Goal: Task Accomplishment & Management: Complete application form

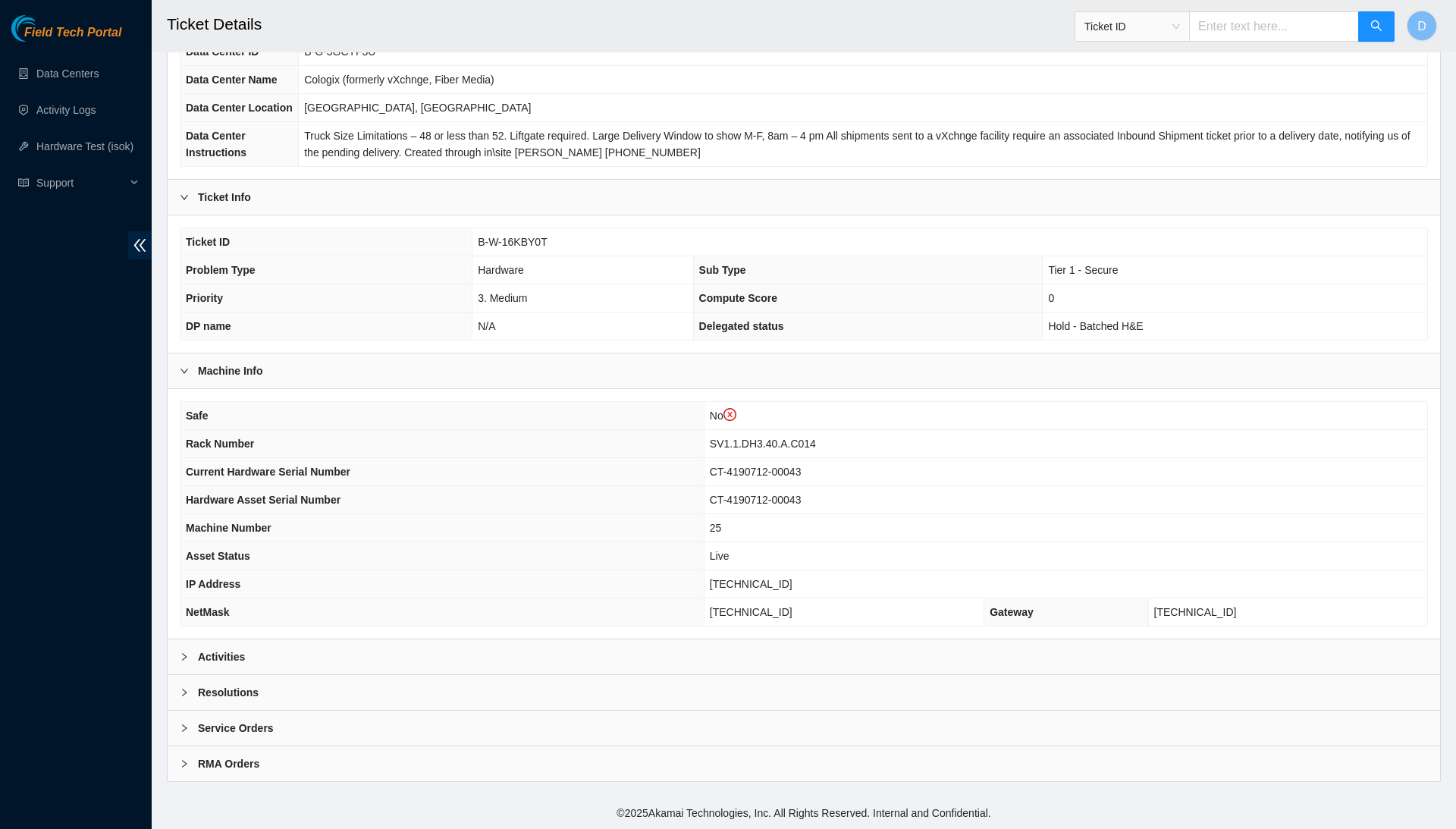
scroll to position [189, 0]
click at [311, 688] on div "Resolutions" at bounding box center [804, 692] width 1272 height 35
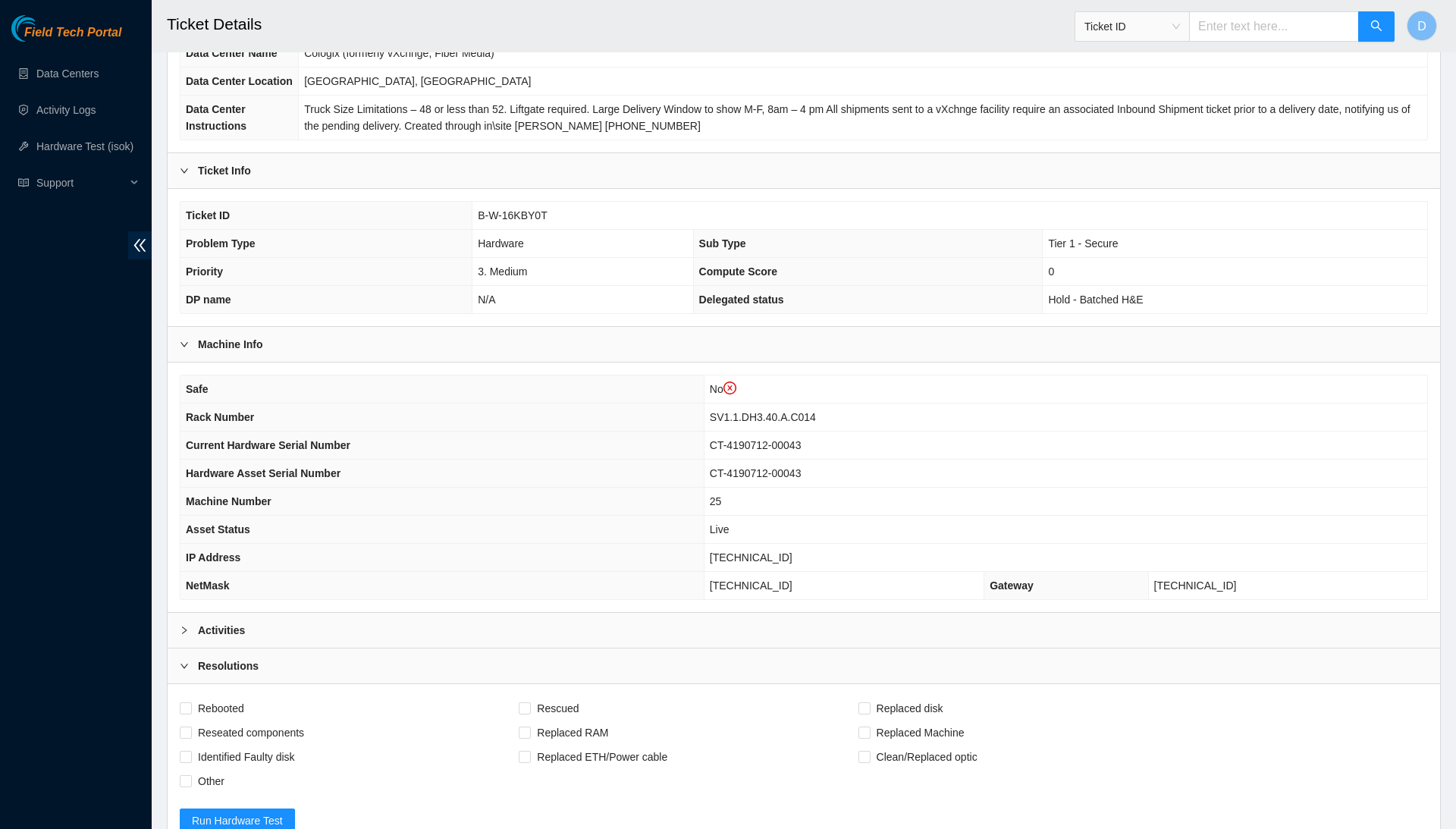
click at [331, 648] on div "Activities" at bounding box center [804, 630] width 1272 height 35
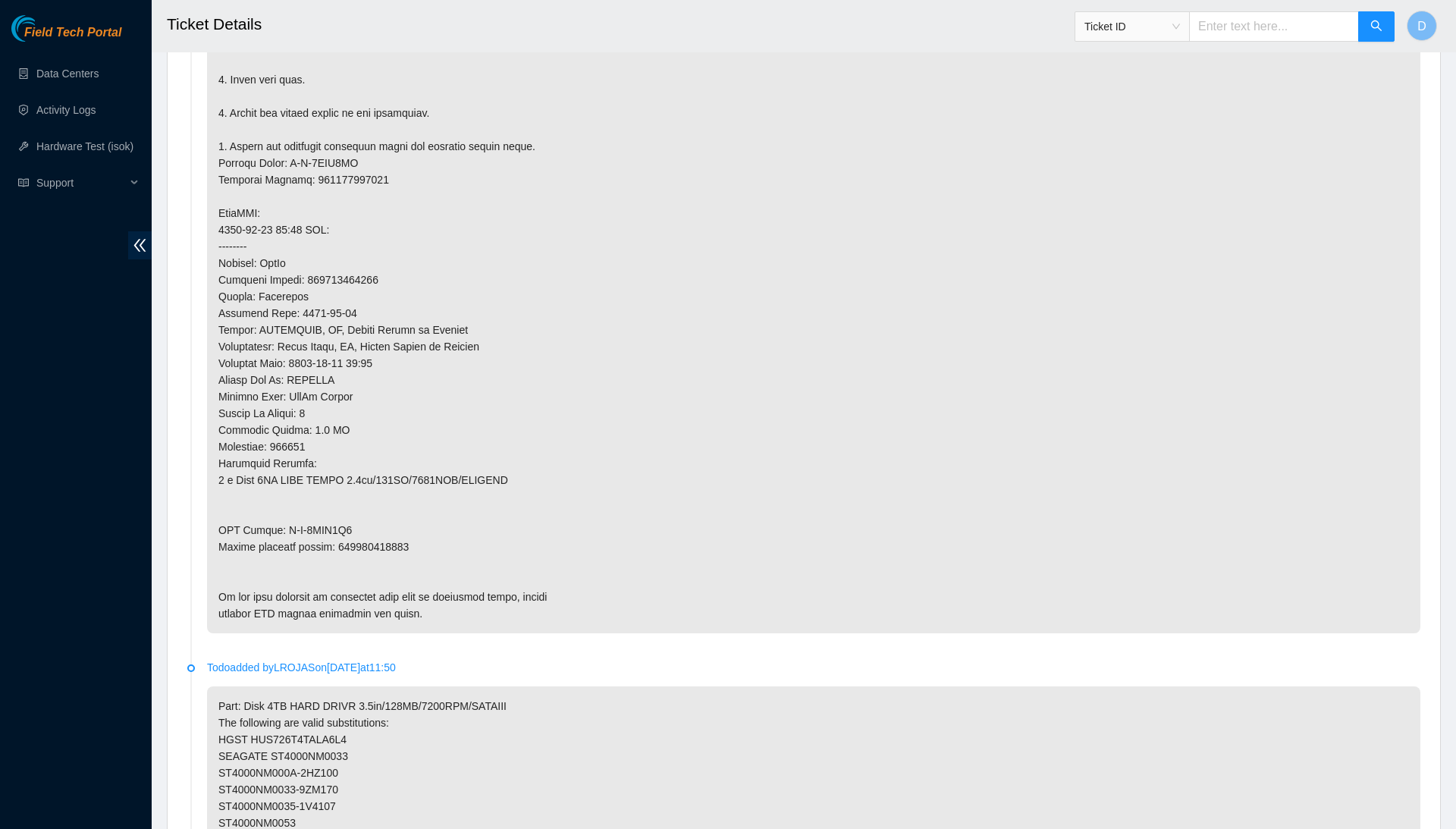
scroll to position [1083, 0]
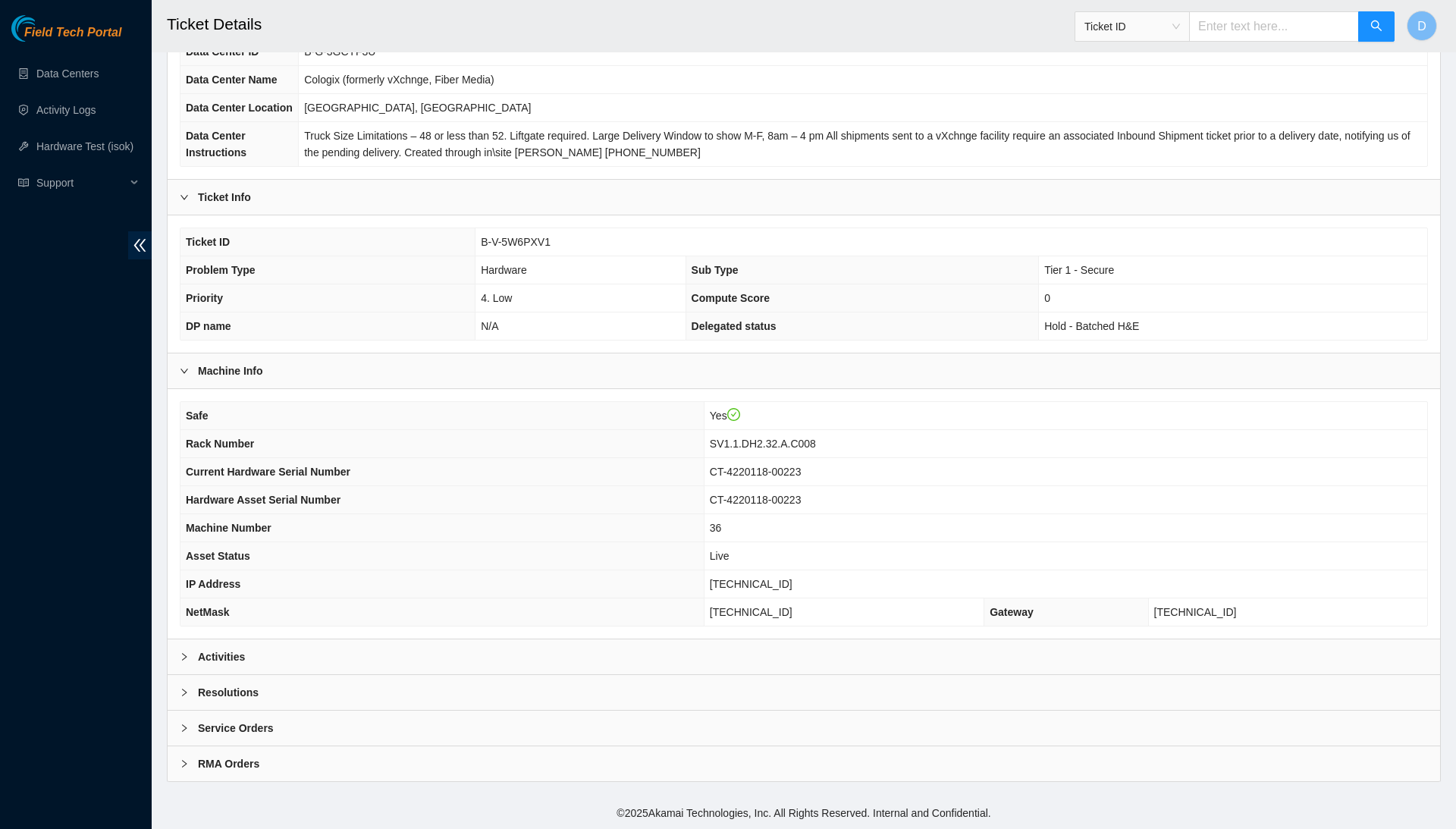
scroll to position [161, 0]
click at [509, 692] on div "Resolutions" at bounding box center [804, 692] width 1272 height 35
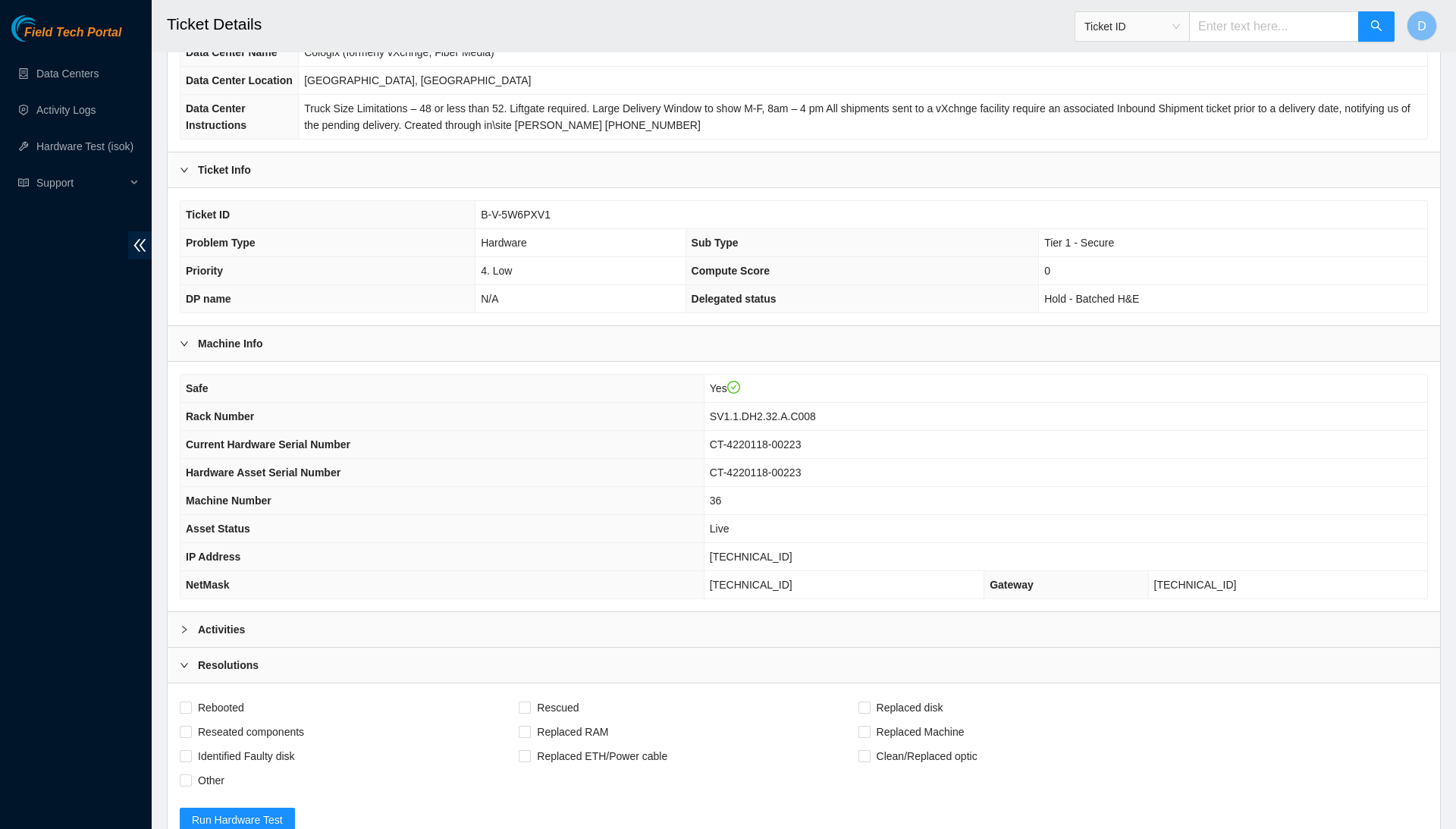
click at [562, 647] on div "Activities" at bounding box center [804, 629] width 1272 height 35
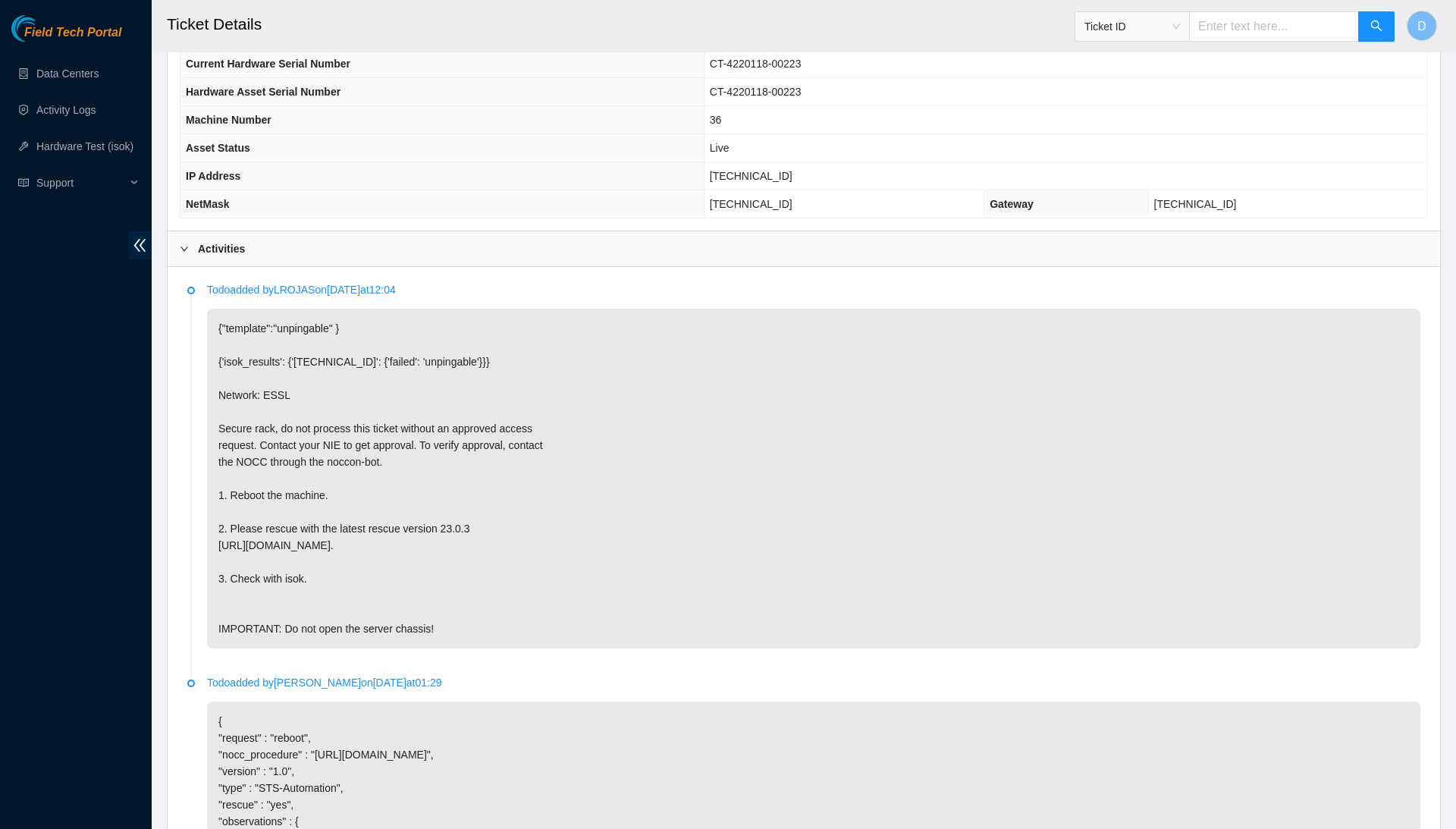
scroll to position [545, 0]
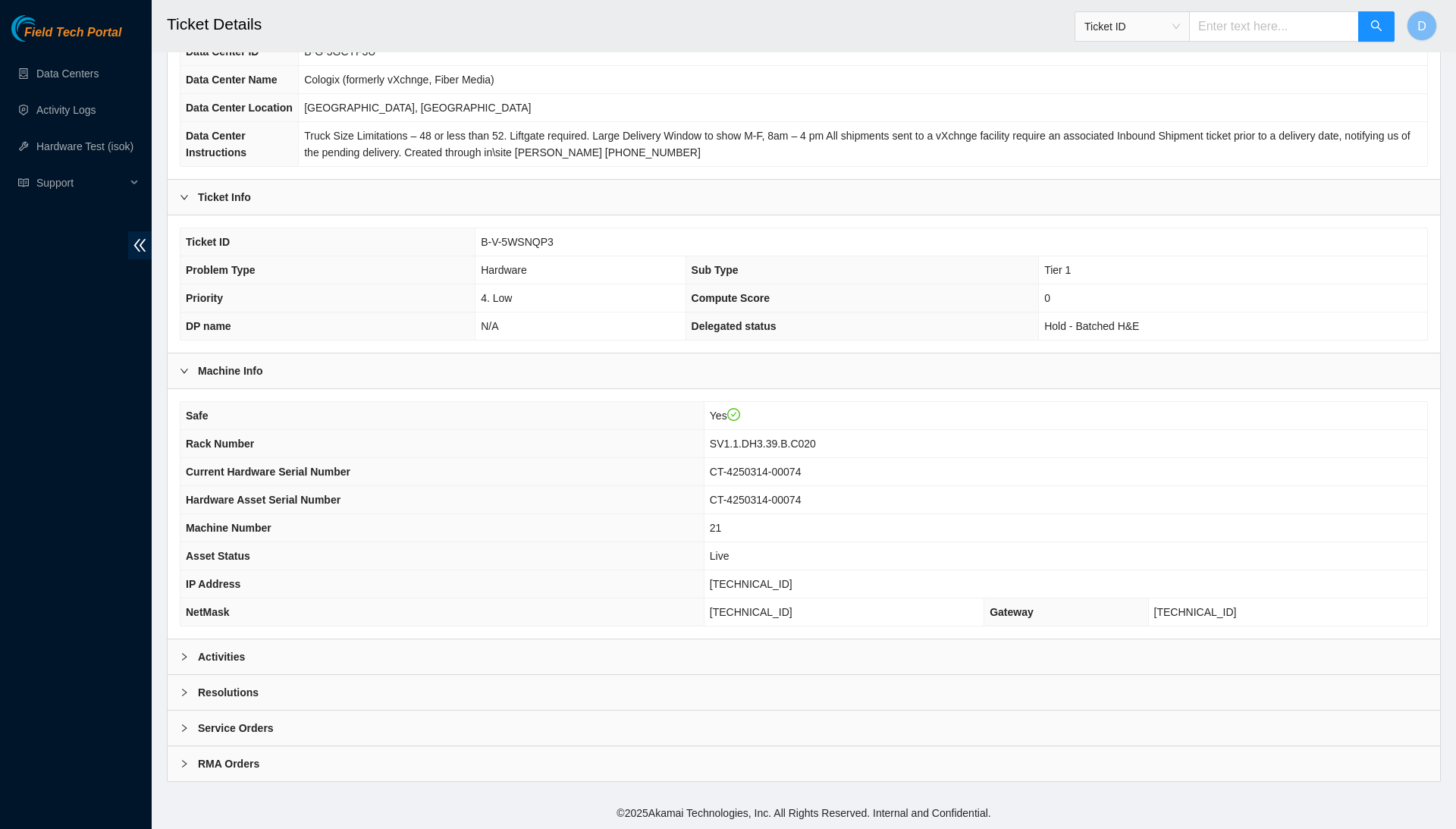
scroll to position [161, 0]
click at [686, 693] on div "Resolutions" at bounding box center [804, 692] width 1272 height 35
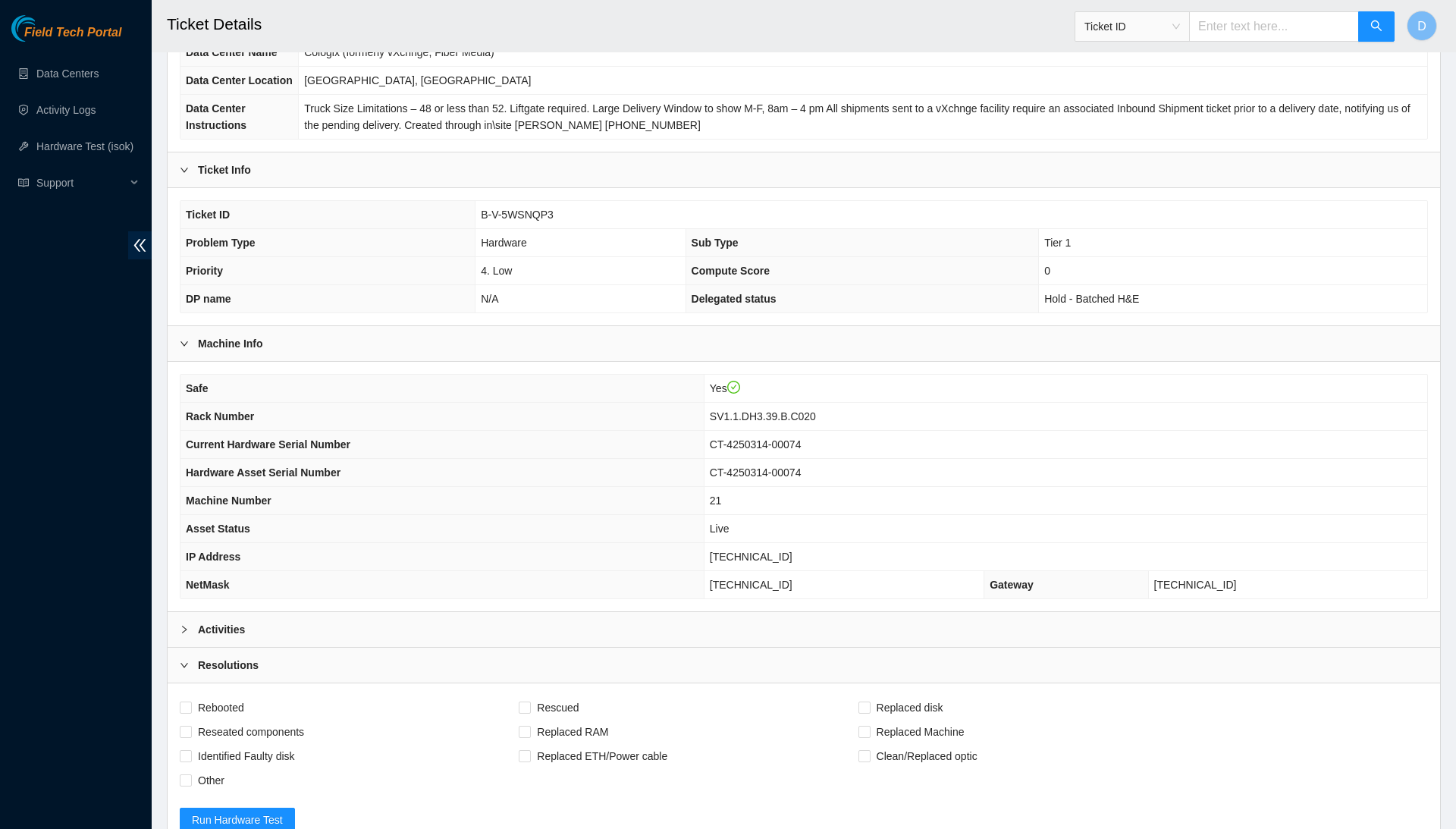
click at [711, 612] on div "Safe Yes Rack Number SV1.1.DH3.39.B.C020 Current Hardware Serial Number CT-4250…" at bounding box center [804, 486] width 1272 height 250
click at [701, 647] on div "Activities" at bounding box center [804, 629] width 1272 height 35
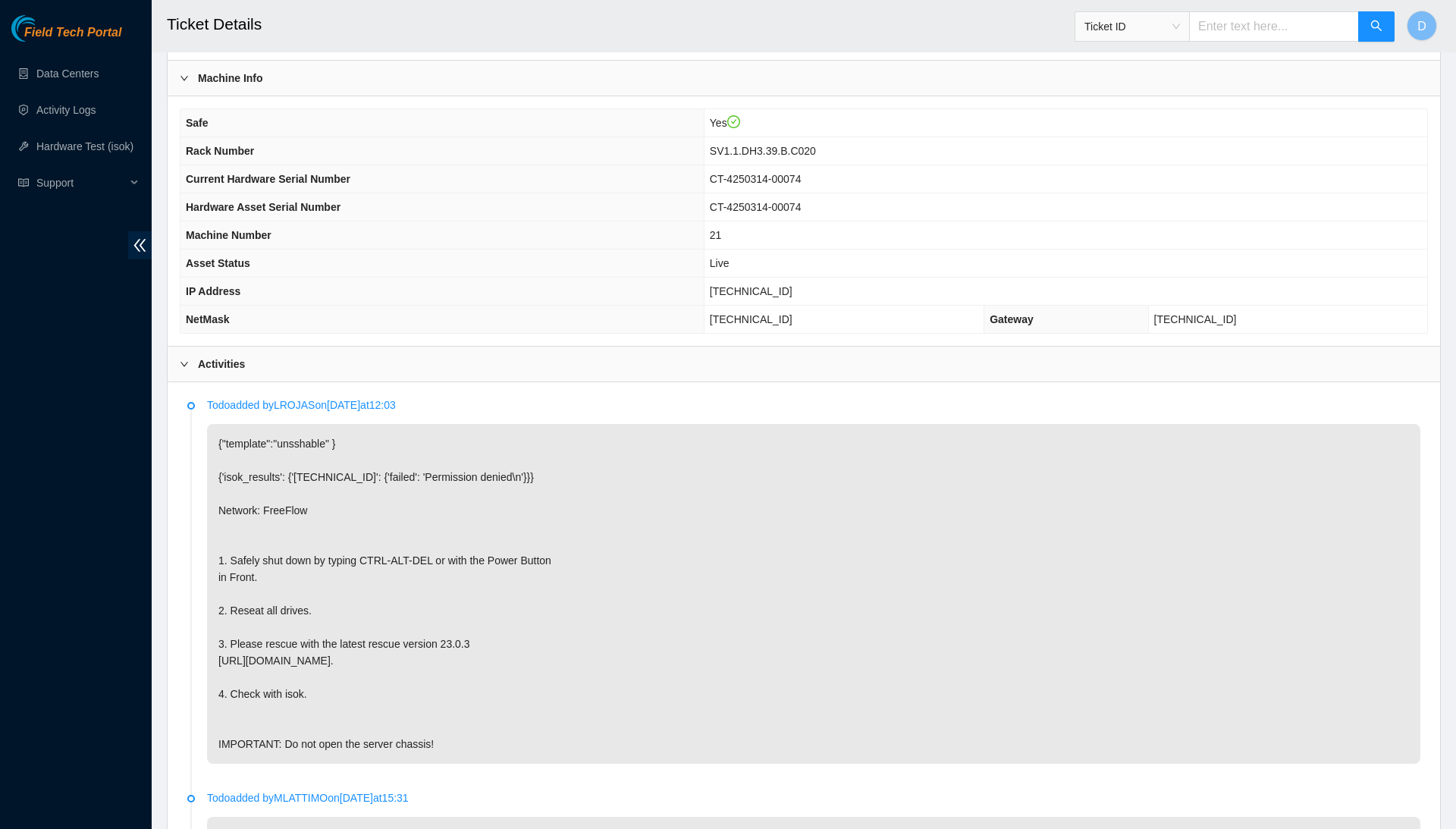
scroll to position [429, 0]
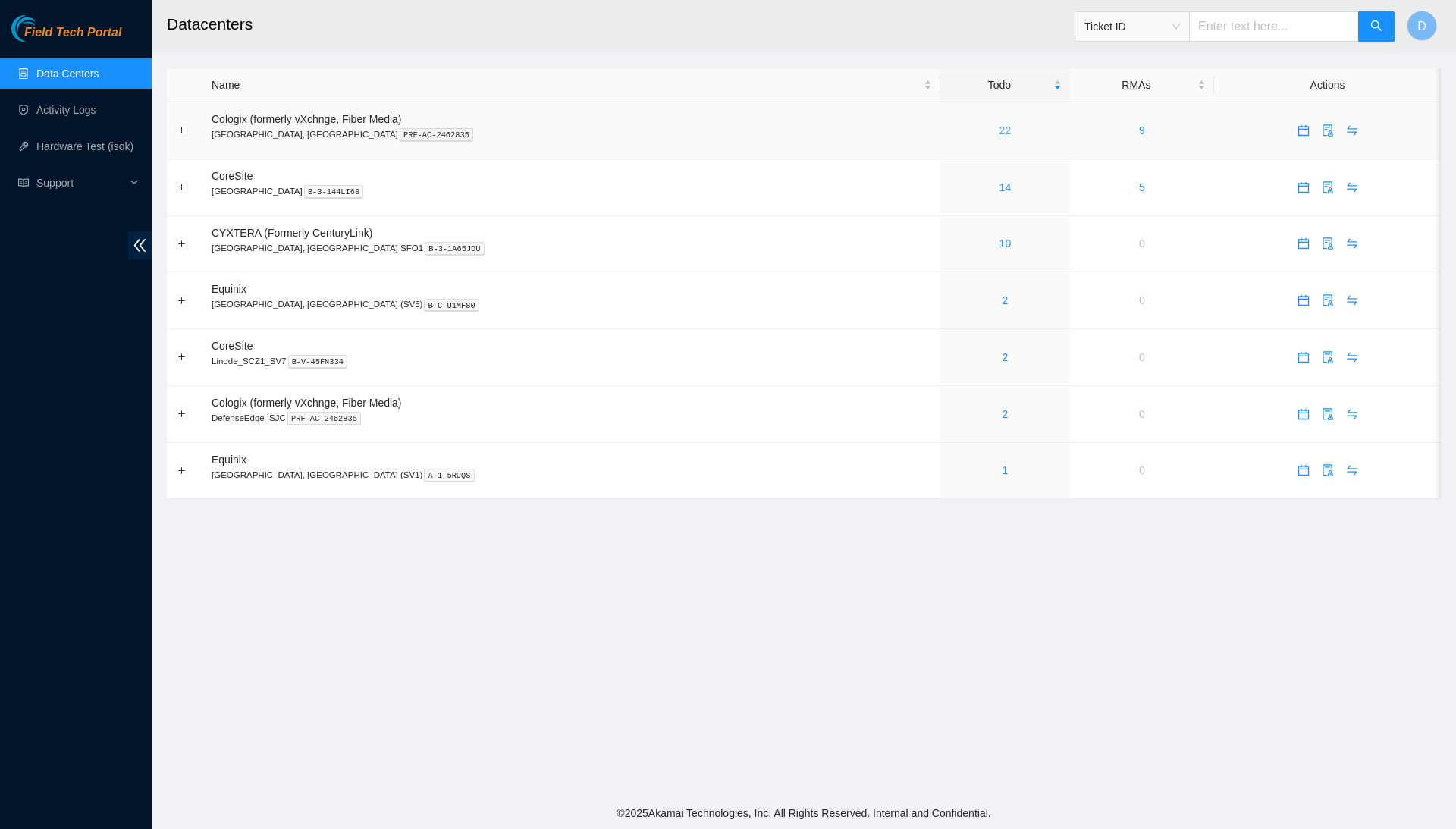
click at [1000, 132] on link "22" at bounding box center [1005, 130] width 12 height 12
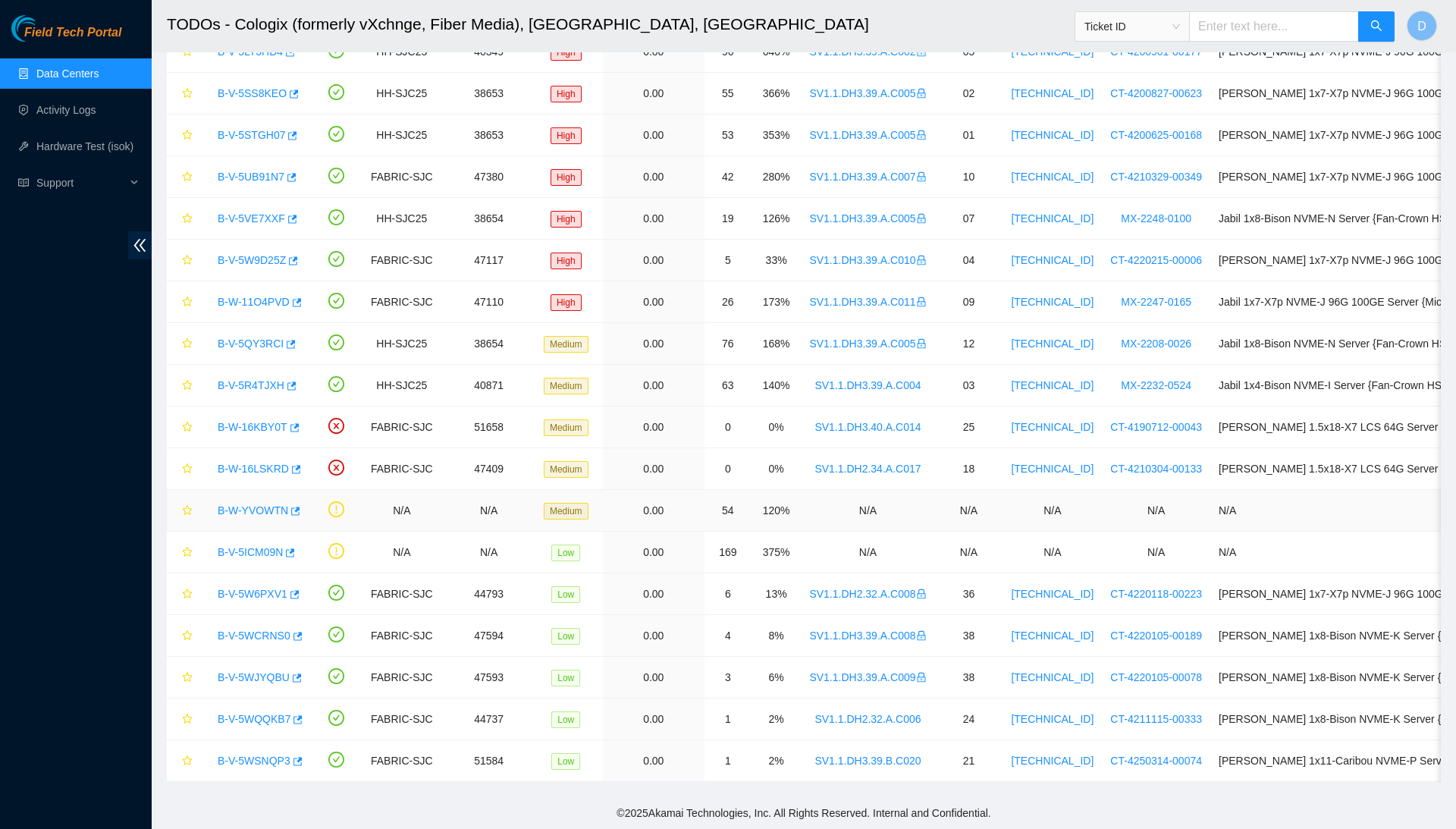
scroll to position [303, 0]
click at [277, 296] on link "B-W-11O4PVD" at bounding box center [253, 302] width 72 height 12
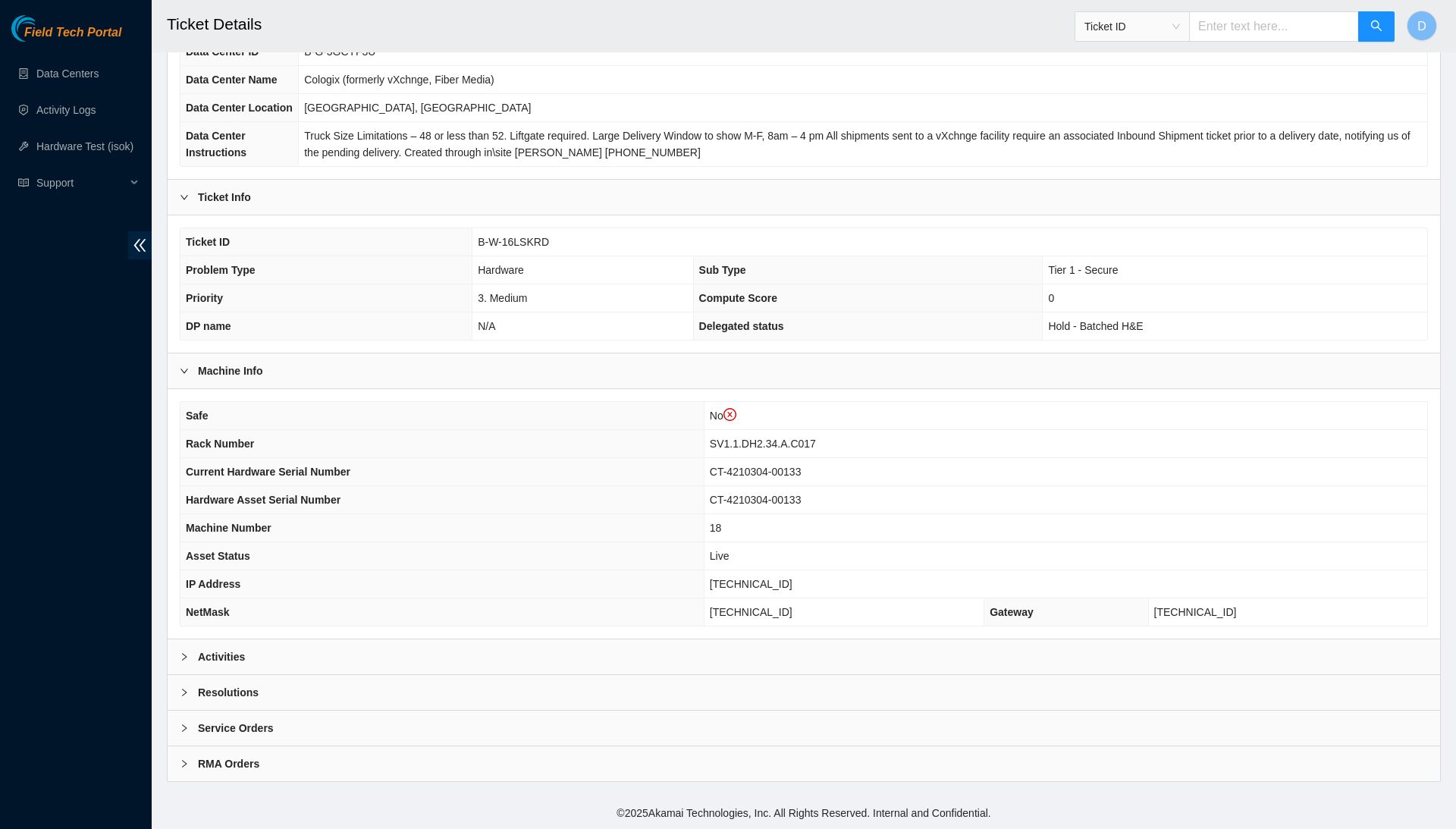
scroll to position [189, 0]
click at [323, 679] on div "Resolutions" at bounding box center [804, 692] width 1272 height 35
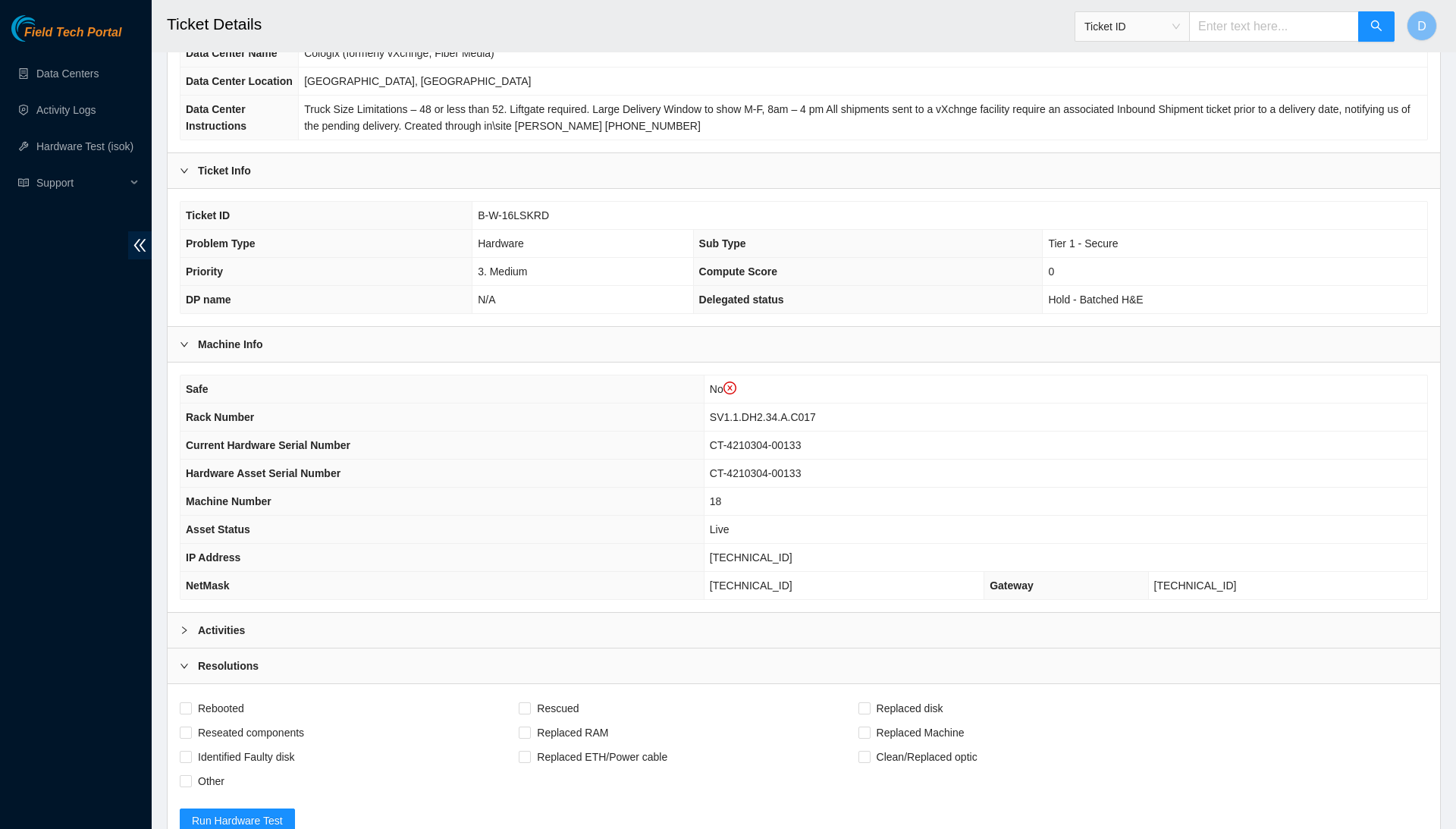
click at [340, 648] on div "Activities" at bounding box center [804, 630] width 1272 height 35
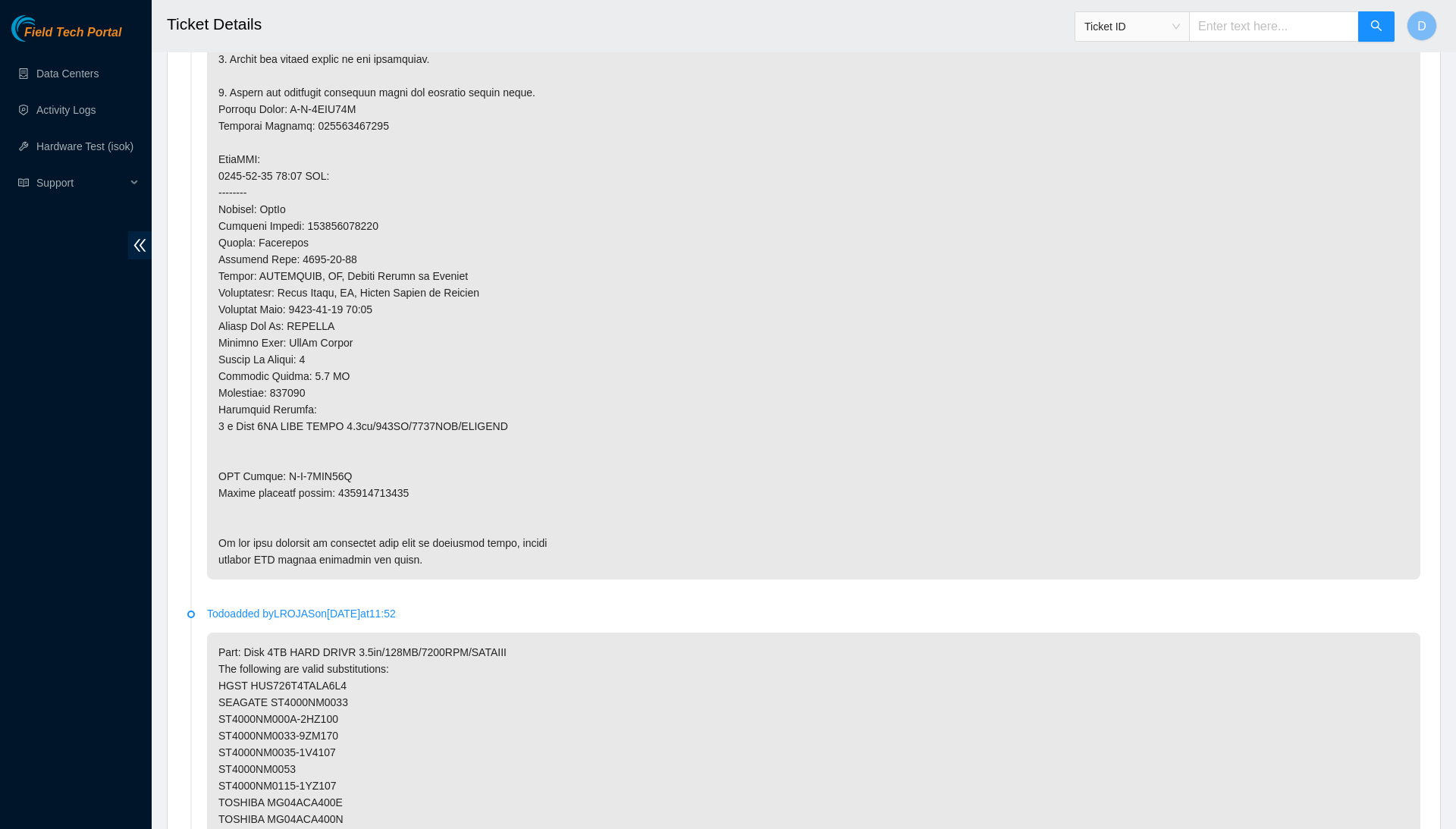
scroll to position [1117, 0]
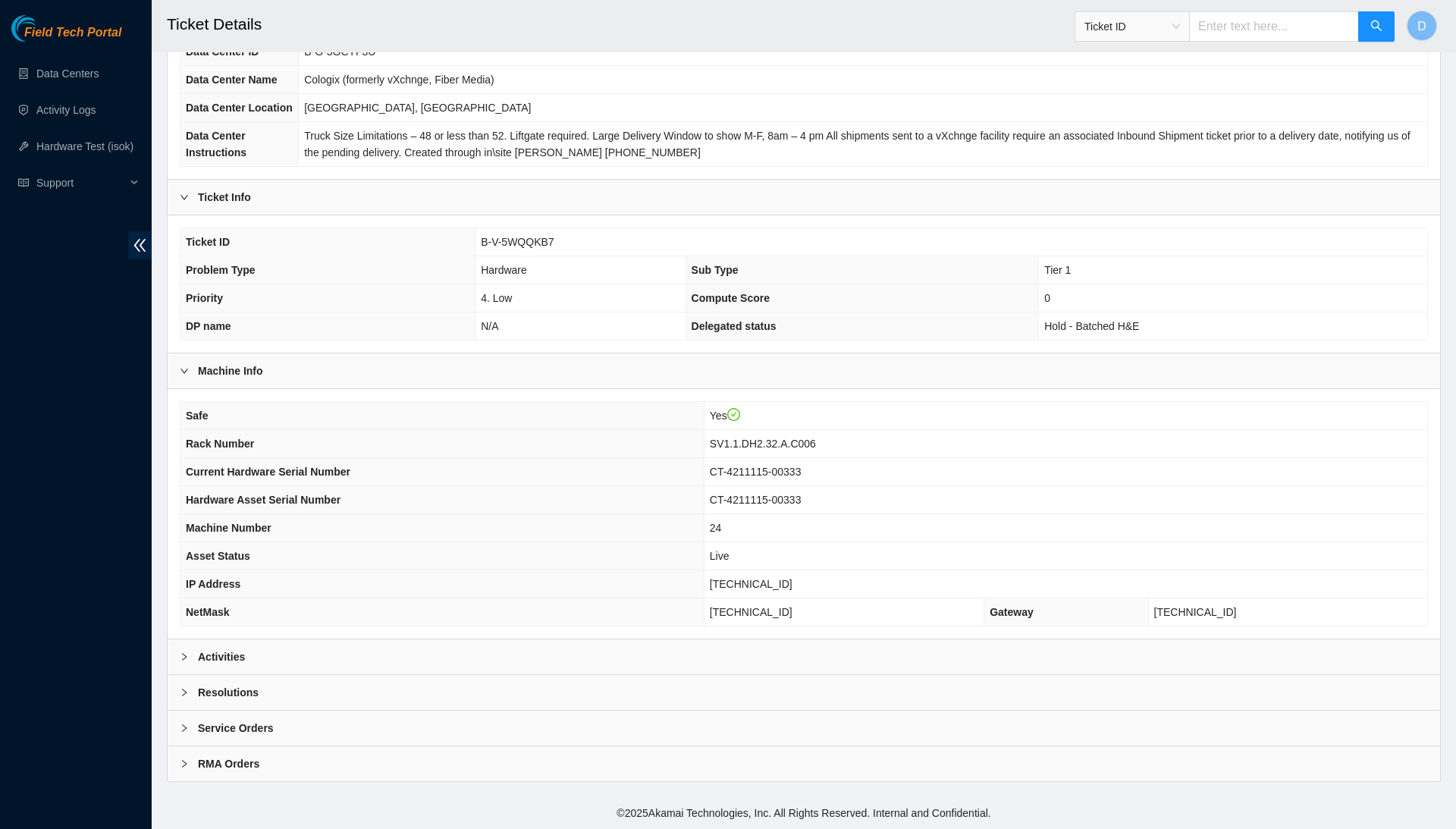
scroll to position [161, 0]
click at [514, 686] on div "Resolutions" at bounding box center [804, 692] width 1272 height 35
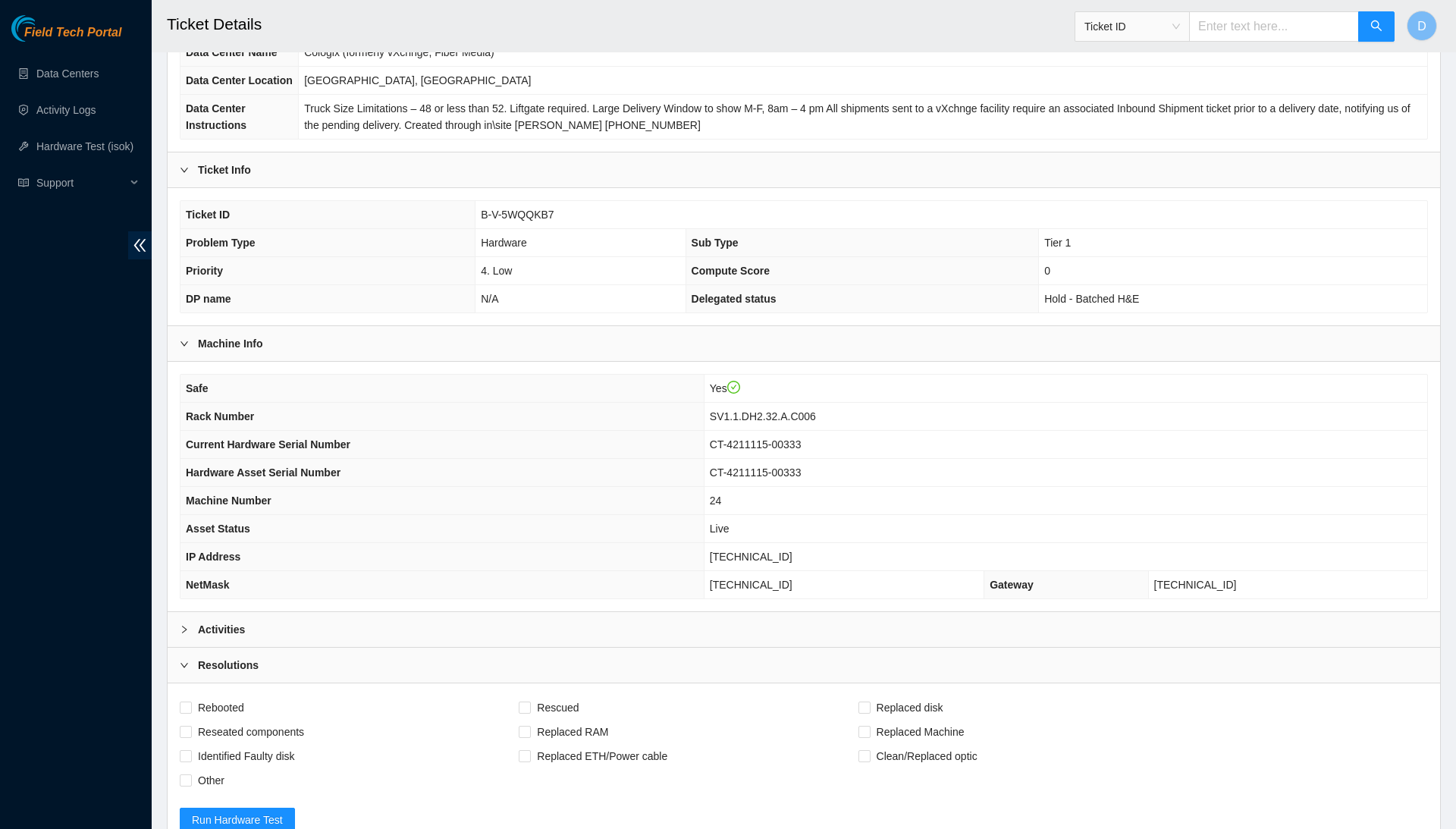
click at [546, 647] on div "Activities" at bounding box center [804, 629] width 1272 height 35
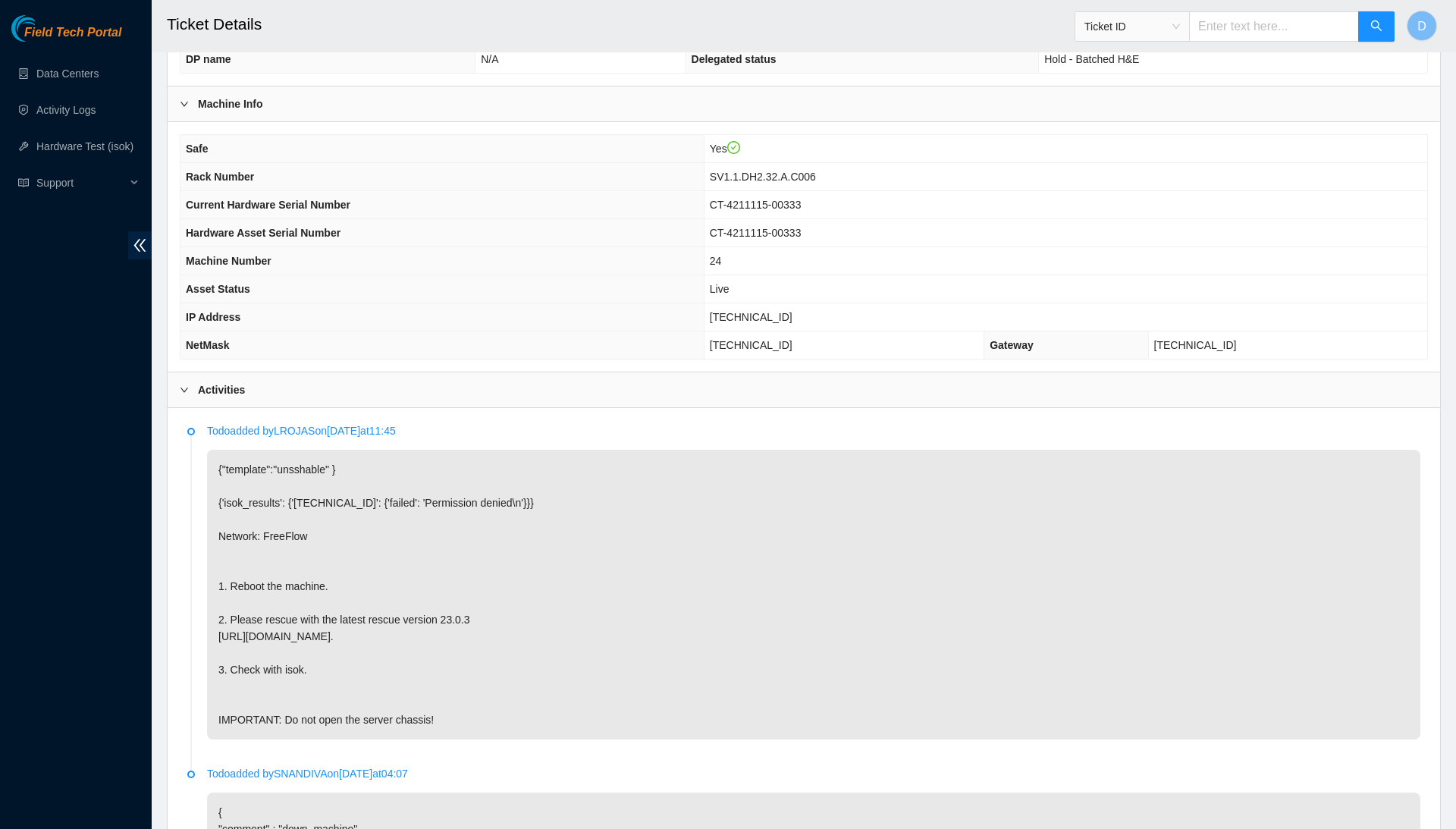
scroll to position [410, 0]
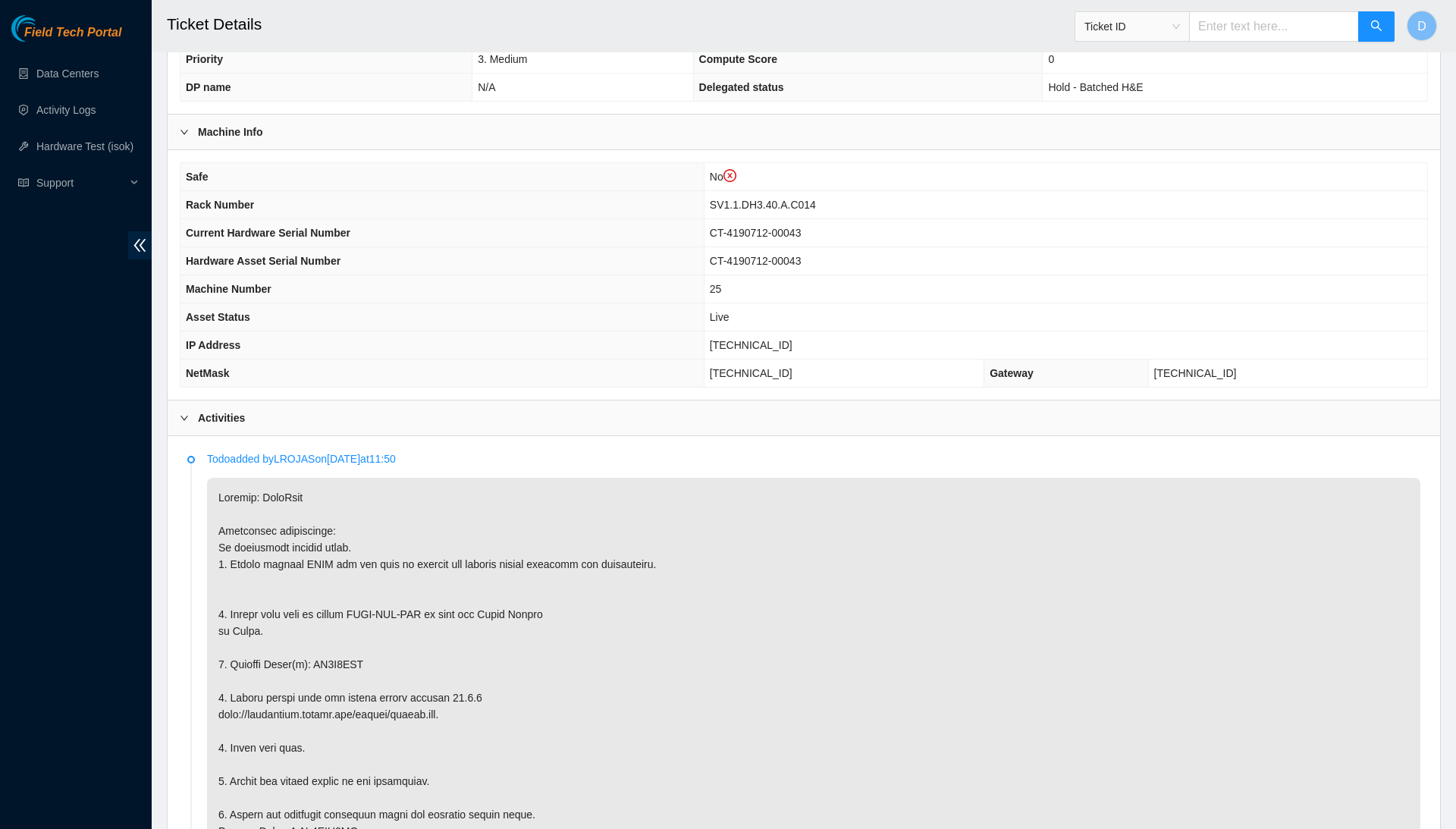
scroll to position [387, 0]
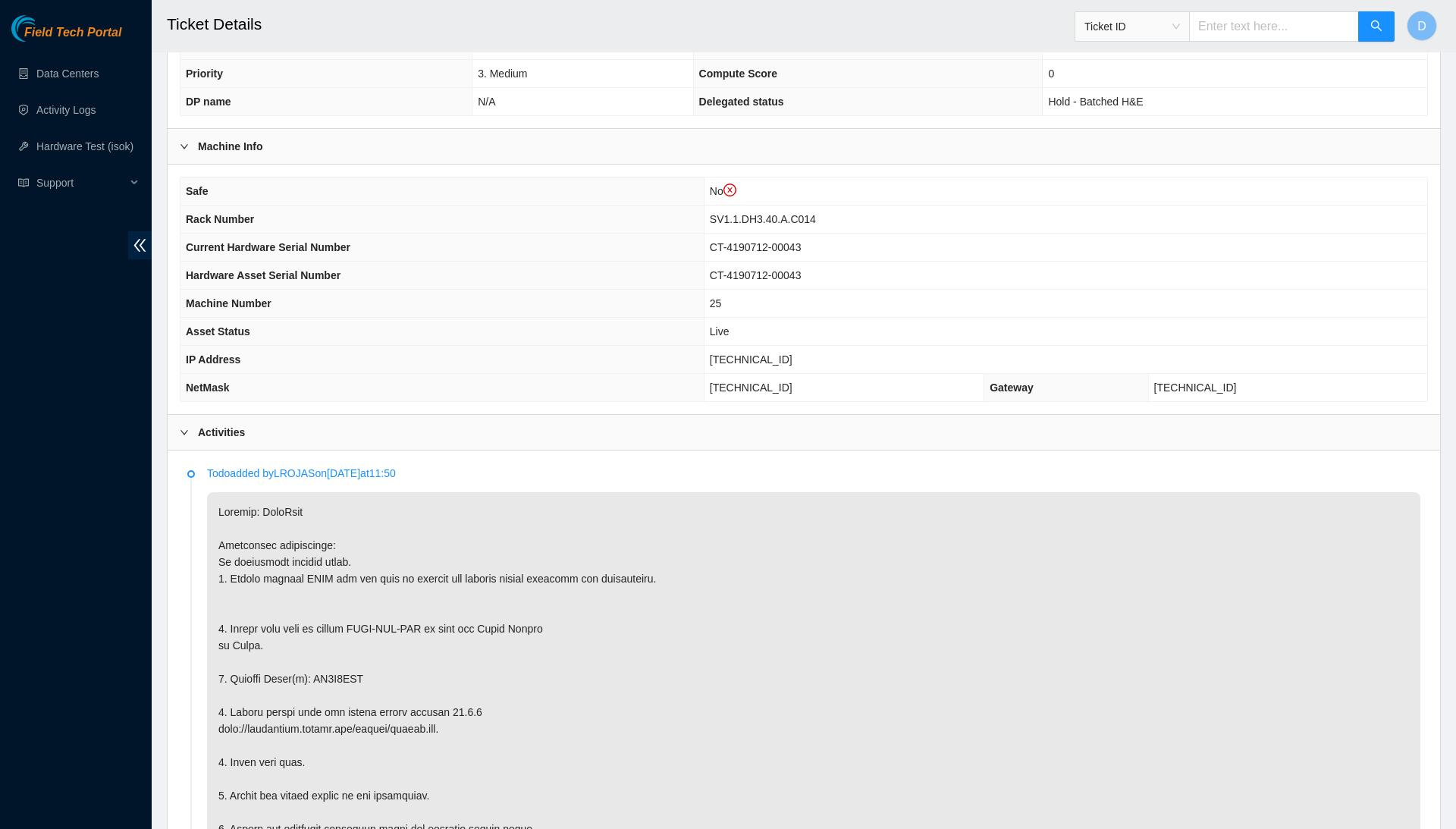
drag, startPoint x: 898, startPoint y: 408, endPoint x: 909, endPoint y: 406, distance: 11.2
click at [909, 402] on td "[TECHNICAL_ID]" at bounding box center [843, 388] width 280 height 28
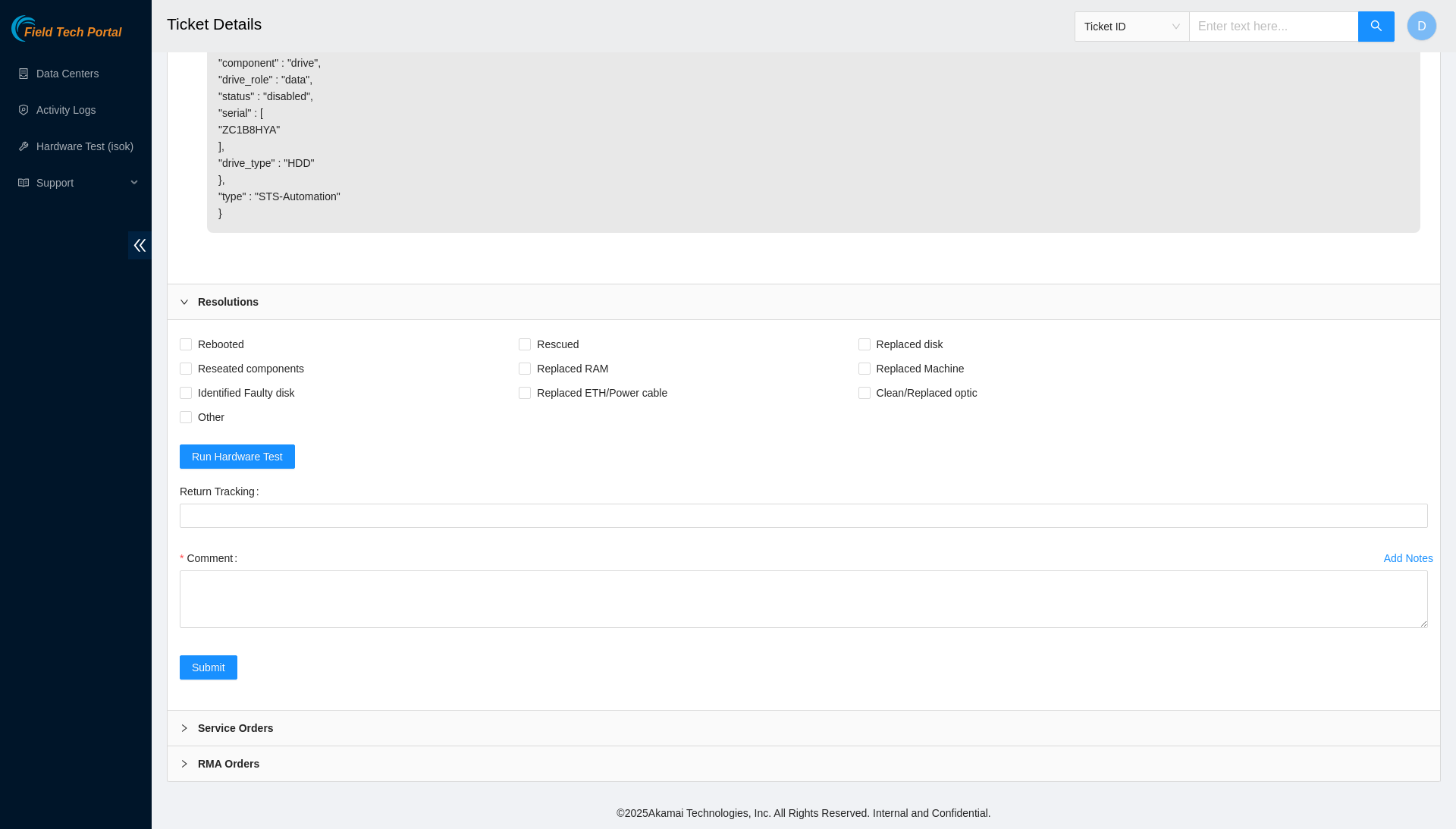
scroll to position [2945, 0]
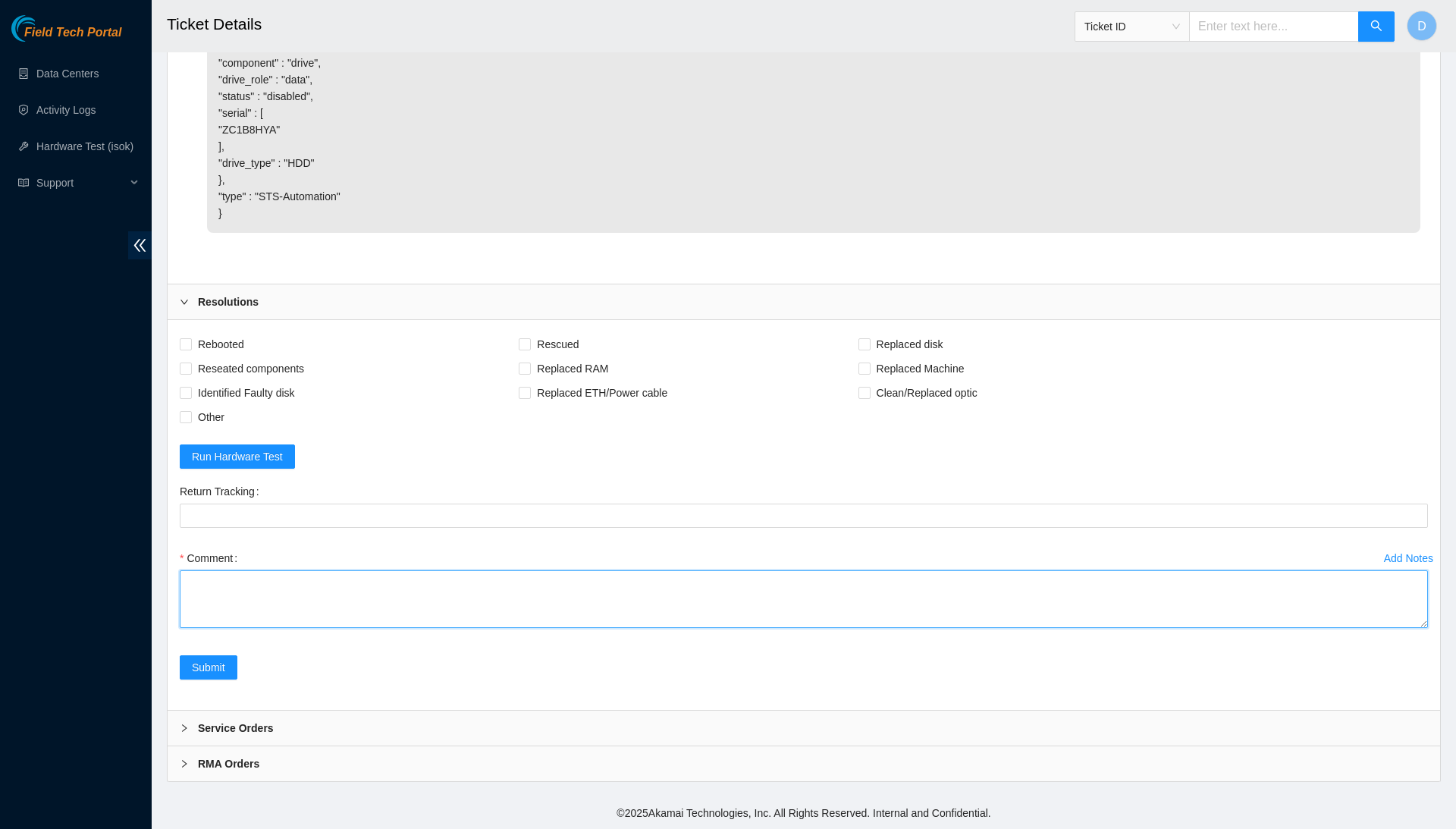
click at [363, 596] on textarea "Comment" at bounding box center [804, 599] width 1248 height 58
paste textarea "Confirmed with the Nocc to make sure the ticket was safe to be worked on. Conne…"
drag, startPoint x: 1426, startPoint y: 624, endPoint x: 1421, endPoint y: 641, distance: 17.7
click at [1421, 641] on div "Add Notes Comment Confirmed with the Nocc to make sure the ticket was safe to b…" at bounding box center [804, 601] width 1260 height 109
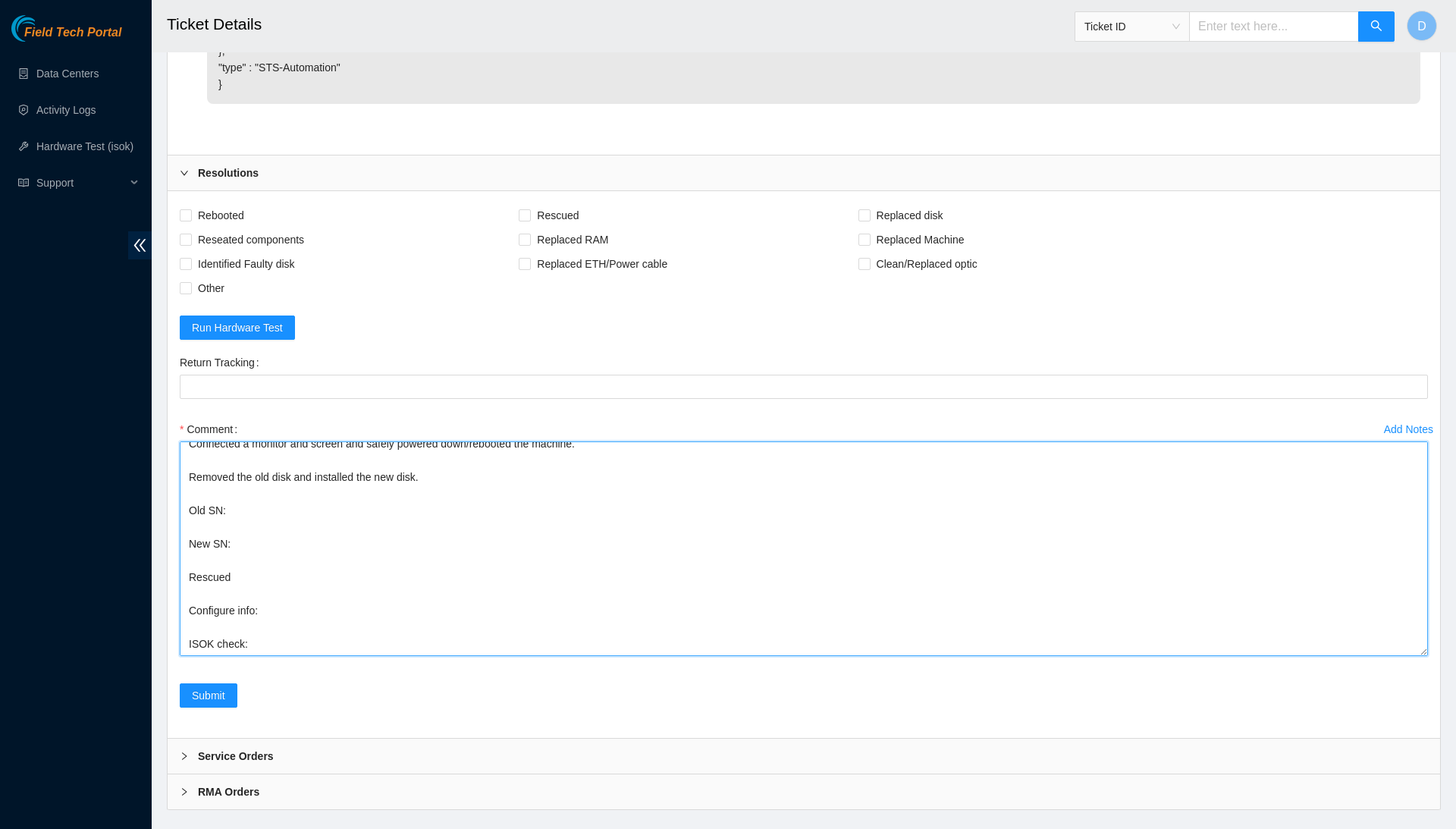
scroll to position [6, 0]
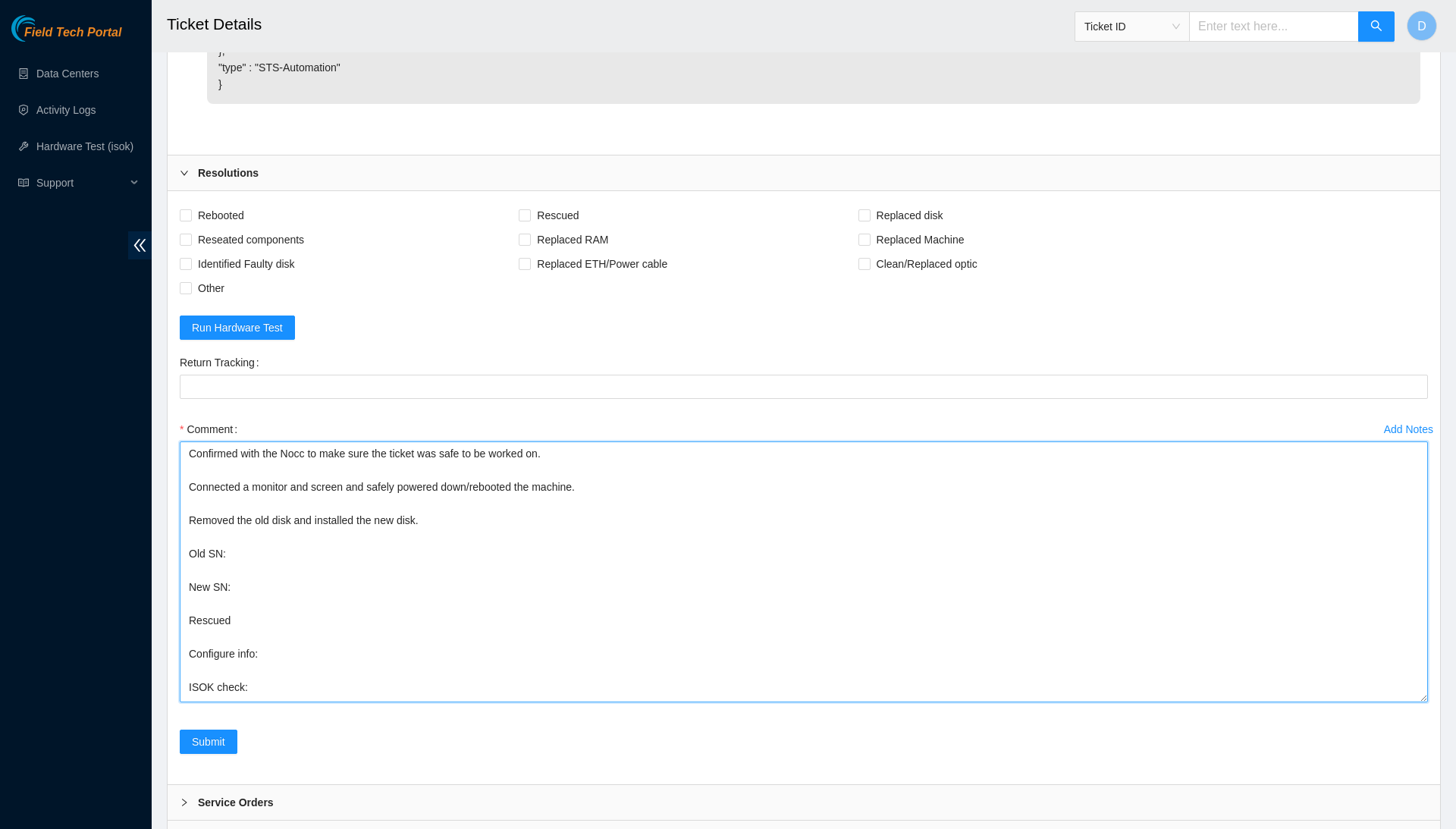
click at [1421, 702] on textarea "Confirmed with the Nocc to make sure the ticket was safe to be worked on. Conne…" at bounding box center [804, 571] width 1248 height 261
type textarea "Confirmed with the Nocc to make sure the ticket was safe to be worked on. Conne…"
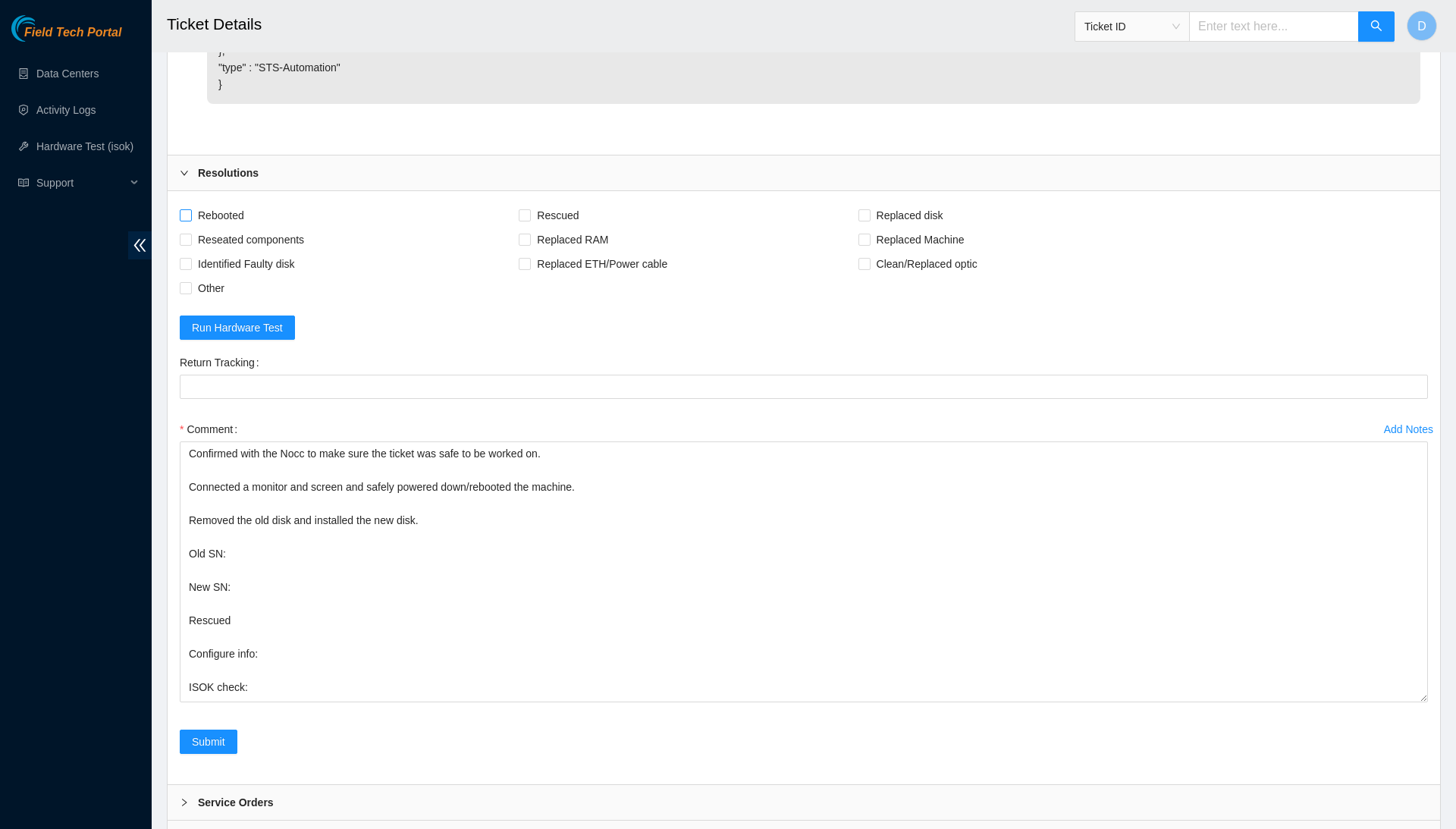
click at [238, 228] on span "Rebooted" at bounding box center [221, 215] width 59 height 24
click at [190, 220] on input "Rebooted" at bounding box center [185, 214] width 10 height 10
checkbox input "true"
click at [241, 252] on span "Reseated components" at bounding box center [250, 240] width 118 height 24
click at [190, 244] on input "Reseated components" at bounding box center [185, 238] width 10 height 10
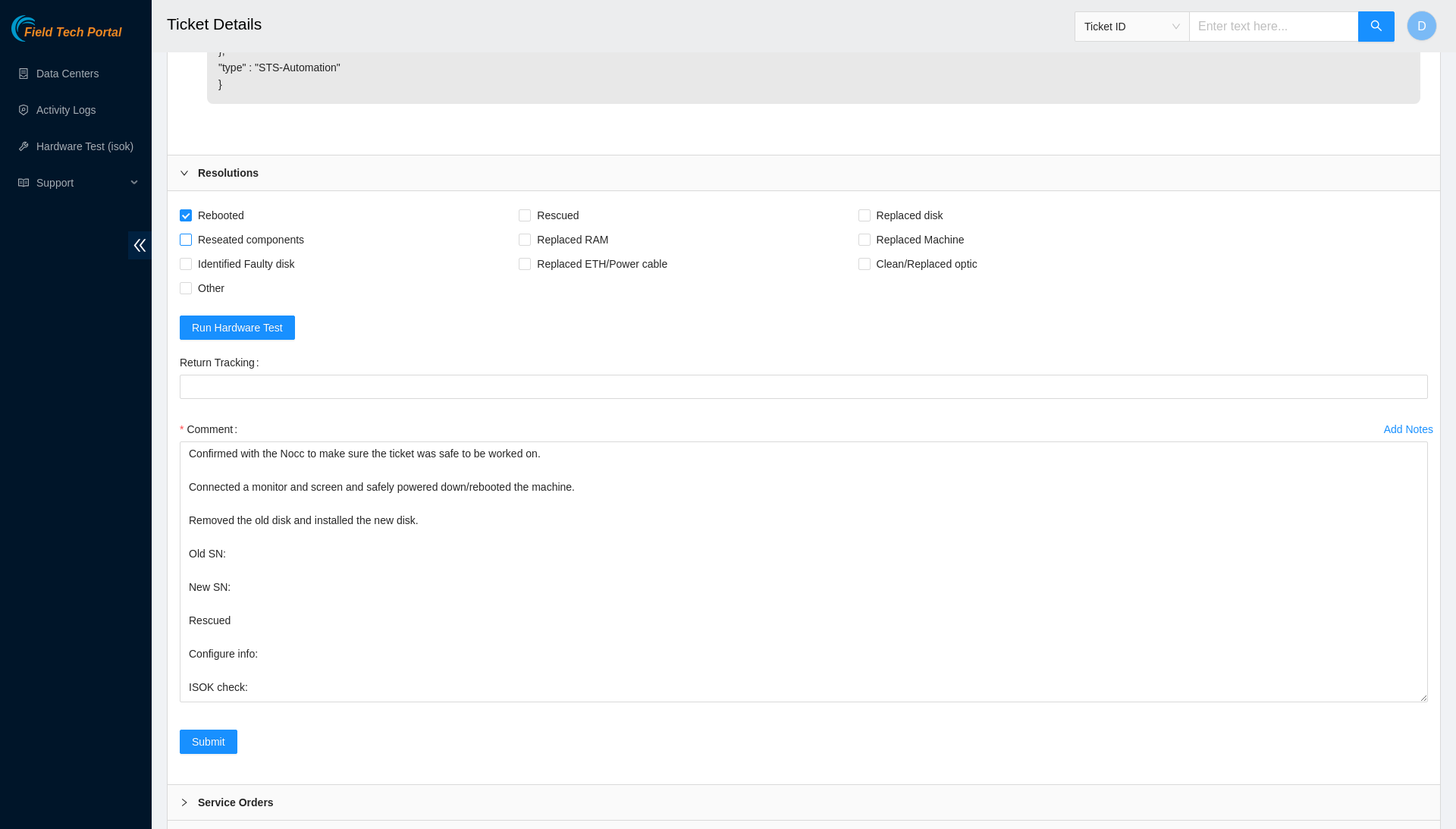
checkbox input "true"
click at [258, 276] on span "Identified Faulty disk" at bounding box center [246, 264] width 109 height 24
click at [190, 269] on input "Identified Faulty disk" at bounding box center [185, 262] width 10 height 10
checkbox input "true"
click at [554, 228] on span "Rescued" at bounding box center [558, 215] width 54 height 24
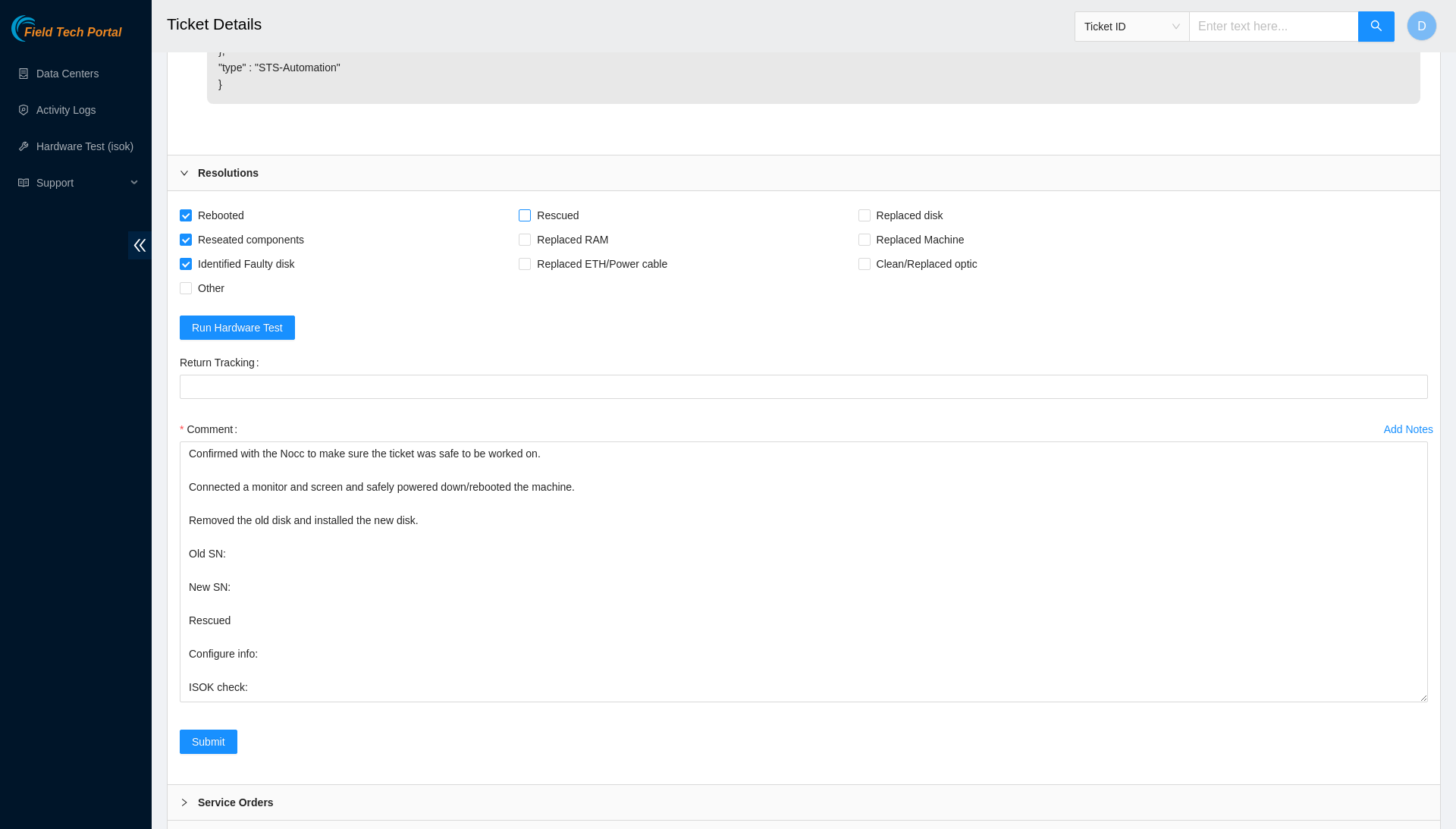
click at [529, 220] on input "Rescued" at bounding box center [524, 214] width 10 height 10
checkbox input "true"
click at [942, 228] on span "Replaced disk" at bounding box center [910, 215] width 79 height 24
click at [869, 220] on input "Replaced disk" at bounding box center [863, 214] width 10 height 10
checkbox input "true"
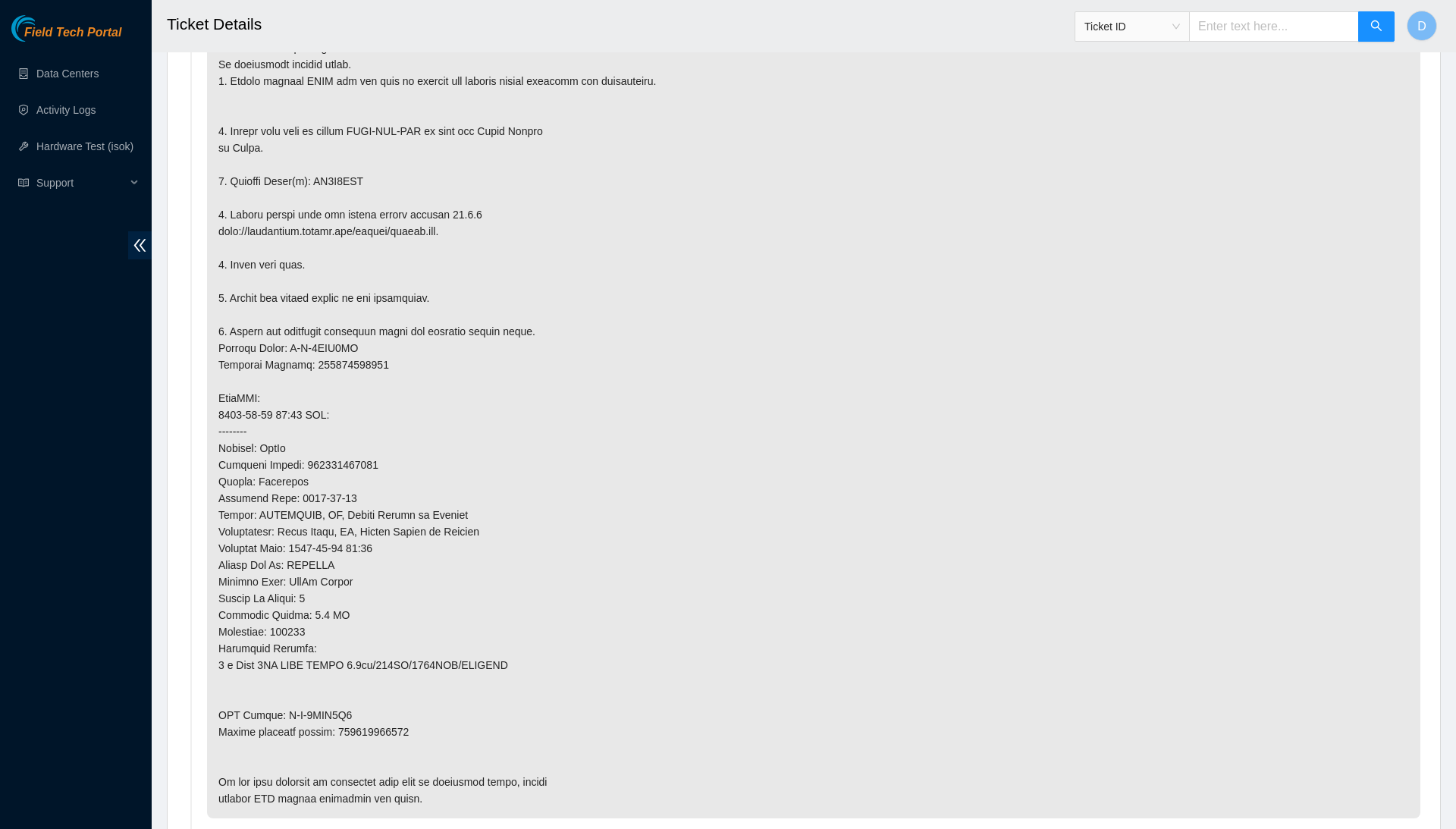
scroll to position [913, 0]
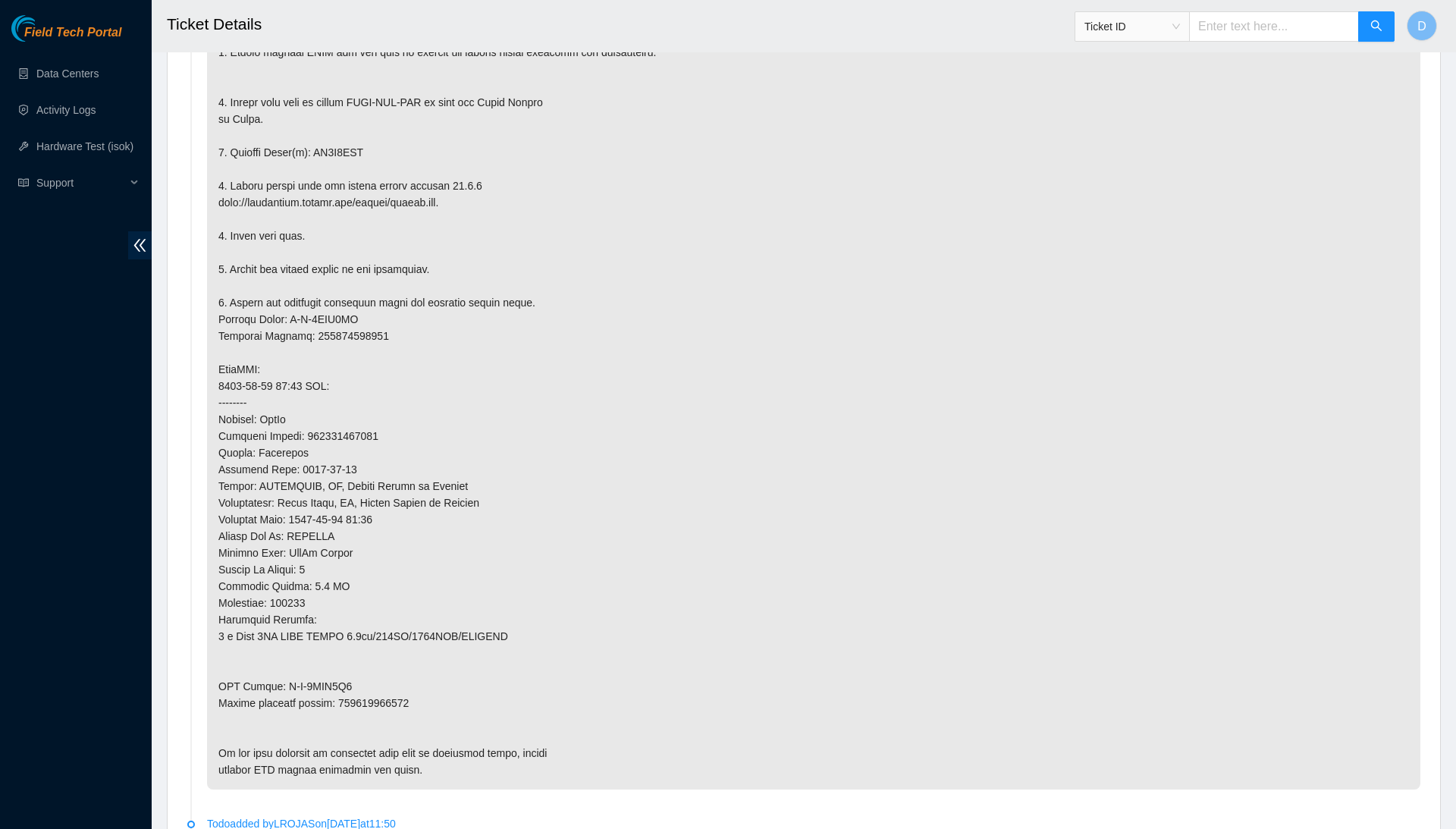
click at [371, 451] on p at bounding box center [813, 377] width 1214 height 824
click at [385, 713] on p at bounding box center [813, 377] width 1214 height 824
copy p "473665218372"
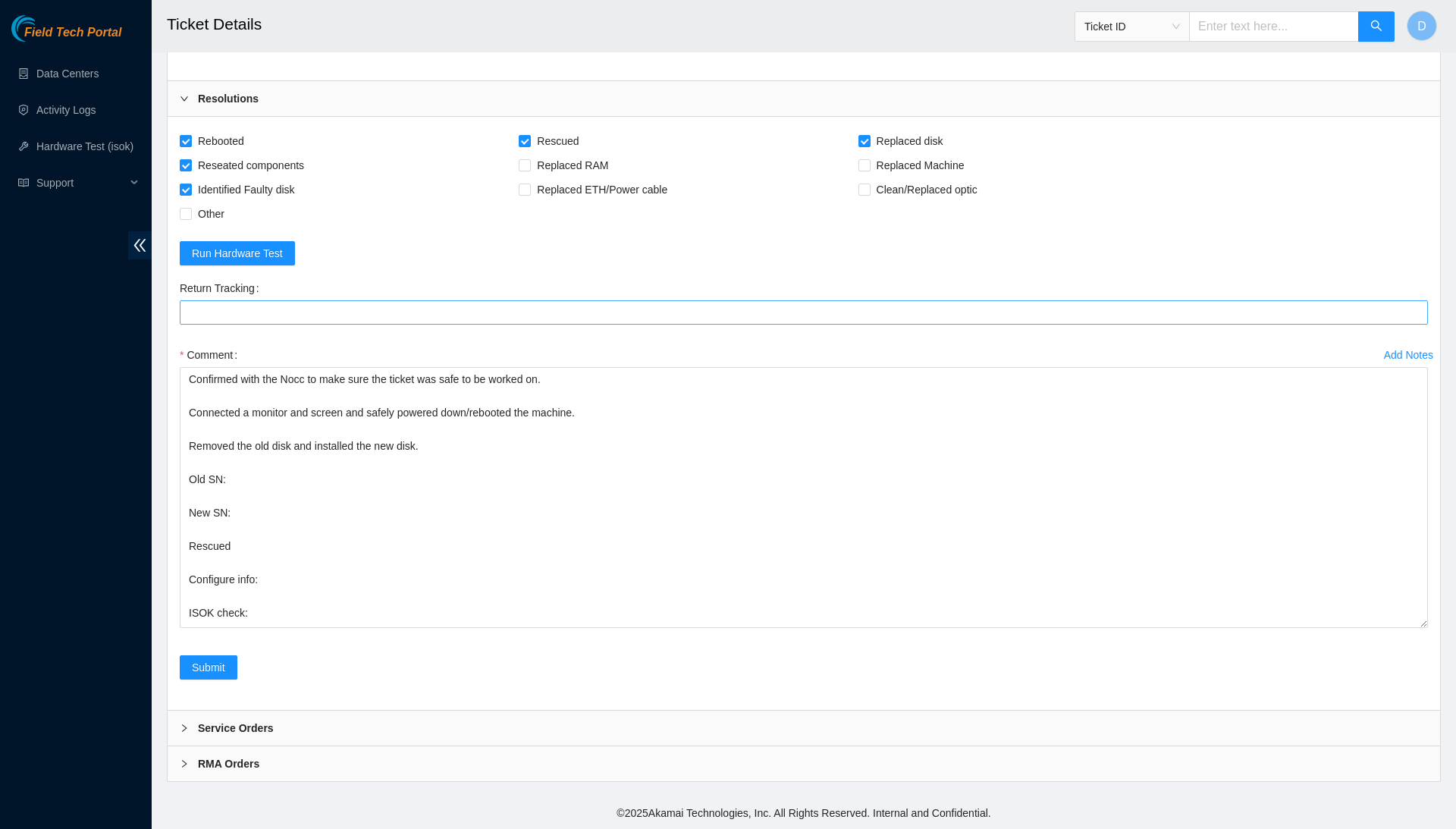
scroll to position [3149, 0]
click at [364, 315] on Tracking "Return Tracking" at bounding box center [804, 312] width 1248 height 24
paste Tracking "473665218372"
type Tracking "473665218372"
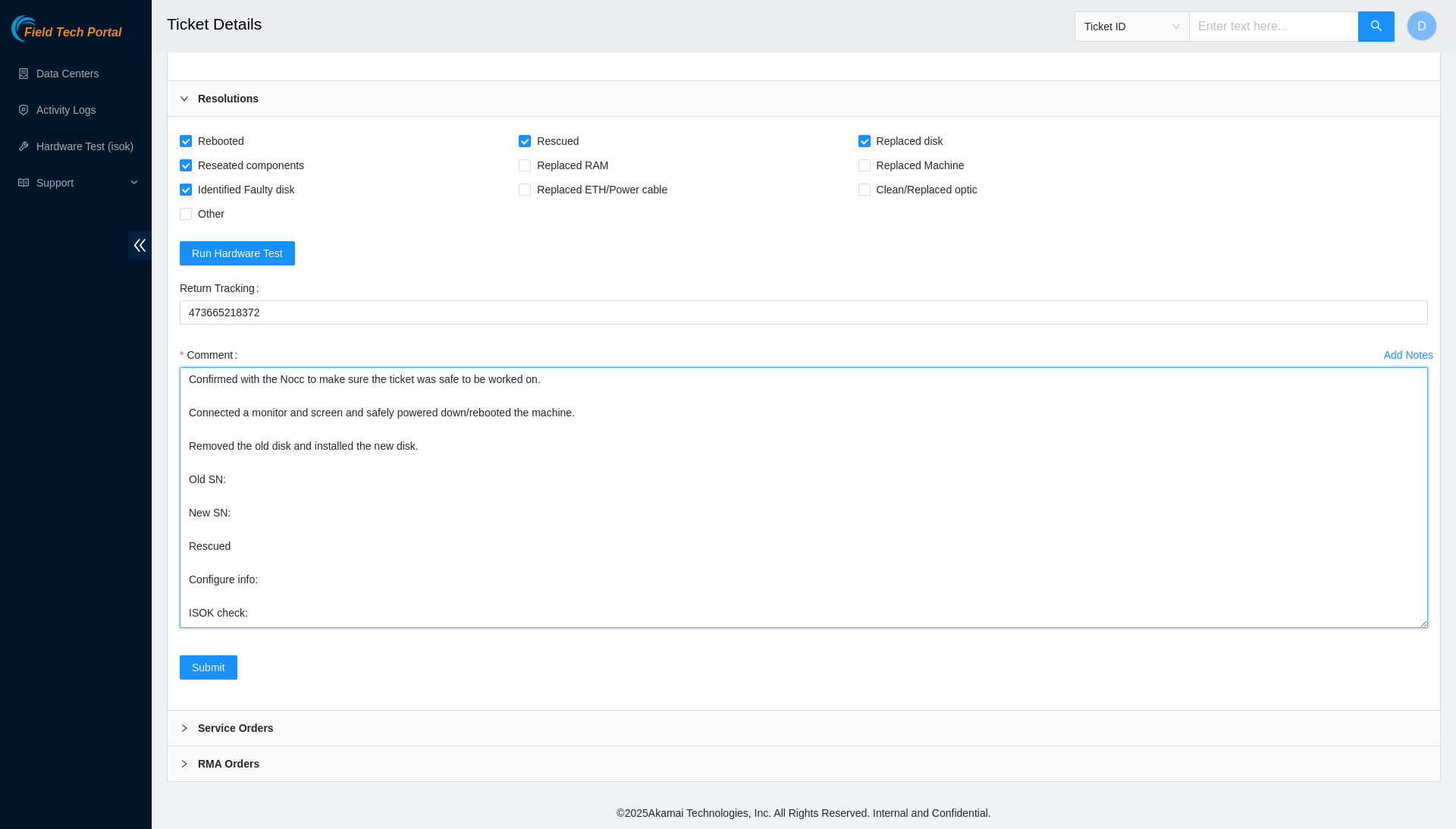
click at [351, 472] on textarea "Confirmed with the Nocc to make sure the ticket was safe to be worked on. Conne…" at bounding box center [804, 498] width 1248 height 261
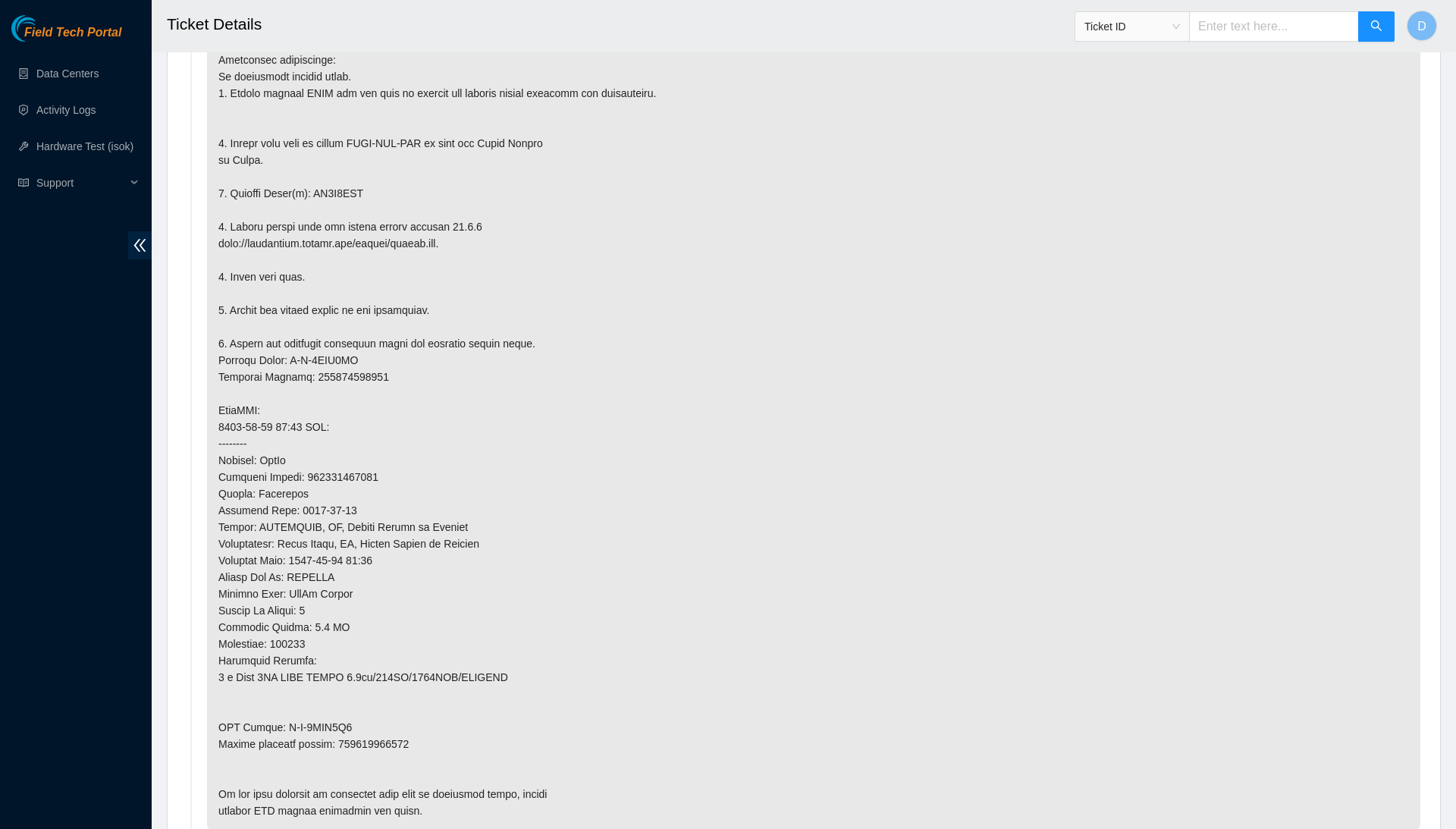
scroll to position [905, 0]
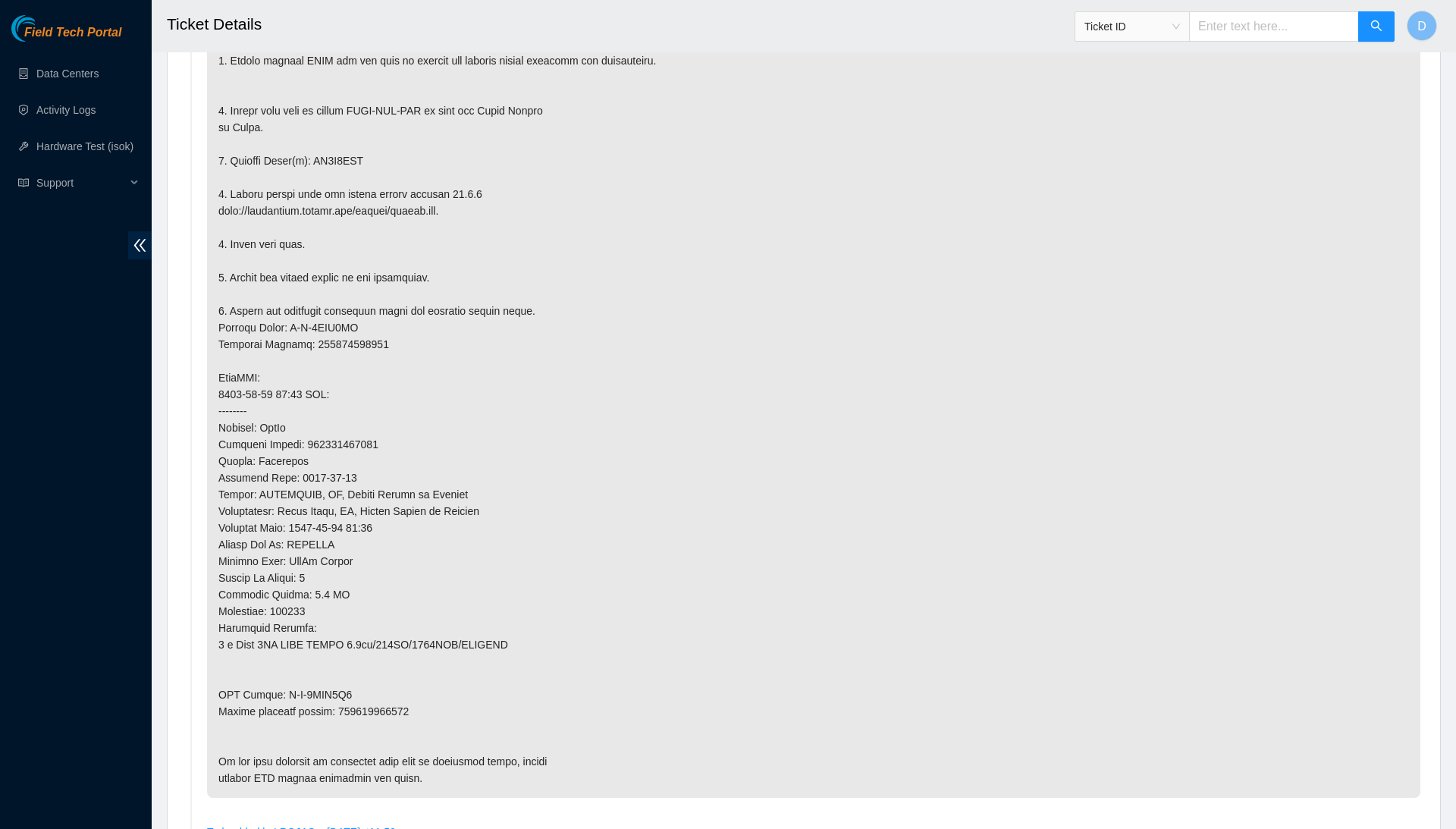
click at [395, 717] on p at bounding box center [813, 386] width 1214 height 824
copy p "473665218372"
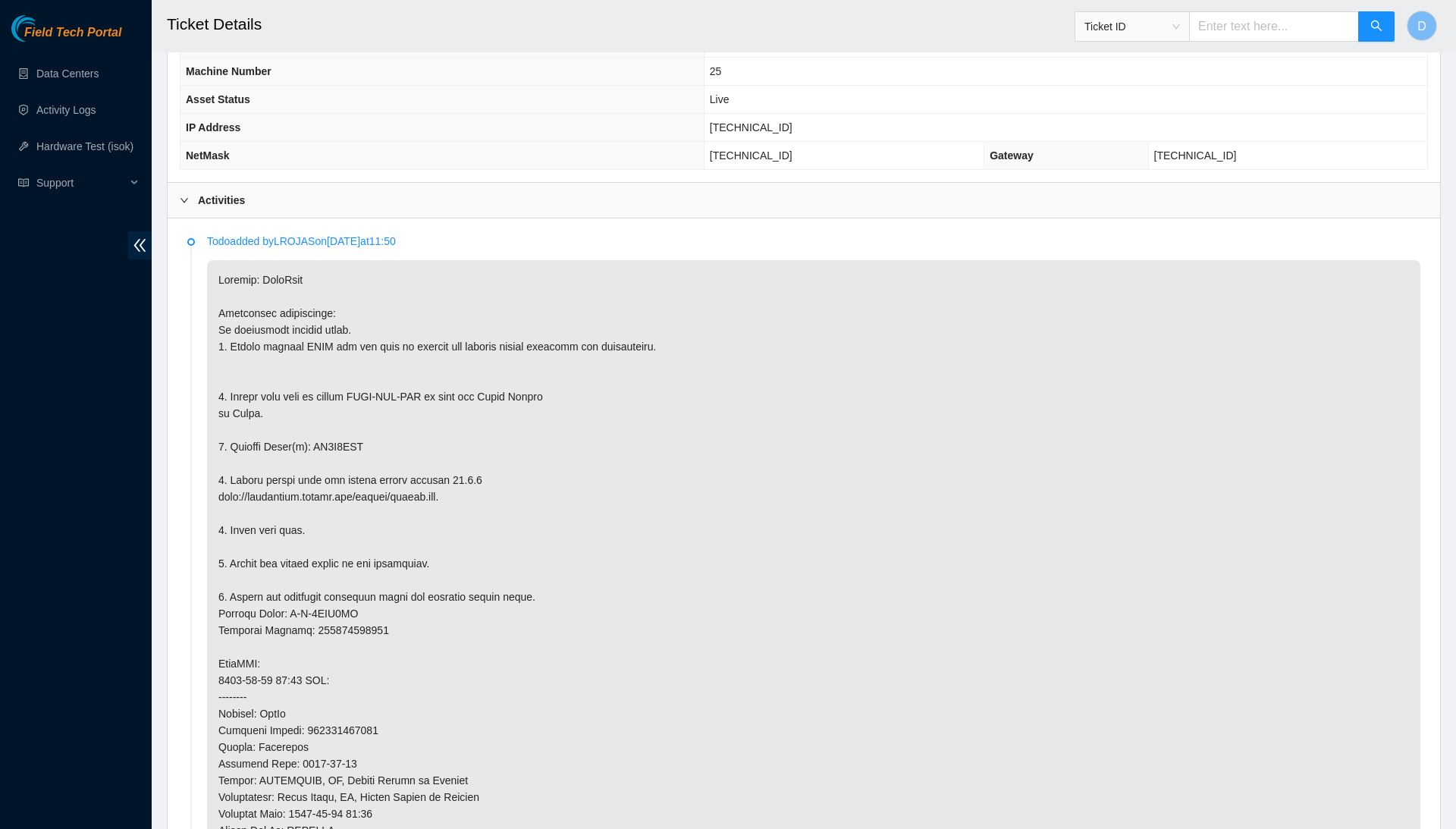
scroll to position [632, 0]
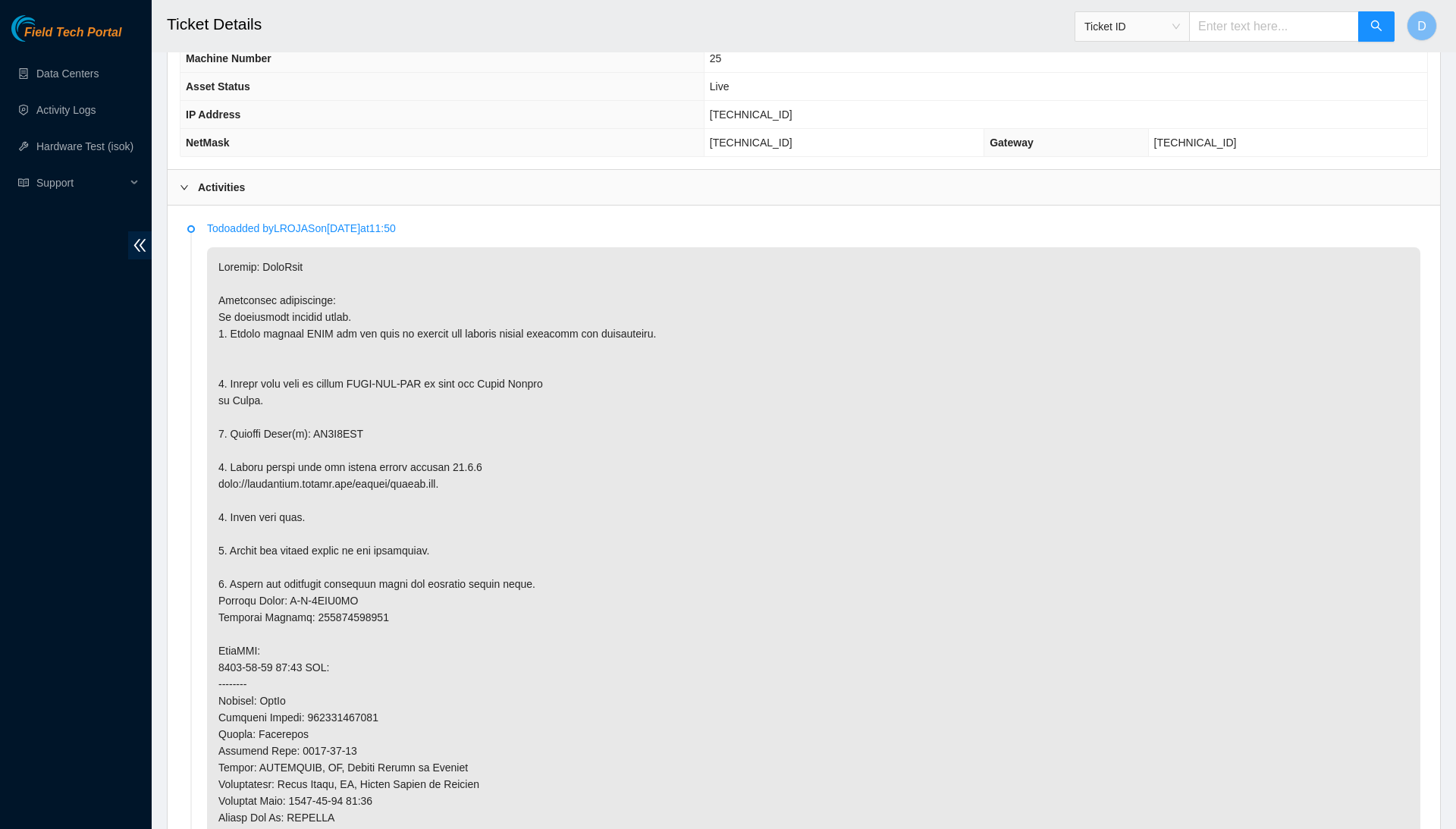
click at [362, 453] on p at bounding box center [813, 659] width 1214 height 824
copy p "ZC1B8HYA"
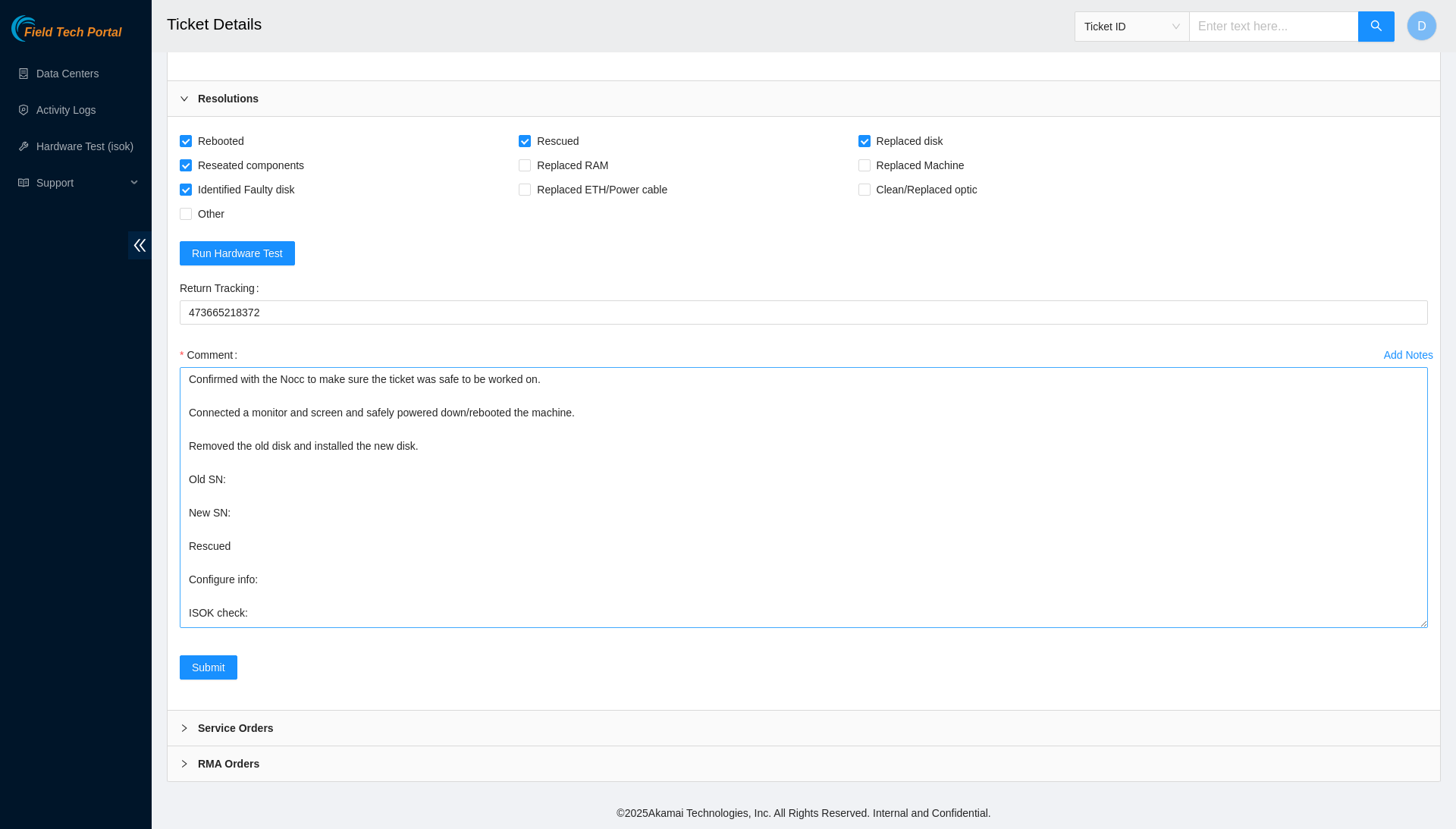
scroll to position [3149, 0]
click at [458, 480] on textarea "Confirmed with the Nocc to make sure the ticket was safe to be worked on. Conne…" at bounding box center [804, 498] width 1248 height 261
paste textarea "ZC1B8HYA"
click at [423, 510] on textarea "Confirmed with the Nocc to make sure the ticket was safe to be worked on. Conne…" at bounding box center [804, 498] width 1248 height 261
click at [422, 587] on textarea "Confirmed with the Nocc to make sure the ticket was safe to be worked on. Conne…" at bounding box center [804, 498] width 1248 height 261
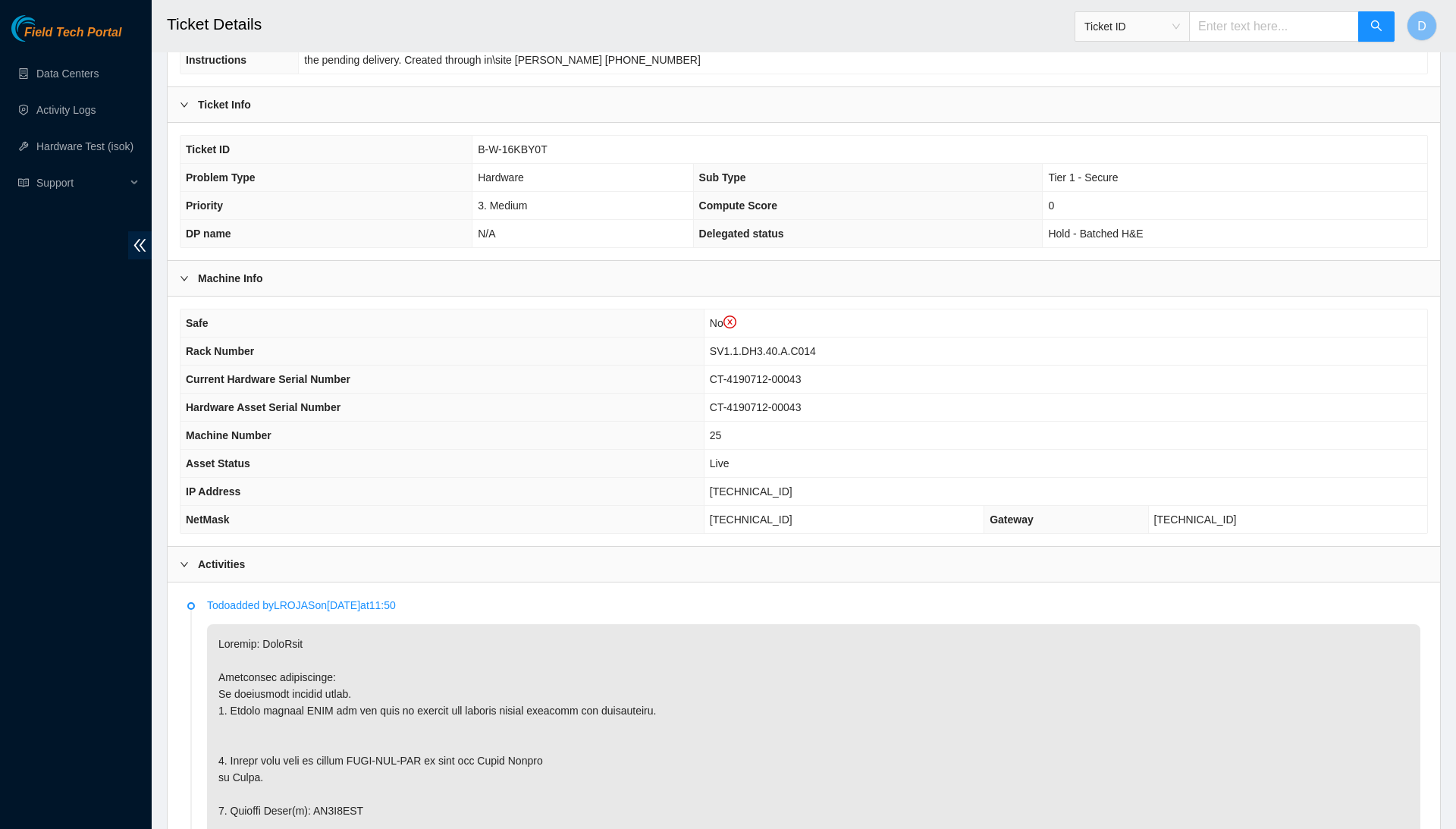
scroll to position [274, 0]
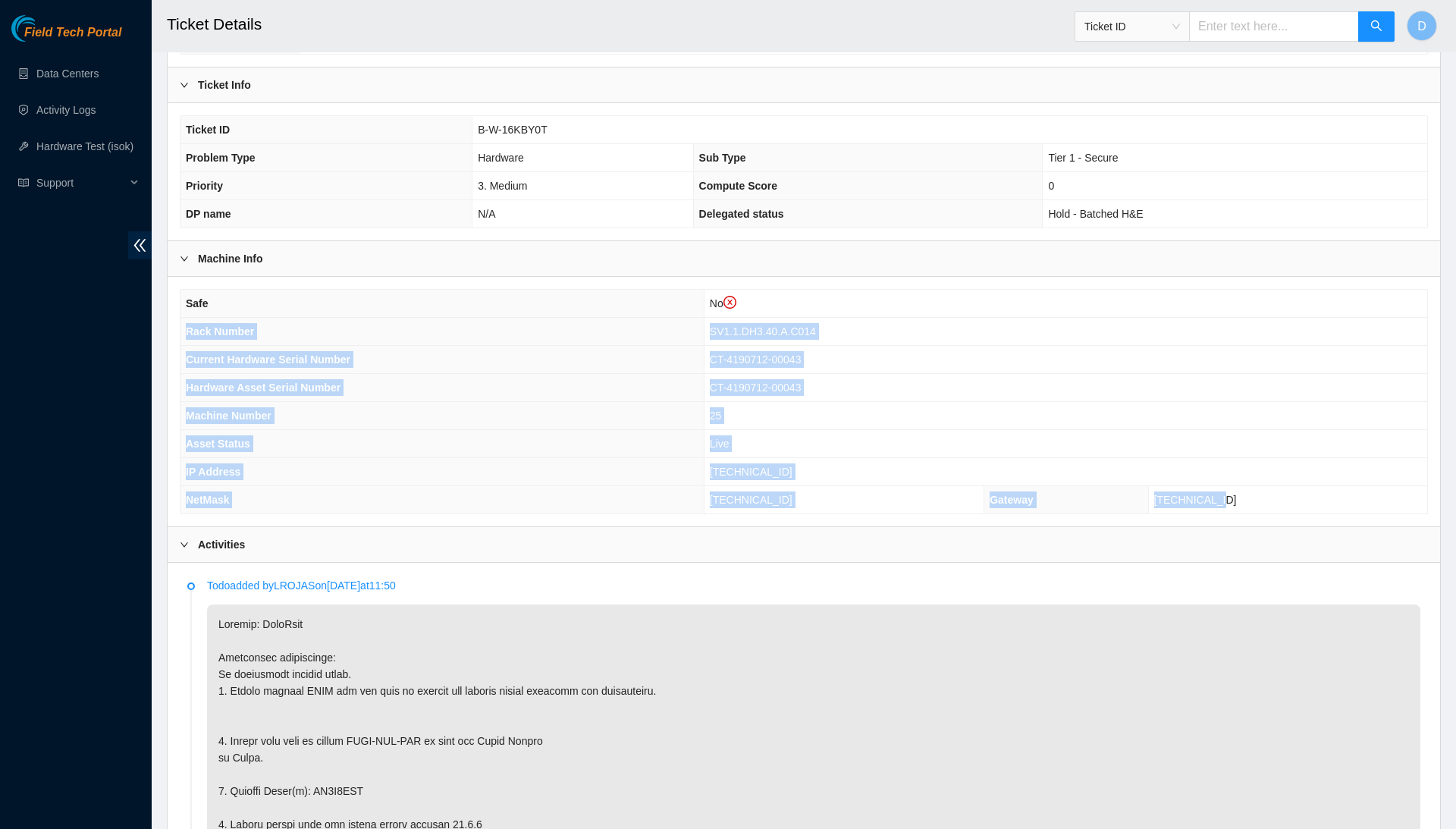
drag, startPoint x: 185, startPoint y: 356, endPoint x: 1297, endPoint y: 534, distance: 1126.2
click at [1297, 514] on tbody "Safe No Rack Number SV1.1.DH3.40.A.C014 Current Hardware Serial Number CT-41907…" at bounding box center [804, 401] width 1247 height 224
copy tbody "Rack Number SV1.1.DH3.40.A.C014 Current Hardware Serial Number CT-4190712-00043…"
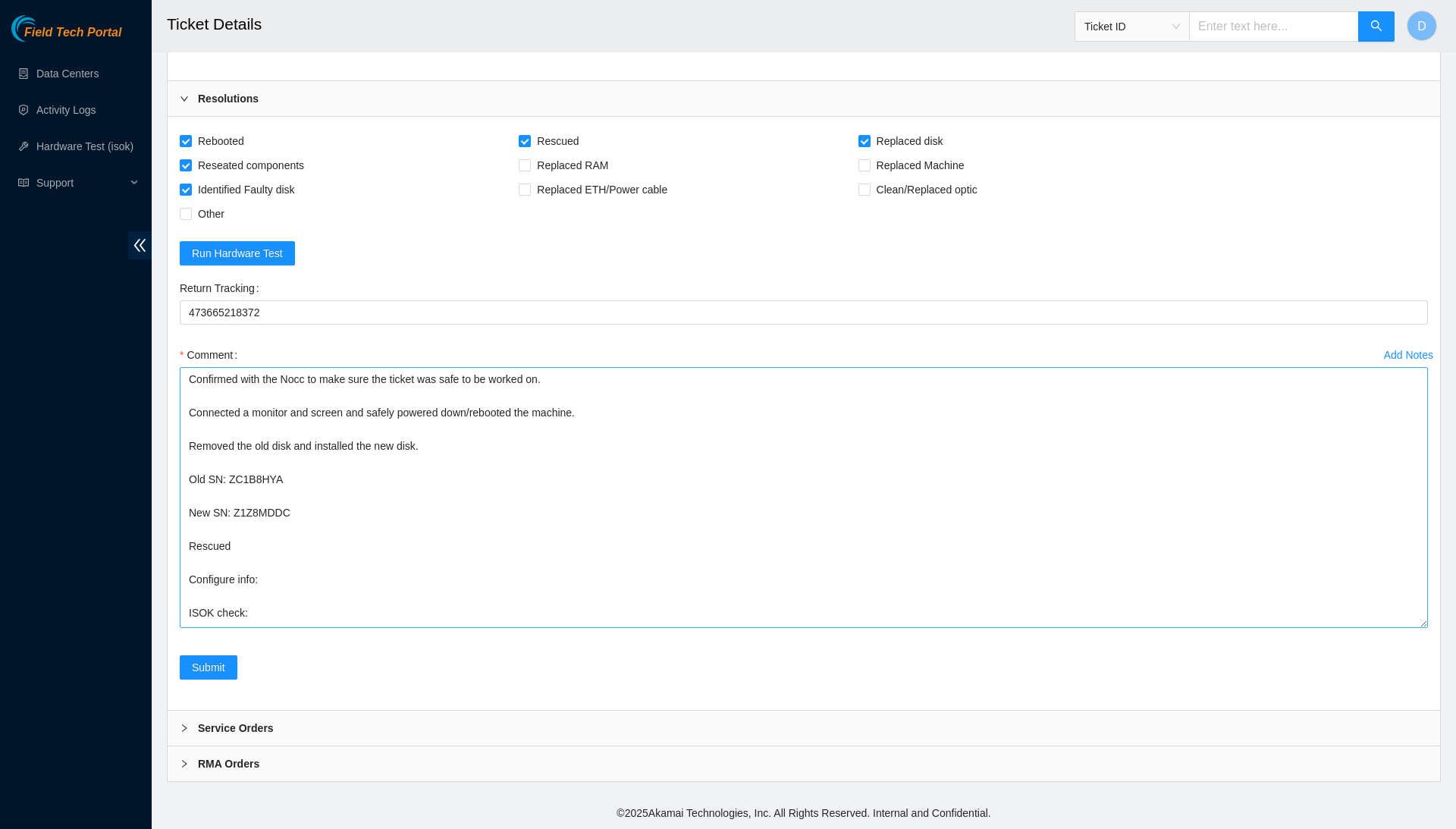
scroll to position [3149, 0]
click at [339, 587] on textarea "Confirmed with the Nocc to make sure the ticket was safe to be worked on. Conne…" at bounding box center [804, 498] width 1248 height 261
paste textarea "Rack Number SV1.1.DH3.40.A.C014 Current Hardware Serial Number CT-4190712-00043…"
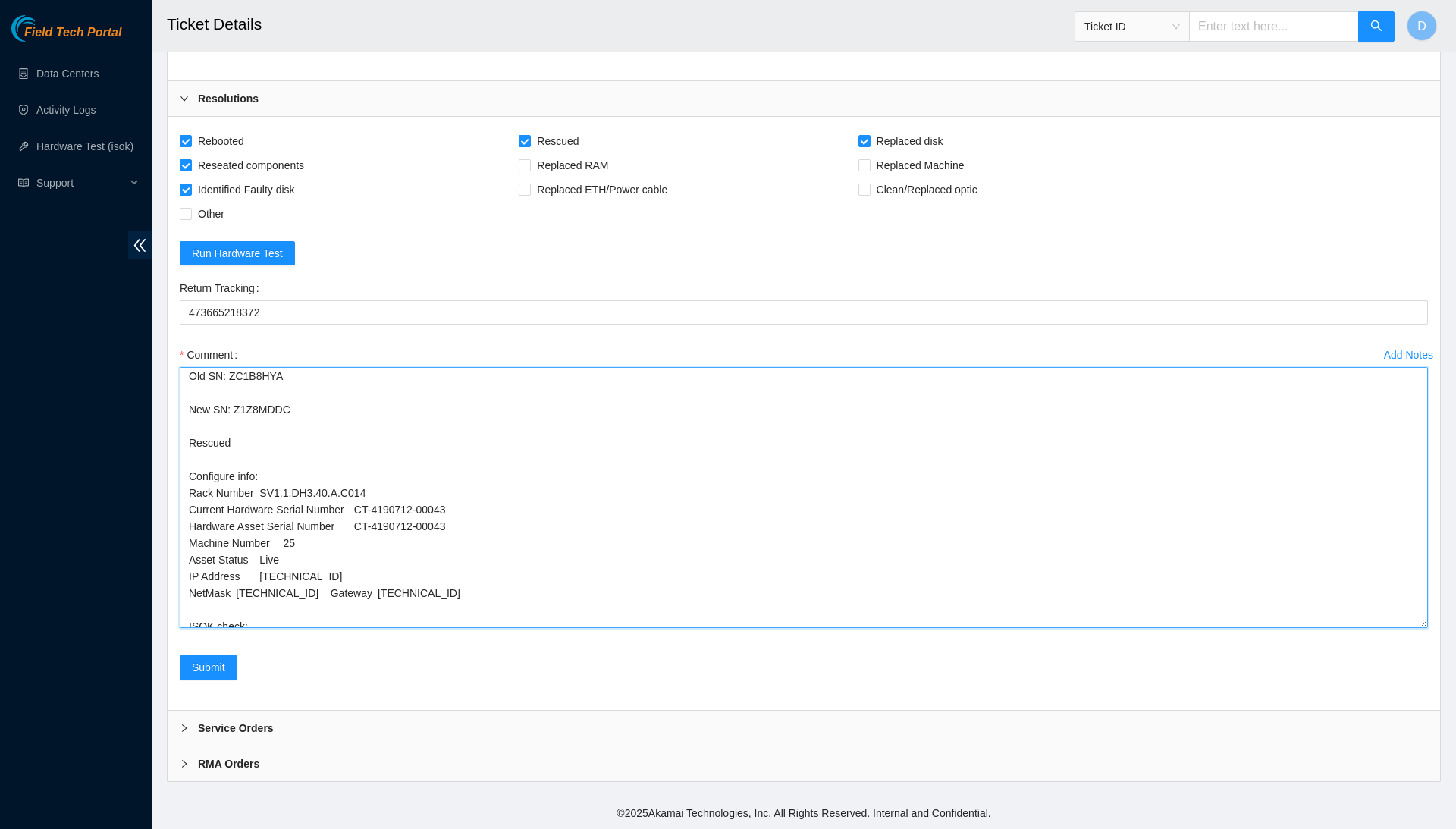
click at [335, 579] on textarea "Confirmed with the Nocc to make sure the ticket was safe to be worked on. Conne…" at bounding box center [804, 498] width 1248 height 261
click at [237, 595] on textarea "Confirmed with the Nocc to make sure the ticket was safe to be worked on. Conne…" at bounding box center [804, 498] width 1248 height 261
click at [237, 585] on textarea "Confirmed with the Nocc to make sure the ticket was safe to be worked on. Conne…" at bounding box center [804, 498] width 1248 height 261
click at [264, 569] on textarea "Confirmed with the Nocc to make sure the ticket was safe to be worked on. Conne…" at bounding box center [804, 498] width 1248 height 261
click at [262, 548] on textarea "Confirmed with the Nocc to make sure the ticket was safe to be worked on. Conne…" at bounding box center [804, 498] width 1248 height 261
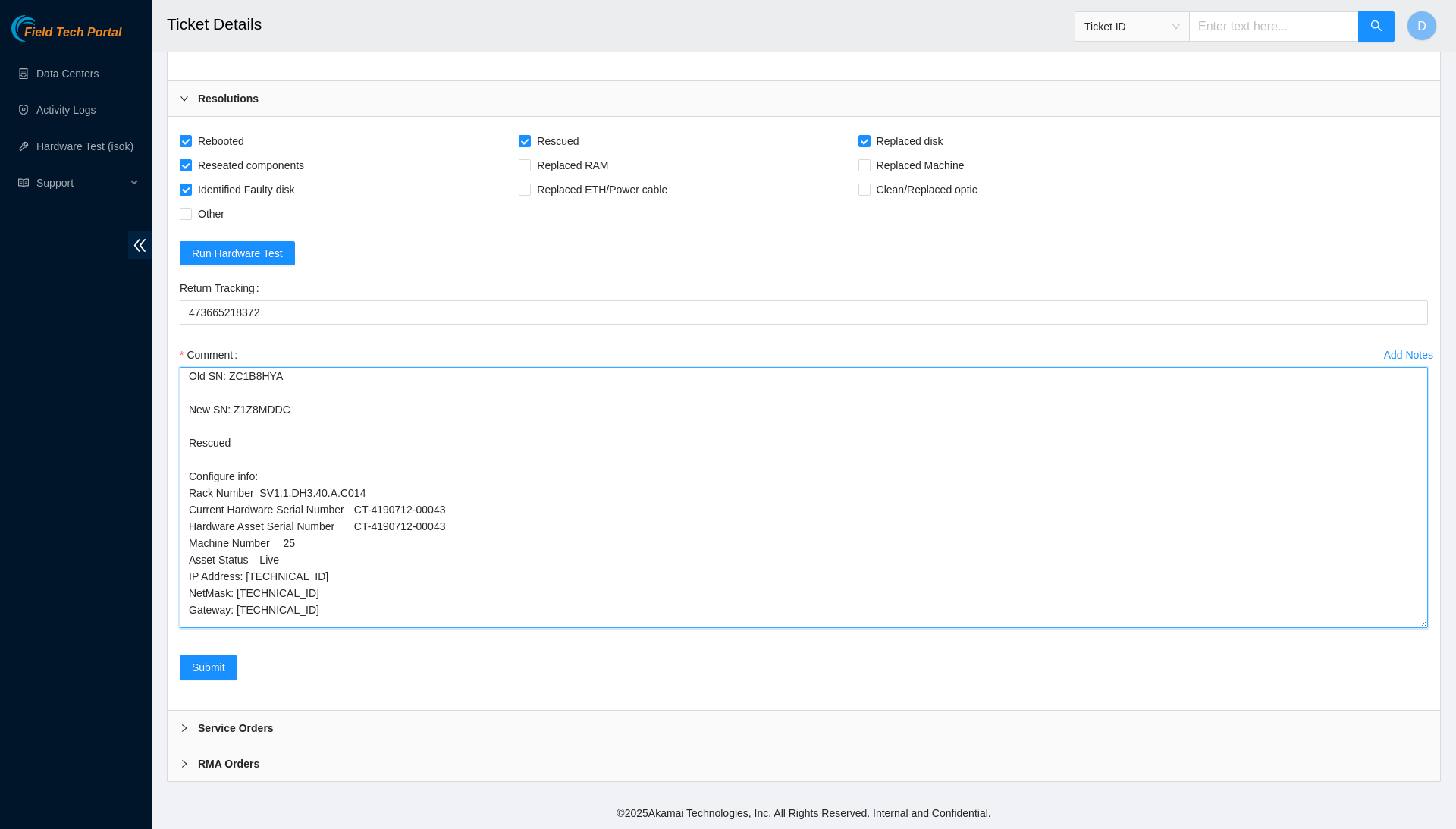
click at [262, 548] on textarea "Confirmed with the Nocc to make sure the ticket was safe to be worked on. Conne…" at bounding box center [804, 498] width 1248 height 261
click at [286, 532] on textarea "Confirmed with the Nocc to make sure the ticket was safe to be worked on. Conne…" at bounding box center [804, 498] width 1248 height 261
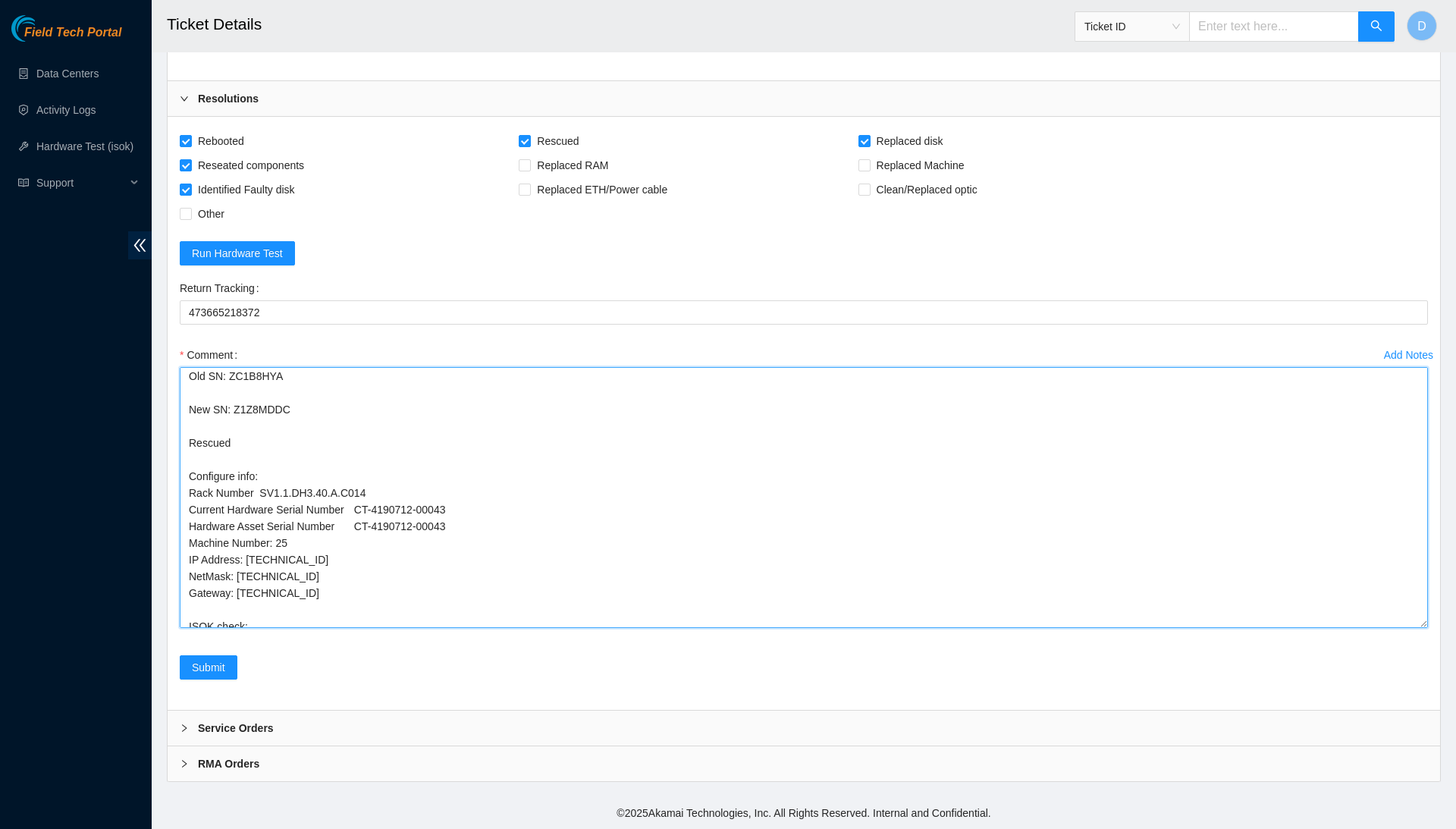
click at [361, 518] on textarea "Confirmed with the Nocc to make sure the ticket was safe to be worked on. Conne…" at bounding box center [804, 498] width 1248 height 261
click at [363, 506] on textarea "Confirmed with the Nocc to make sure the ticket was safe to be worked on. Conne…" at bounding box center [804, 498] width 1248 height 261
click at [266, 485] on textarea "Confirmed with the Nocc to make sure the ticket was safe to be worked on. Conne…" at bounding box center [804, 498] width 1248 height 261
click at [316, 614] on textarea "Confirmed with the Nocc to make sure the ticket was safe to be worked on. Conne…" at bounding box center [804, 498] width 1248 height 261
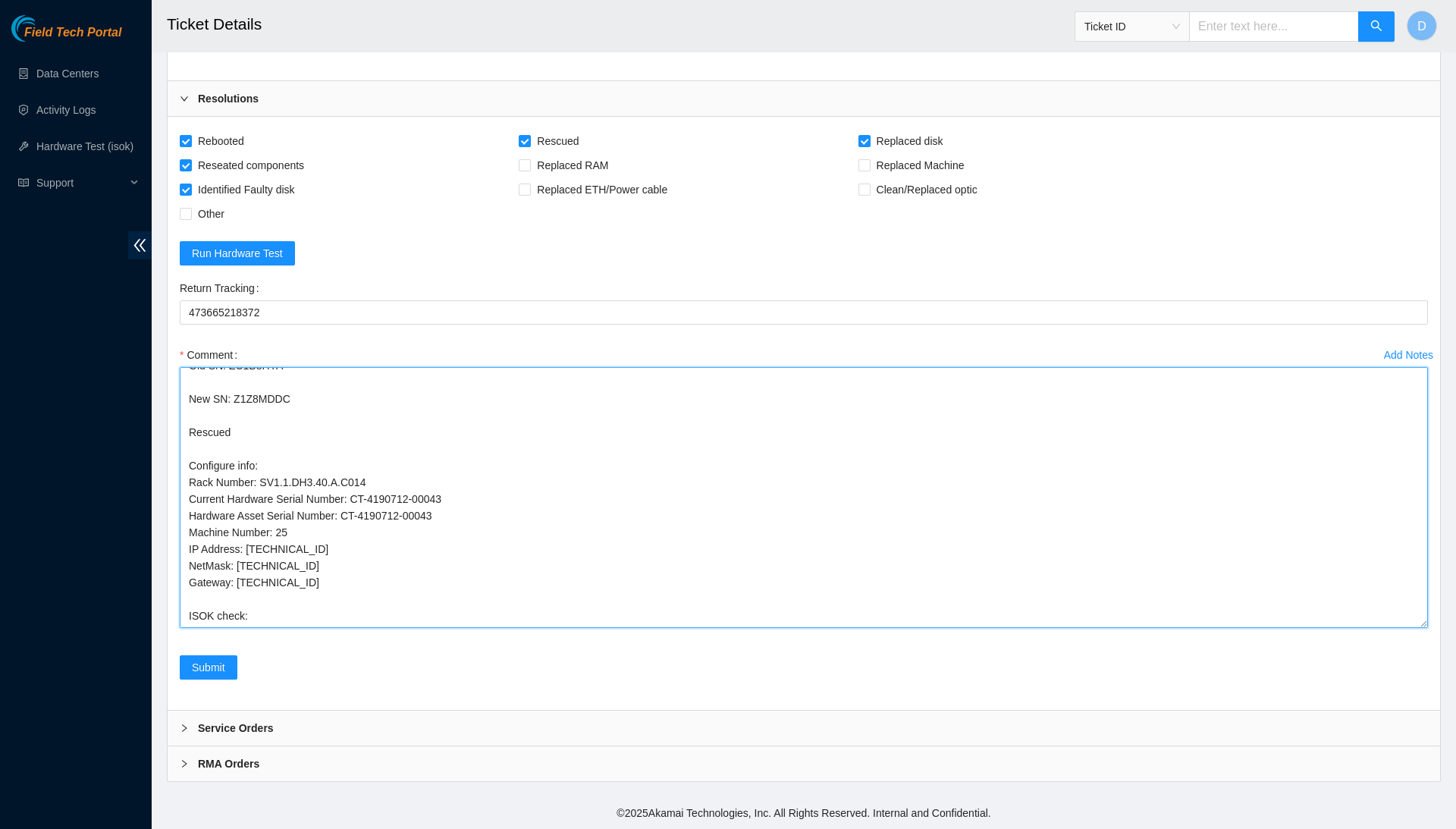
click at [300, 539] on textarea "Confirmed with the Nocc to make sure the ticket was safe to be worked on. Conne…" at bounding box center [804, 498] width 1248 height 261
click at [290, 623] on textarea "Confirmed with the Nocc to make sure the ticket was safe to be worked on. Conne…" at bounding box center [804, 498] width 1248 height 261
paste textarea "23.11.212.92 : passed: ok"
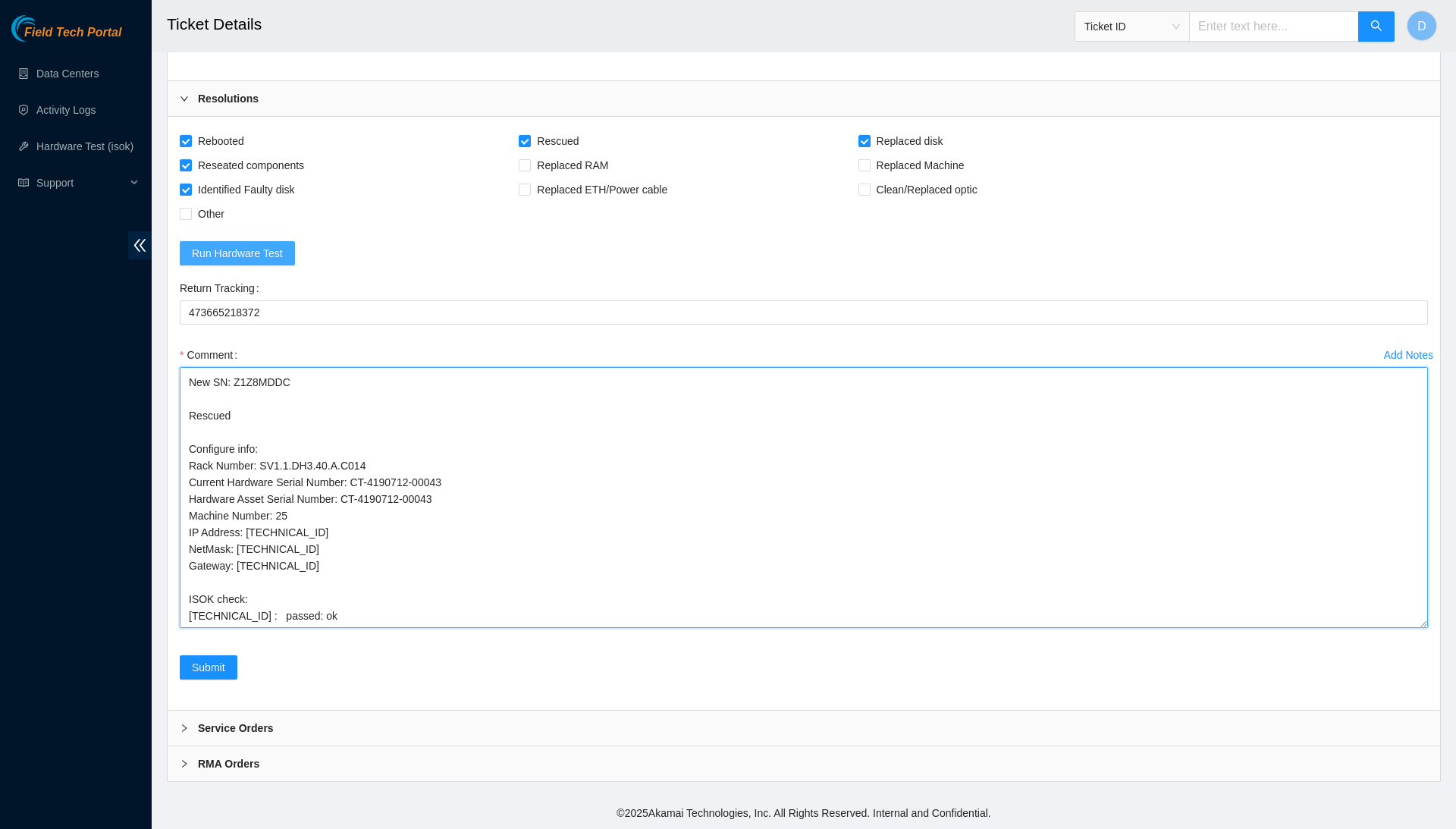
scroll to position [0, 0]
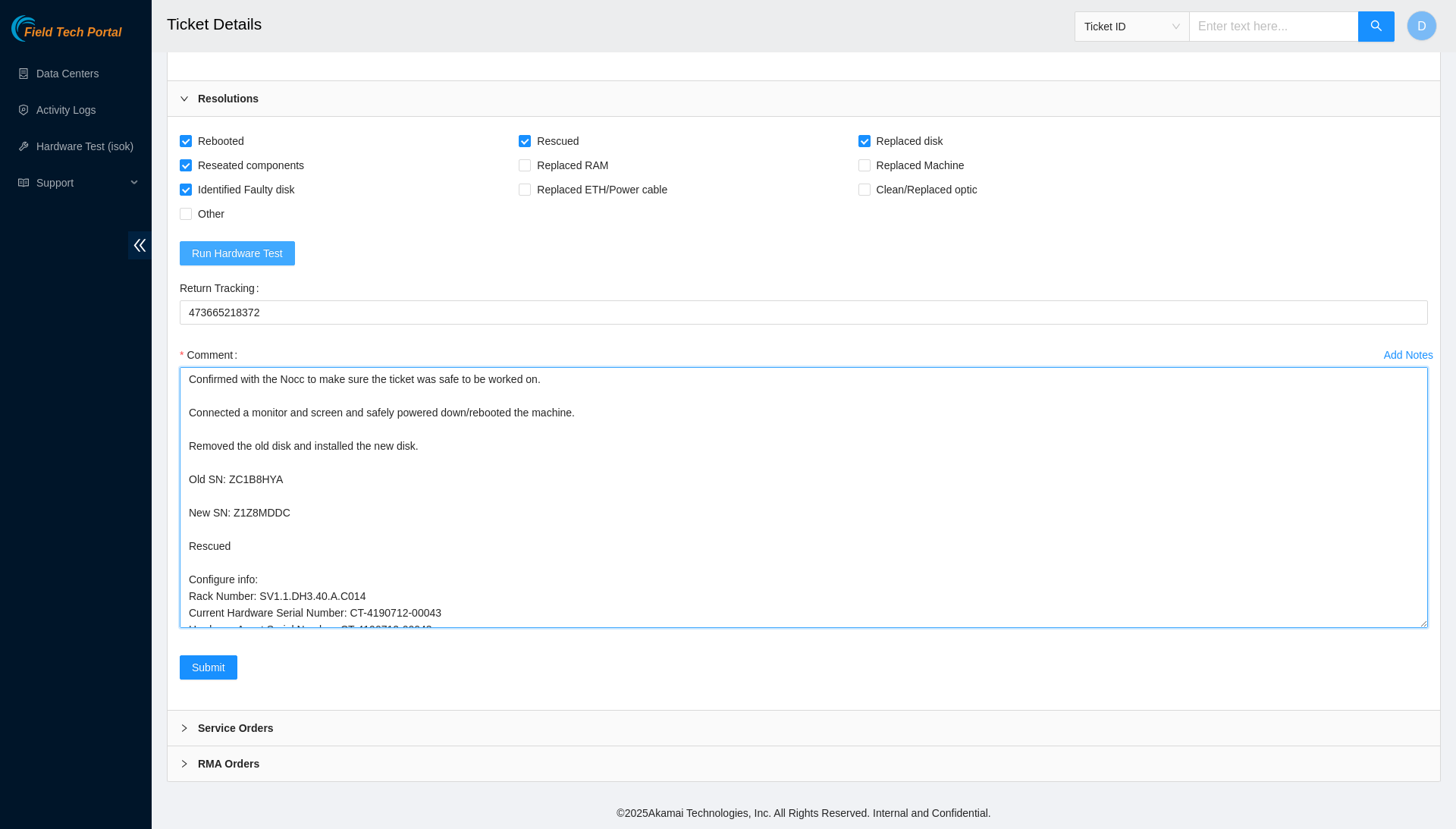
drag, startPoint x: 370, startPoint y: 605, endPoint x: 259, endPoint y: 256, distance: 366.2
click at [259, 256] on form "Rebooted Rescued Replaced disk Reseated components Replaced RAM Replaced Machin…" at bounding box center [804, 413] width 1248 height 569
type textarea "Confirmed with the Nocc to make sure the ticket was safe to be worked on. Conne…"
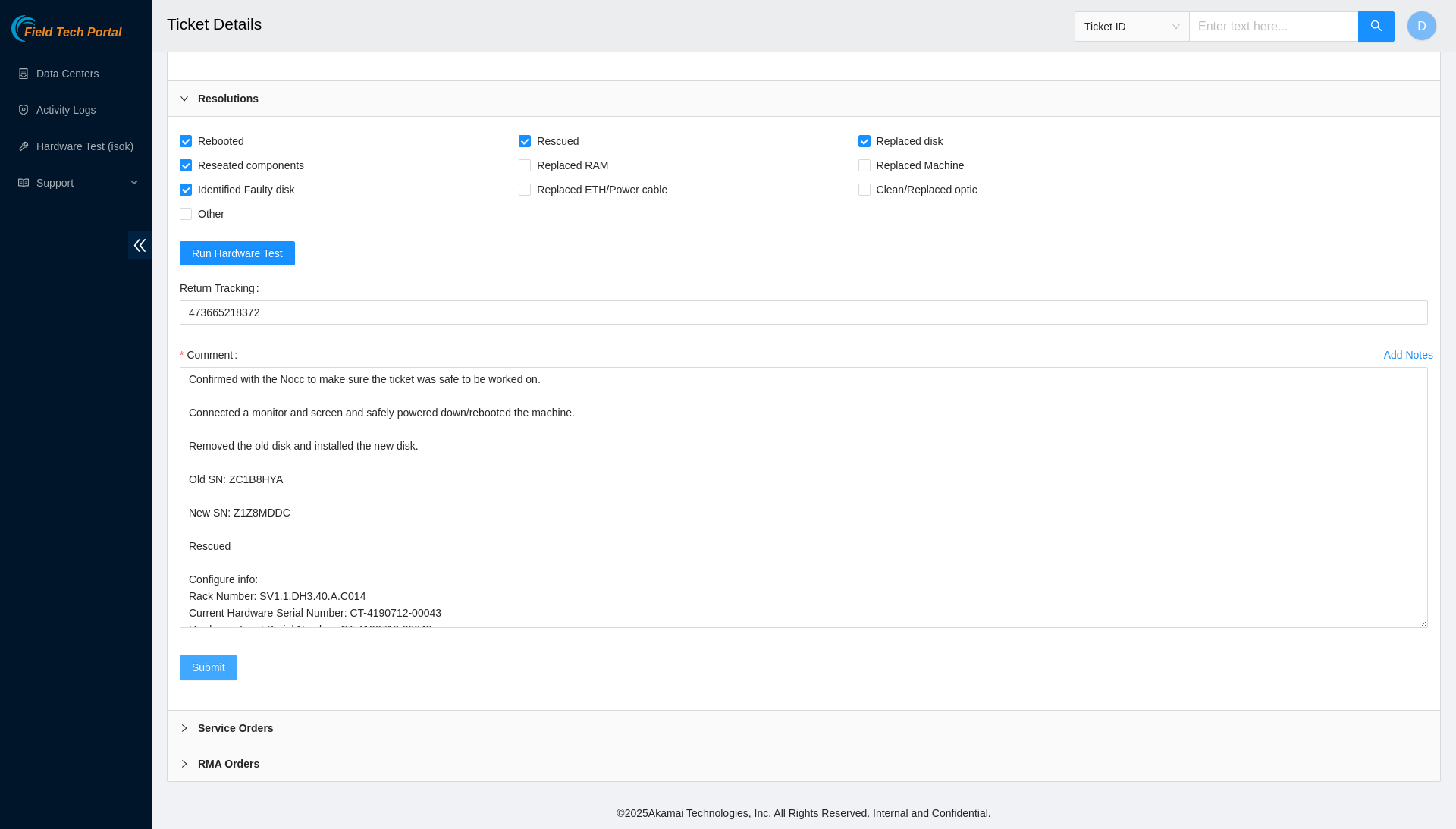
click at [217, 673] on span "Submit" at bounding box center [209, 668] width 34 height 17
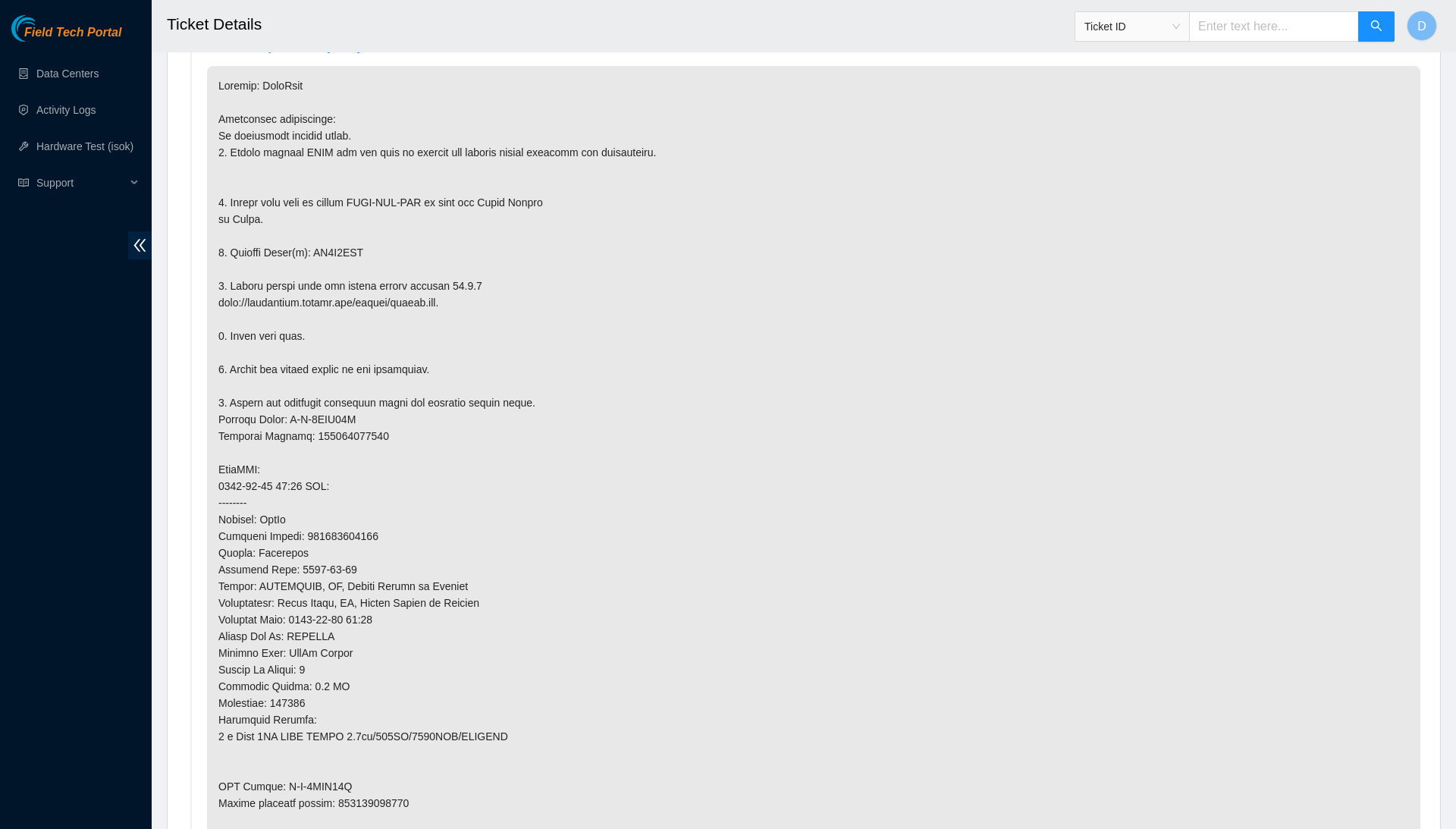
scroll to position [722, 0]
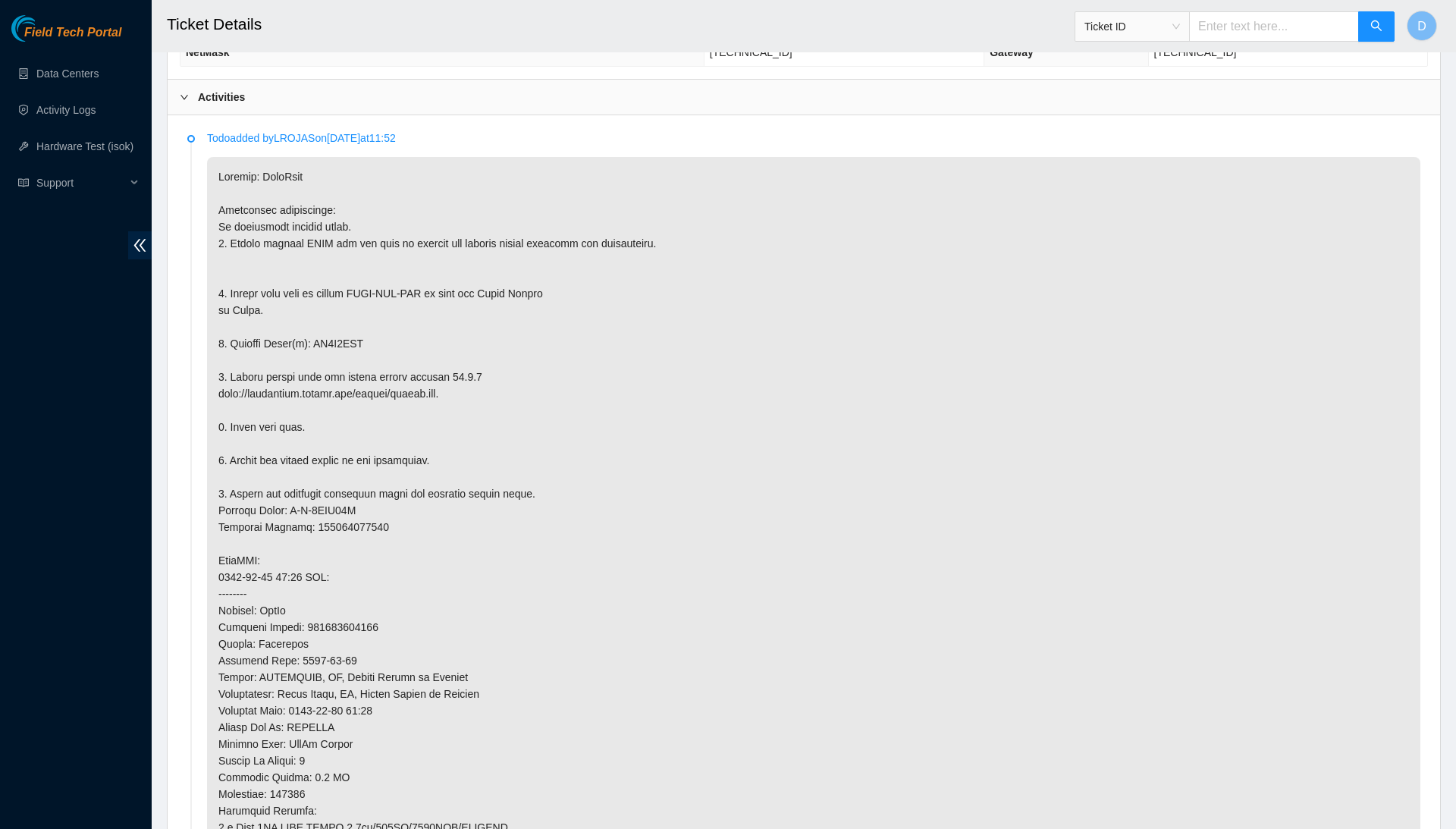
drag, startPoint x: 428, startPoint y: 2, endPoint x: 898, endPoint y: 431, distance: 636.3
click at [898, 431] on p at bounding box center [813, 569] width 1214 height 824
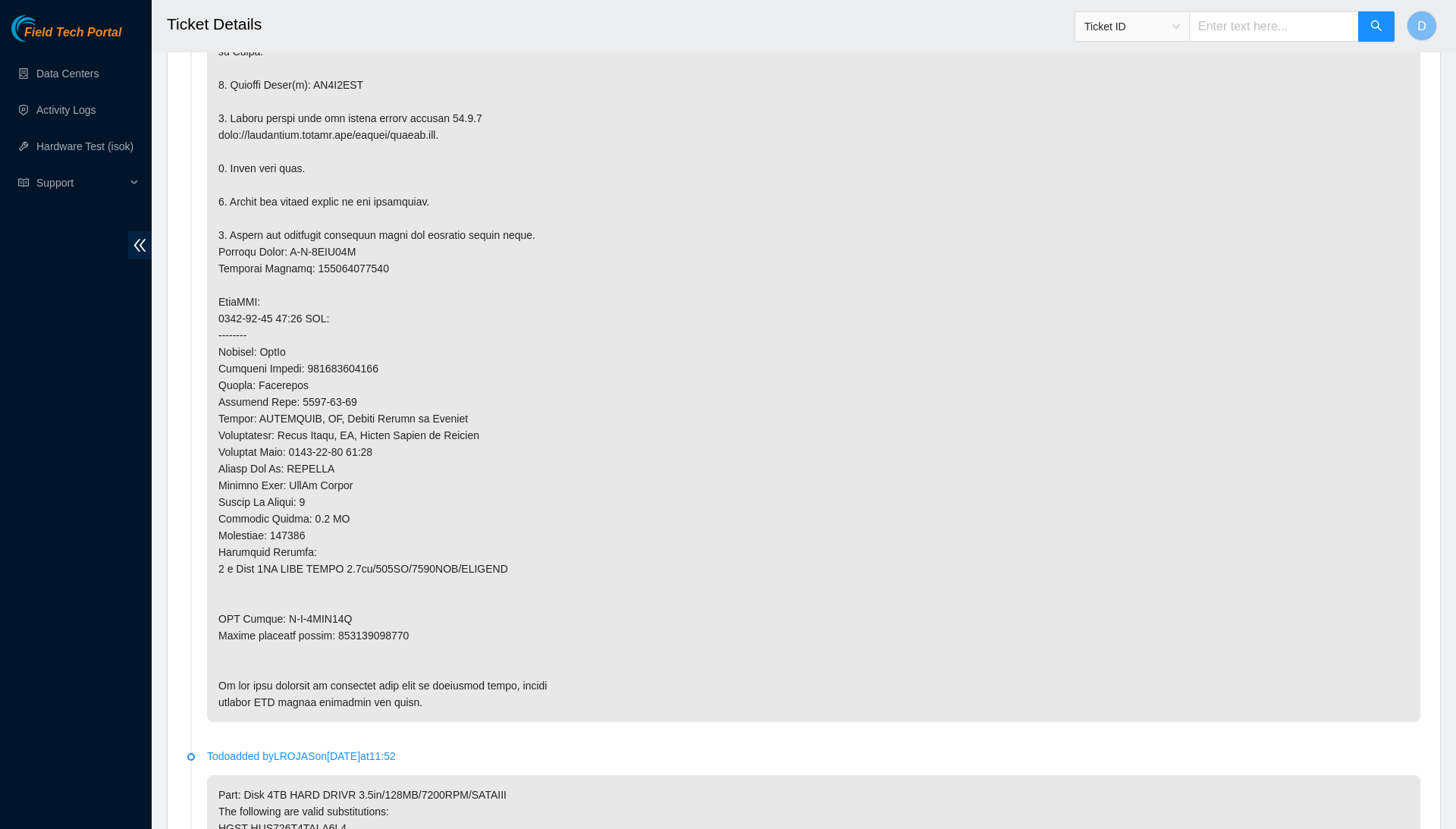
scroll to position [1010, 0]
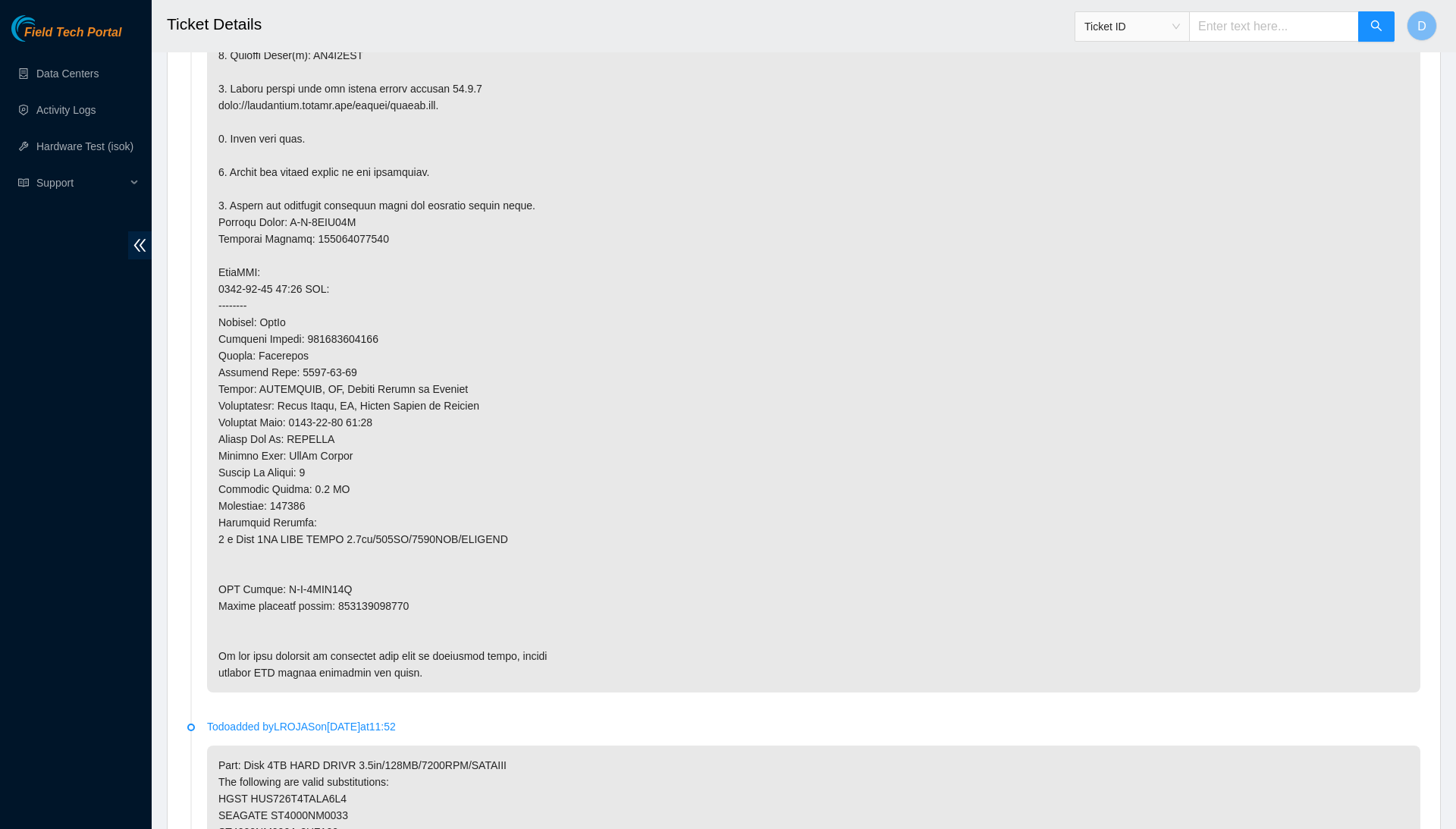
click at [386, 610] on p at bounding box center [813, 280] width 1214 height 824
copy p "473665218199"
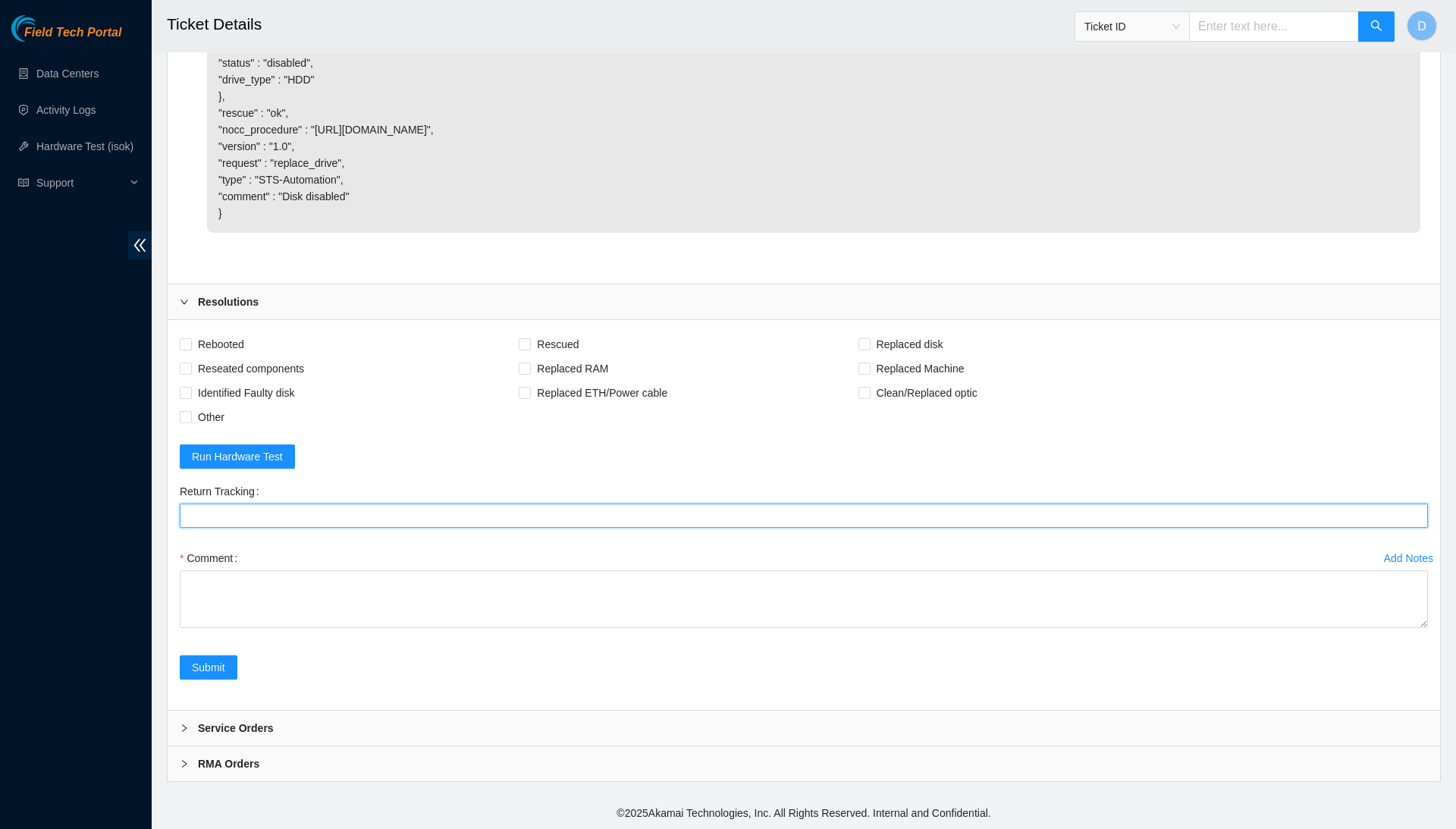
click at [389, 520] on Tracking "Return Tracking" at bounding box center [804, 516] width 1248 height 24
paste Tracking "473665218199"
type Tracking "473665218199"
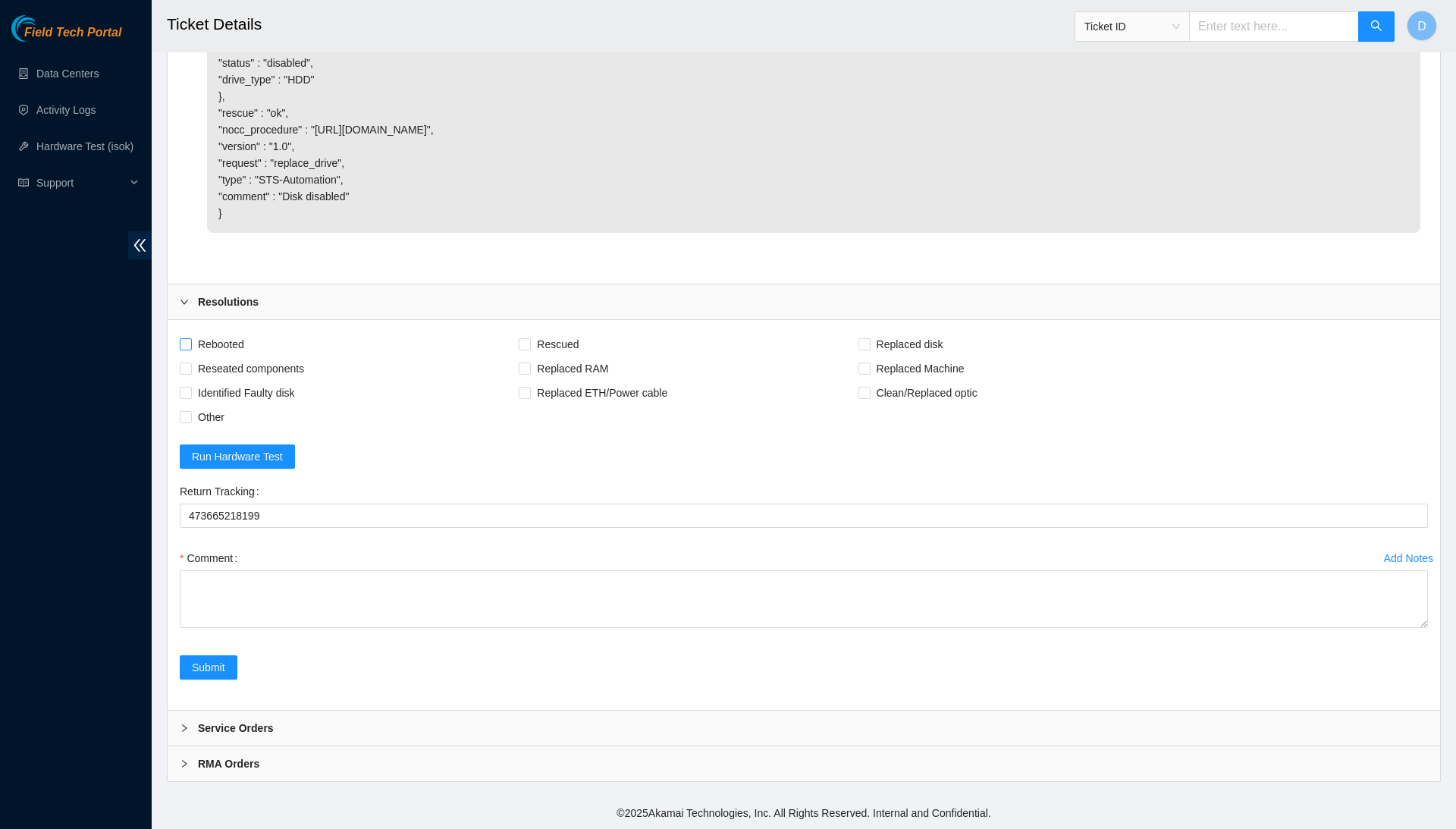
click at [229, 345] on span "Rebooted" at bounding box center [221, 344] width 59 height 24
click at [190, 345] on input "Rebooted" at bounding box center [185, 343] width 10 height 10
checkbox input "true"
click at [235, 367] on span "Reseated components" at bounding box center [250, 368] width 118 height 24
click at [190, 367] on input "Reseated components" at bounding box center [185, 368] width 10 height 10
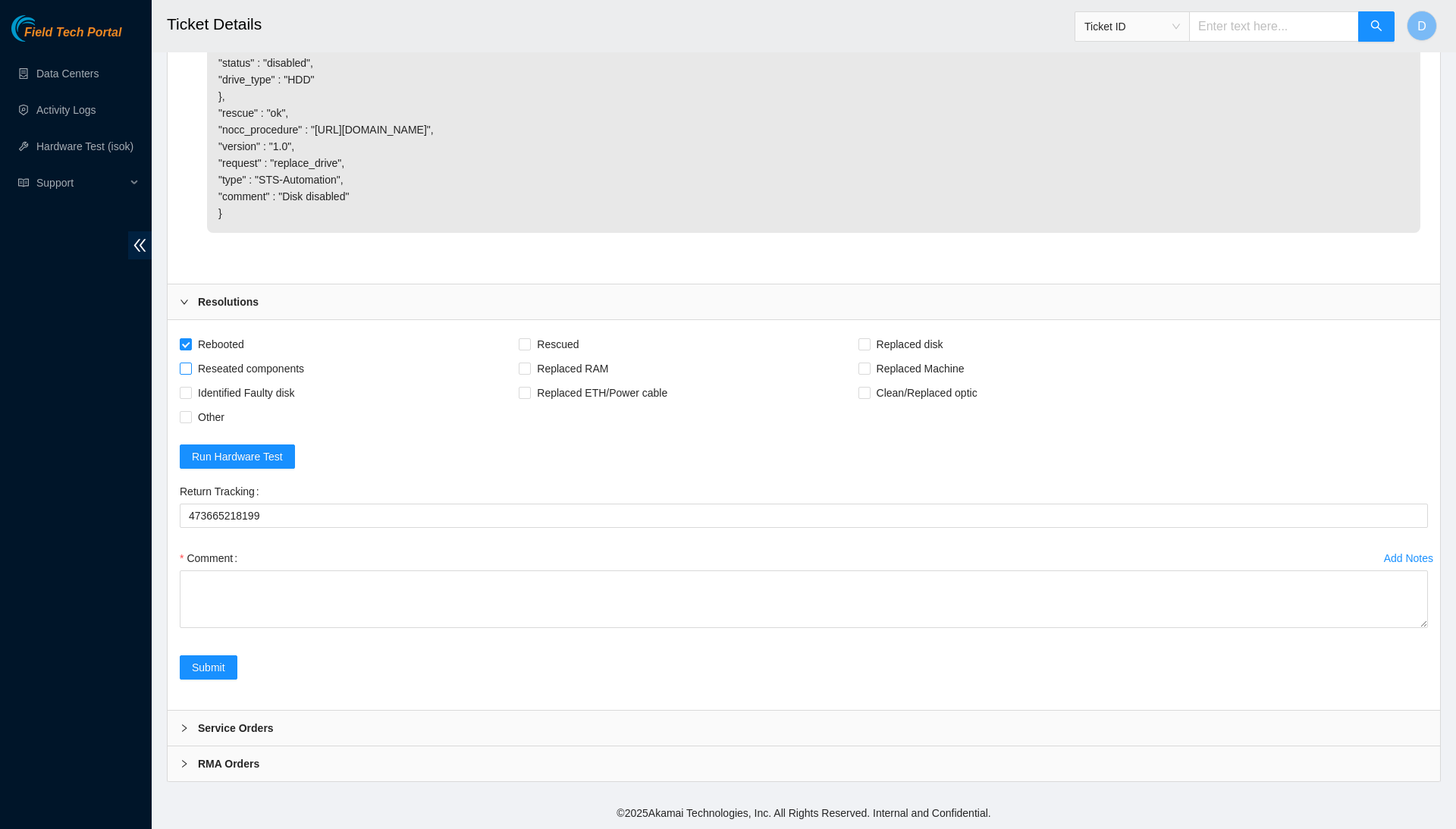
checkbox input "true"
click at [283, 394] on span "Identified Faulty disk" at bounding box center [246, 393] width 109 height 24
click at [190, 394] on input "Identified Faulty disk" at bounding box center [185, 392] width 10 height 10
checkbox input "true"
click at [567, 347] on span "Rescued" at bounding box center [558, 344] width 54 height 24
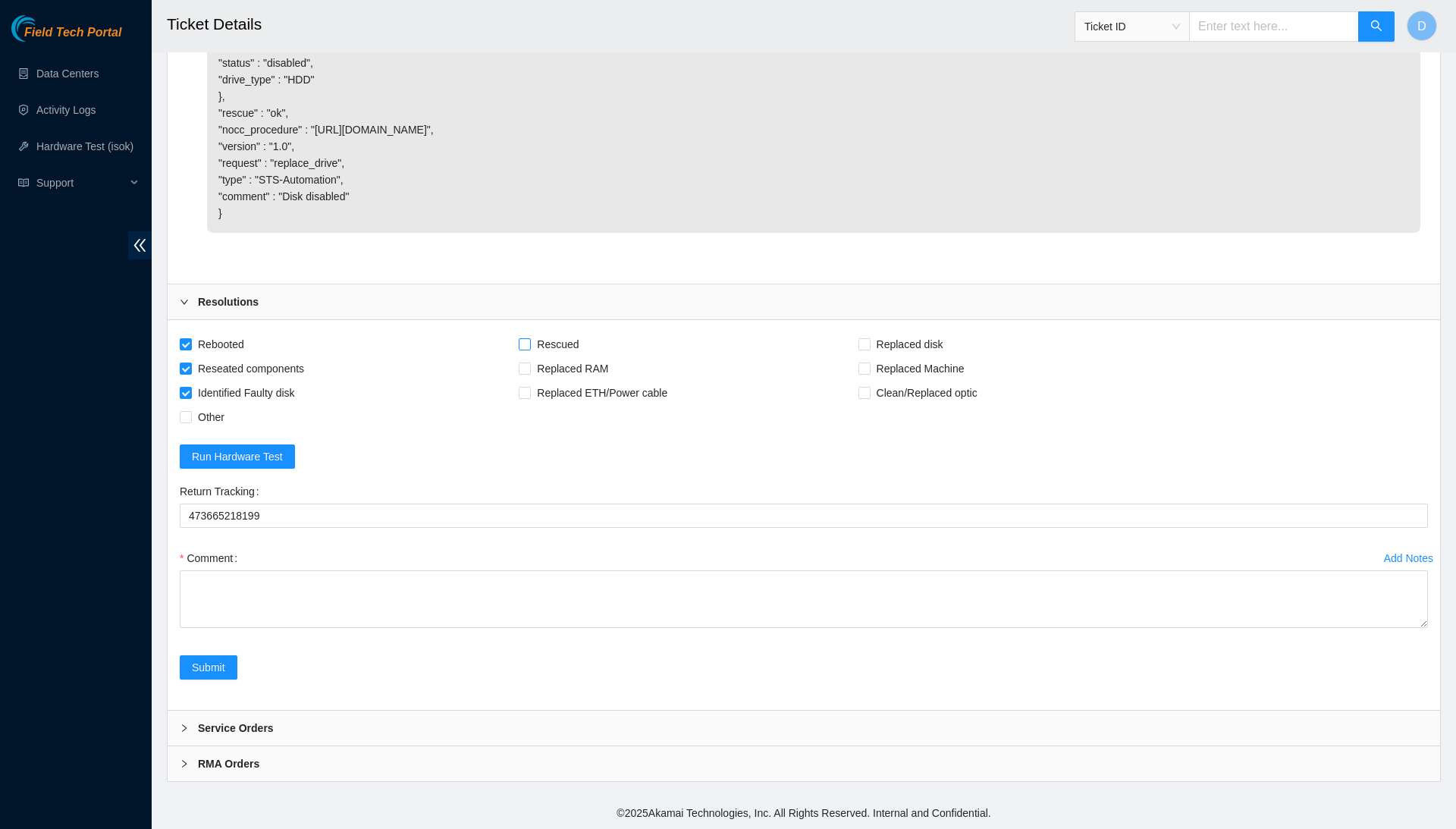
click at [529, 347] on input "Rescued" at bounding box center [524, 343] width 10 height 10
checkbox input "true"
click at [950, 348] on span "Replaced disk" at bounding box center [910, 344] width 79 height 24
click at [869, 348] on input "Replaced disk" at bounding box center [863, 343] width 10 height 10
checkbox input "true"
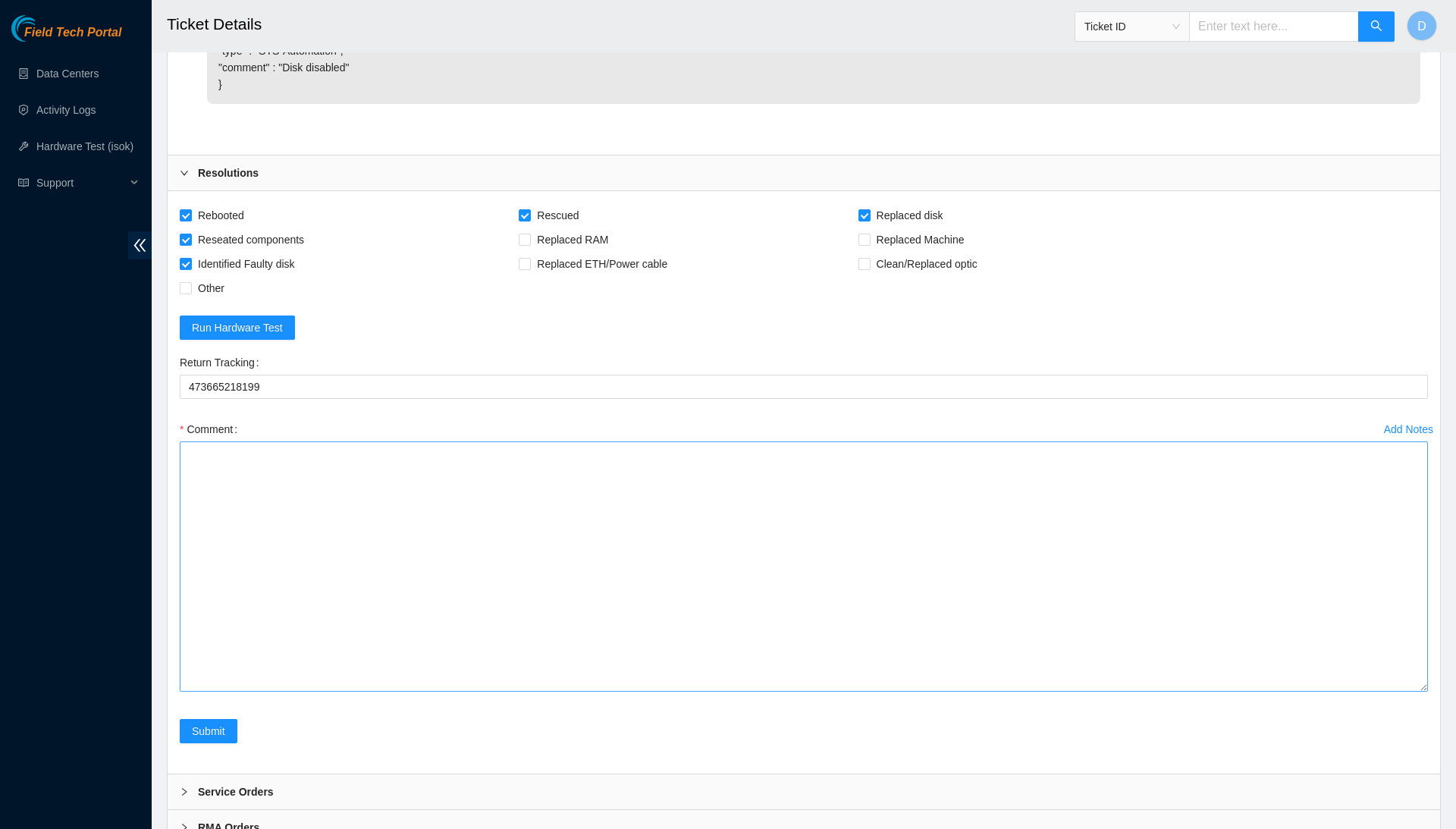
click at [1398, 692] on textarea "Comment" at bounding box center [804, 567] width 1248 height 250
click at [1289, 709] on textarea "Comment" at bounding box center [804, 575] width 1248 height 268
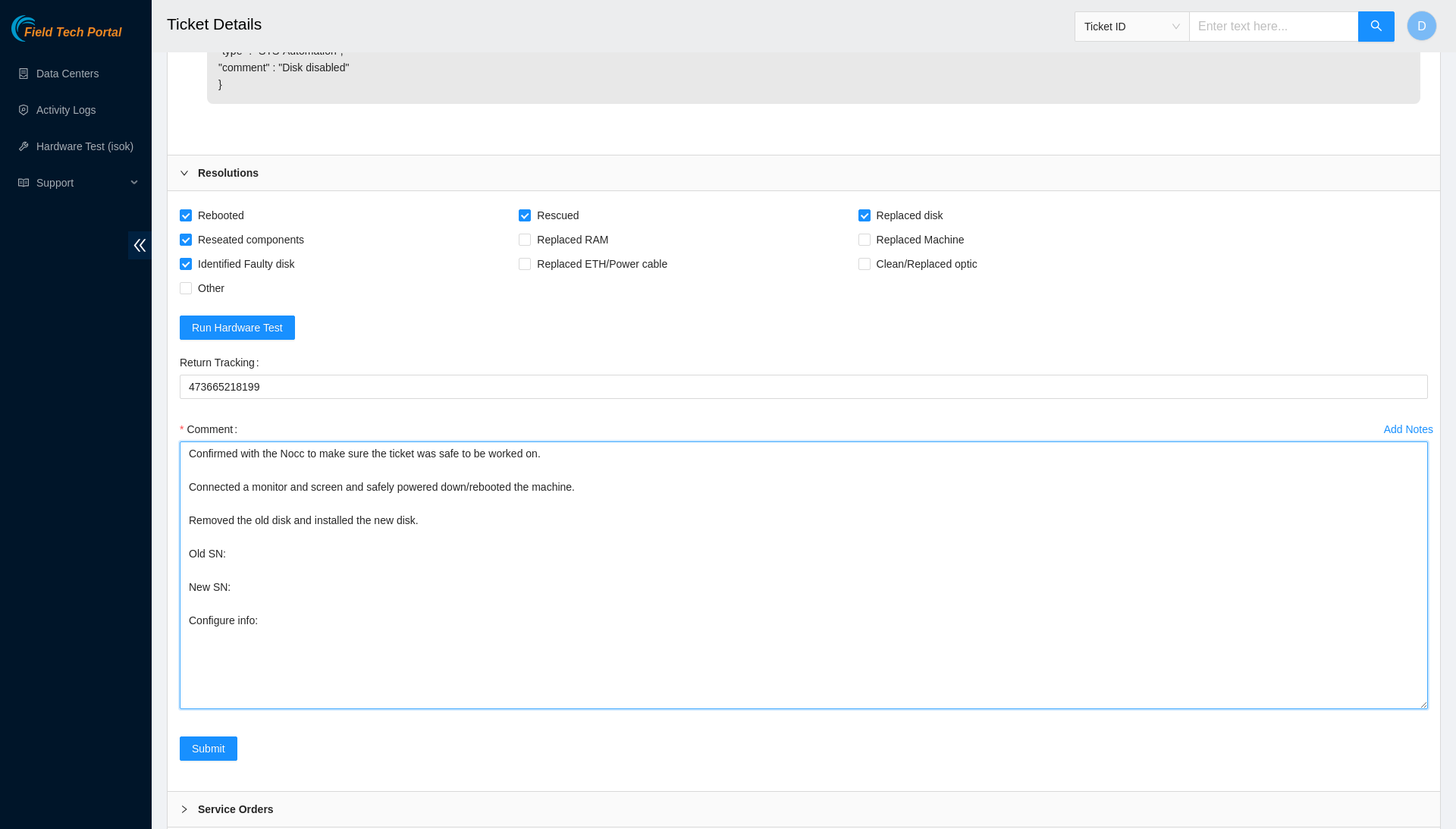
click at [1168, 709] on textarea "Confirmed with the Nocc to make sure the ticket was safe to be worked on. Conne…" at bounding box center [804, 575] width 1248 height 268
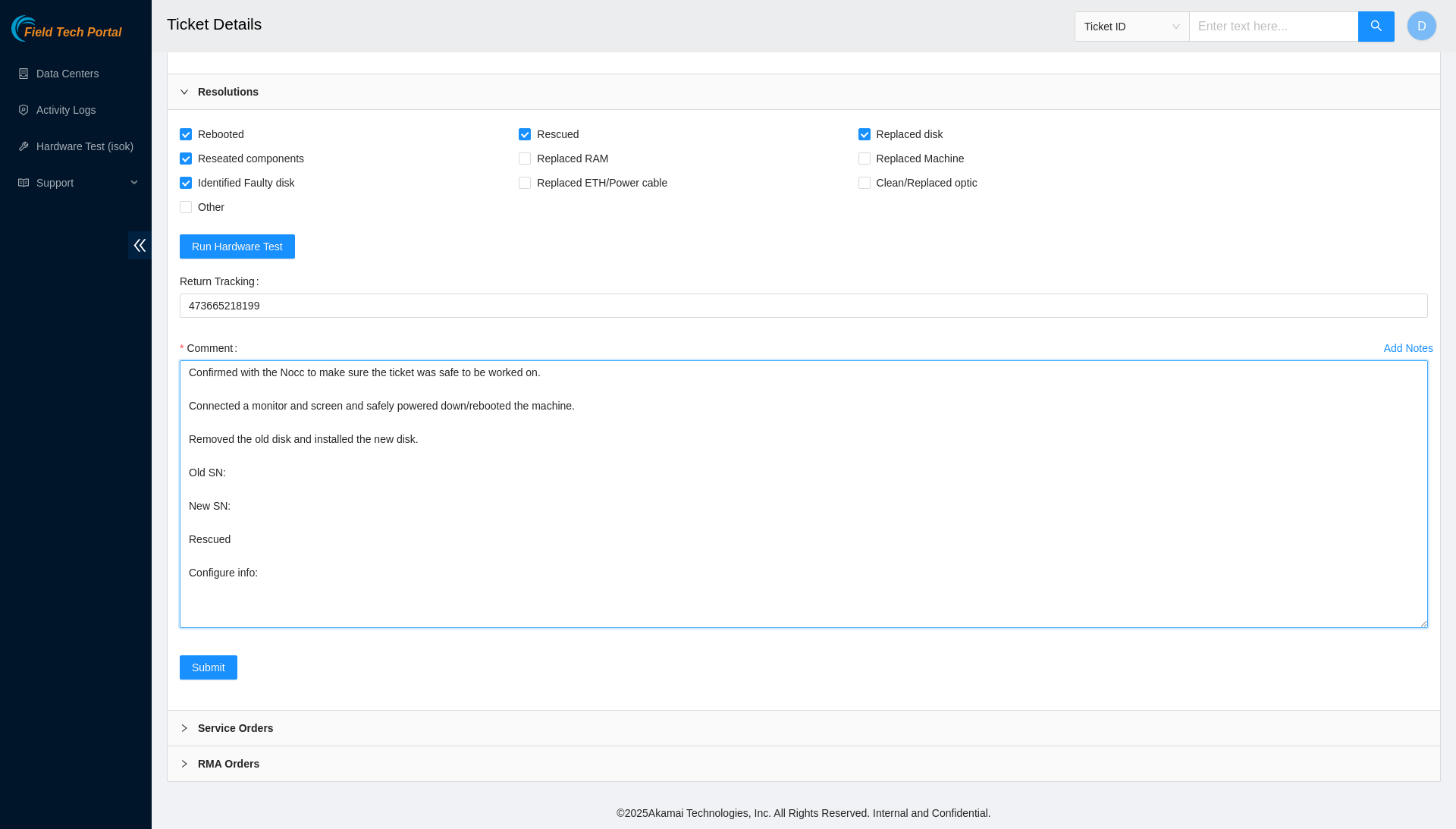
scroll to position [3155, 0]
click at [1015, 571] on textarea "Confirmed with the Nocc to make sure the ticket was safe to be worked on. Conne…" at bounding box center [804, 494] width 1248 height 268
drag, startPoint x: 842, startPoint y: 605, endPoint x: 786, endPoint y: 303, distance: 307.1
click at [786, 303] on form "Rebooted Rescued Replaced disk Reseated components Replaced RAM Replaced Machin…" at bounding box center [804, 410] width 1248 height 576
drag, startPoint x: 986, startPoint y: 35, endPoint x: 737, endPoint y: 465, distance: 496.9
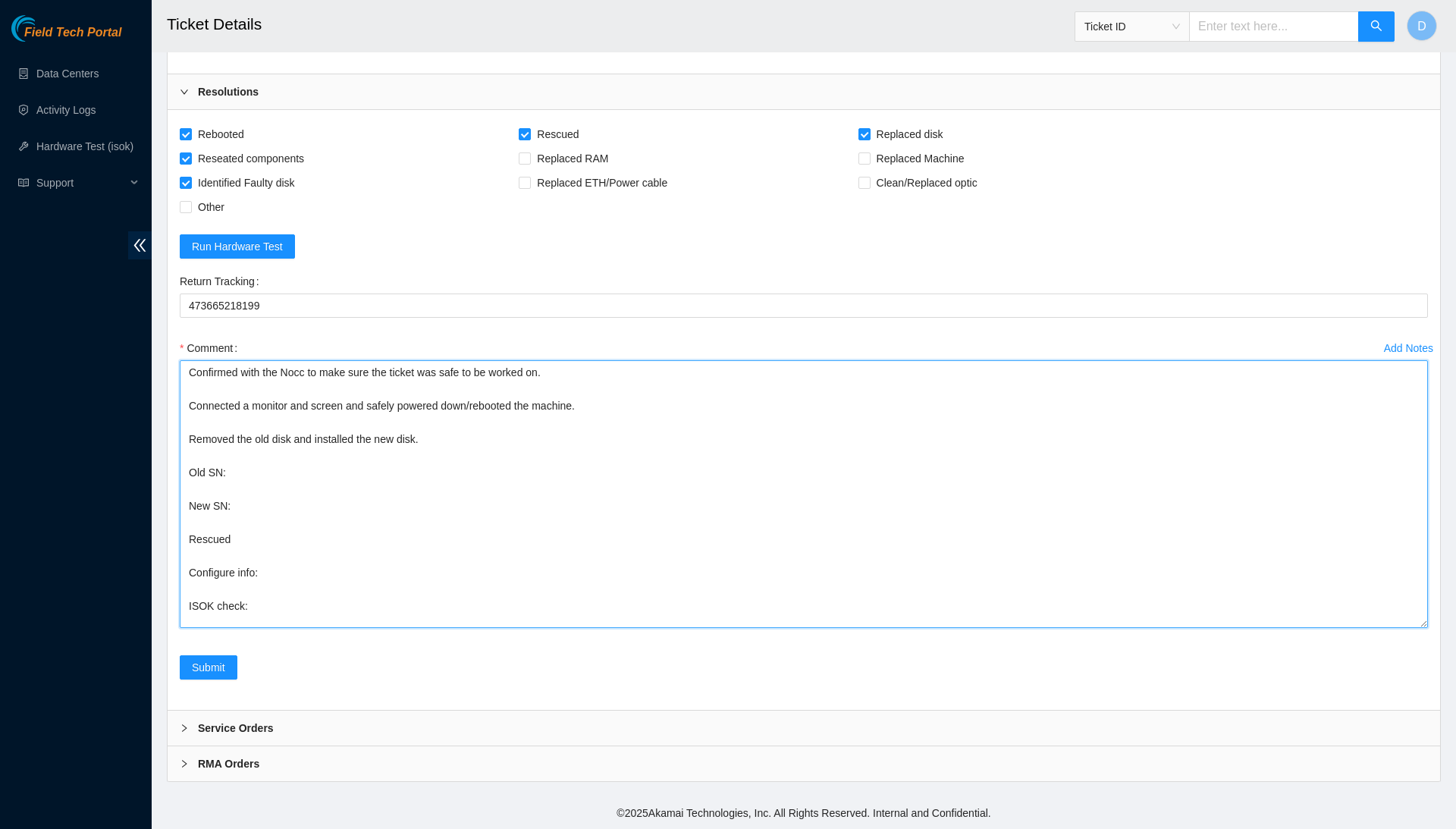
click at [737, 465] on textarea "Confirmed with the Nocc to make sure the ticket was safe to be worked on. Conne…" at bounding box center [804, 494] width 1248 height 268
click at [553, 503] on textarea "Confirmed with the Nocc to make sure the ticket was safe to be worked on. Conne…" at bounding box center [804, 494] width 1248 height 268
click at [571, 464] on textarea "Confirmed with the Nocc to make sure the ticket was safe to be worked on. Conne…" at bounding box center [804, 494] width 1248 height 268
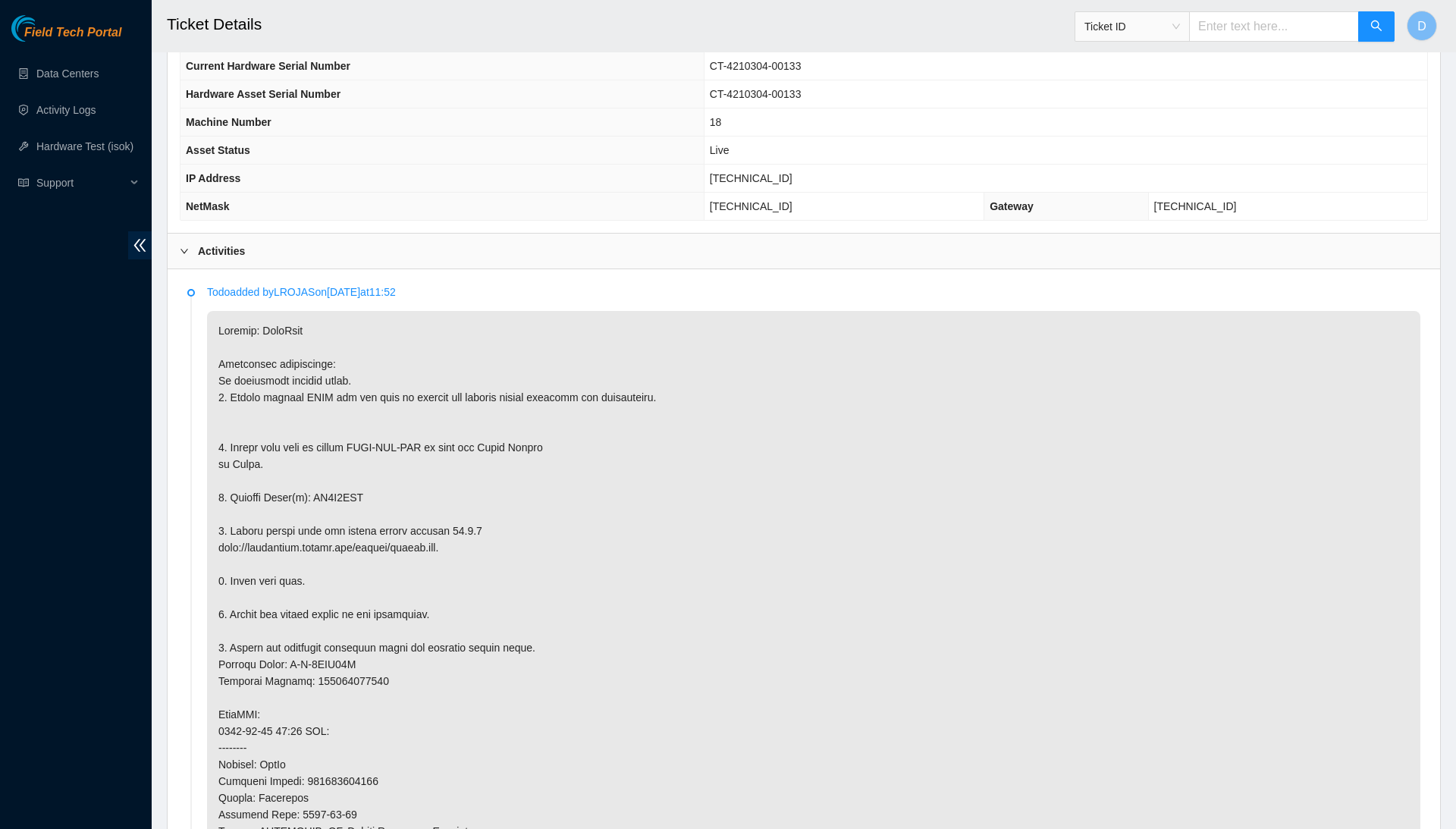
scroll to position [571, 0]
click at [349, 521] on p at bounding box center [813, 720] width 1214 height 824
copy p "ZC1E8WKL"
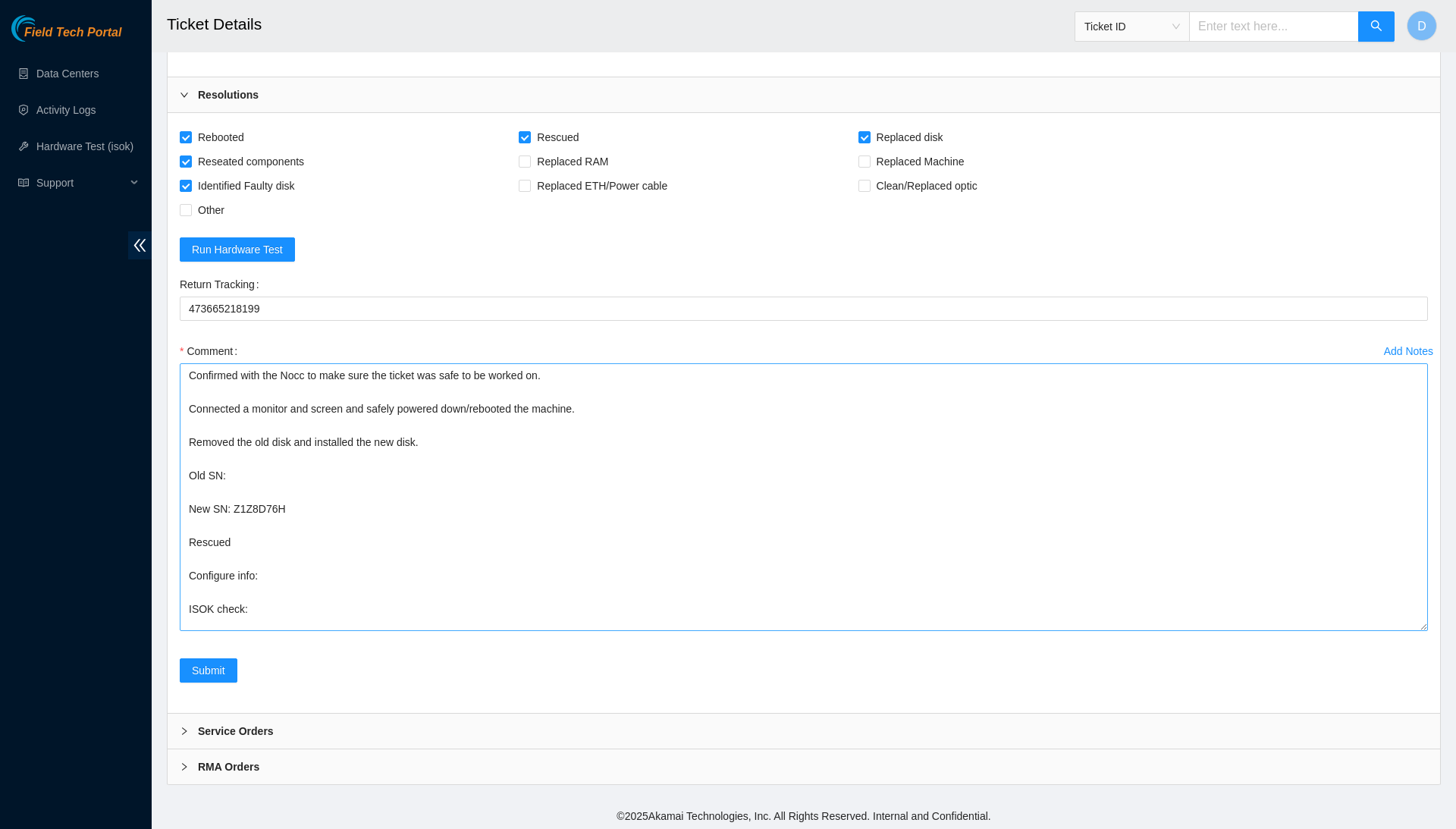
scroll to position [15, 0]
click at [323, 590] on textarea "Confirmed with the Nocc to make sure the ticket was safe to be worked on. Conne…" at bounding box center [804, 498] width 1248 height 268
paste textarea "ZC1E8WKL"
click at [315, 632] on textarea "Confirmed with the Nocc to make sure the ticket was safe to be worked on. Conne…" at bounding box center [804, 498] width 1248 height 268
click at [316, 632] on textarea "Confirmed with the Nocc to make sure the ticket was safe to be worked on. Conne…" at bounding box center [804, 498] width 1248 height 268
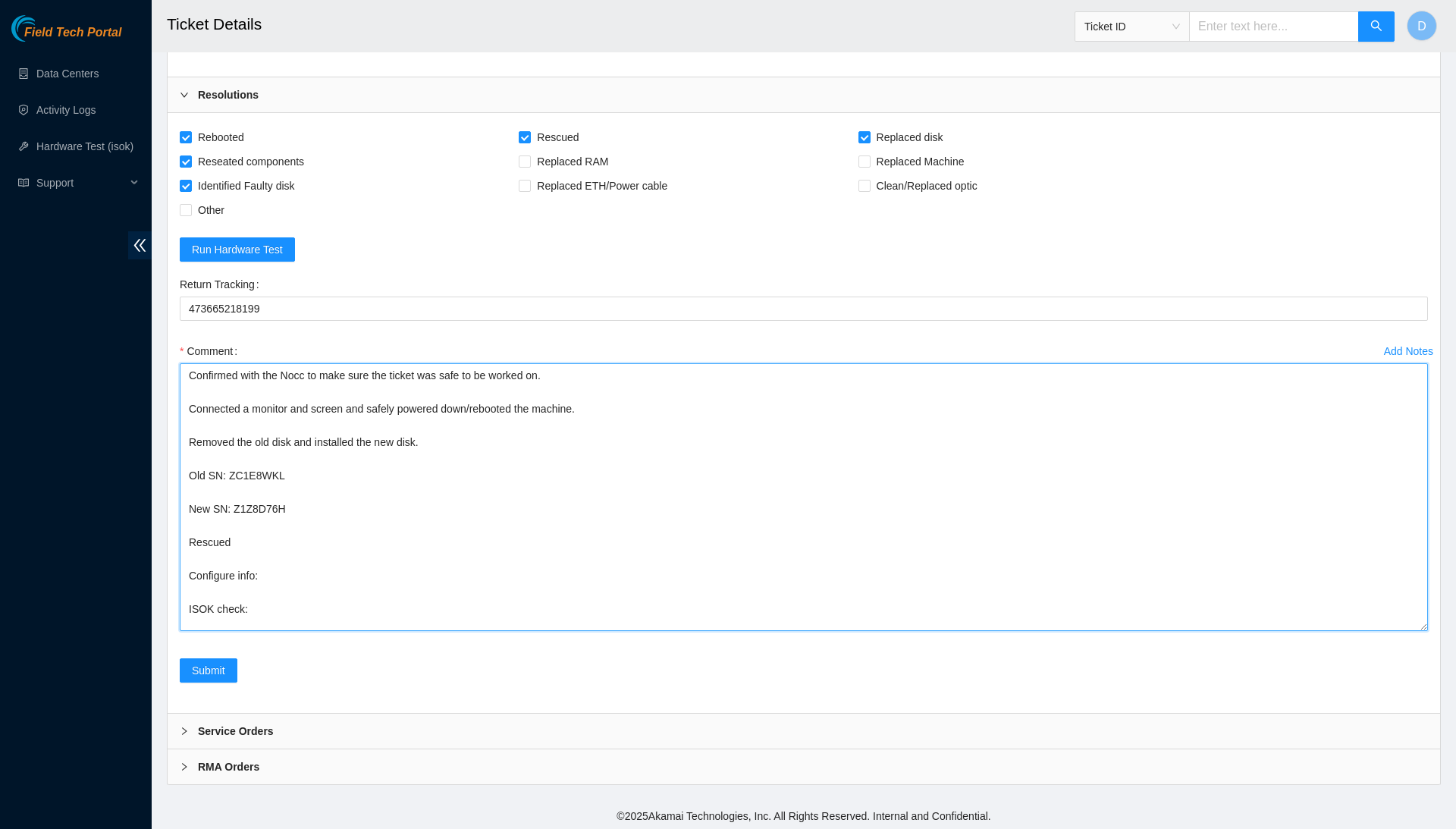
click at [315, 632] on textarea "Confirmed with the Nocc to make sure the ticket was safe to be worked on. Conne…" at bounding box center [804, 498] width 1248 height 268
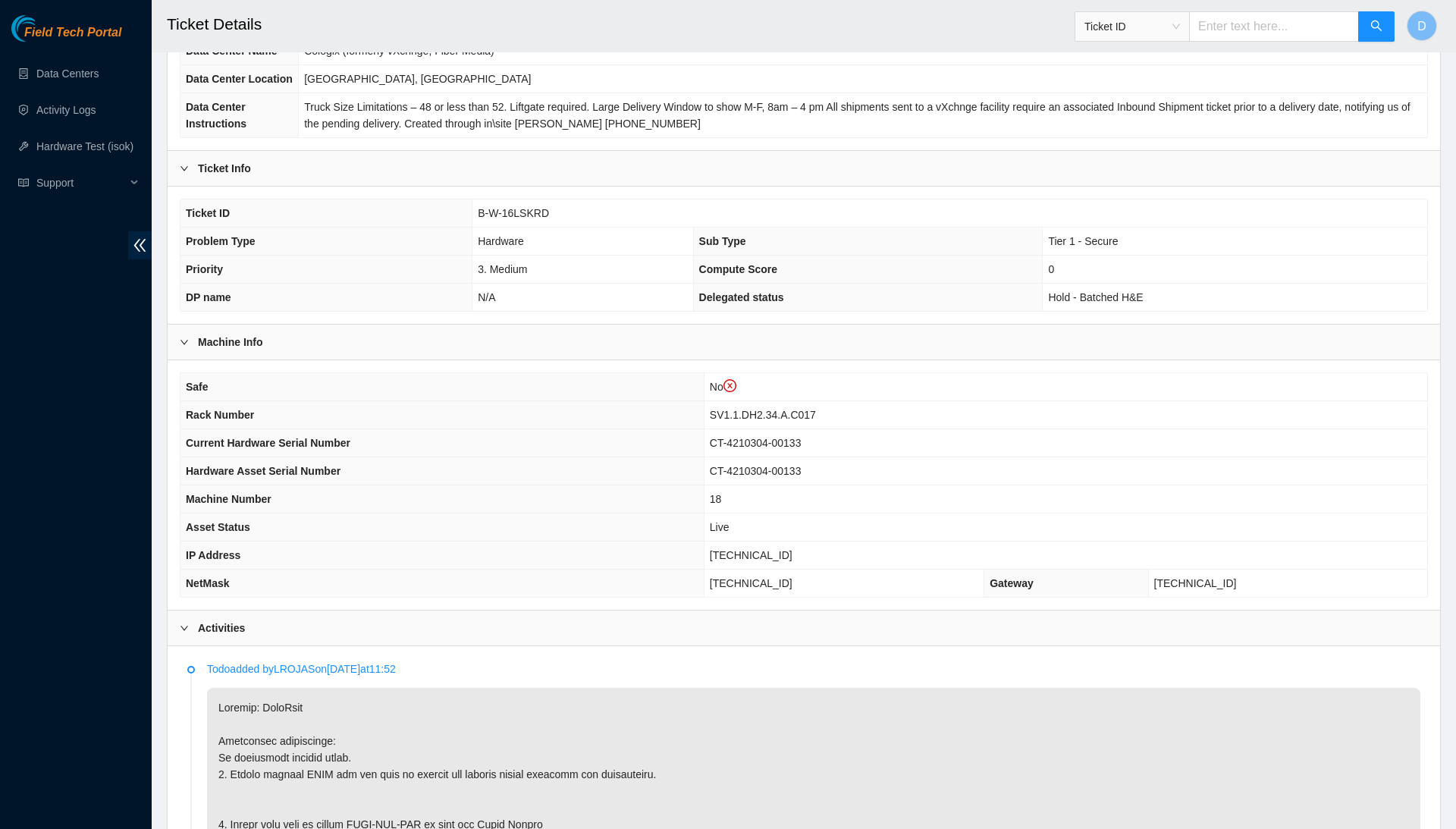
scroll to position [237, 0]
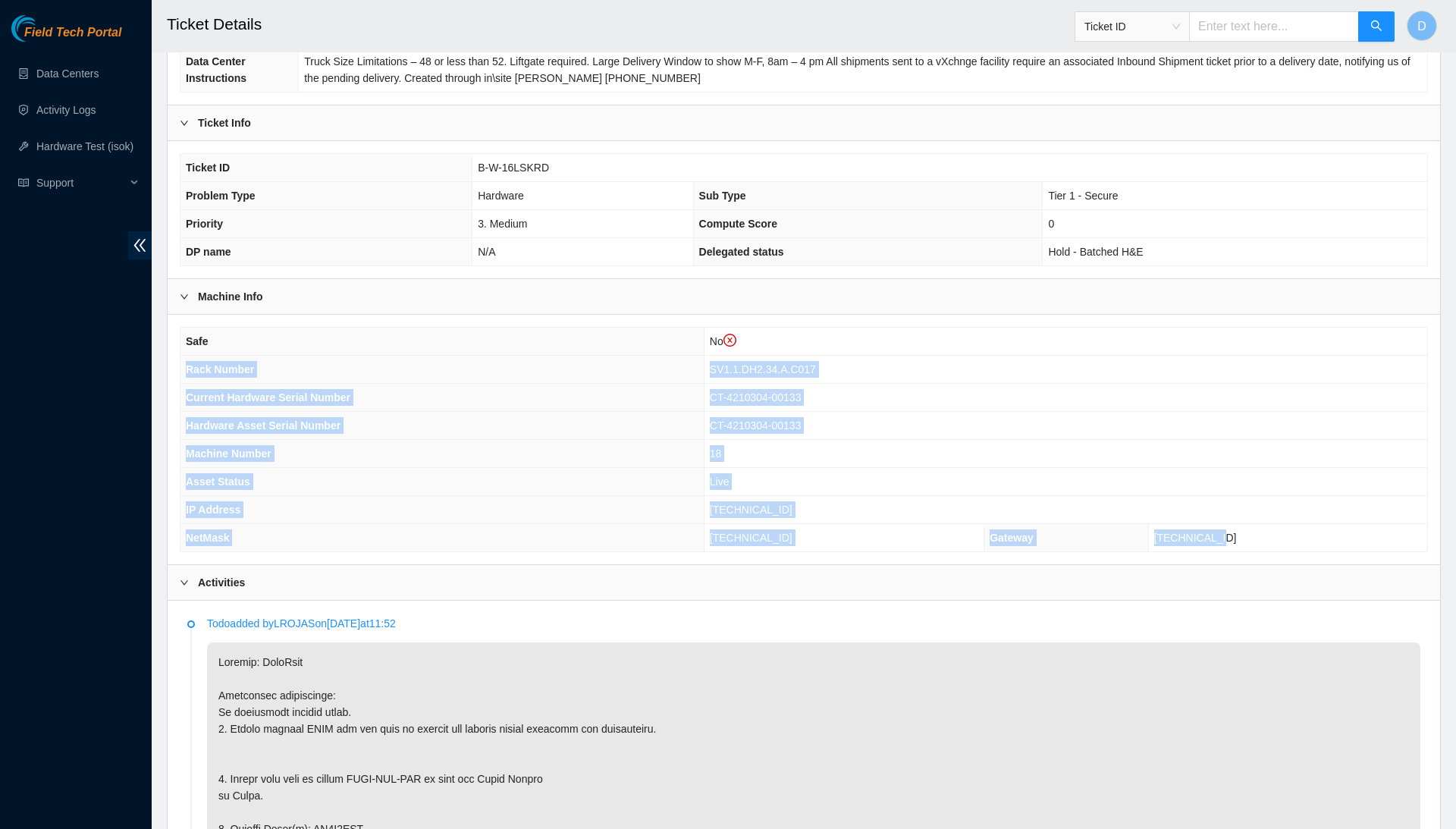
drag, startPoint x: 184, startPoint y: 390, endPoint x: 1282, endPoint y: 575, distance: 1113.5
click at [1282, 551] on tbody "Safe No Rack Number SV1.1.DH2.34.A.C017 Current Hardware Serial Number CT-42103…" at bounding box center [804, 439] width 1247 height 224
copy tbody "Rack Number SV1.1.DH2.34.A.C017 Current Hardware Serial Number CT-4210304-00133…"
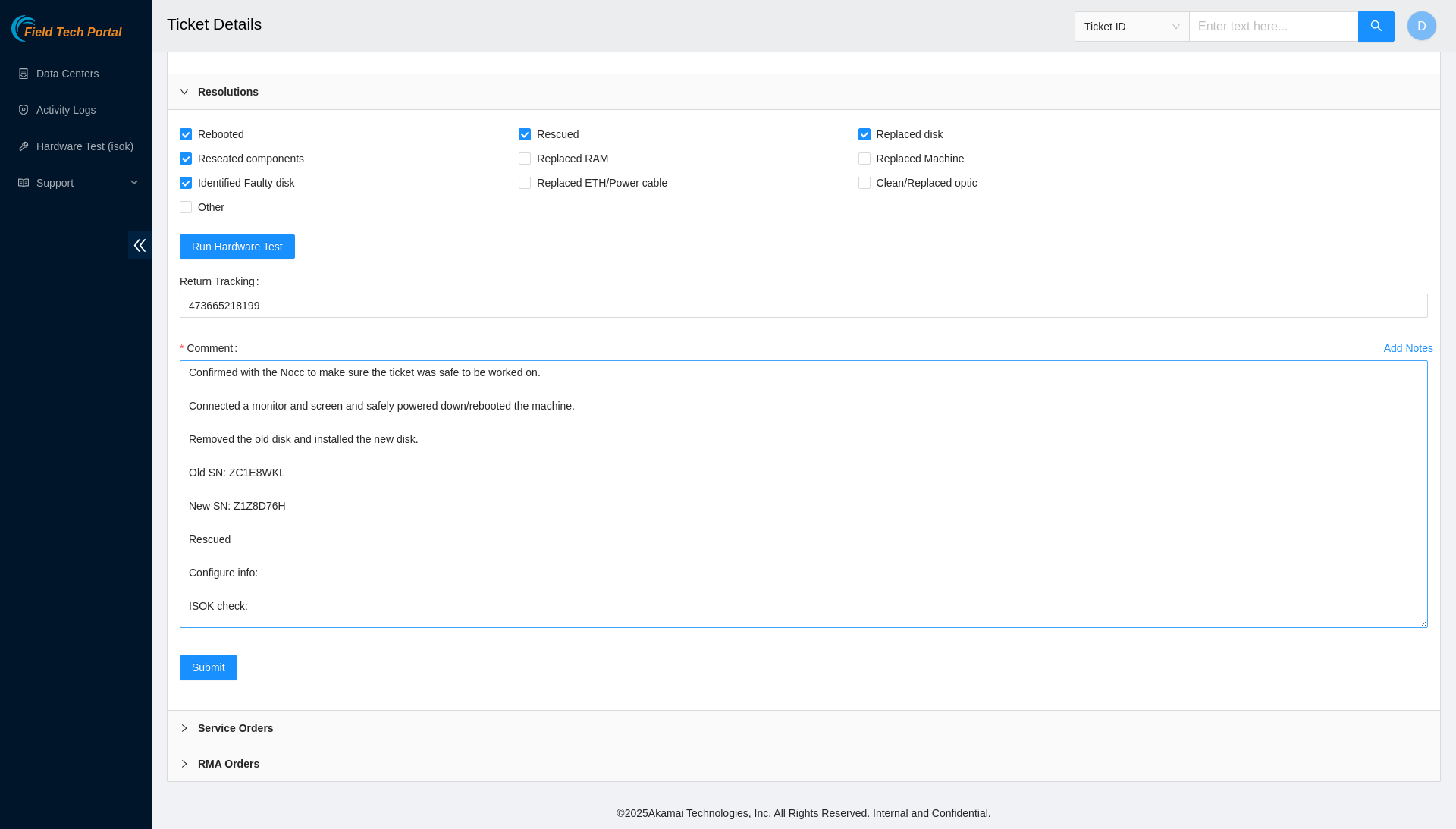
scroll to position [3155, 0]
click at [284, 612] on textarea "Confirmed with the Nocc to make sure the ticket was safe to be worked on. Conne…" at bounding box center [804, 494] width 1248 height 268
paste textarea "Rack Number SV1.1.DH2.34.A.C017 Current Hardware Serial Number CT-4210304-00133…"
click at [319, 563] on textarea "Confirmed with the Nocc to make sure the ticket was safe to be worked on. Conne…" at bounding box center [804, 494] width 1248 height 268
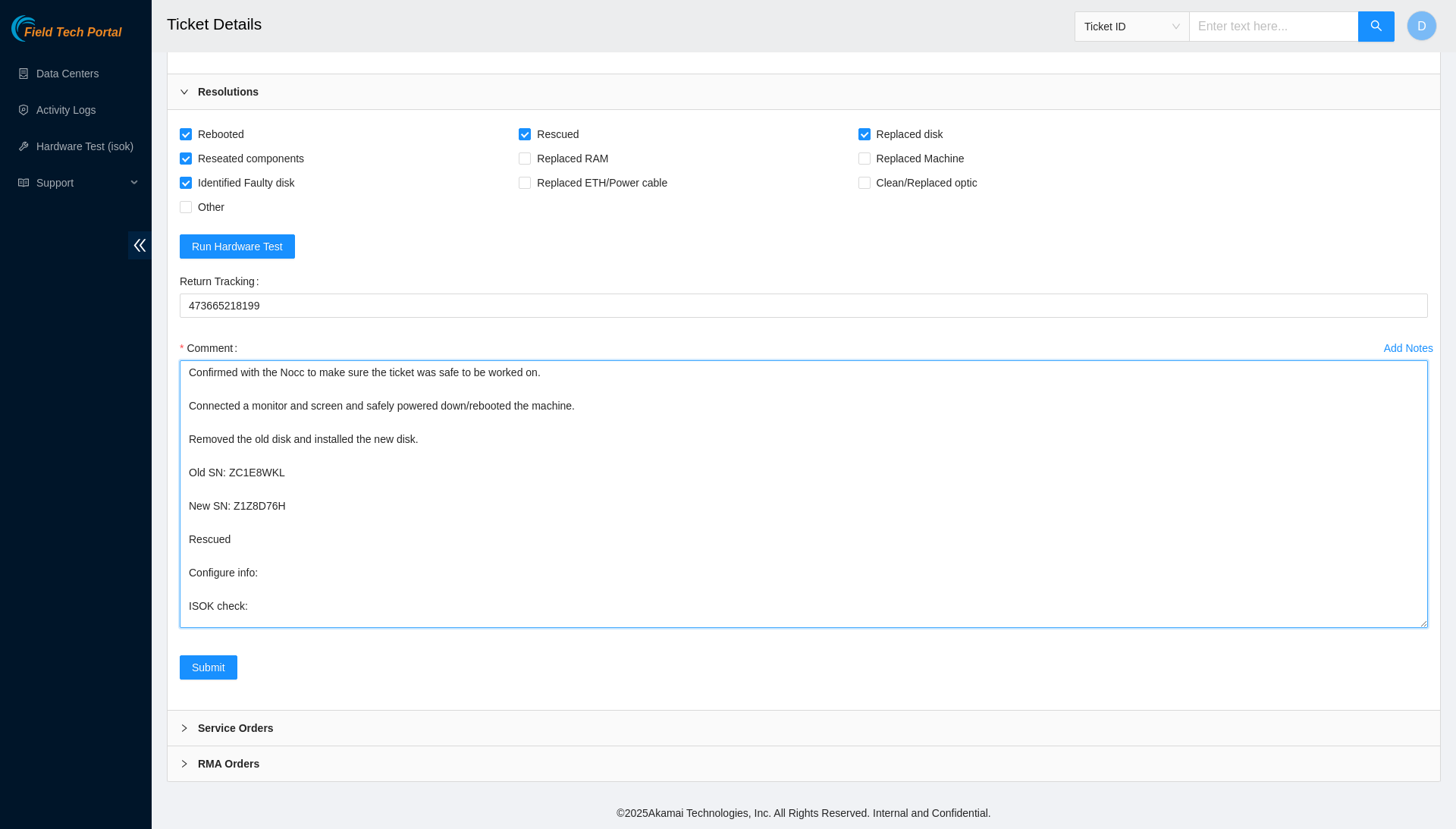
paste textarea "Rack Number SV1.1.DH2.34.A.C017 Current Hardware Serial Number CT-4210304-00133…"
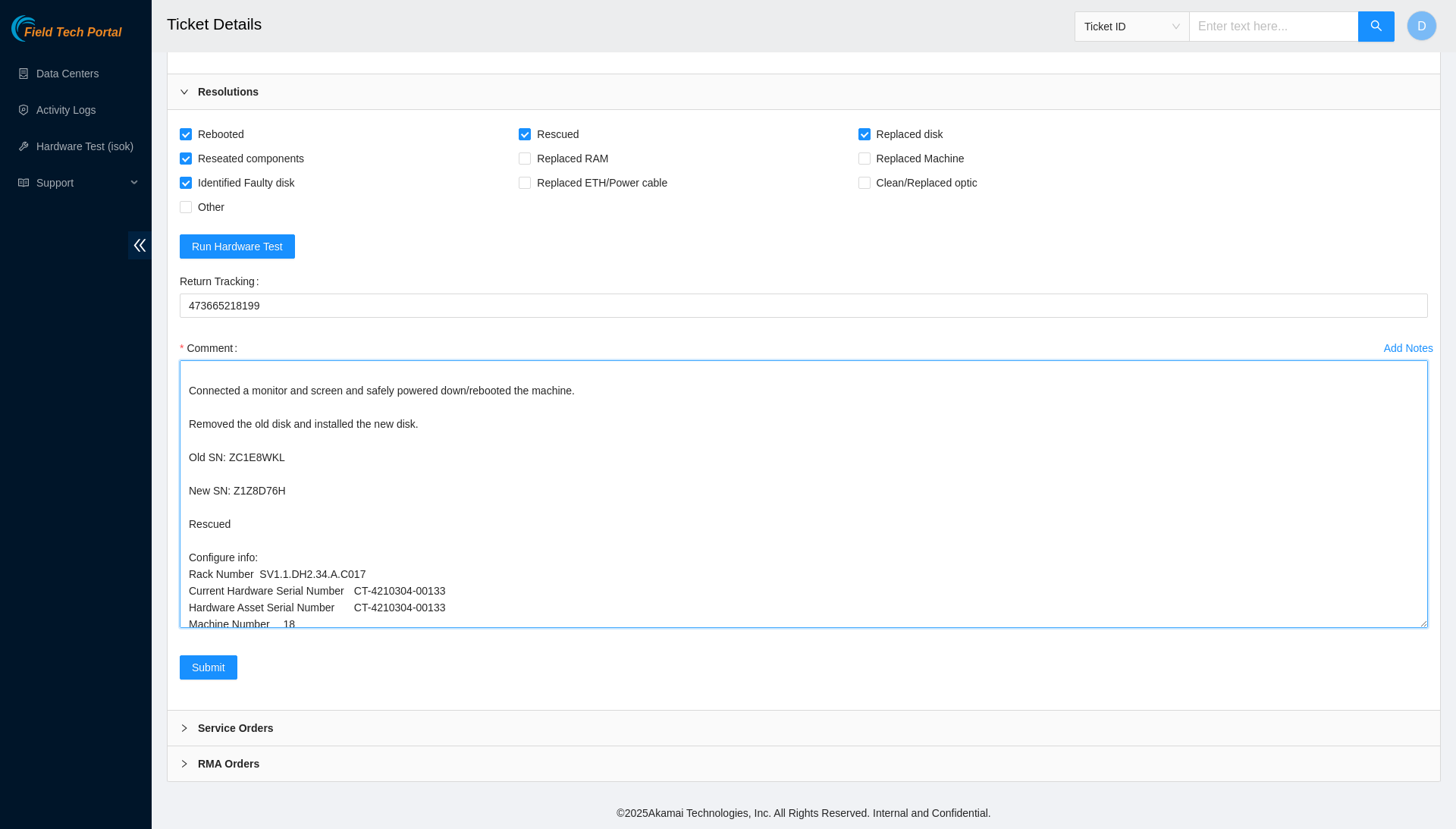
scroll to position [112, 0]
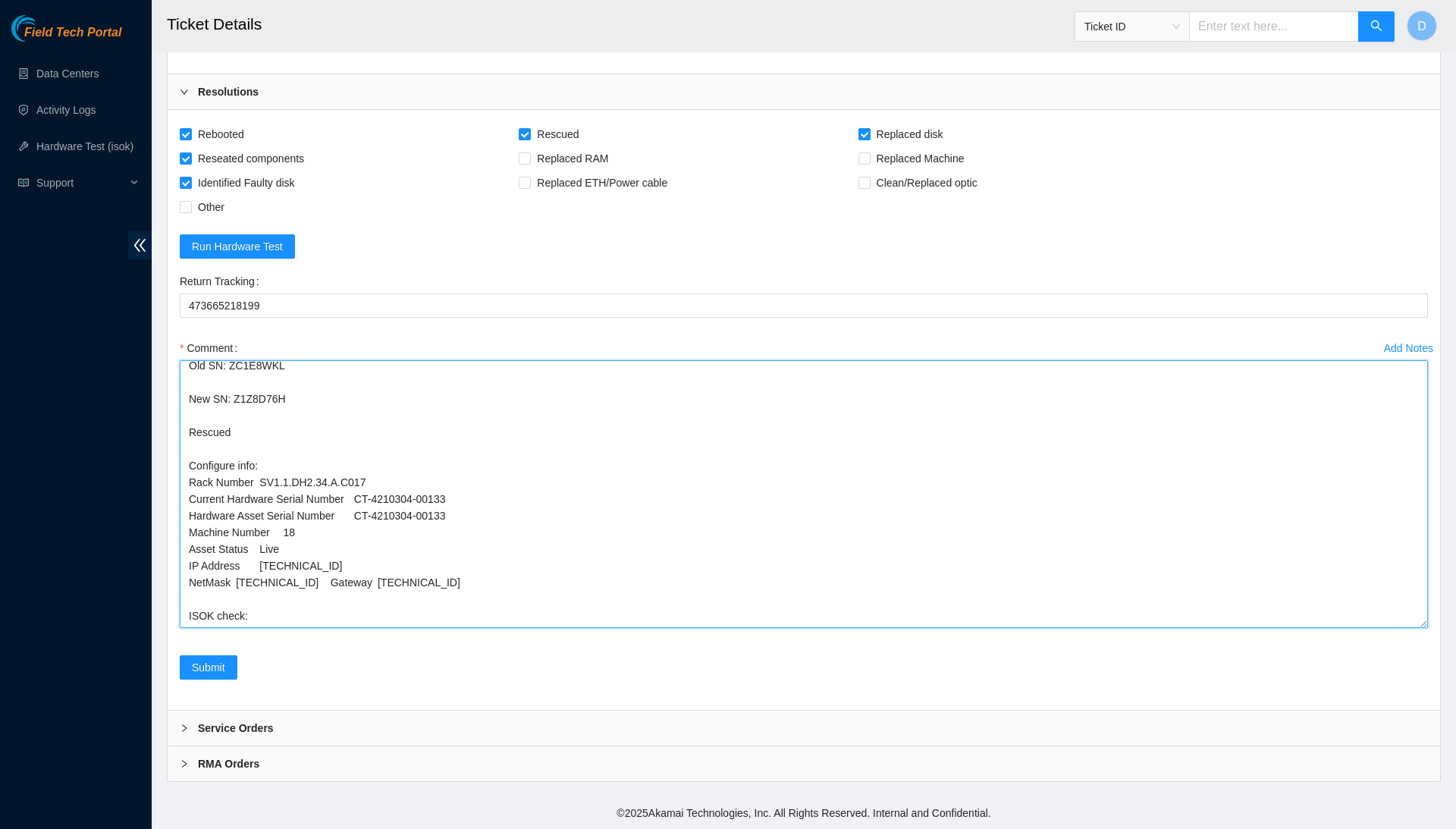
click at [340, 563] on textarea "Confirmed with the Nocc to make sure the ticket was safe to be worked on. Conne…" at bounding box center [804, 494] width 1248 height 268
click at [235, 583] on textarea "Confirmed with the Nocc to make sure the ticket was safe to be worked on. Conne…" at bounding box center [804, 494] width 1248 height 268
click at [240, 583] on textarea "Confirmed with the Nocc to make sure the ticket was safe to be worked on. Conne…" at bounding box center [804, 494] width 1248 height 268
click at [237, 563] on textarea "Confirmed with the Nocc to make sure the ticket was safe to be worked on. Conne…" at bounding box center [804, 494] width 1248 height 268
click at [264, 550] on textarea "Confirmed with the Nocc to make sure the ticket was safe to be worked on. Conne…" at bounding box center [804, 494] width 1248 height 268
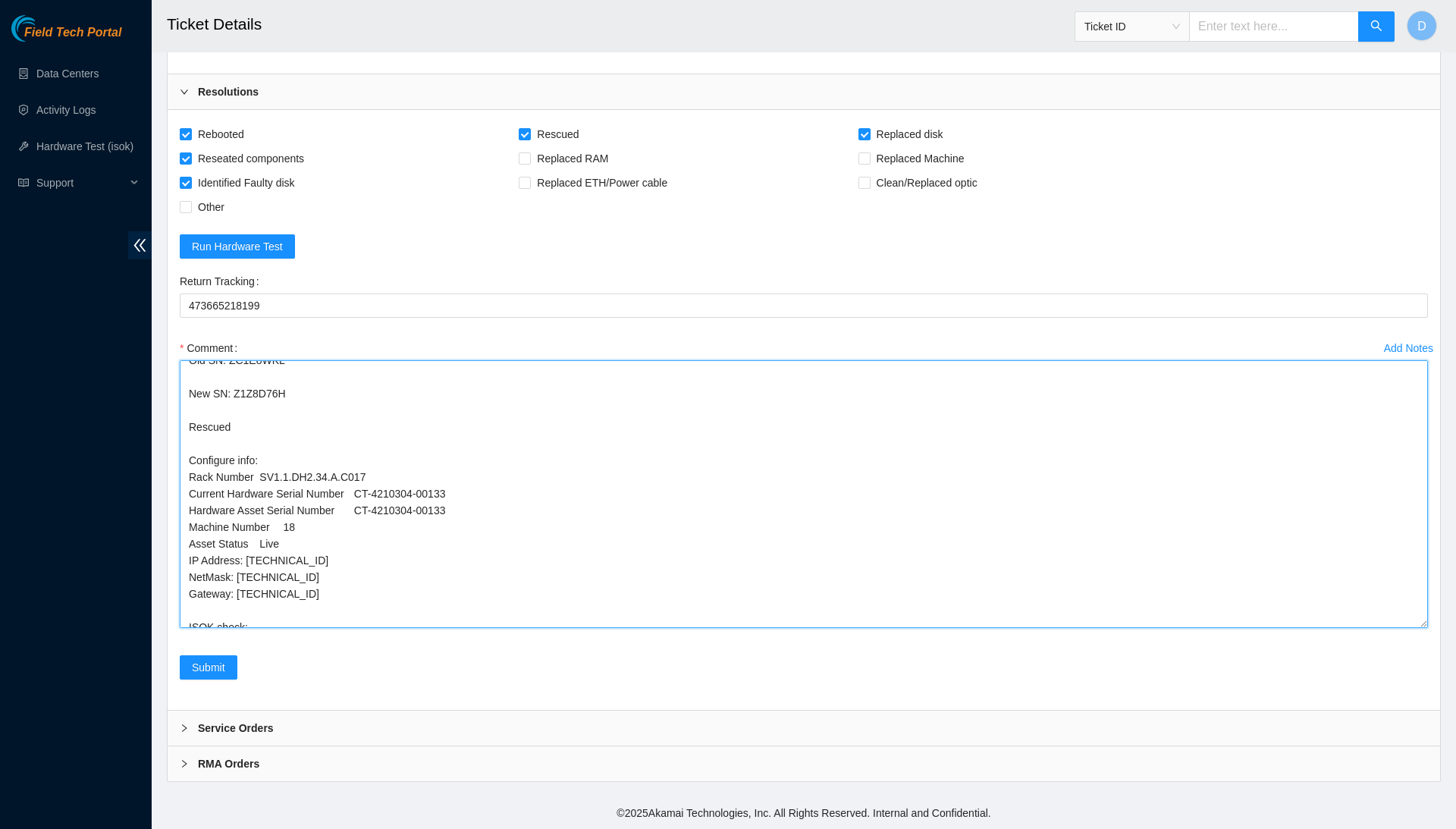
click at [262, 527] on textarea "Confirmed with the Nocc to make sure the ticket was safe to be worked on. Conne…" at bounding box center [804, 494] width 1248 height 268
click at [288, 520] on textarea "Confirmed with the Nocc to make sure the ticket was safe to be worked on. Conne…" at bounding box center [804, 494] width 1248 height 268
click at [362, 505] on textarea "Confirmed with the Nocc to make sure the ticket was safe to be worked on. Conne…" at bounding box center [804, 494] width 1248 height 268
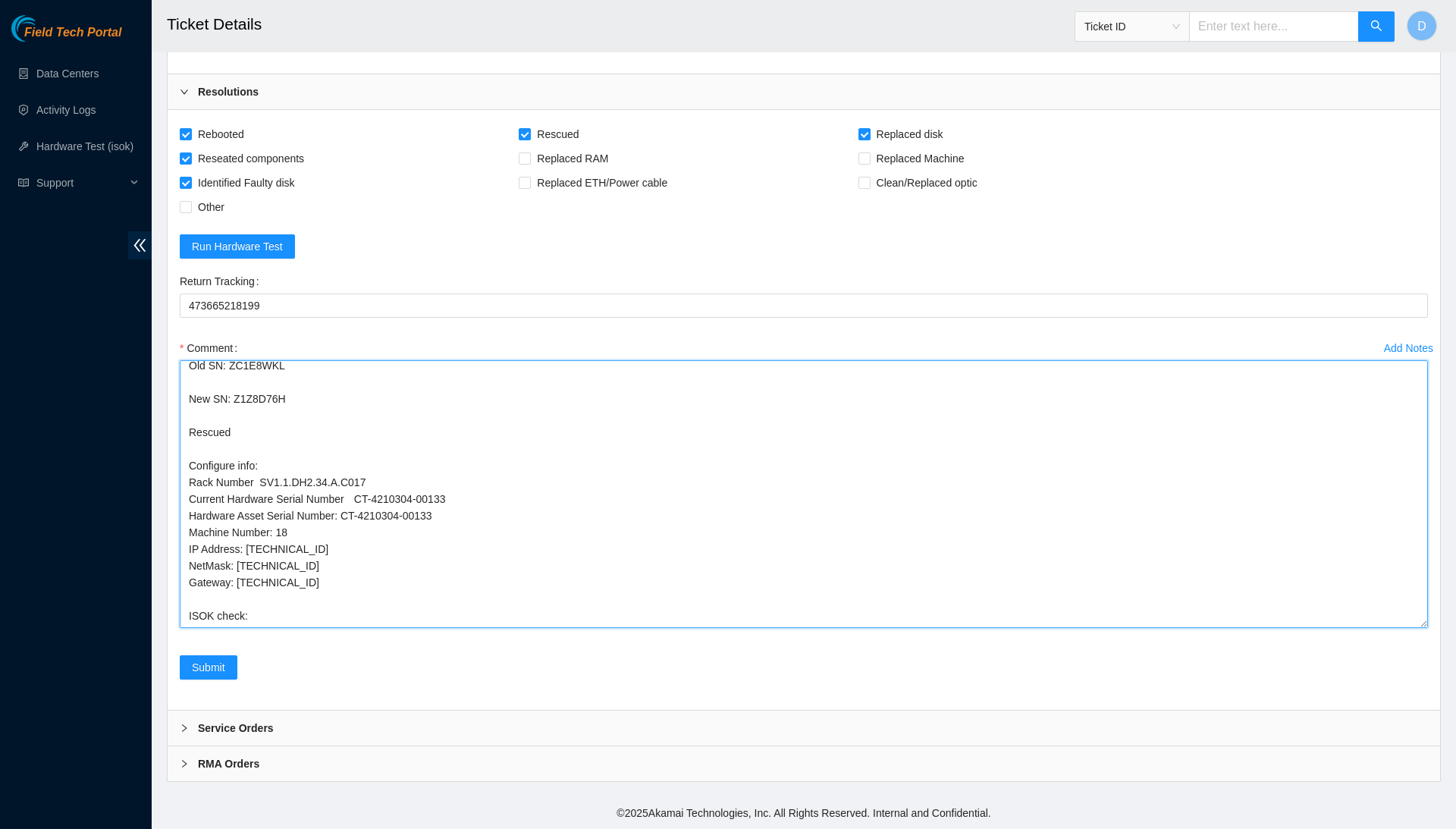
click at [362, 484] on textarea "Confirmed with the Nocc to make sure the ticket was safe to be worked on. Conne…" at bounding box center [804, 494] width 1248 height 268
click at [265, 471] on textarea "Confirmed with the Nocc to make sure the ticket was safe to be worked on. Conne…" at bounding box center [804, 494] width 1248 height 268
click at [304, 533] on textarea "Confirmed with the Nocc to make sure the ticket was safe to be worked on. Conne…" at bounding box center [804, 494] width 1248 height 268
click at [347, 615] on textarea "Confirmed with the Nocc to make sure the ticket was safe to be worked on. Conne…" at bounding box center [804, 494] width 1248 height 268
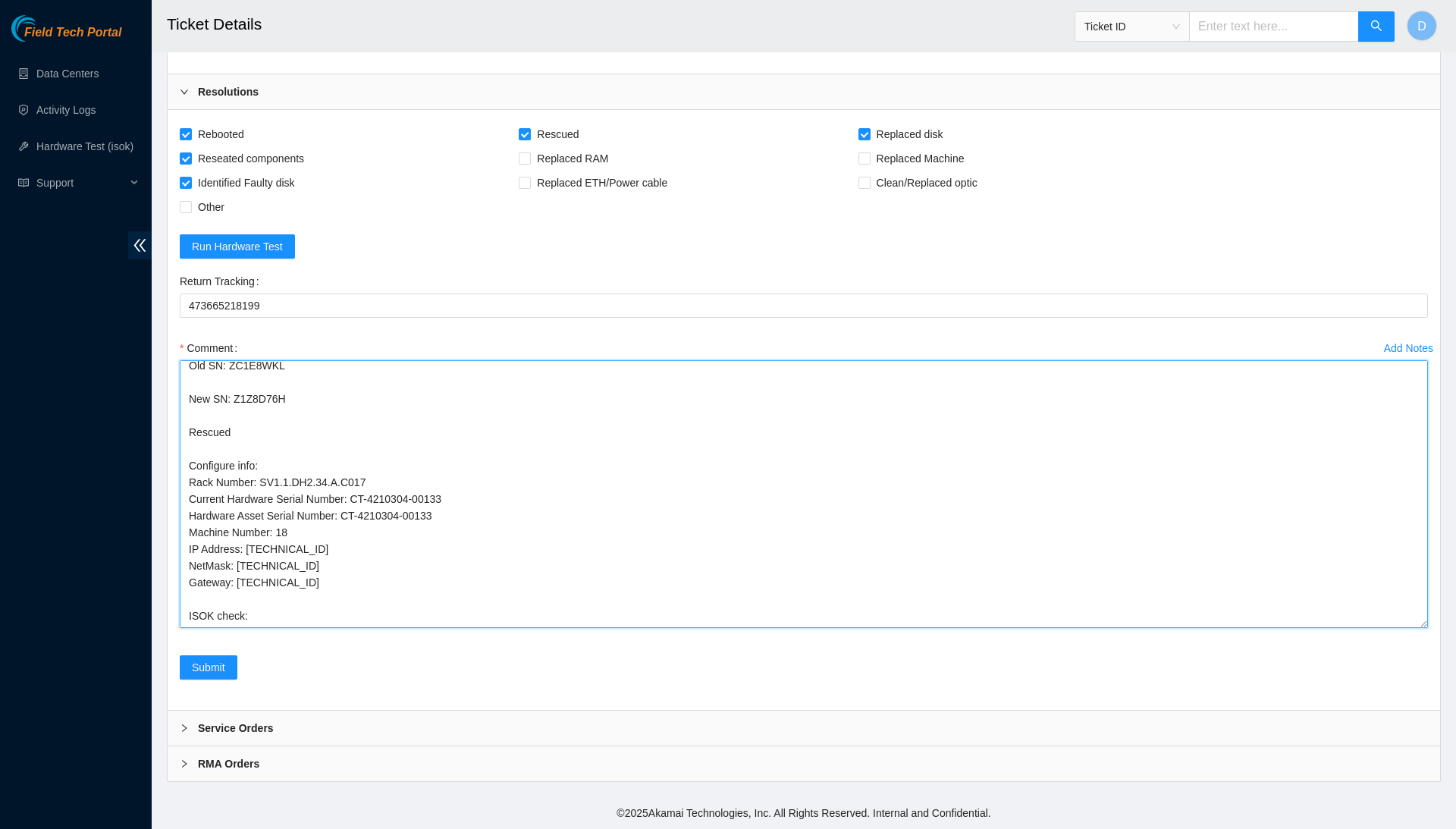
paste textarea "184.87.196.21 : failed: disk: disk - Missing disk(s) Currently responding disks…"
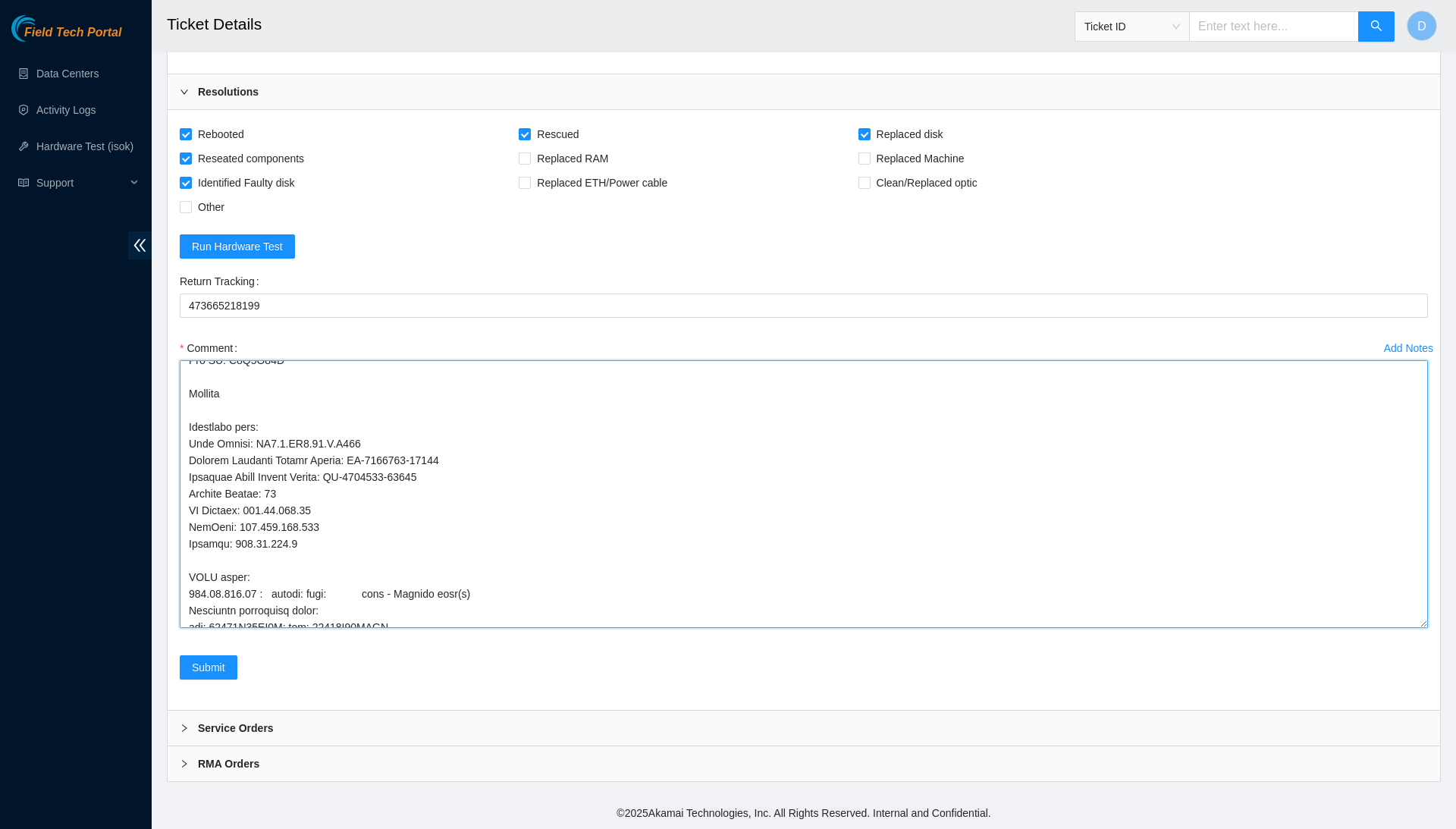
scroll to position [225, 0]
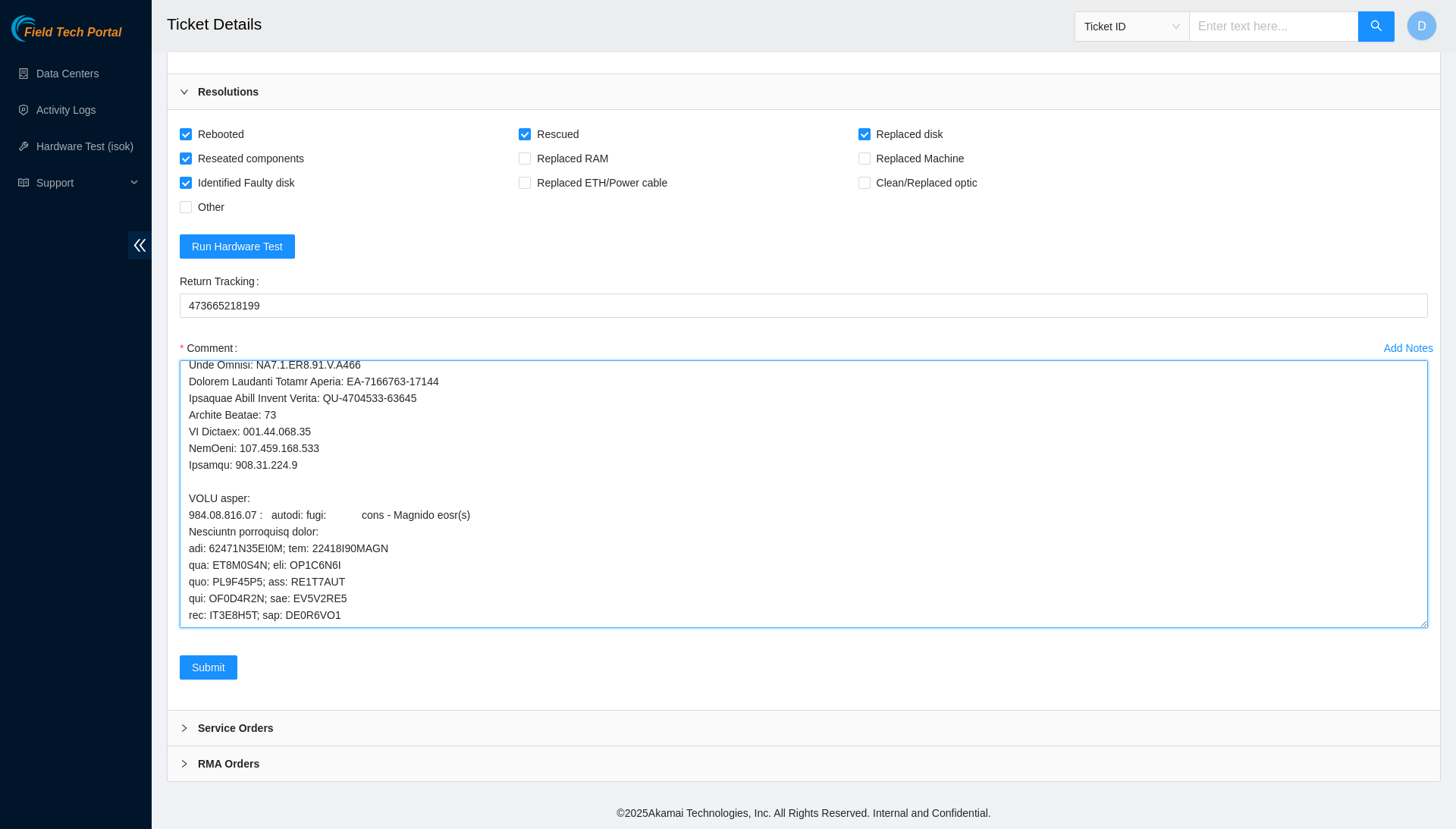
click at [354, 491] on textarea "Comment" at bounding box center [804, 494] width 1248 height 268
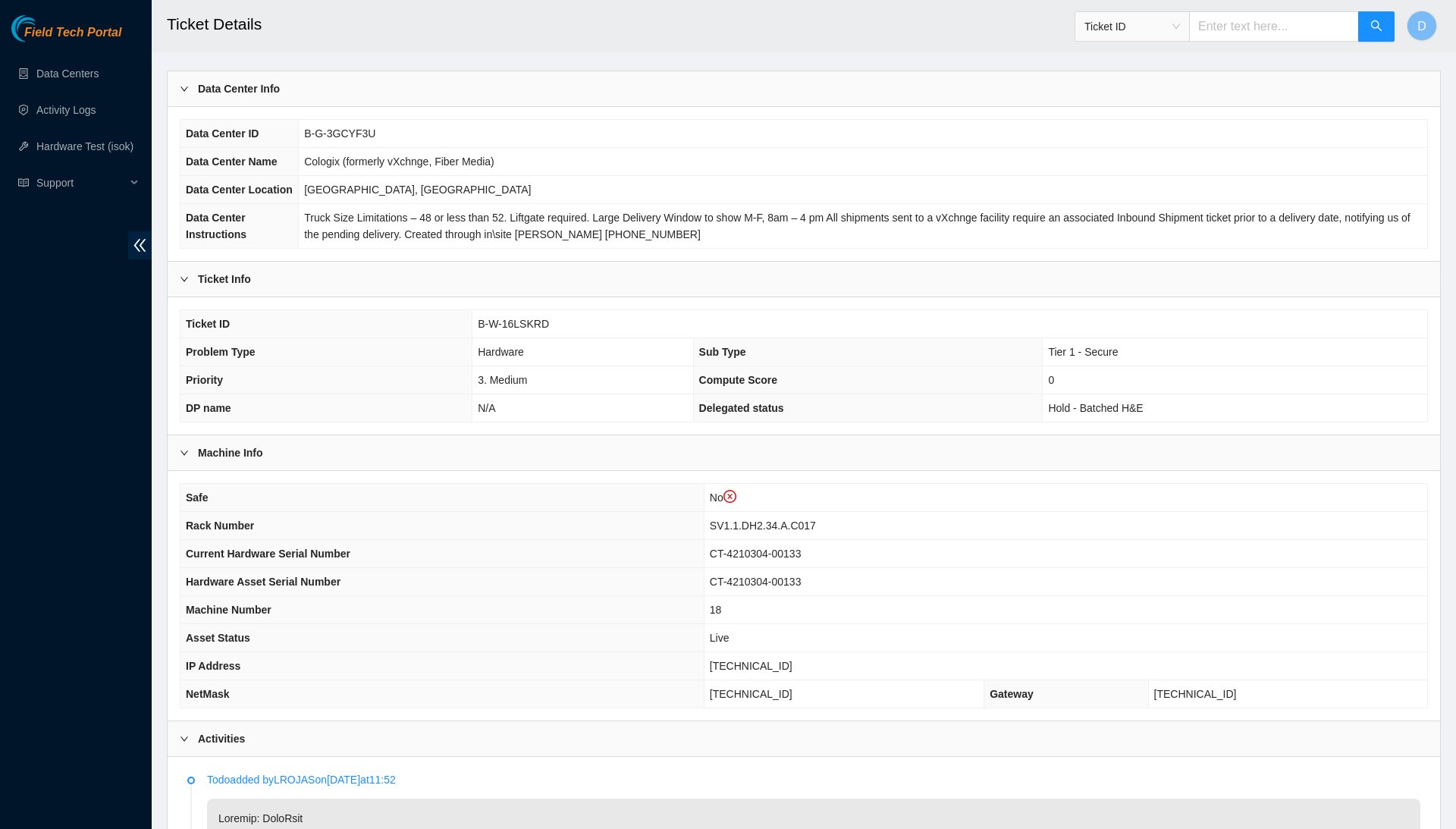
scroll to position [108, 0]
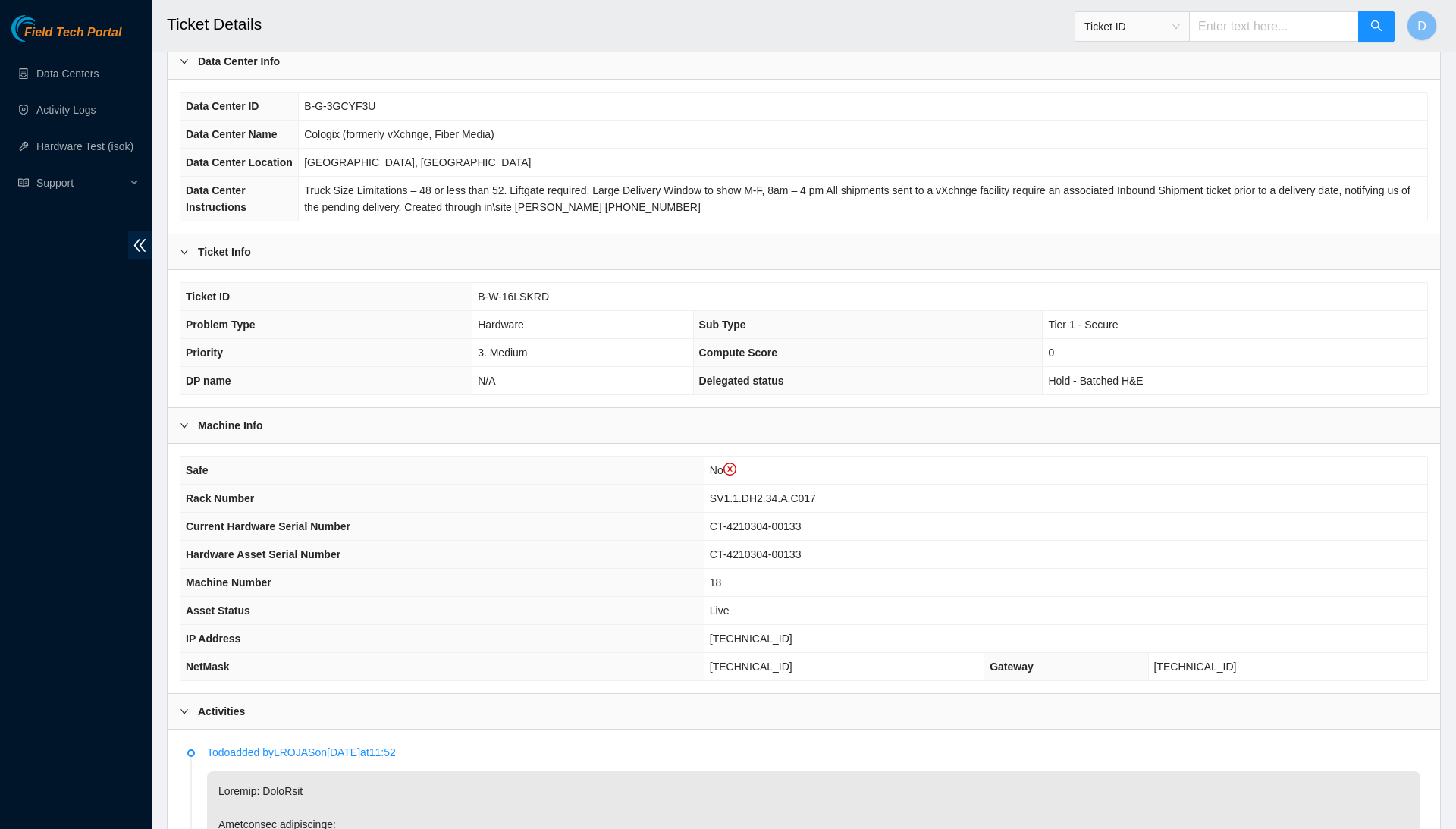
type textarea "Confirmed with the Nocc to make sure the ticket was safe to be worked on. Conne…"
click at [525, 311] on td "B-W-16LSKRD" at bounding box center [950, 297] width 955 height 28
click at [525, 303] on span "B-W-16LSKRD" at bounding box center [513, 296] width 71 height 12
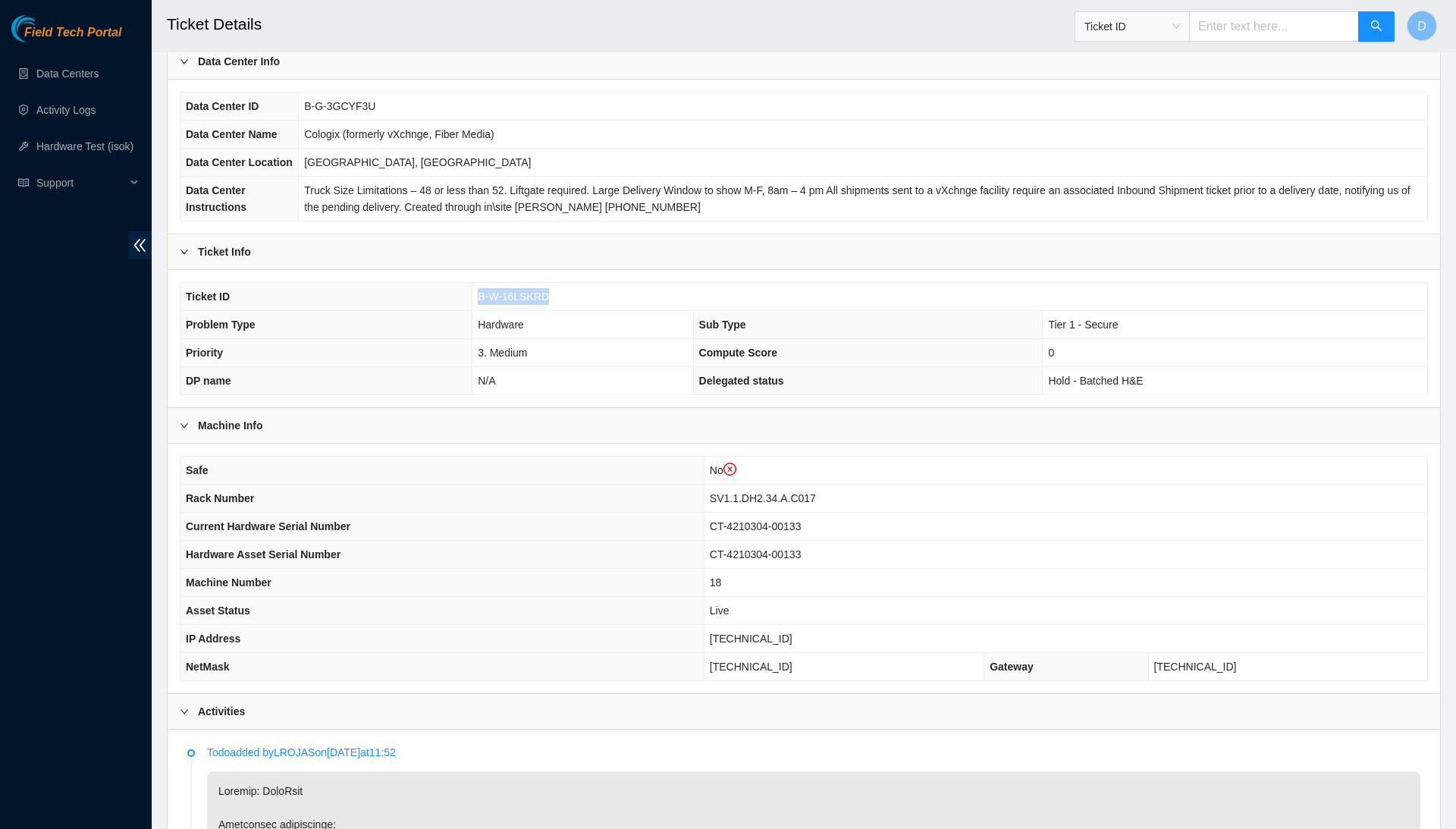
copy span "B-W-16LSKRD"
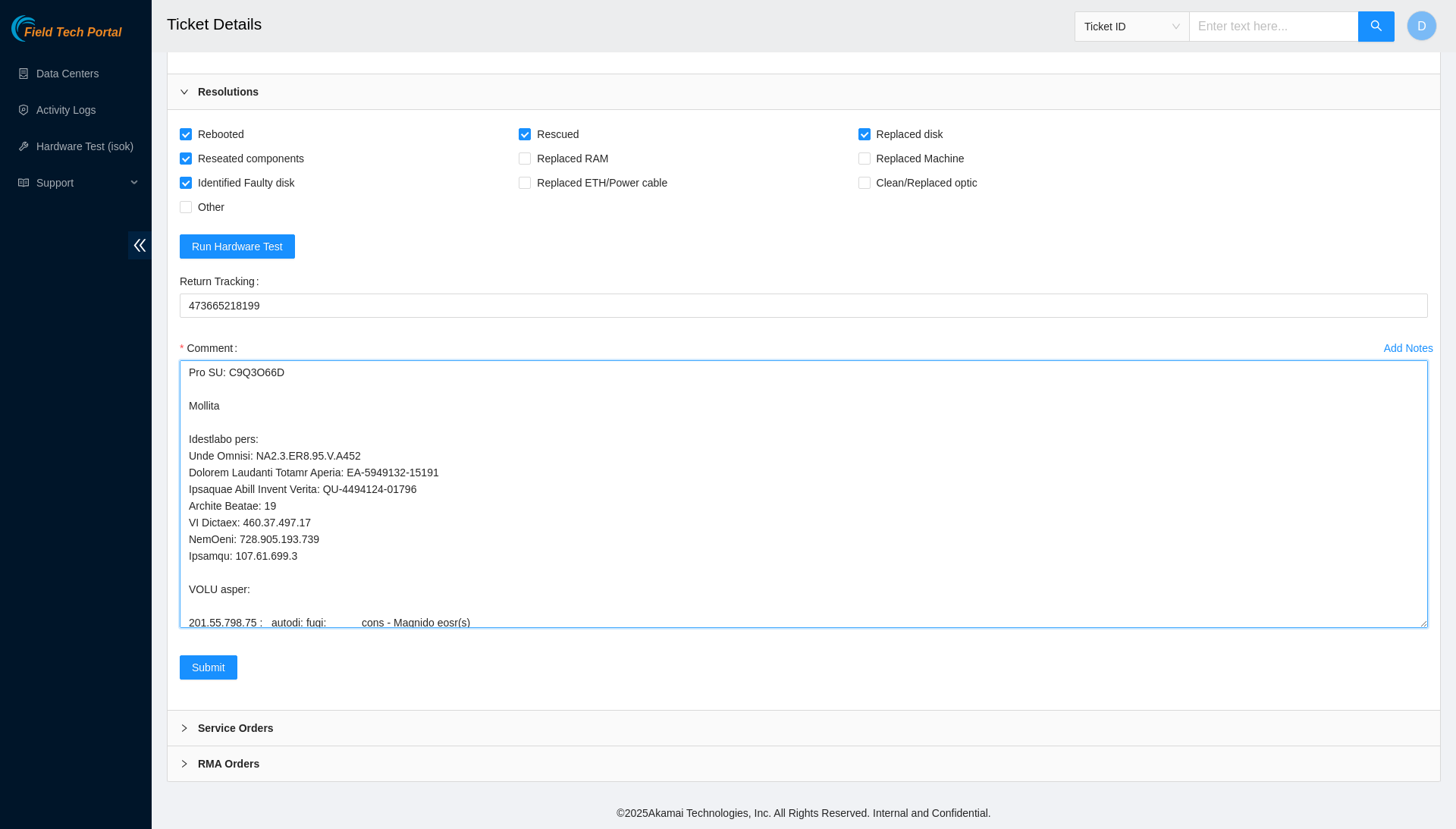
scroll to position [135, 0]
drag, startPoint x: 458, startPoint y: 623, endPoint x: 186, endPoint y: 606, distance: 272.5
click at [186, 606] on textarea "Comment" at bounding box center [804, 494] width 1248 height 268
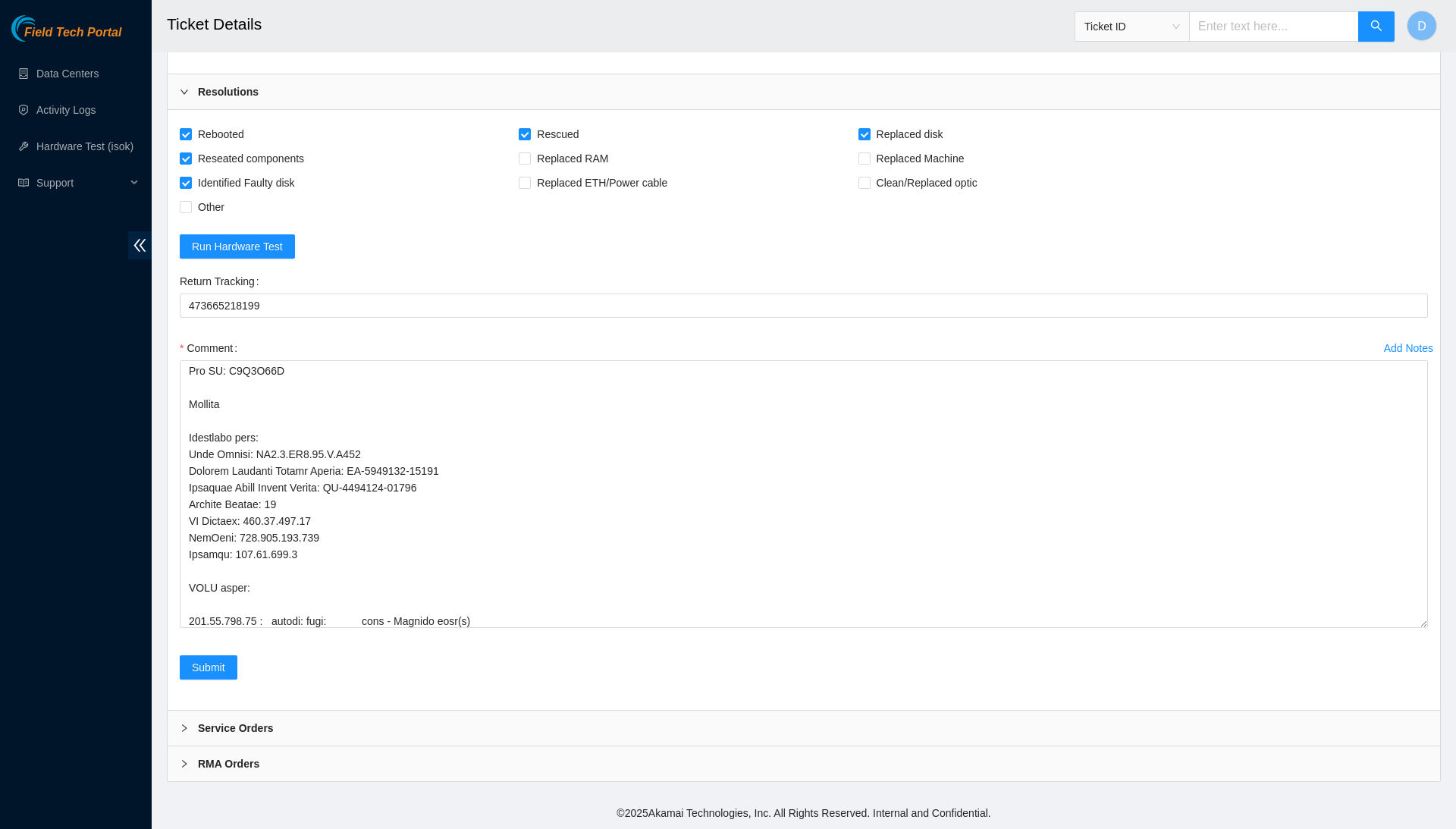
click at [844, 336] on div "Comment" at bounding box center [804, 348] width 1248 height 24
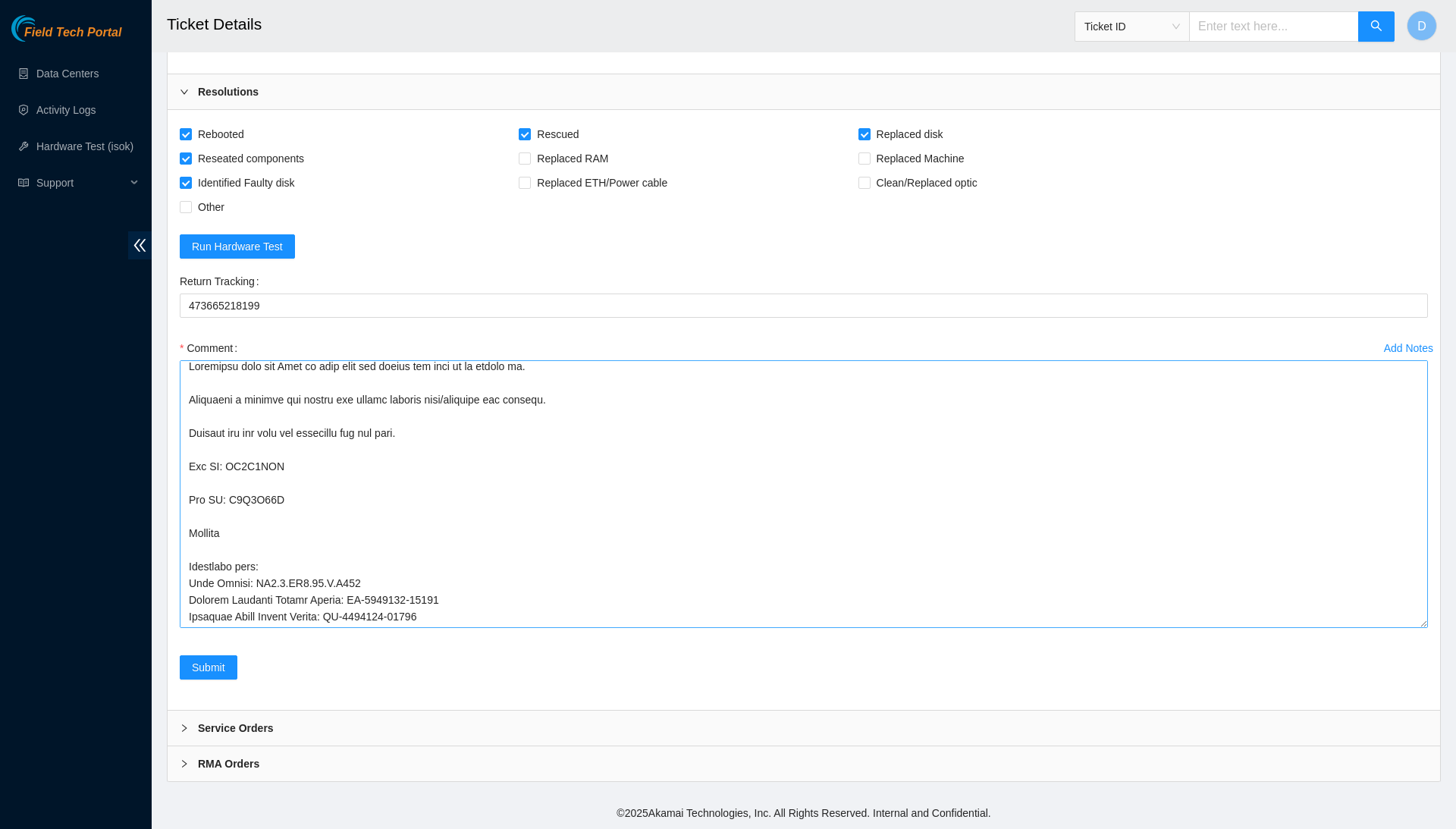
scroll to position [7, 0]
click at [274, 494] on textarea "Comment" at bounding box center [804, 494] width 1248 height 268
click at [548, 541] on textarea "Comment" at bounding box center [804, 494] width 1248 height 268
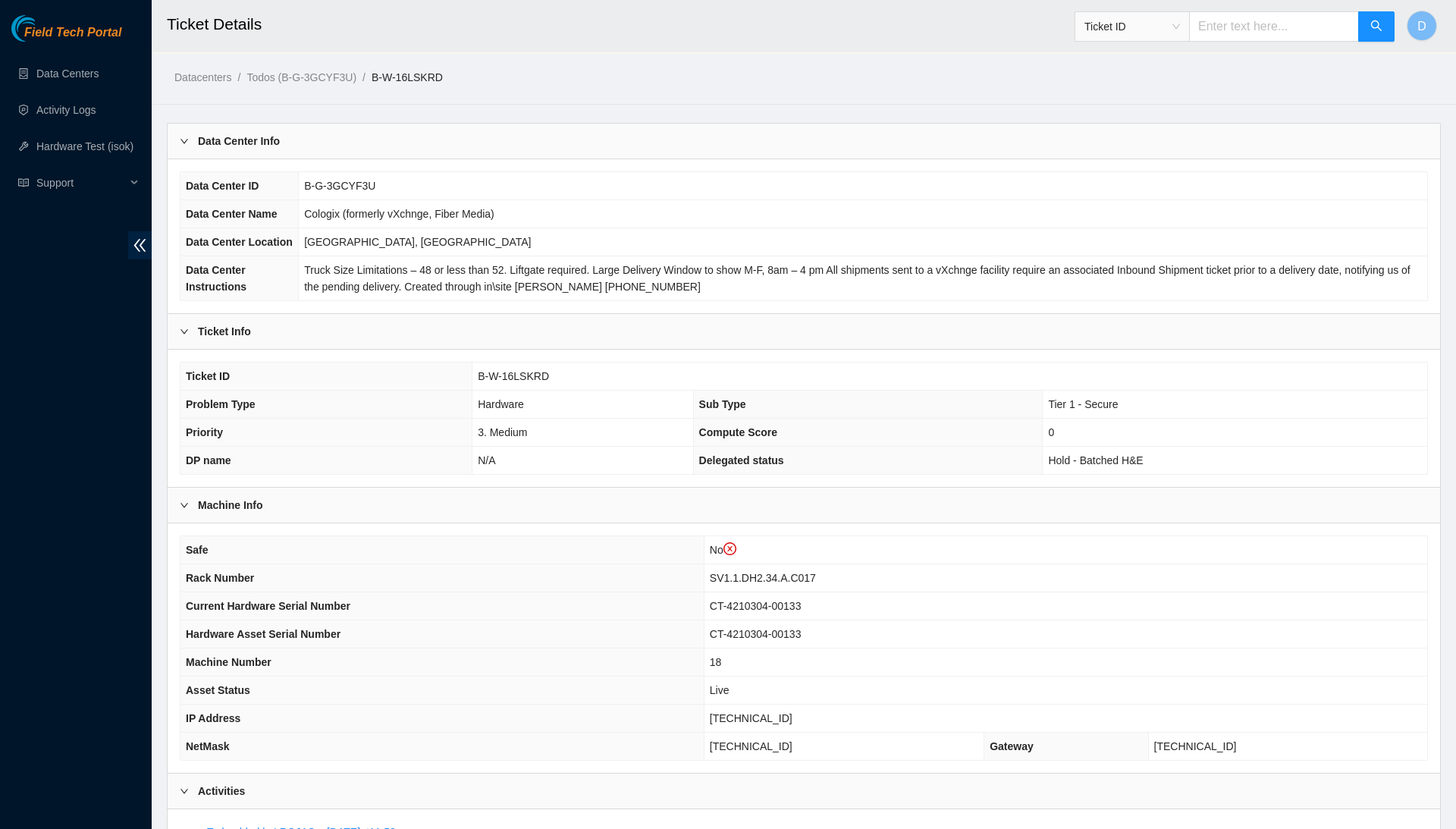
scroll to position [34, 0]
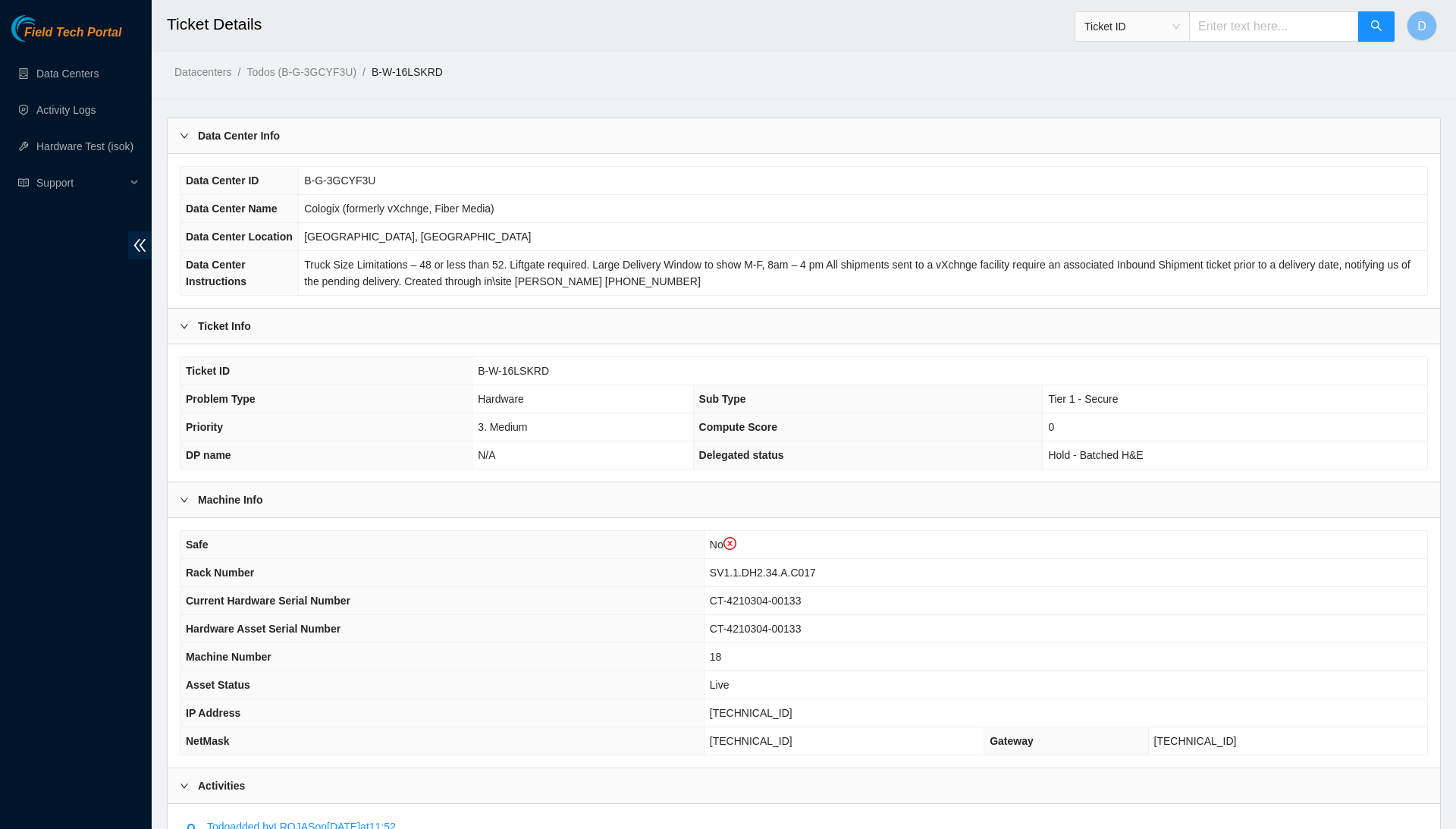
click at [781, 728] on td "[TECHNICAL_ID]" at bounding box center [1065, 713] width 724 height 28
click at [792, 719] on span "[TECHNICAL_ID]" at bounding box center [751, 713] width 83 height 12
copy span "[TECHNICAL_ID]"
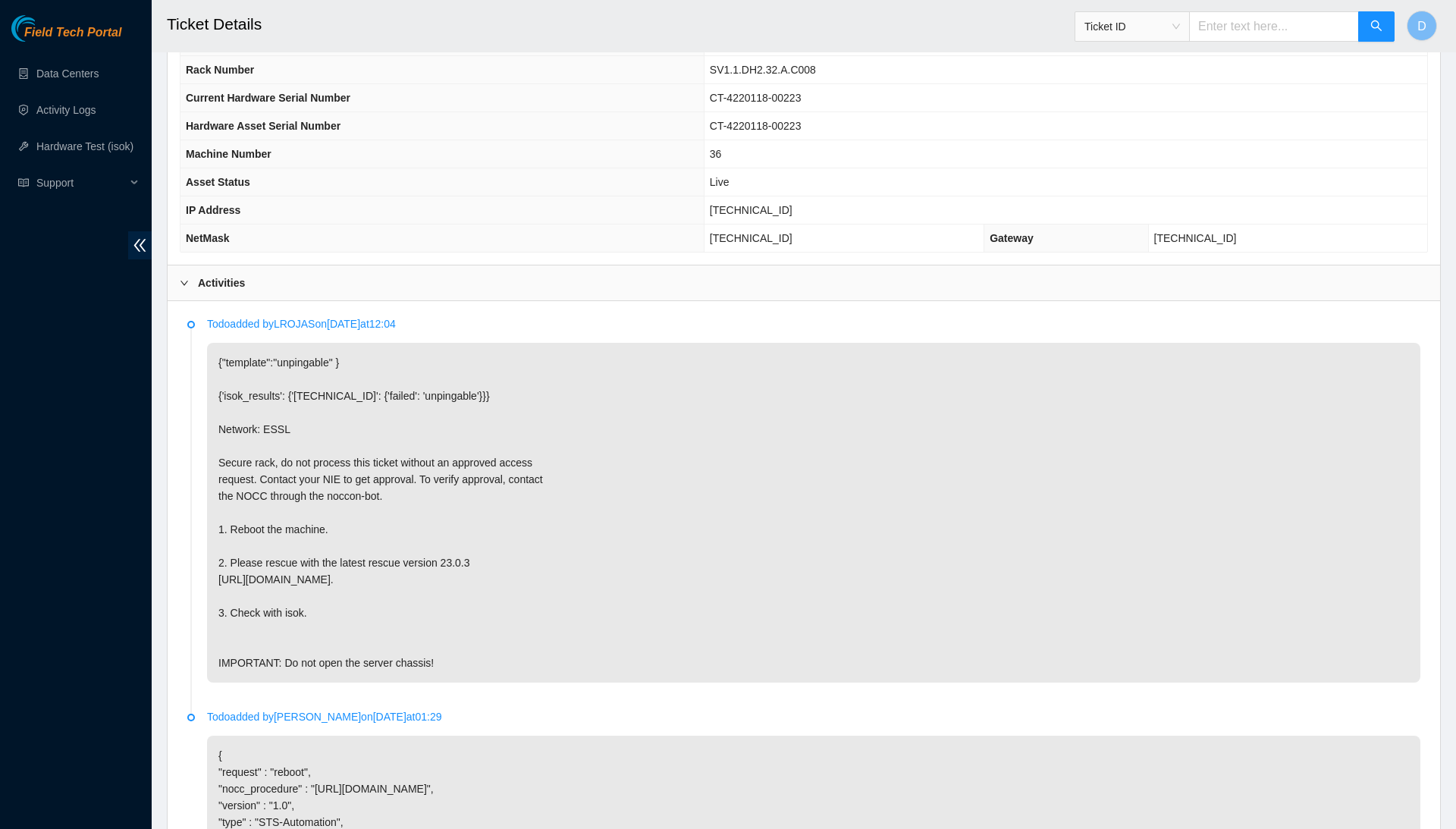
scroll to position [498, 0]
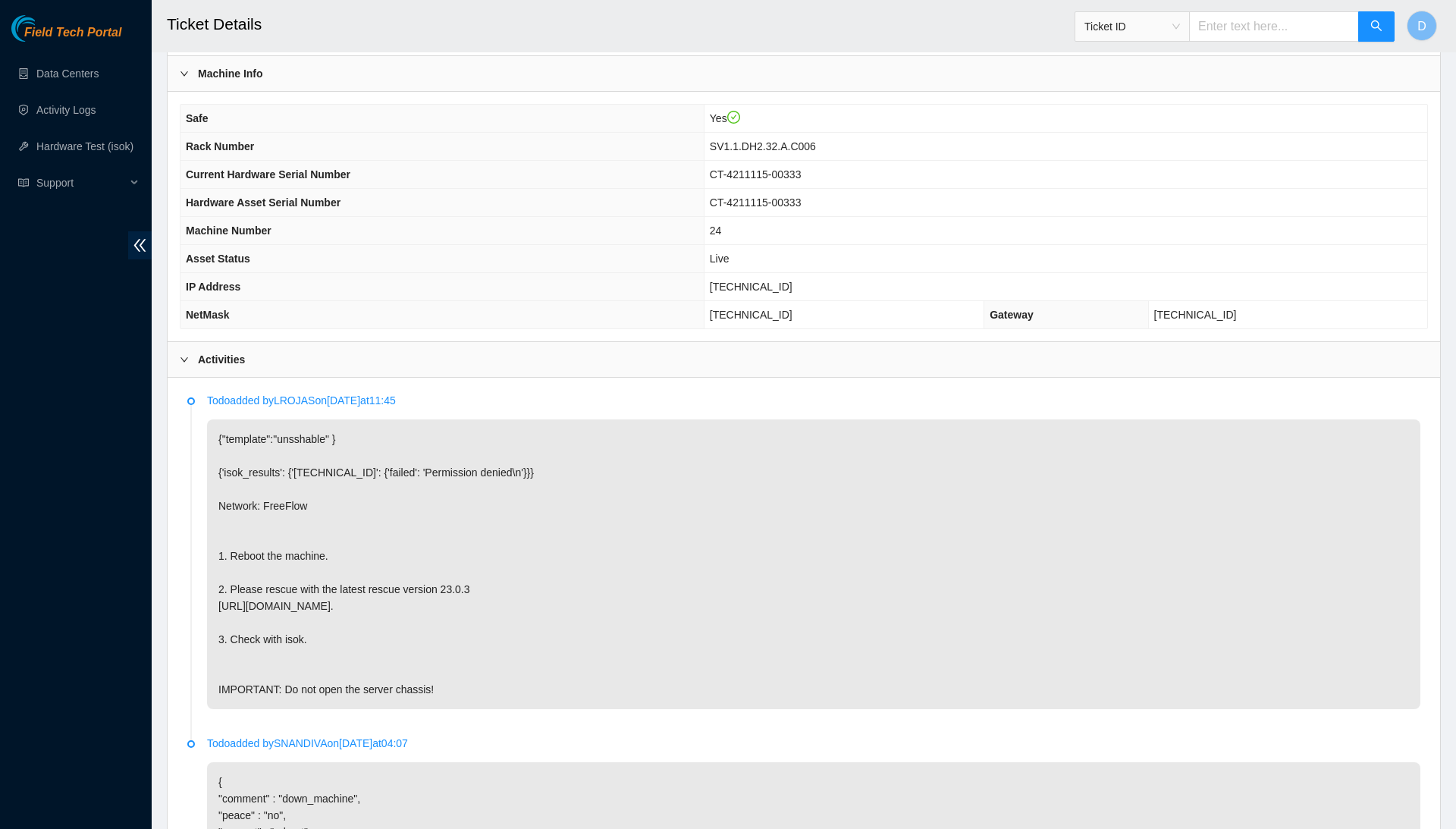
scroll to position [410, 0]
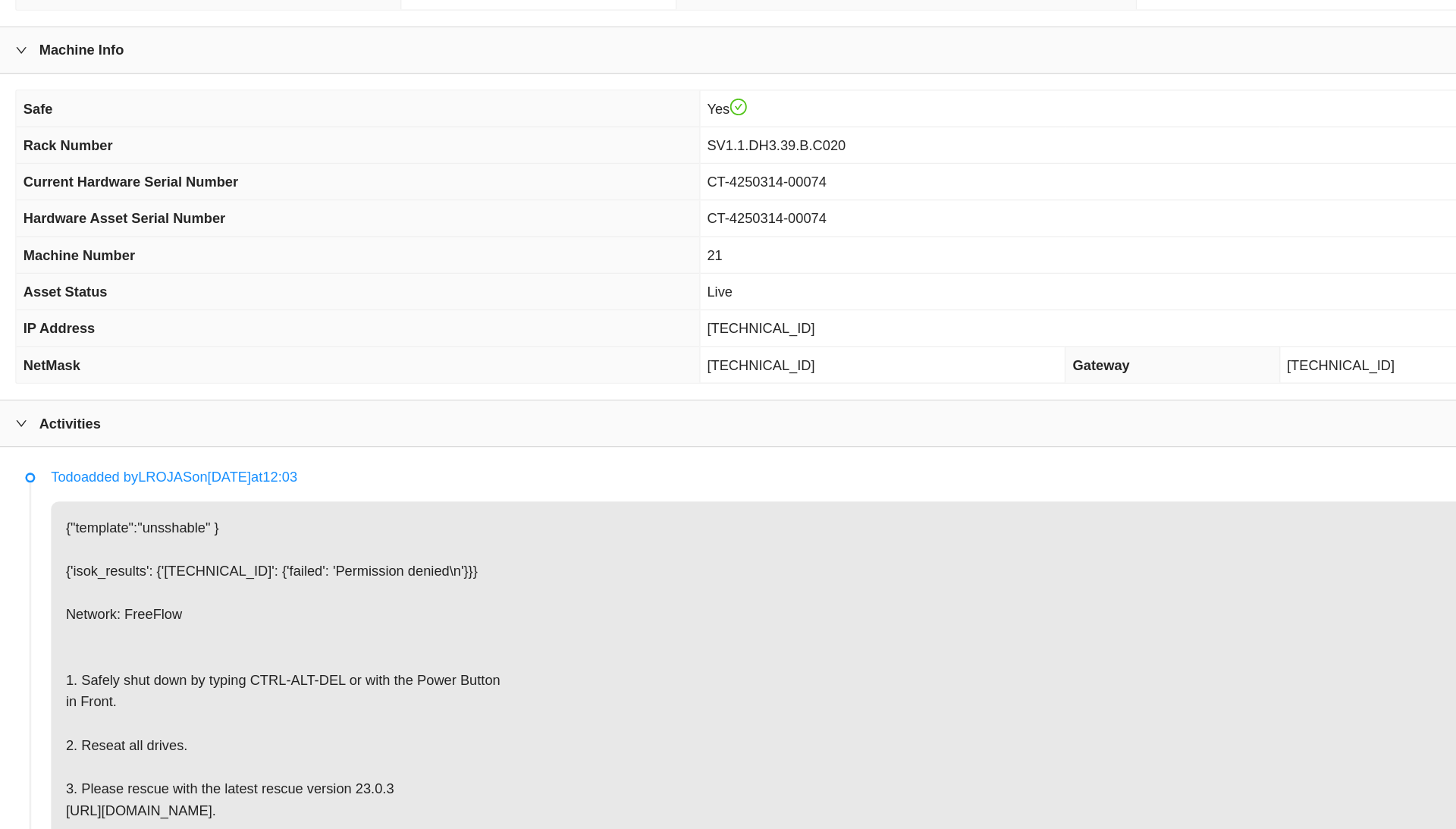
scroll to position [313, 0]
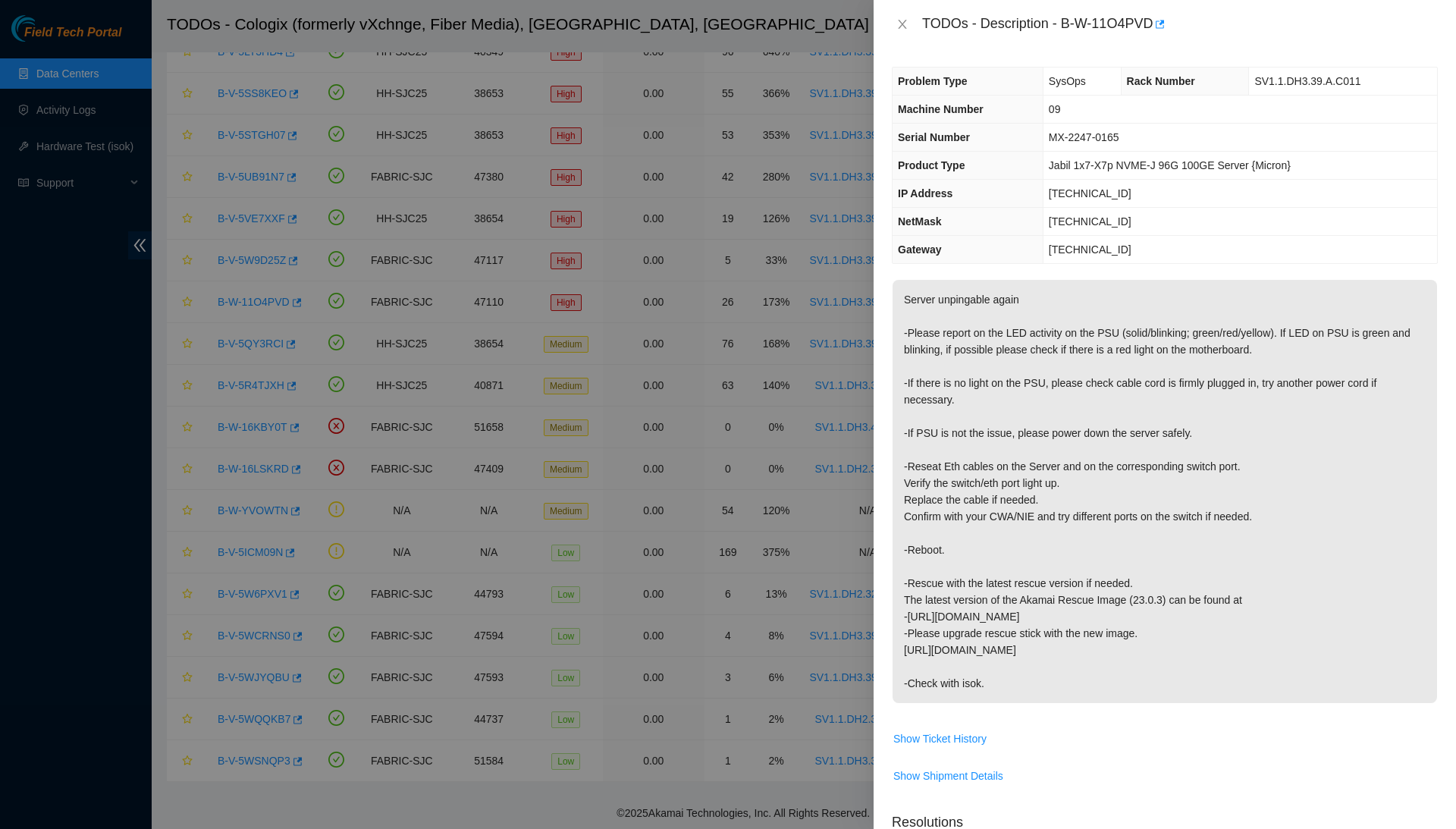
scroll to position [303, 0]
click at [901, 30] on button "Close" at bounding box center [902, 25] width 21 height 14
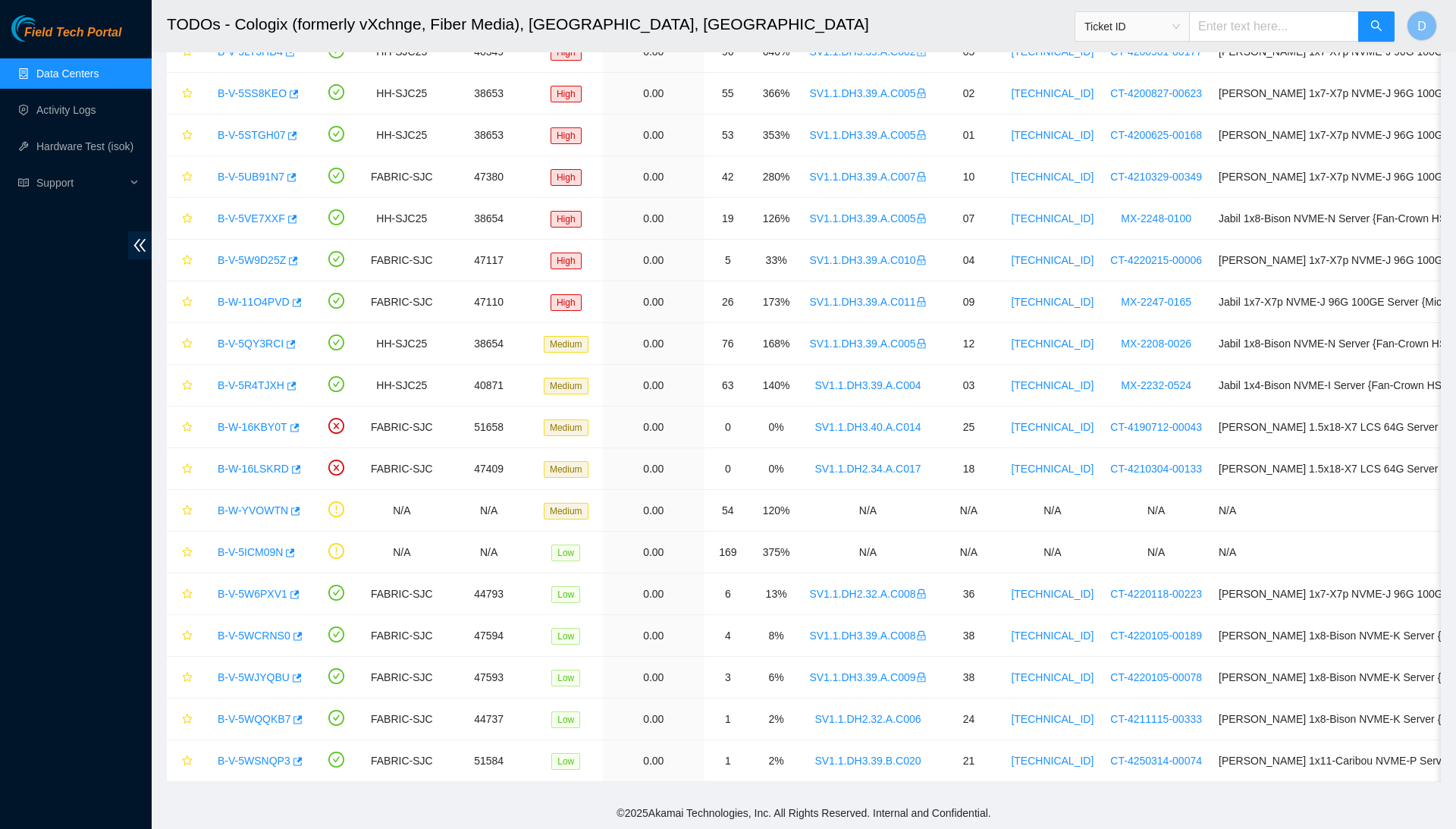
click at [99, 79] on link "Data Centers" at bounding box center [67, 73] width 63 height 12
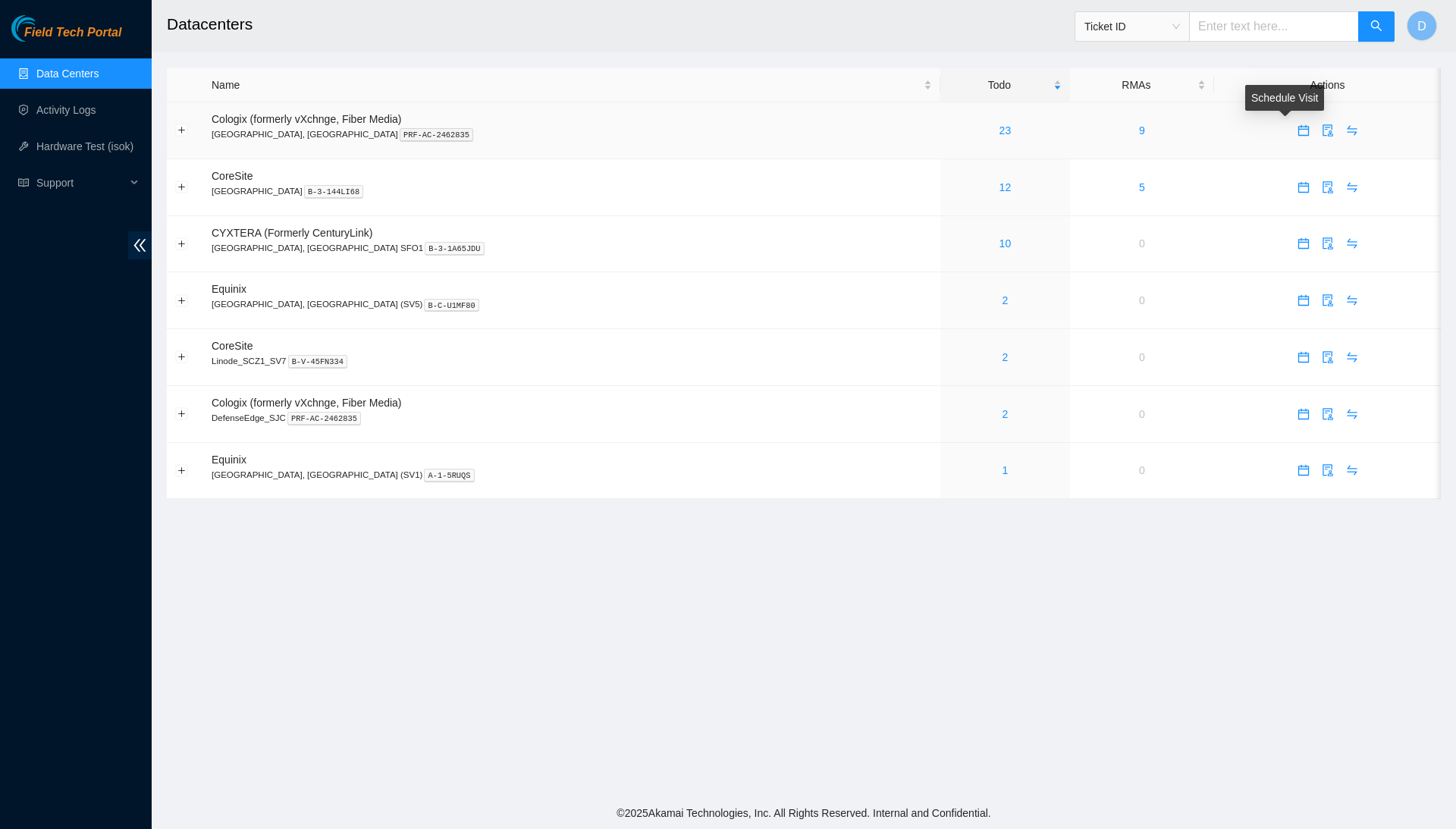
click at [1298, 132] on icon "calendar" at bounding box center [1303, 130] width 10 height 10
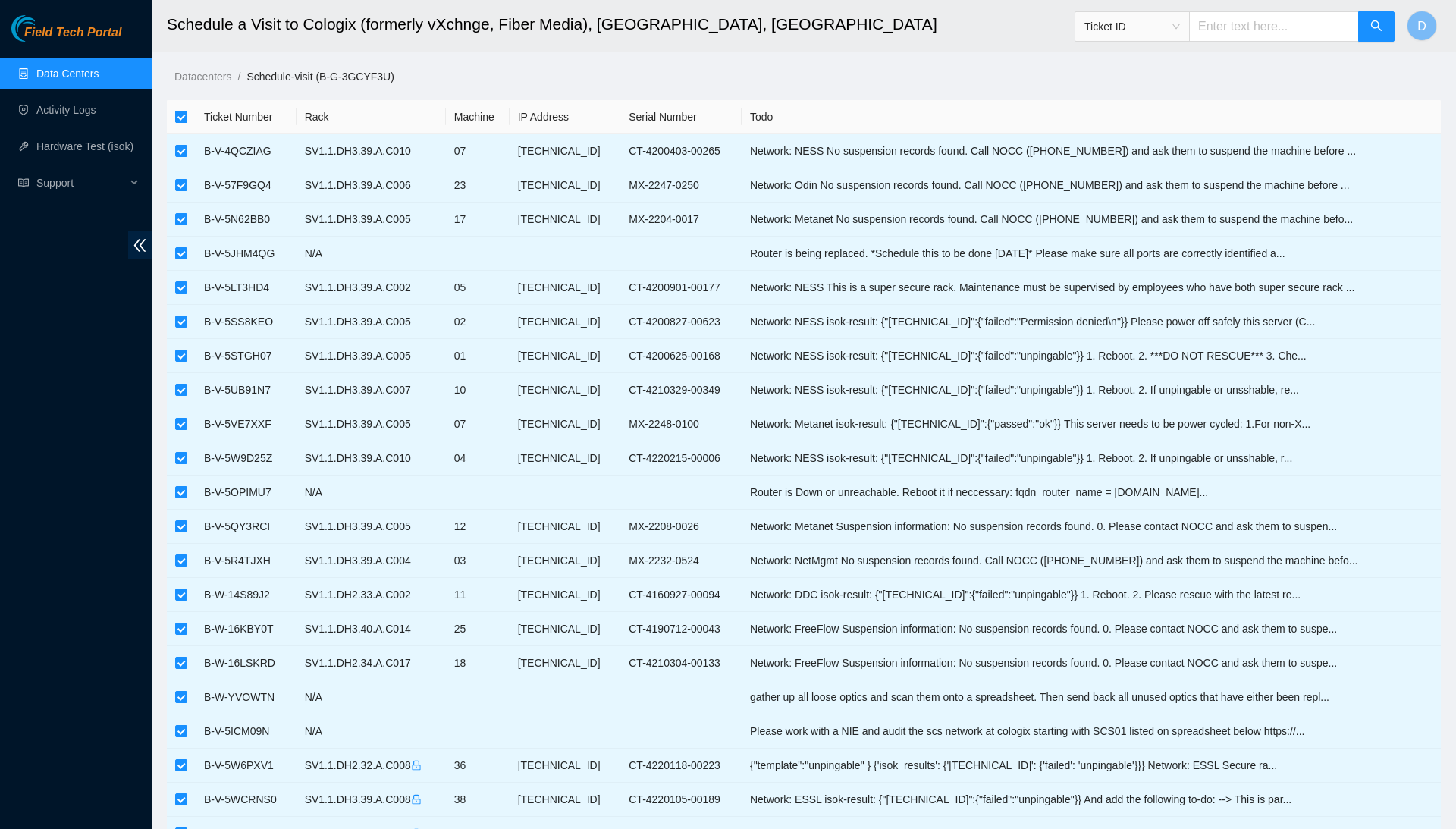
click at [186, 114] on input "checkbox" at bounding box center [180, 116] width 12 height 12
checkbox input "false"
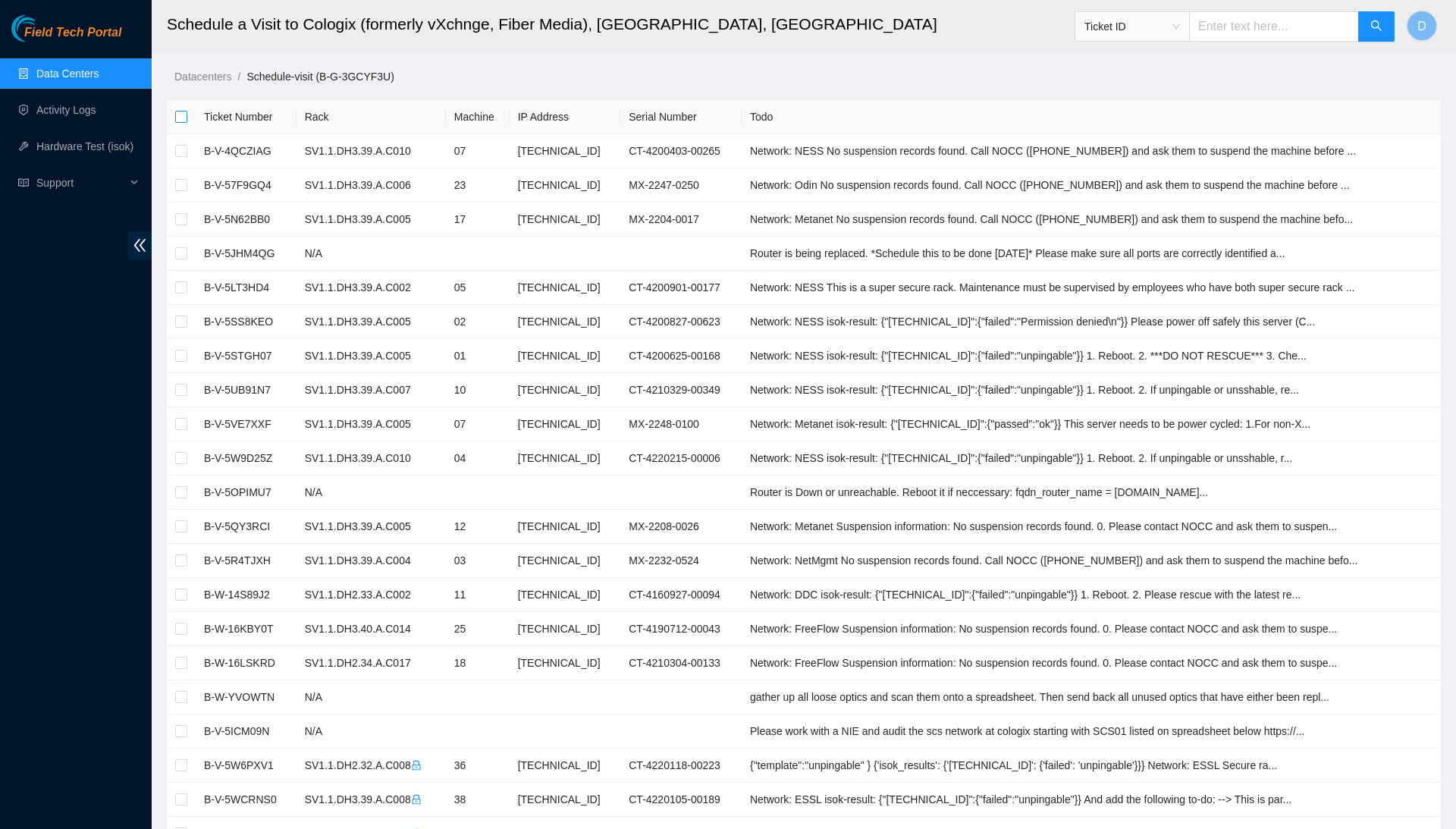
checkbox input "false"
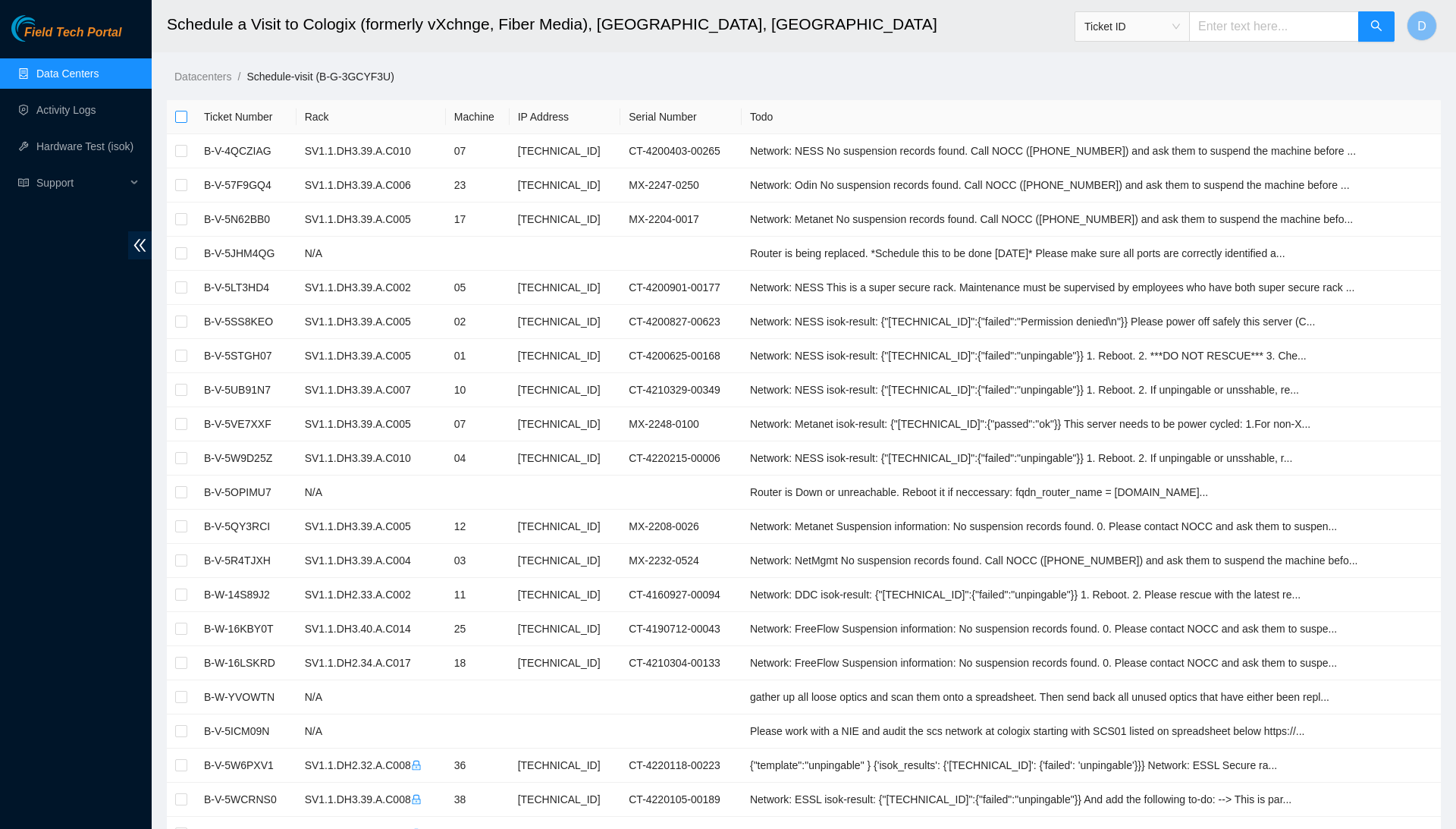
checkbox input "false"
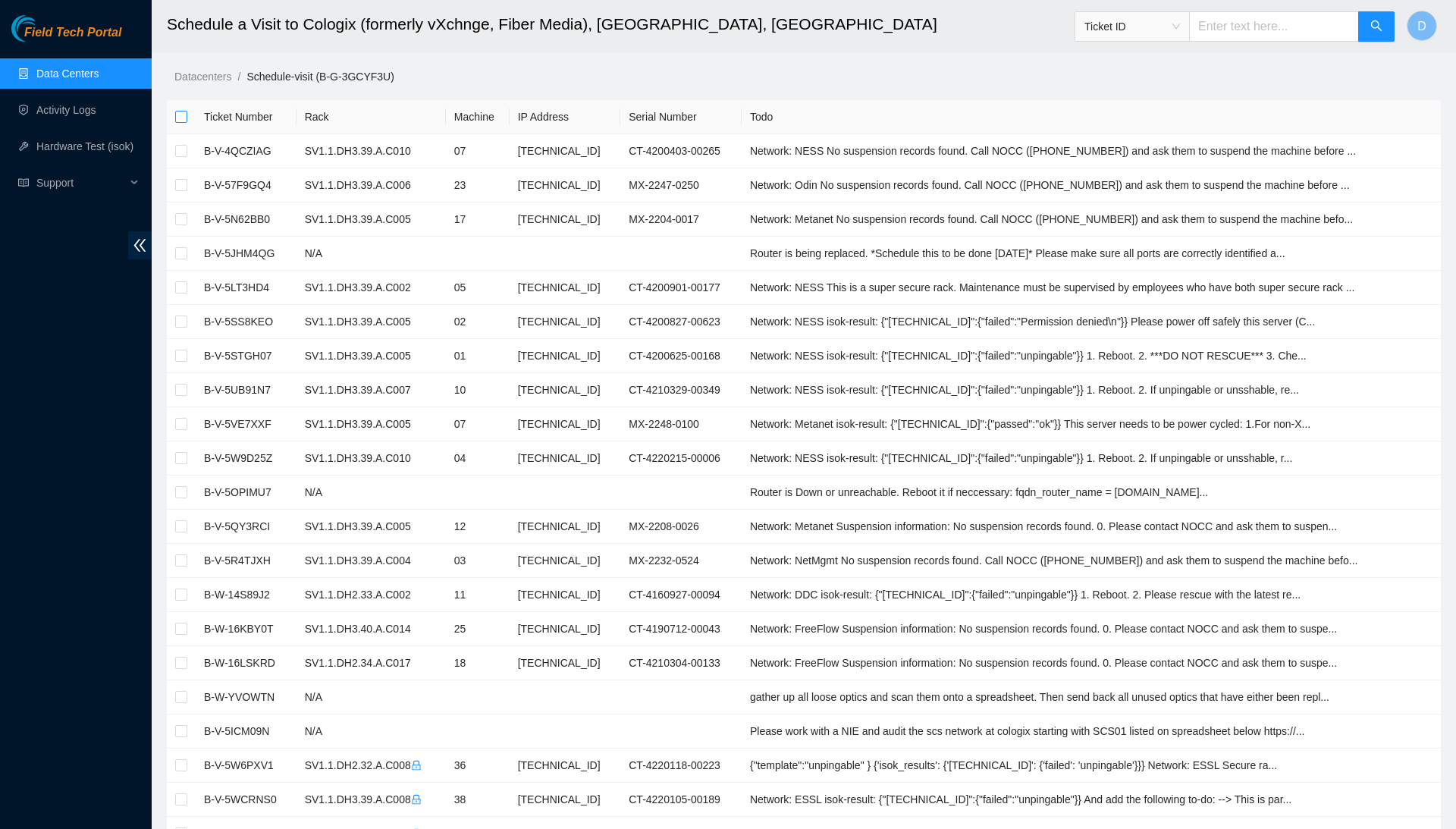
checkbox input "false"
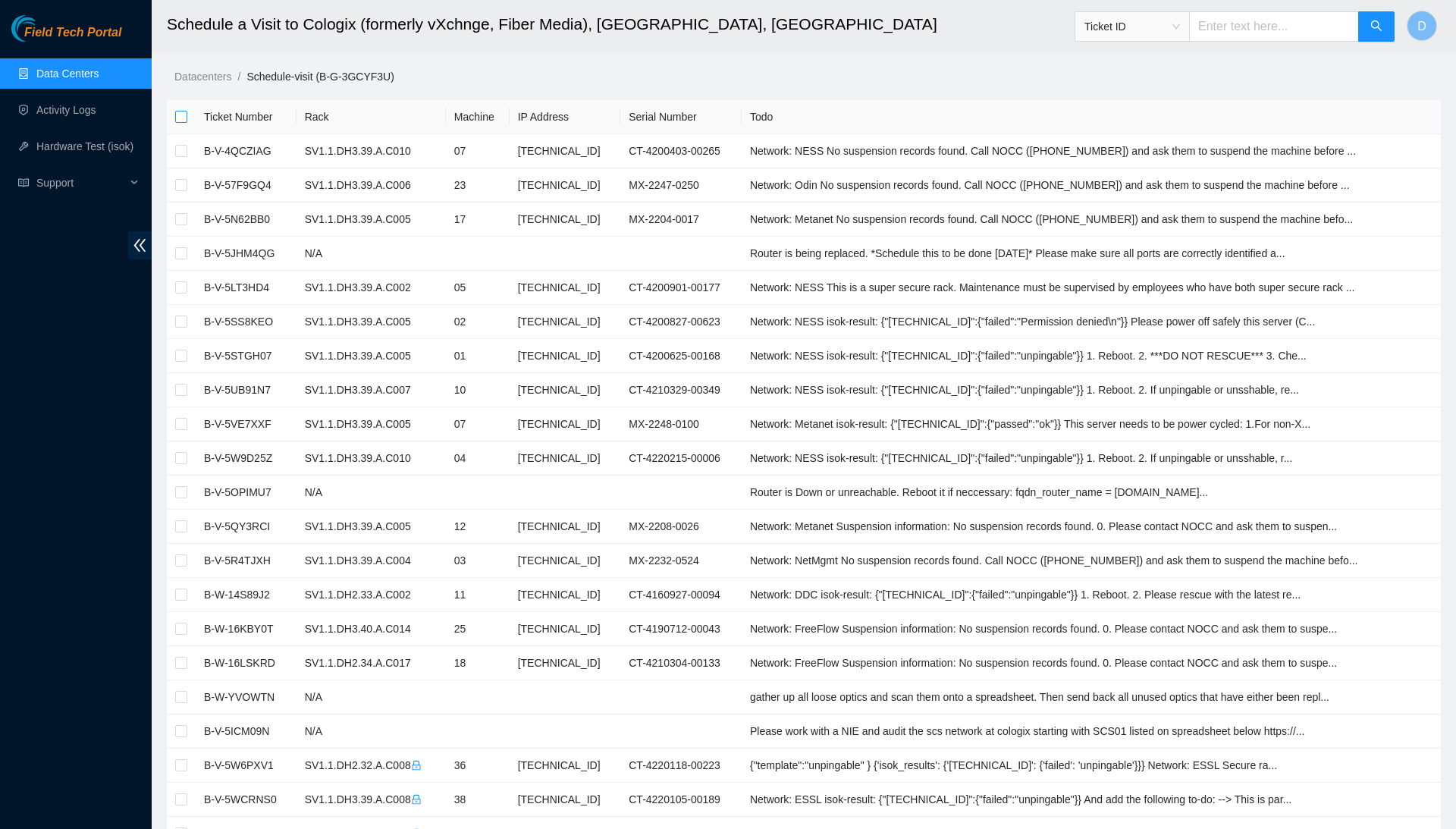
checkbox input "false"
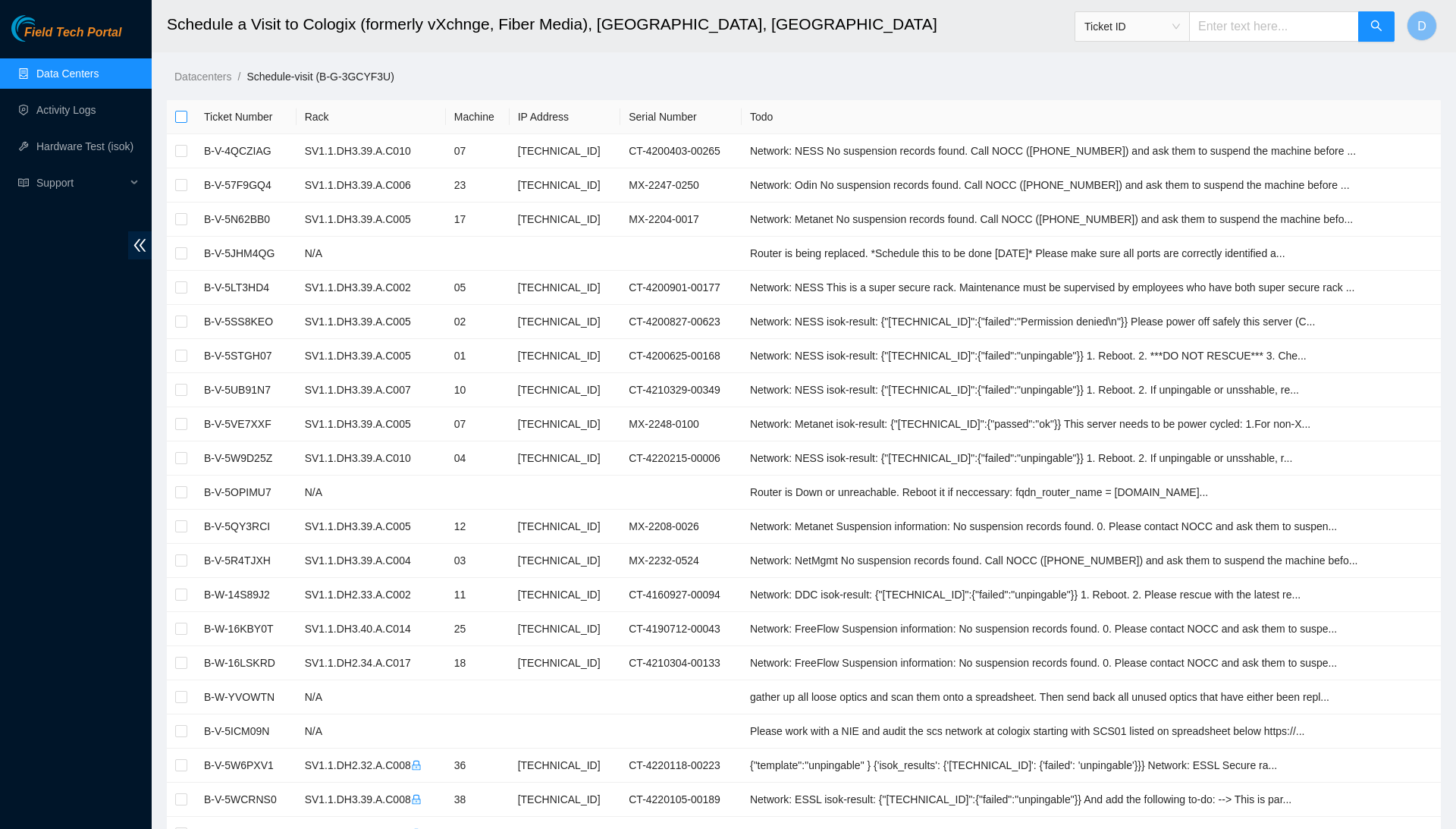
checkbox input "false"
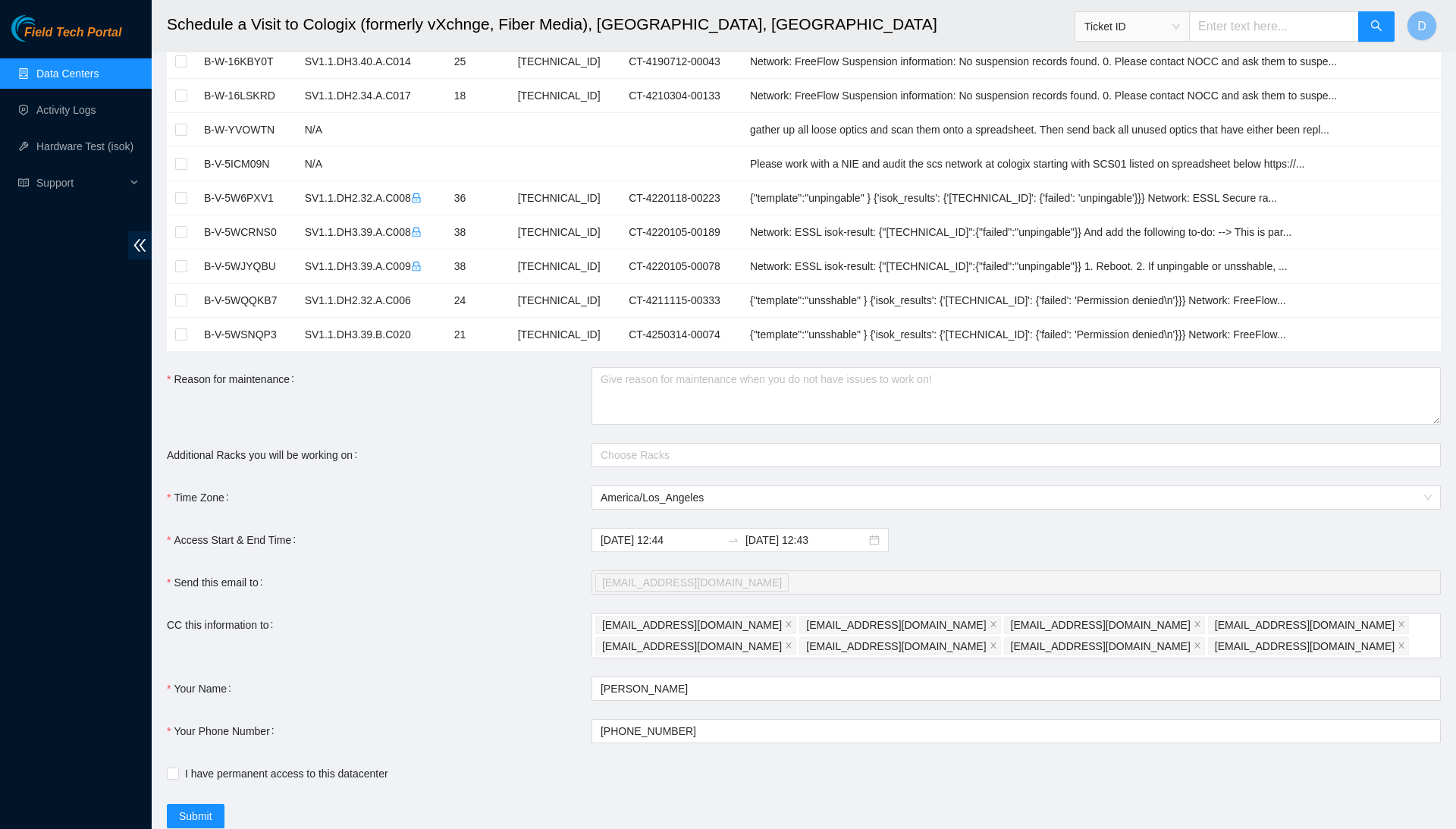
scroll to position [538, 0]
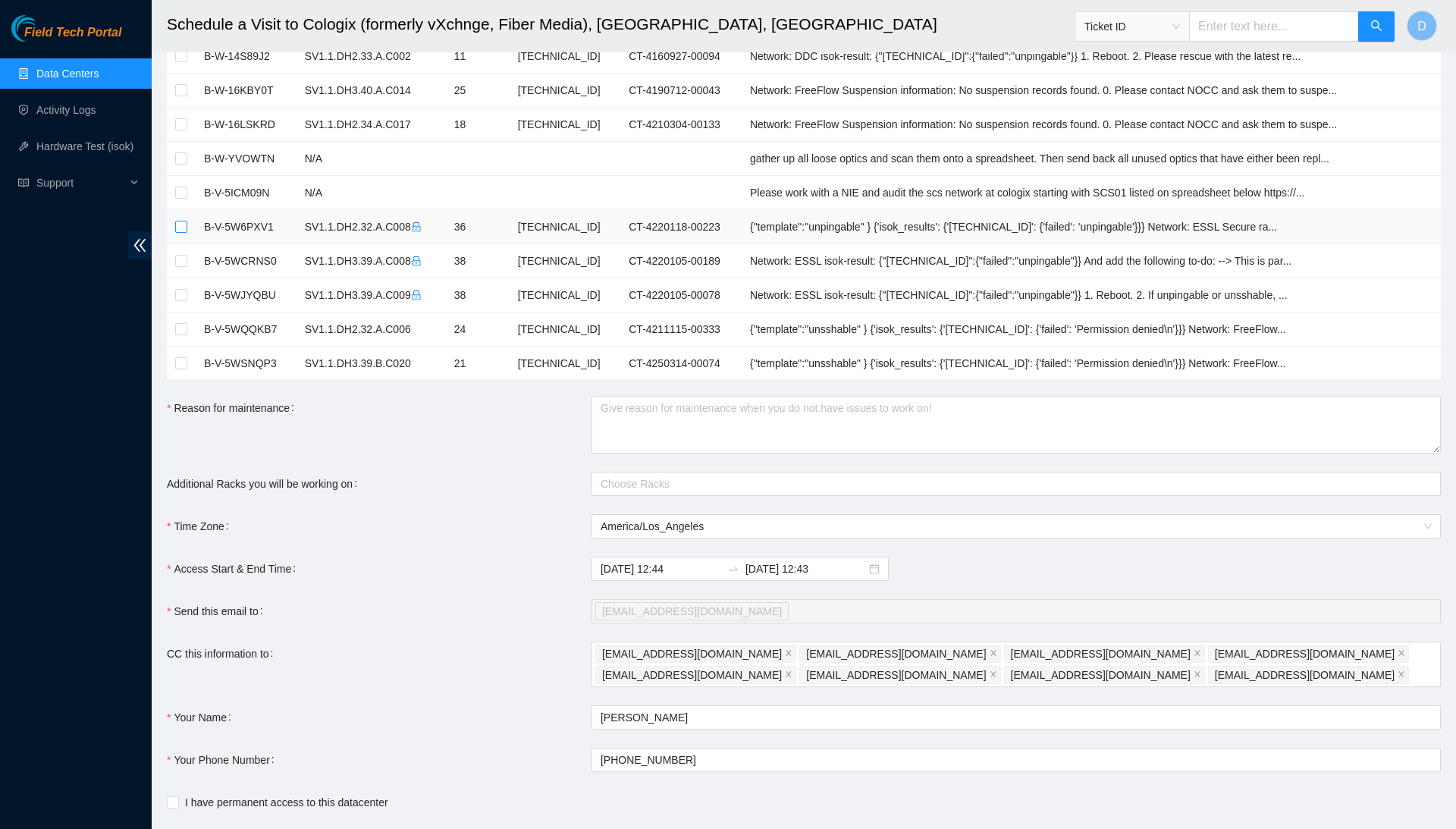
click at [180, 224] on input "checkbox" at bounding box center [180, 226] width 12 height 12
checkbox input "true"
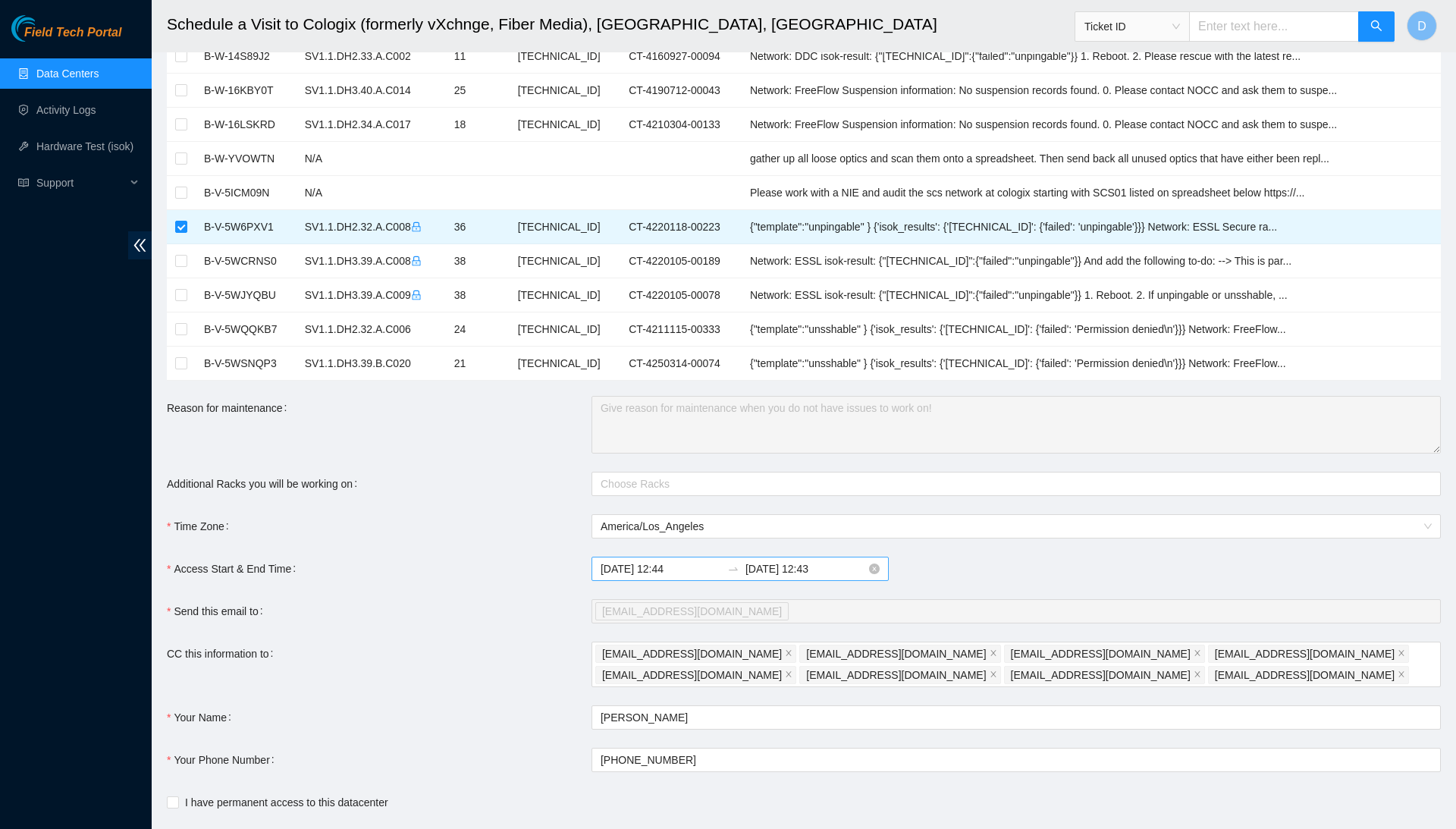
click at [695, 563] on input "2025-09-30 12:44" at bounding box center [661, 569] width 120 height 17
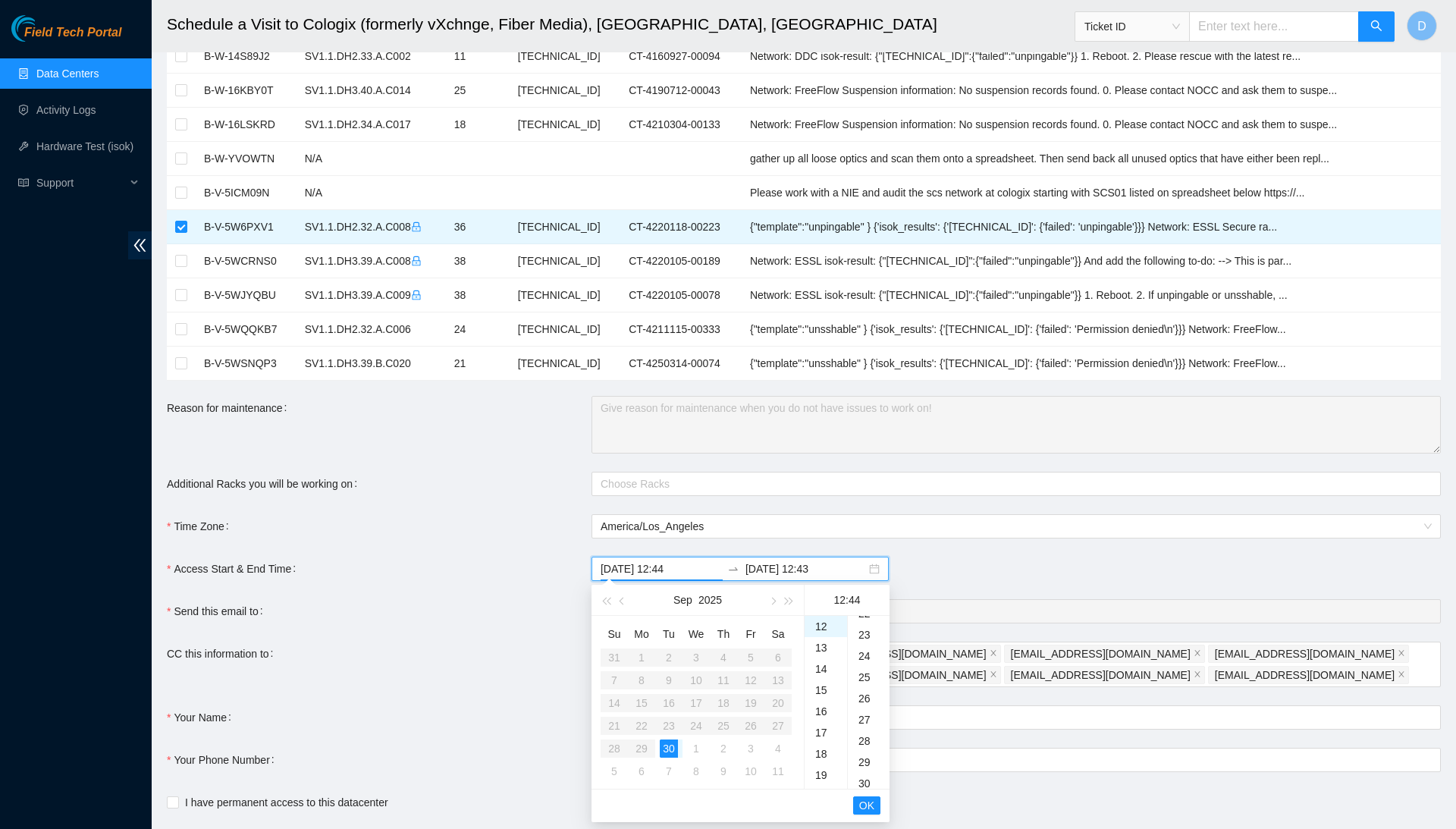
scroll to position [472, 0]
click at [862, 735] on div "30" at bounding box center [869, 736] width 42 height 21
click at [870, 800] on span "OK" at bounding box center [866, 806] width 15 height 17
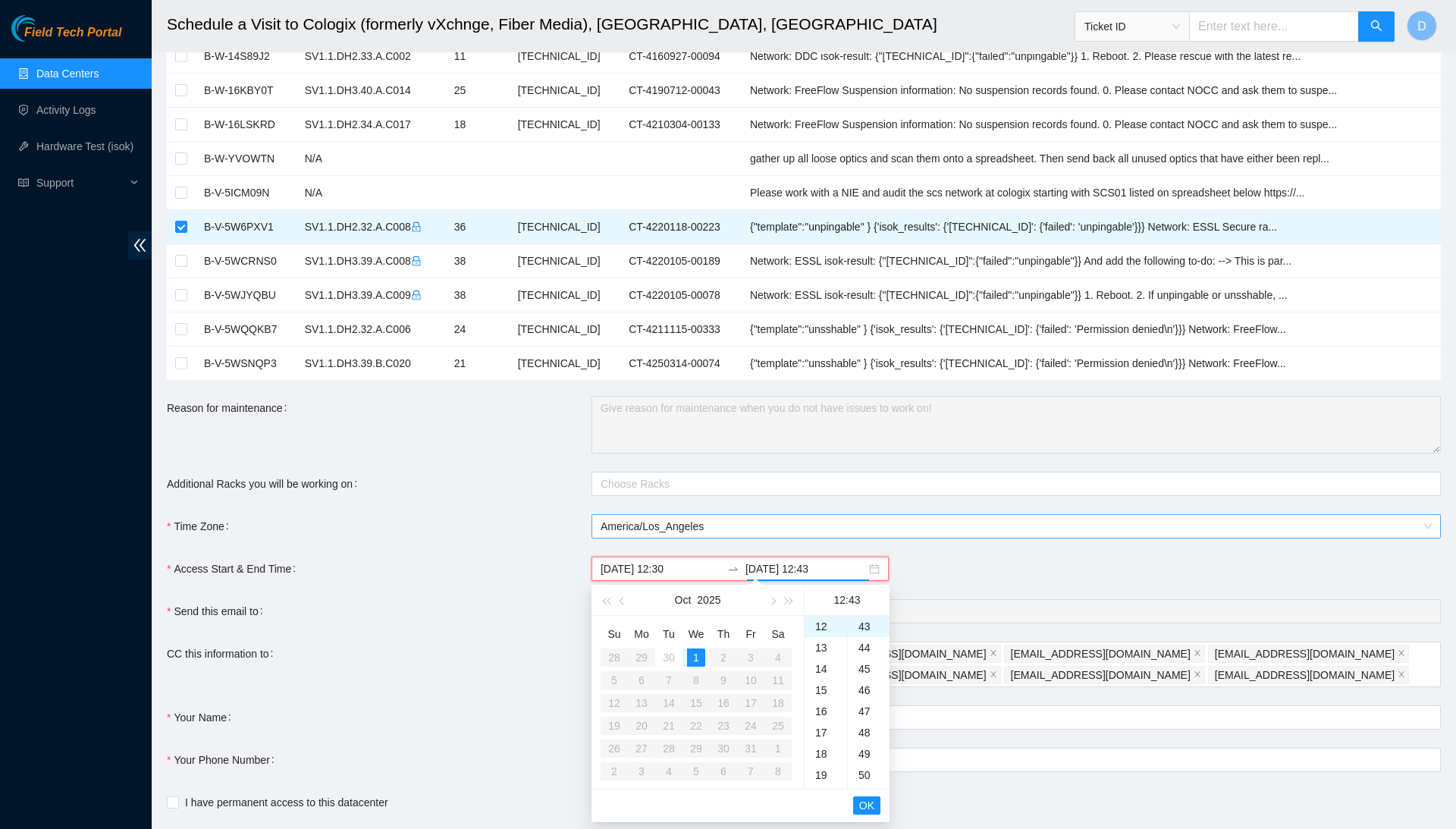
click at [979, 529] on span "America/Los_Angeles" at bounding box center [1016, 526] width 831 height 22
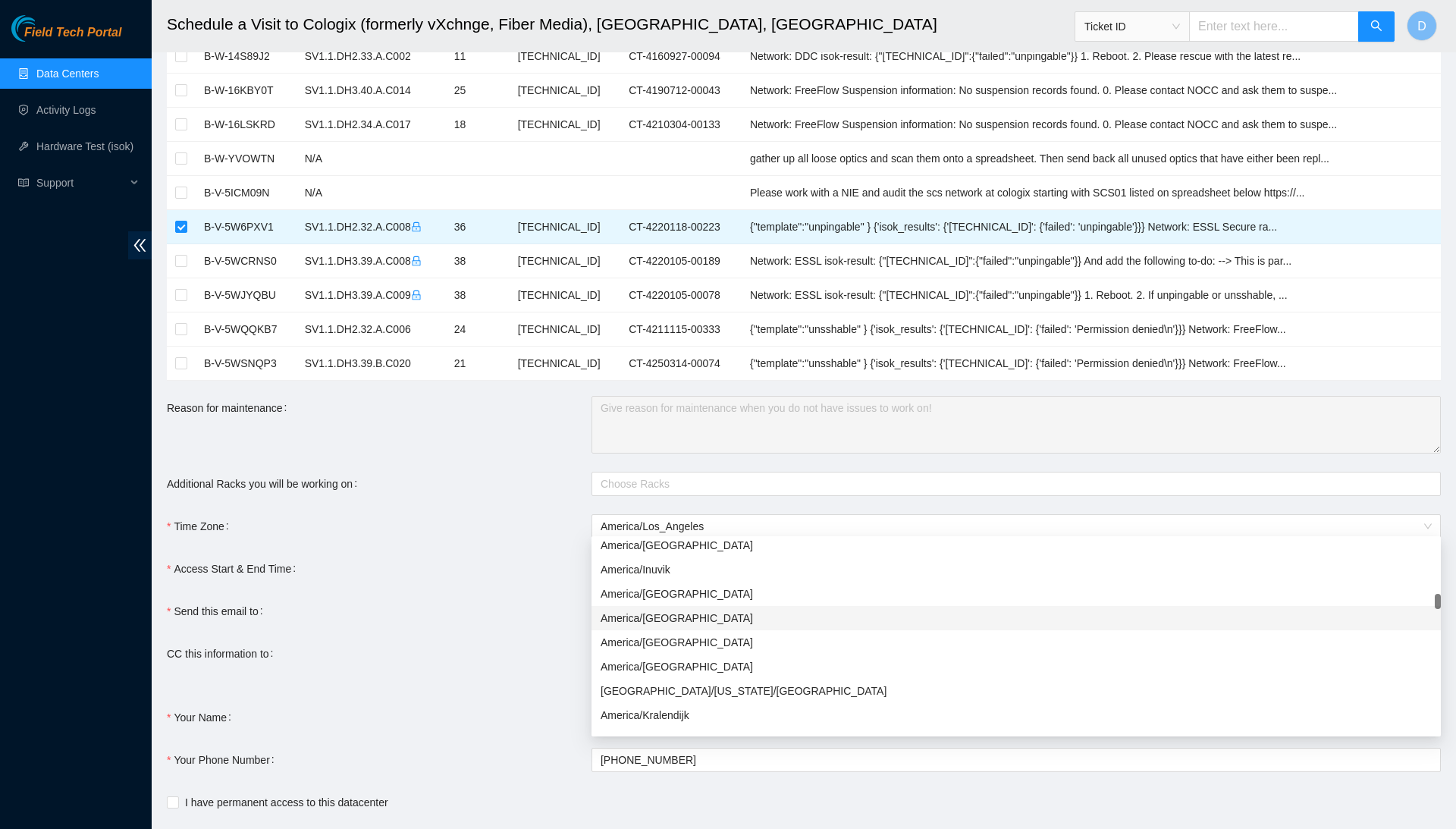
click at [553, 627] on form "Ticket Number Rack Machine IP Address Serial Number Todo B-V-4QCZIAG SV1.1.DH3.…" at bounding box center [804, 209] width 1274 height 1296
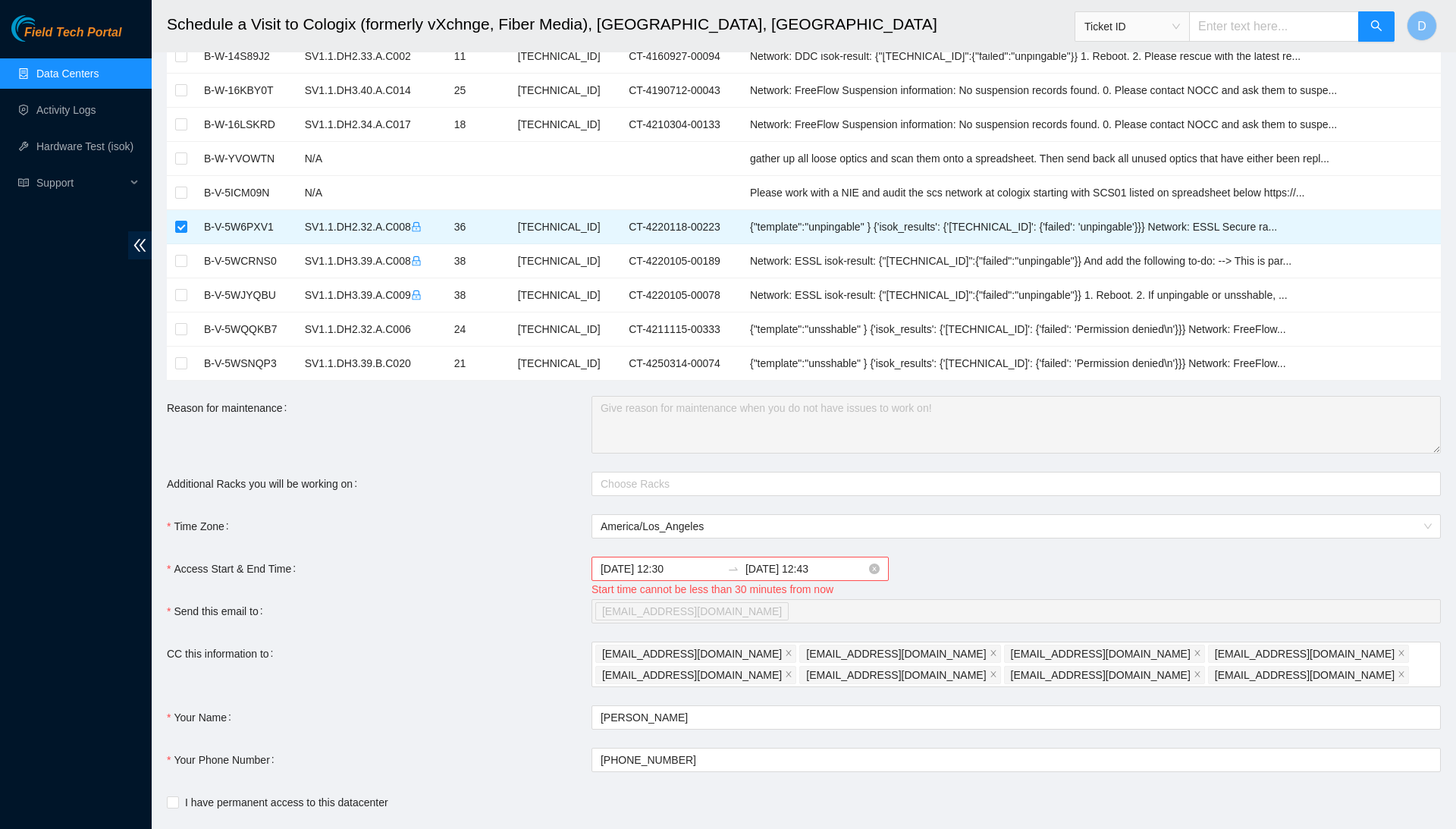
click at [693, 563] on input "2025-09-30 12:30" at bounding box center [661, 569] width 120 height 17
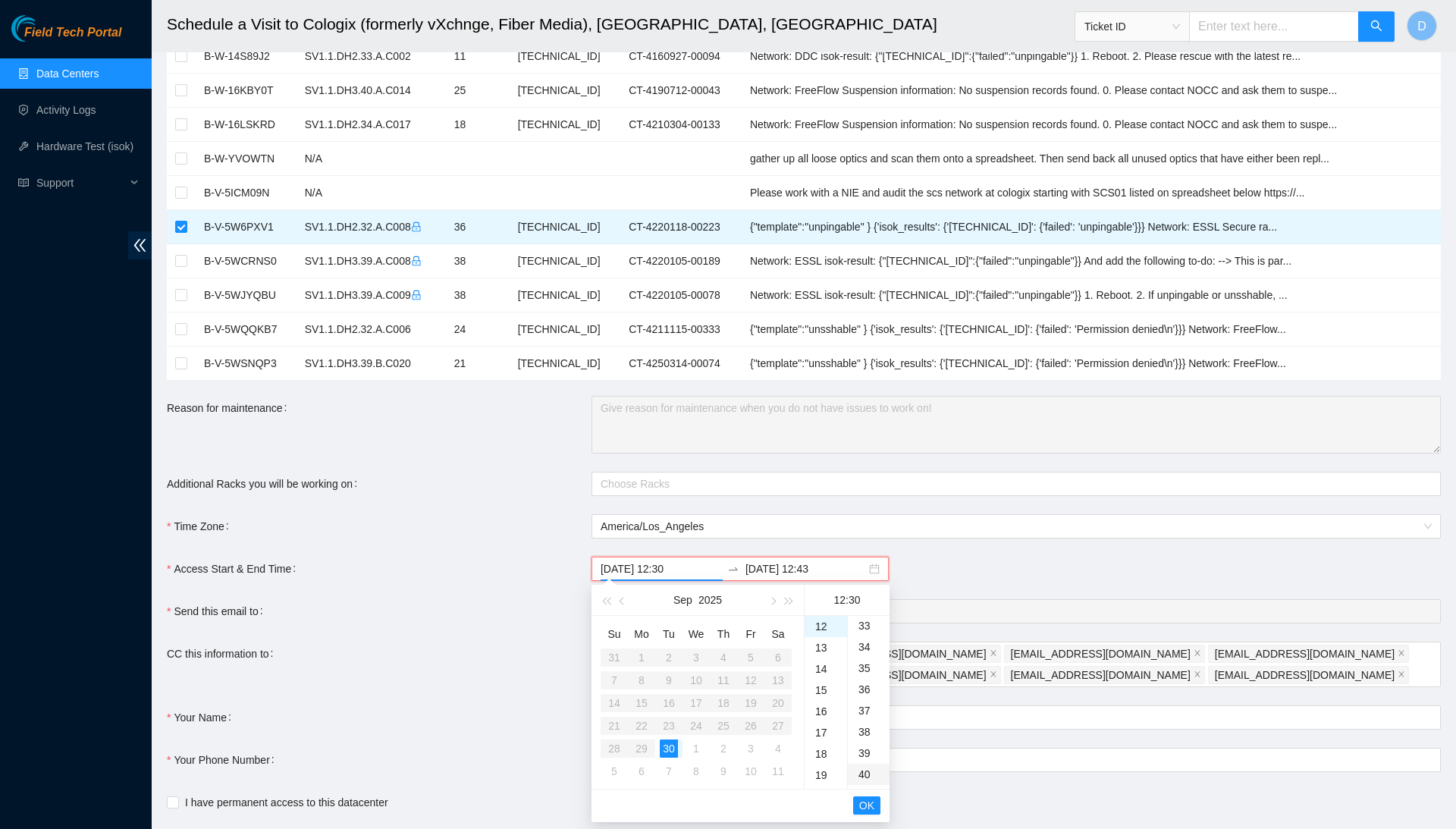
click at [868, 774] on div "40" at bounding box center [869, 774] width 42 height 21
type input "2025-09-30 12:40"
click at [866, 807] on span "OK" at bounding box center [866, 806] width 15 height 17
click at [872, 803] on span "OK" at bounding box center [866, 806] width 15 height 17
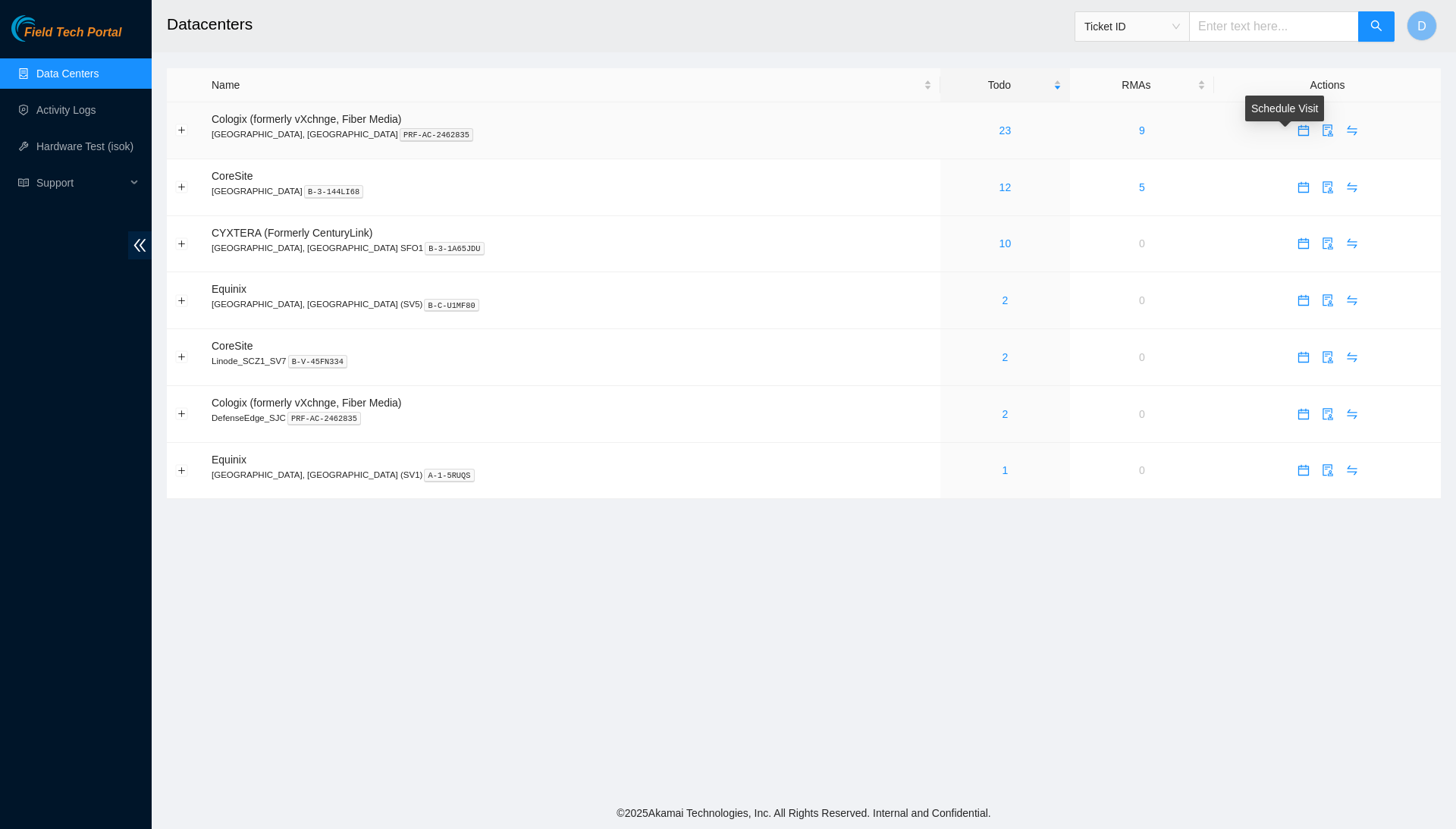
click at [1298, 132] on icon "calendar" at bounding box center [1304, 130] width 12 height 12
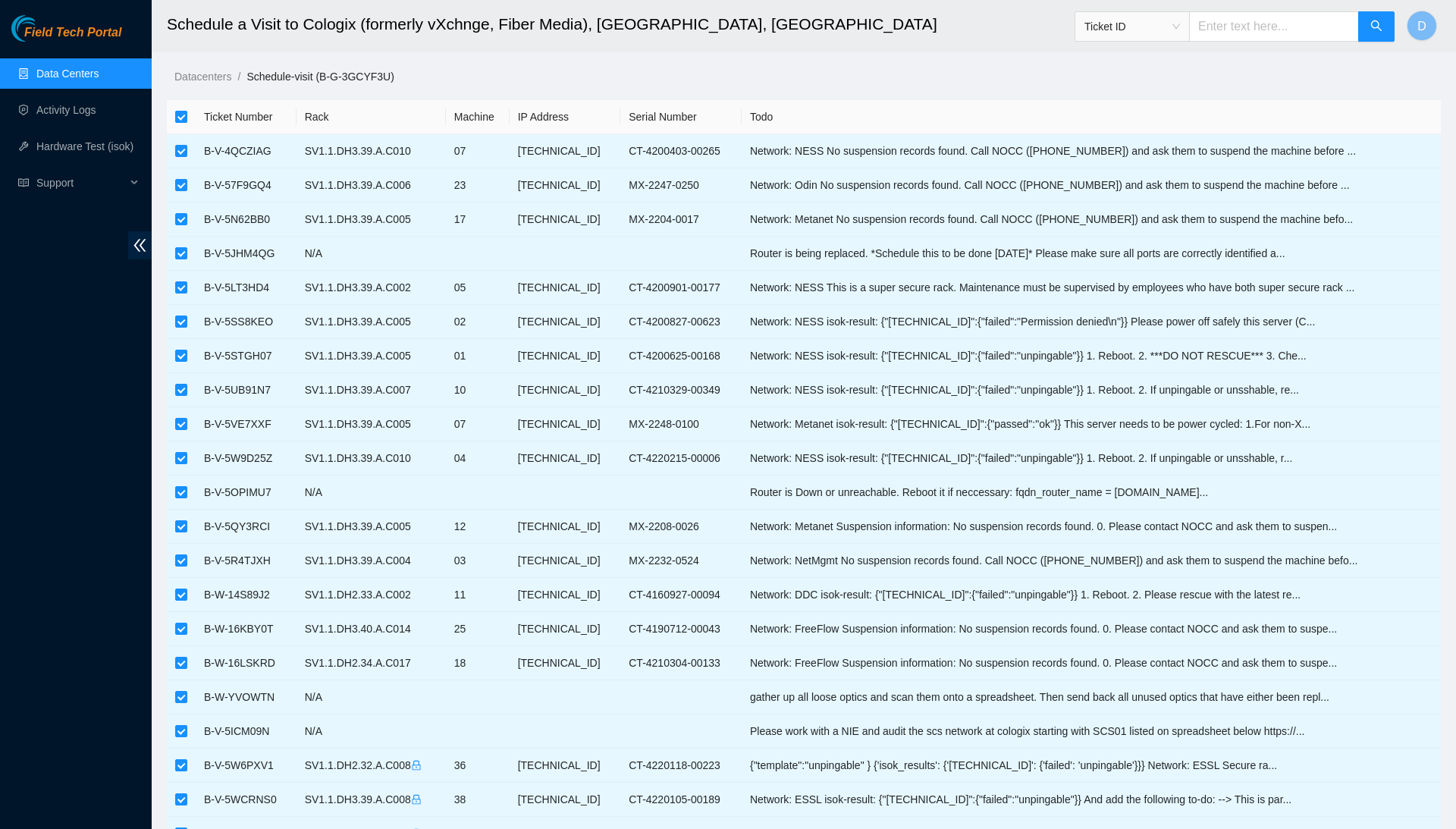
click at [177, 114] on input "checkbox" at bounding box center [180, 116] width 12 height 12
checkbox input "false"
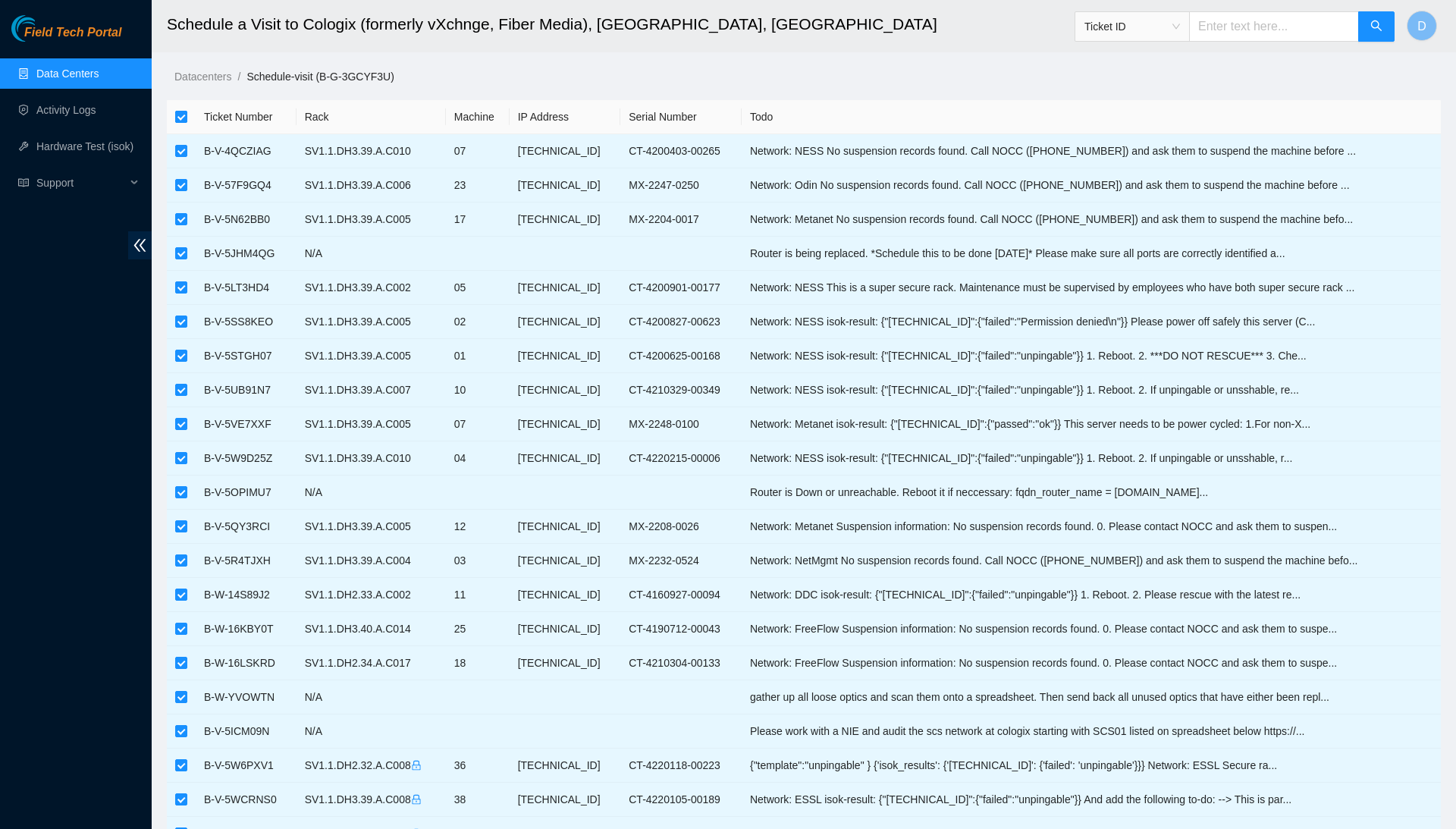
checkbox input "false"
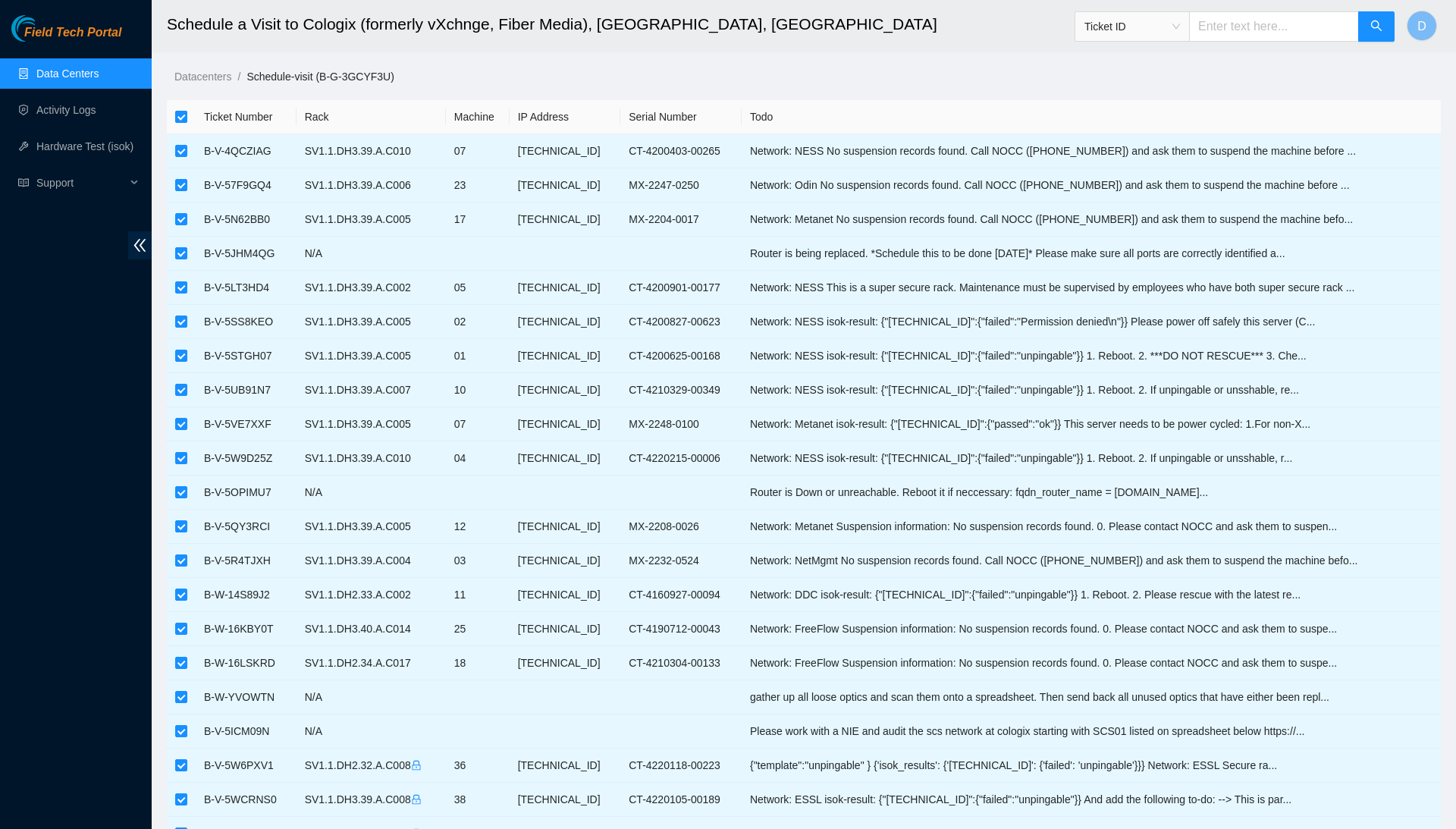
checkbox input "false"
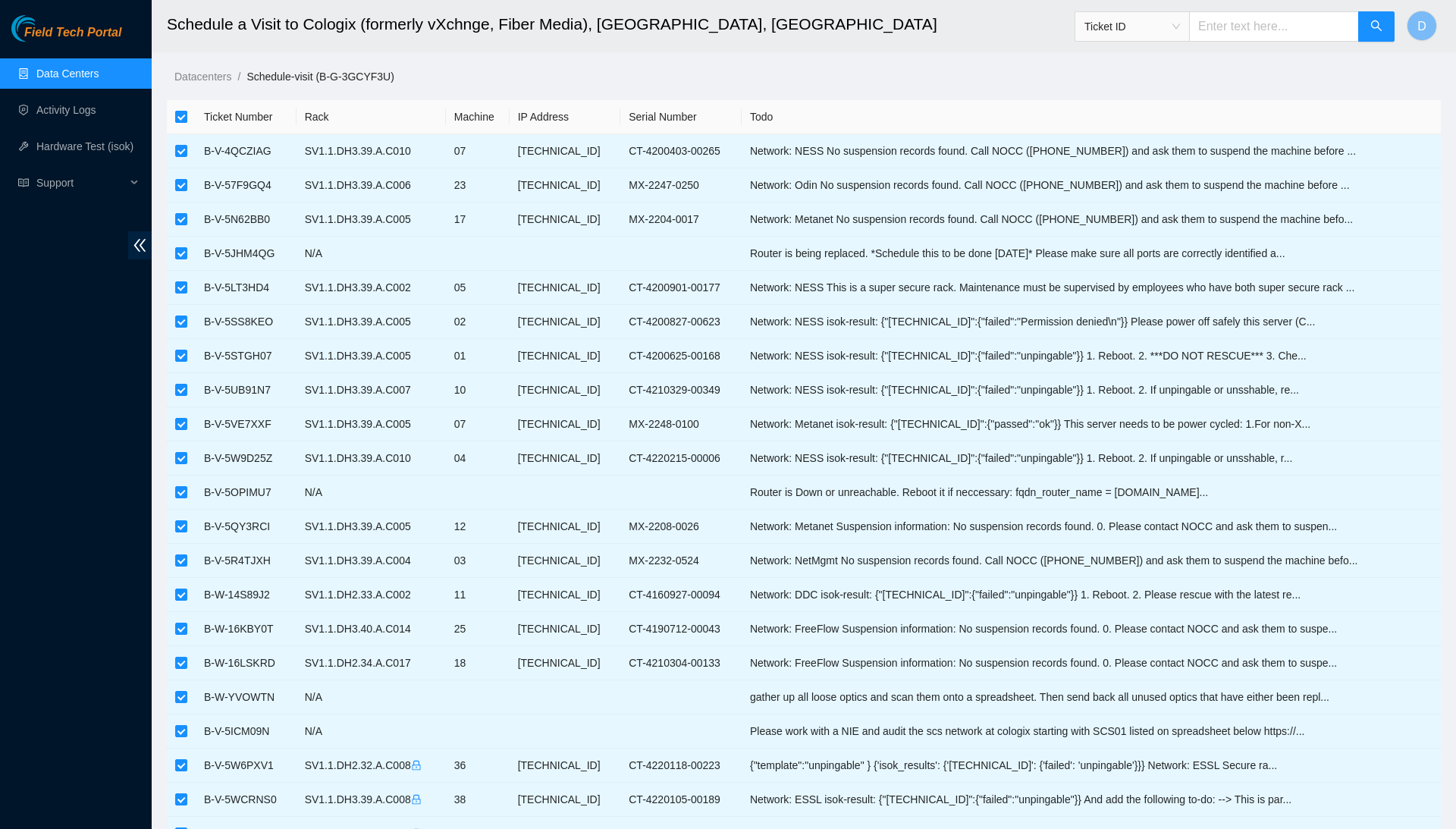
checkbox input "false"
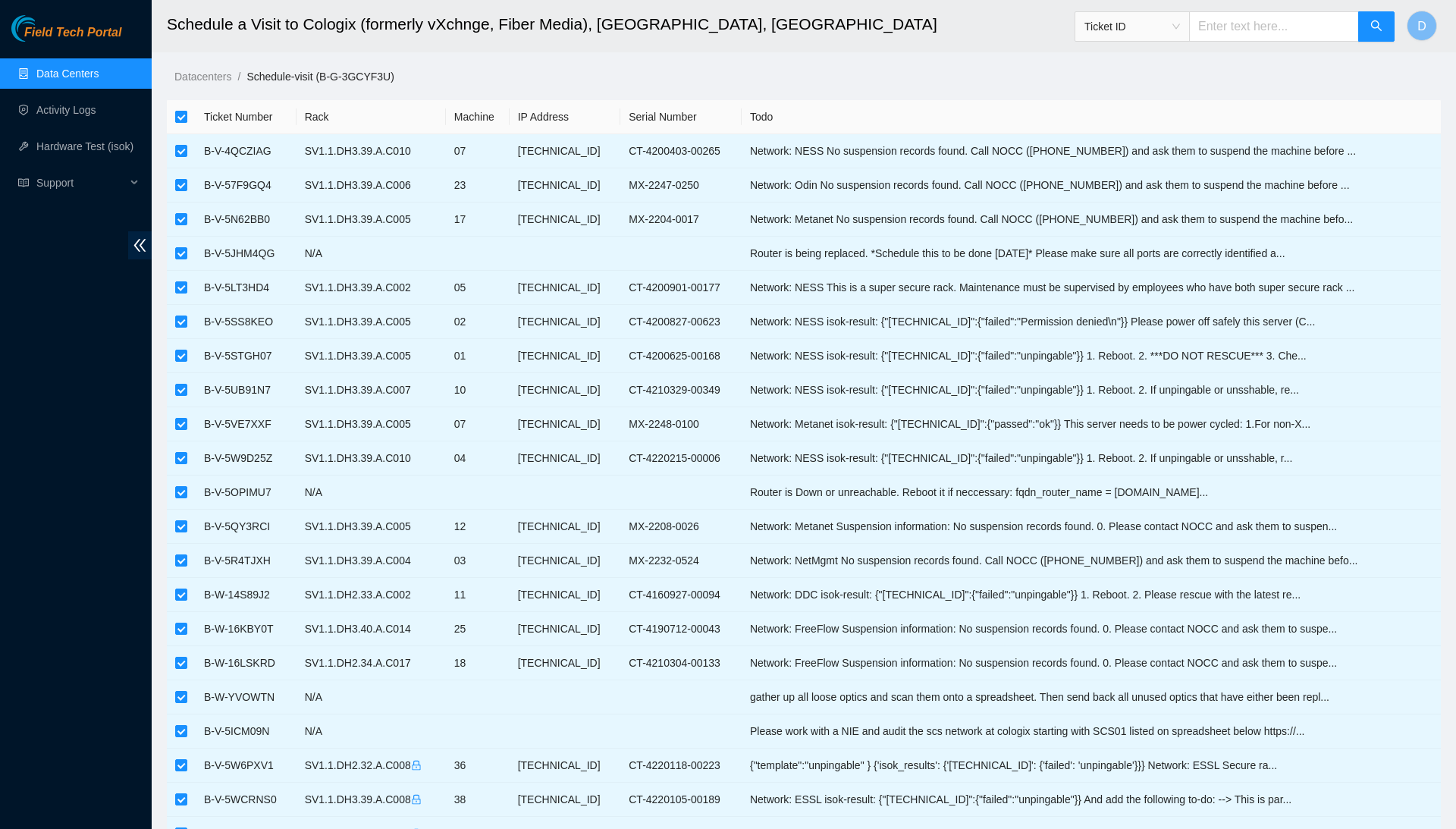
checkbox input "false"
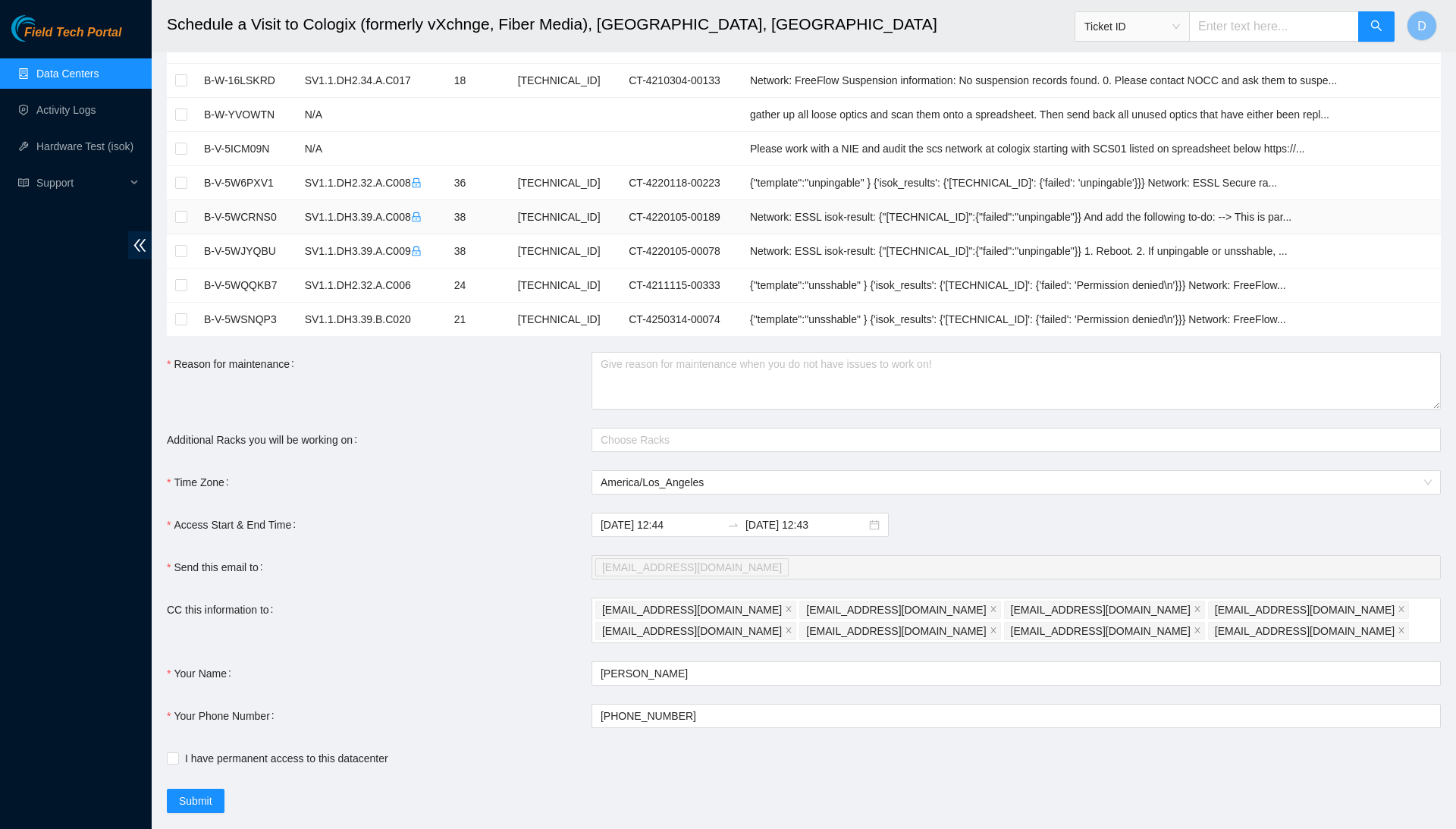
scroll to position [579, 0]
click at [185, 180] on input "checkbox" at bounding box center [180, 185] width 12 height 12
checkbox input "true"
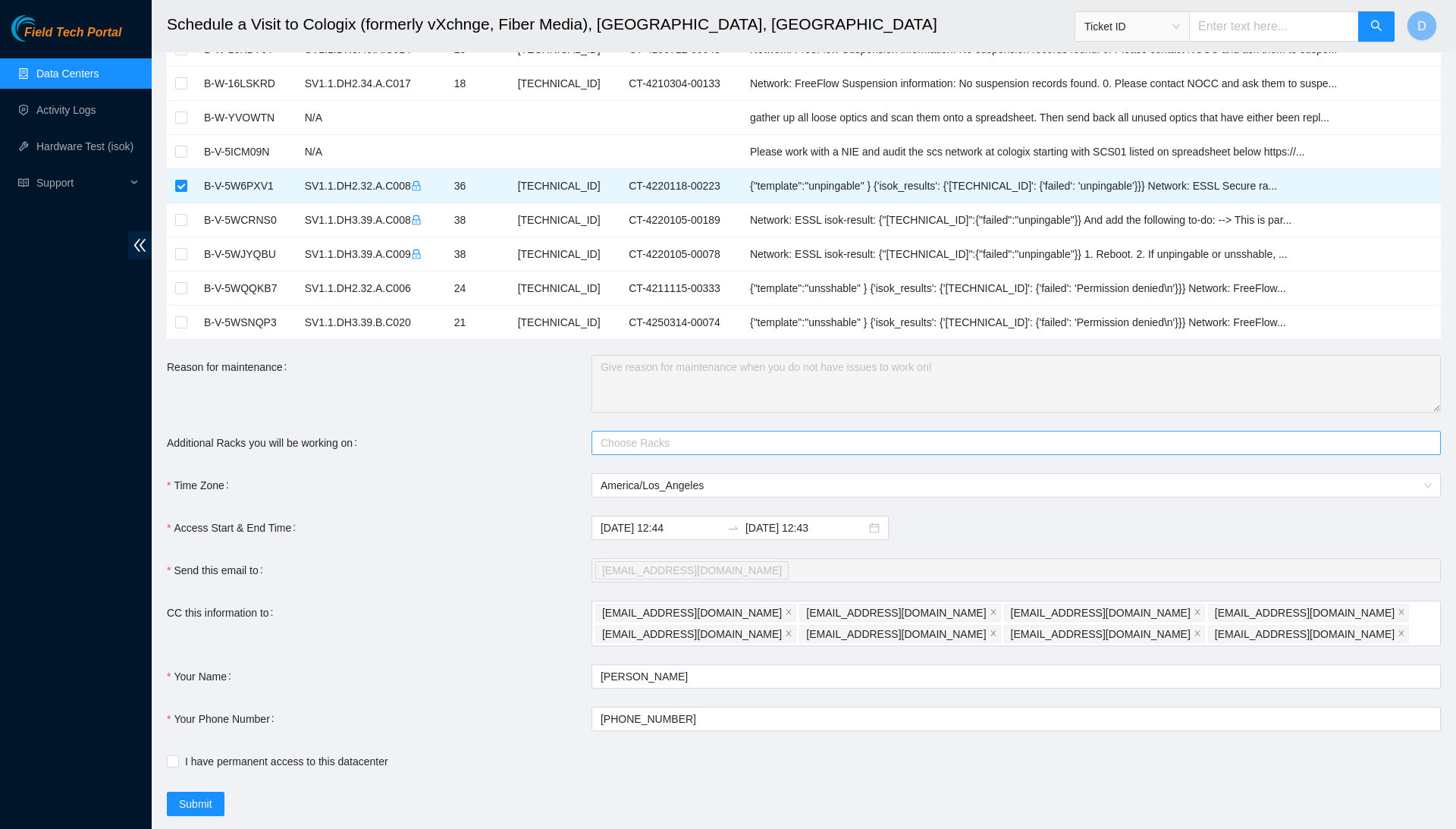
click at [854, 441] on div at bounding box center [1008, 443] width 827 height 18
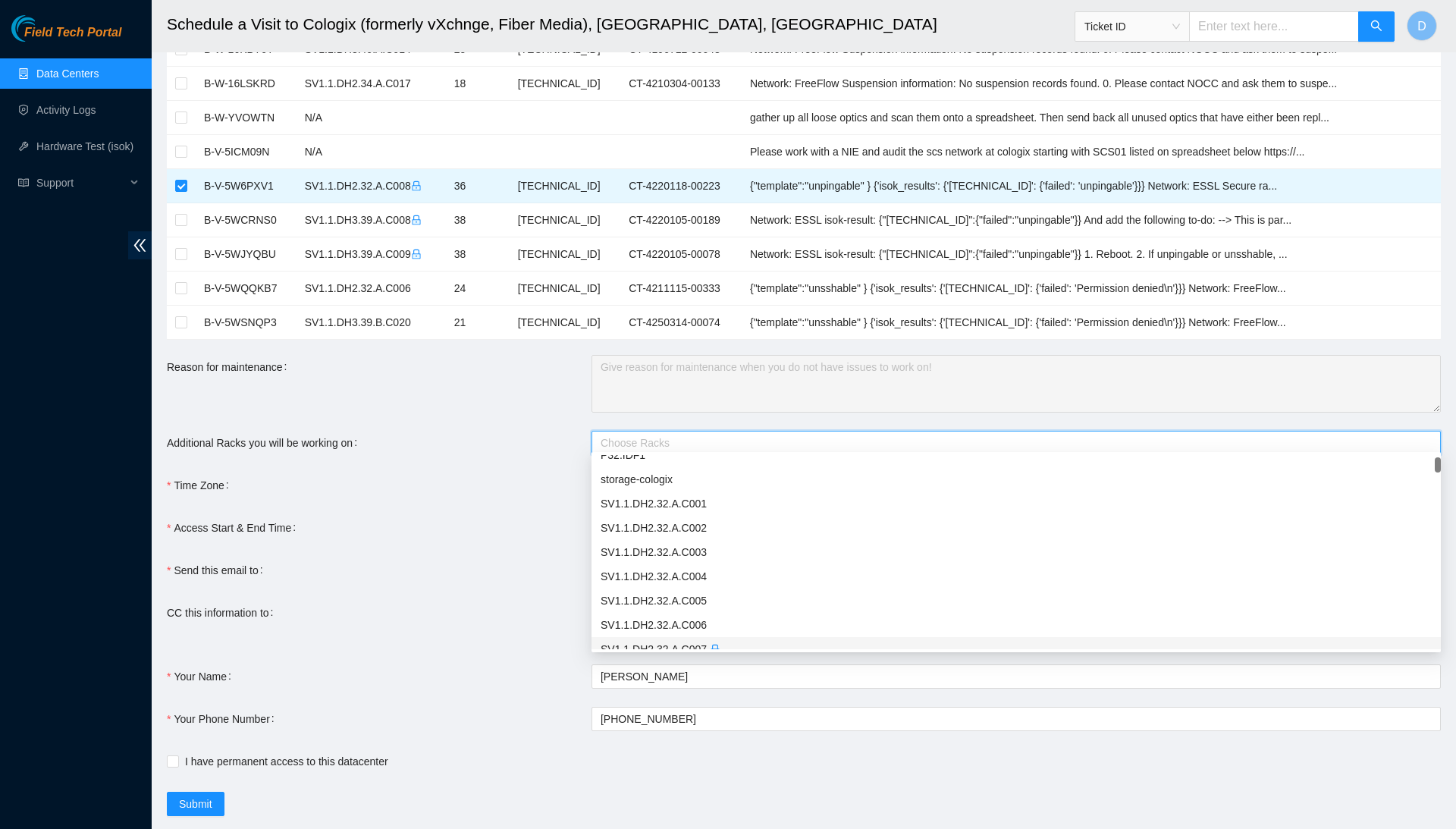
scroll to position [88, 0]
click at [757, 620] on div "SV1.1.DH2.32.A.C008" at bounding box center [1016, 622] width 831 height 17
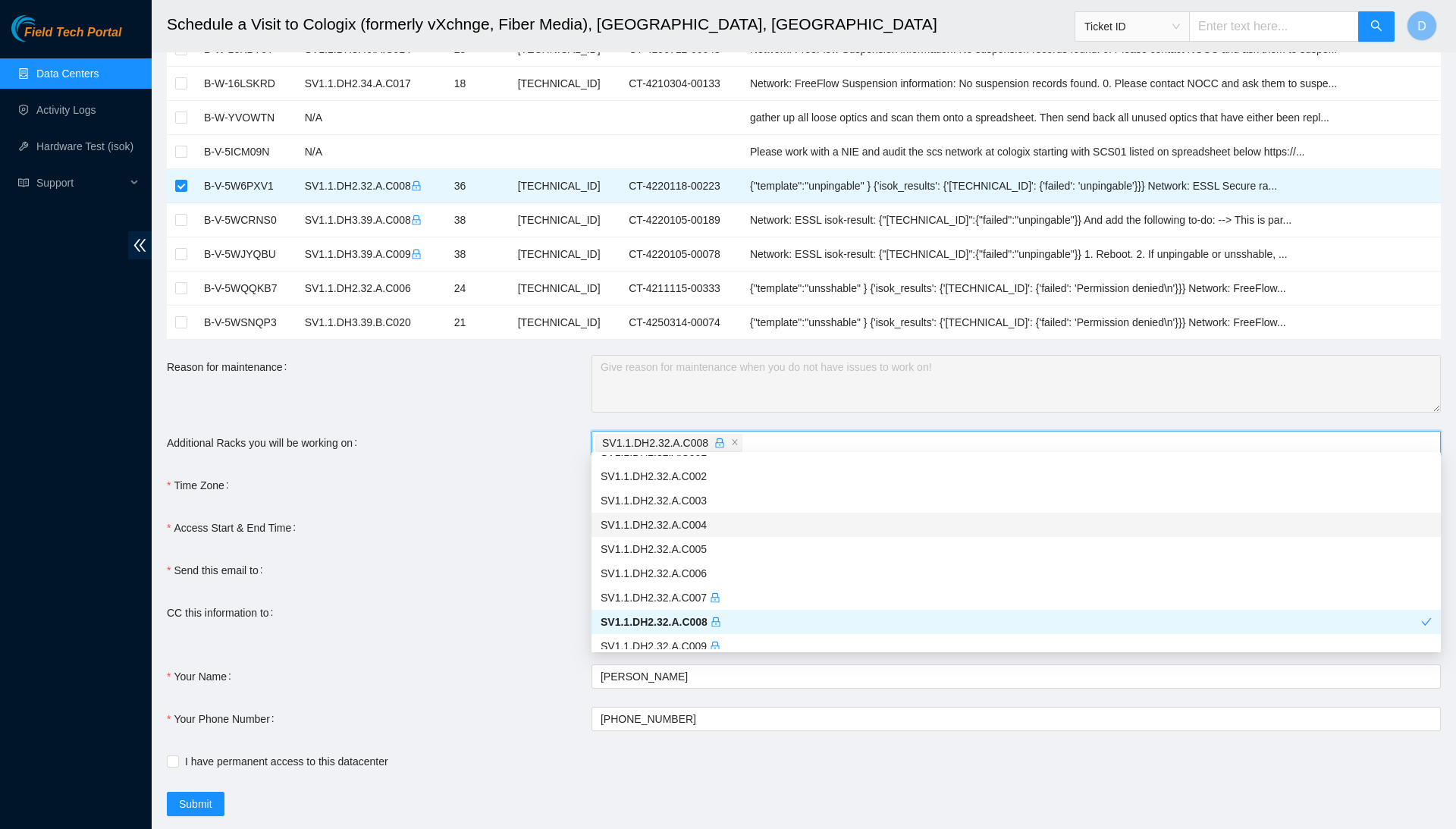
click at [556, 522] on div "Access Start & End Time" at bounding box center [379, 528] width 424 height 24
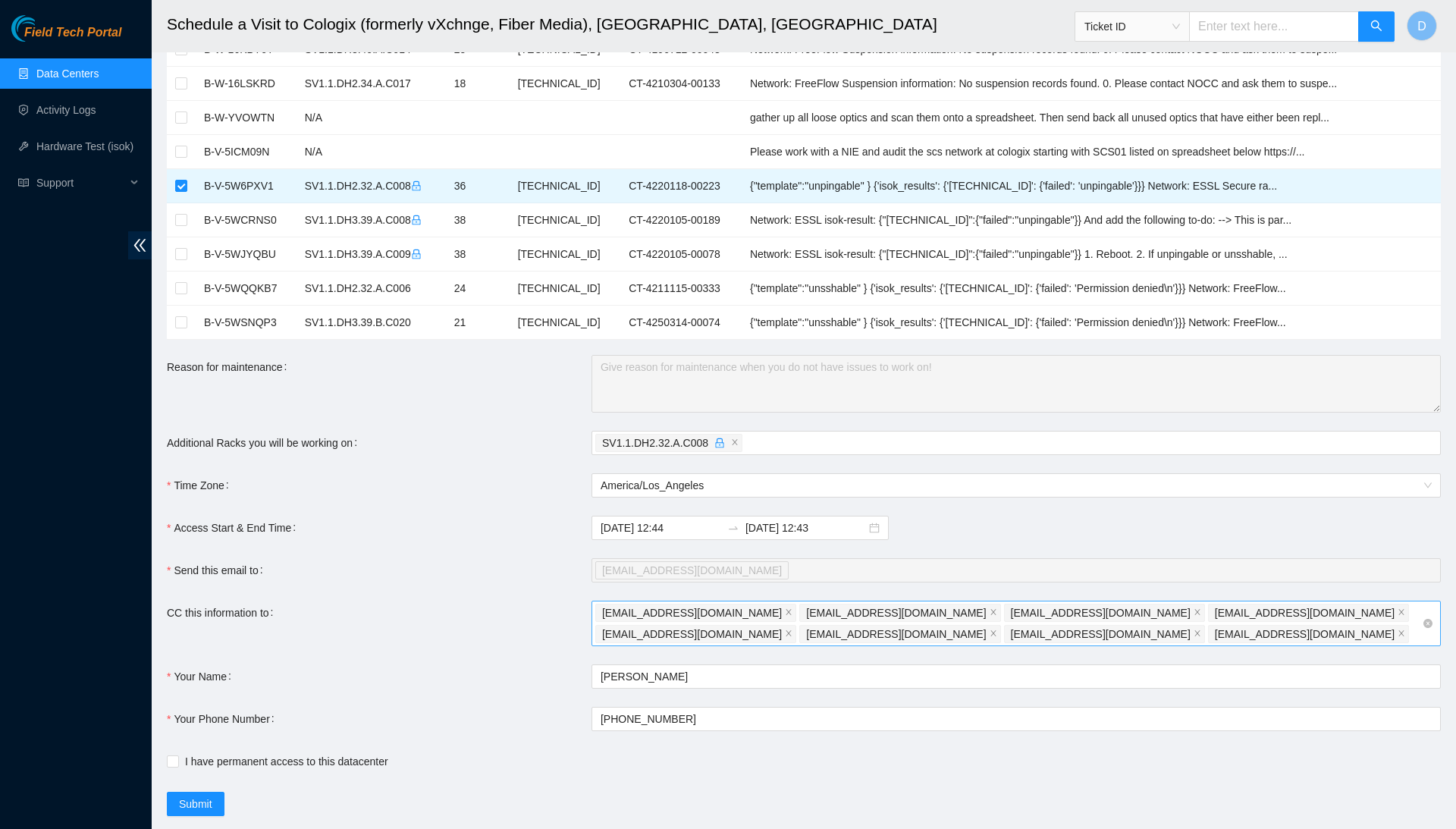
click at [1118, 632] on div "dannyho022001@gmail.com rlagers@akamai.com miwilson@akamai.com rm.paulina10@gma…" at bounding box center [1008, 624] width 827 height 43
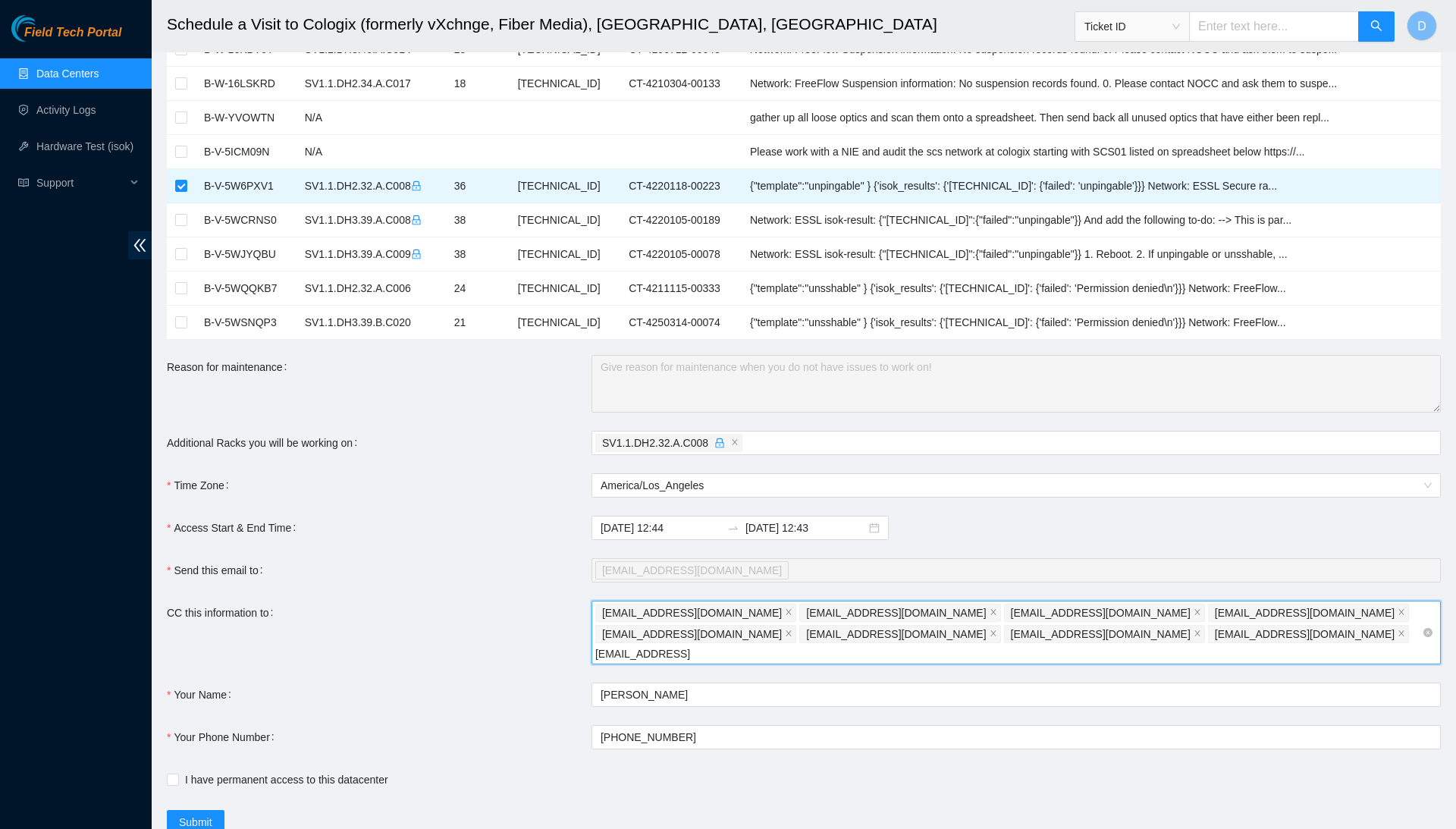
type input "vaslan@akamai.com"
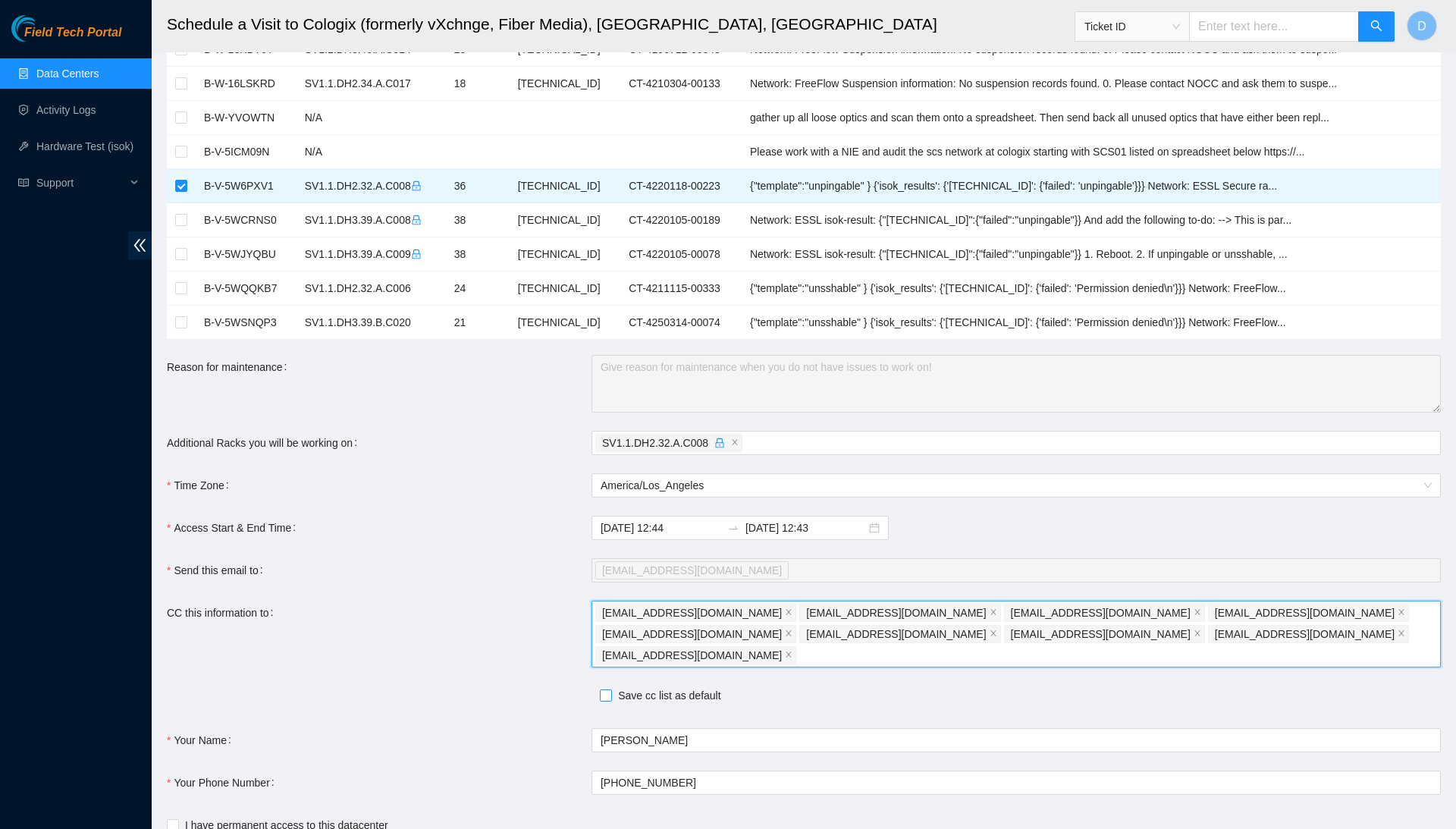
click at [608, 689] on input "Save cc list as default" at bounding box center [605, 694] width 10 height 10
checkbox input "true"
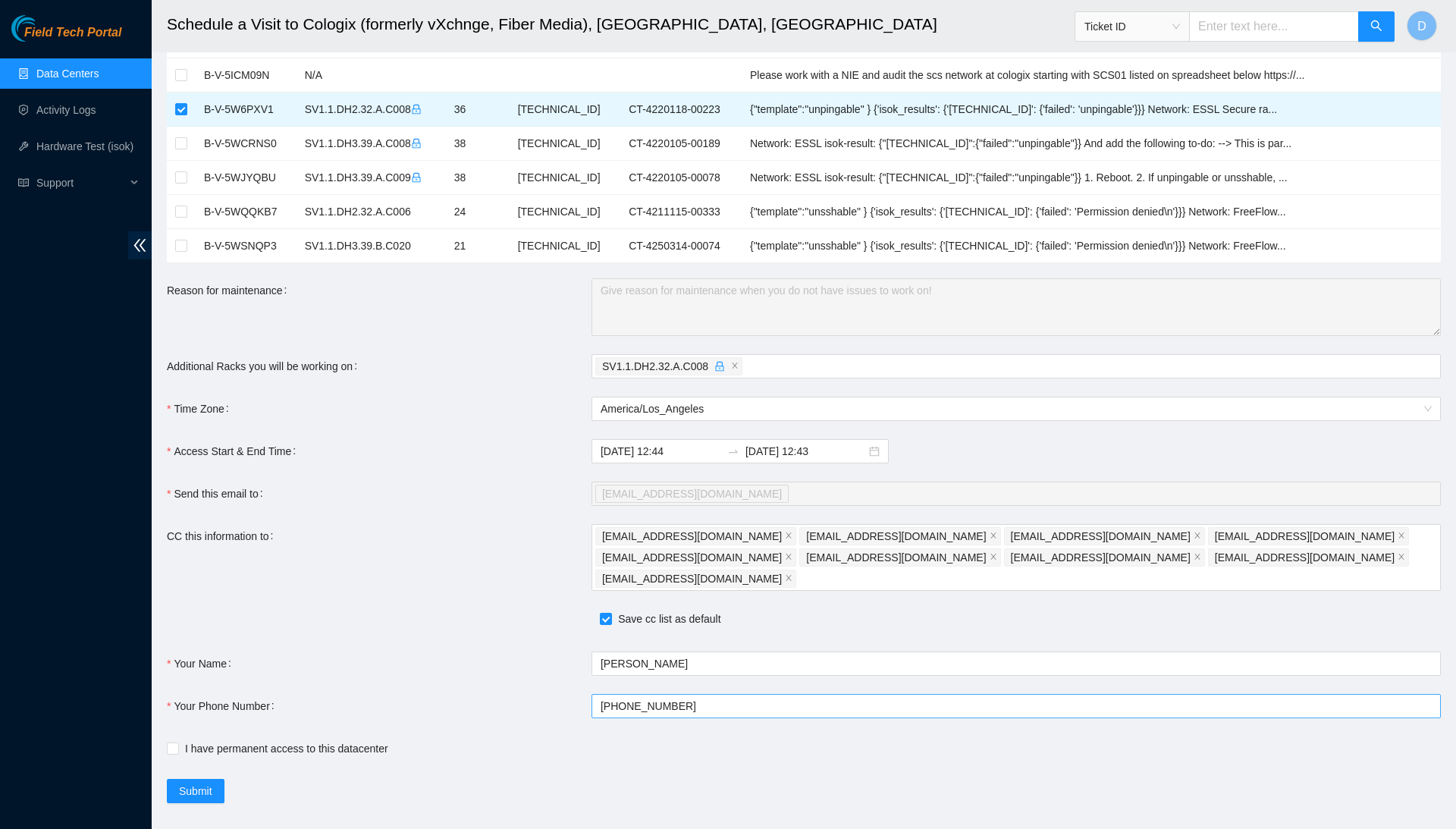
scroll to position [656, 0]
click at [179, 742] on span "I have permanent access to this datacenter" at bounding box center [286, 750] width 216 height 17
click at [177, 744] on input "I have permanent access to this datacenter" at bounding box center [172, 749] width 10 height 10
checkbox input "true"
click at [201, 780] on button "Submit" at bounding box center [196, 792] width 58 height 24
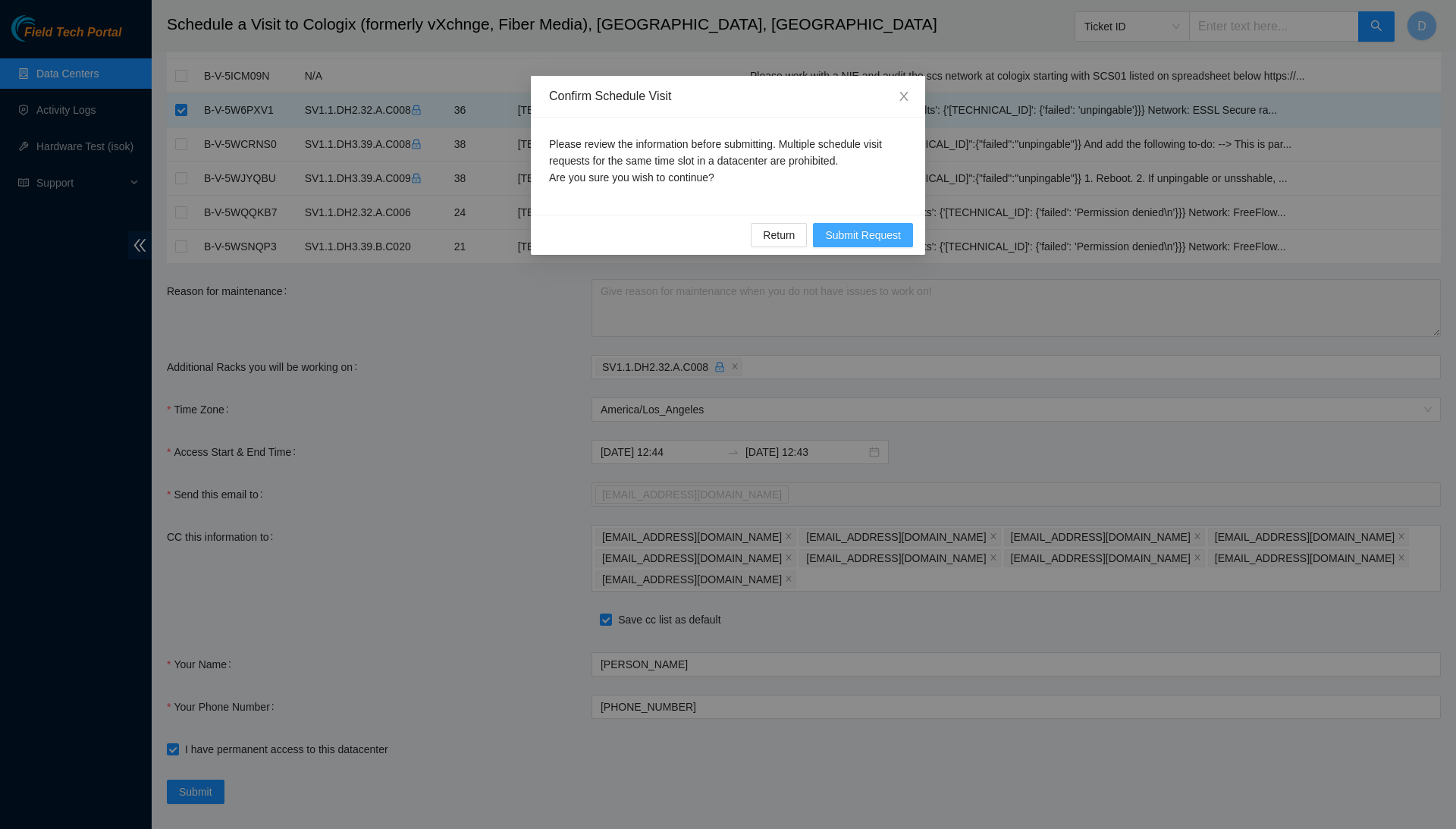
click at [871, 231] on span "Submit Request" at bounding box center [863, 235] width 76 height 17
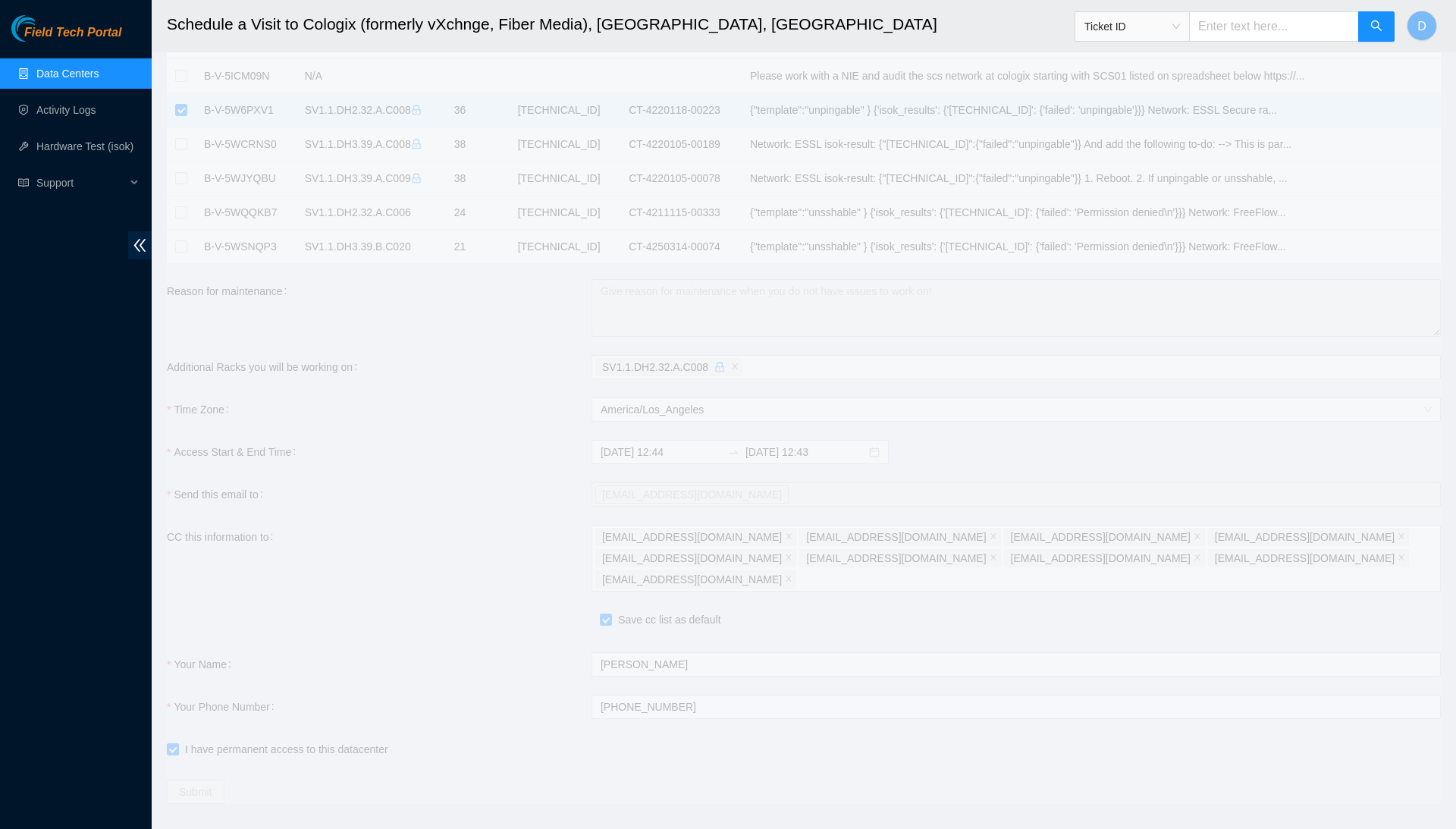
type input "2025-09-30 12:46"
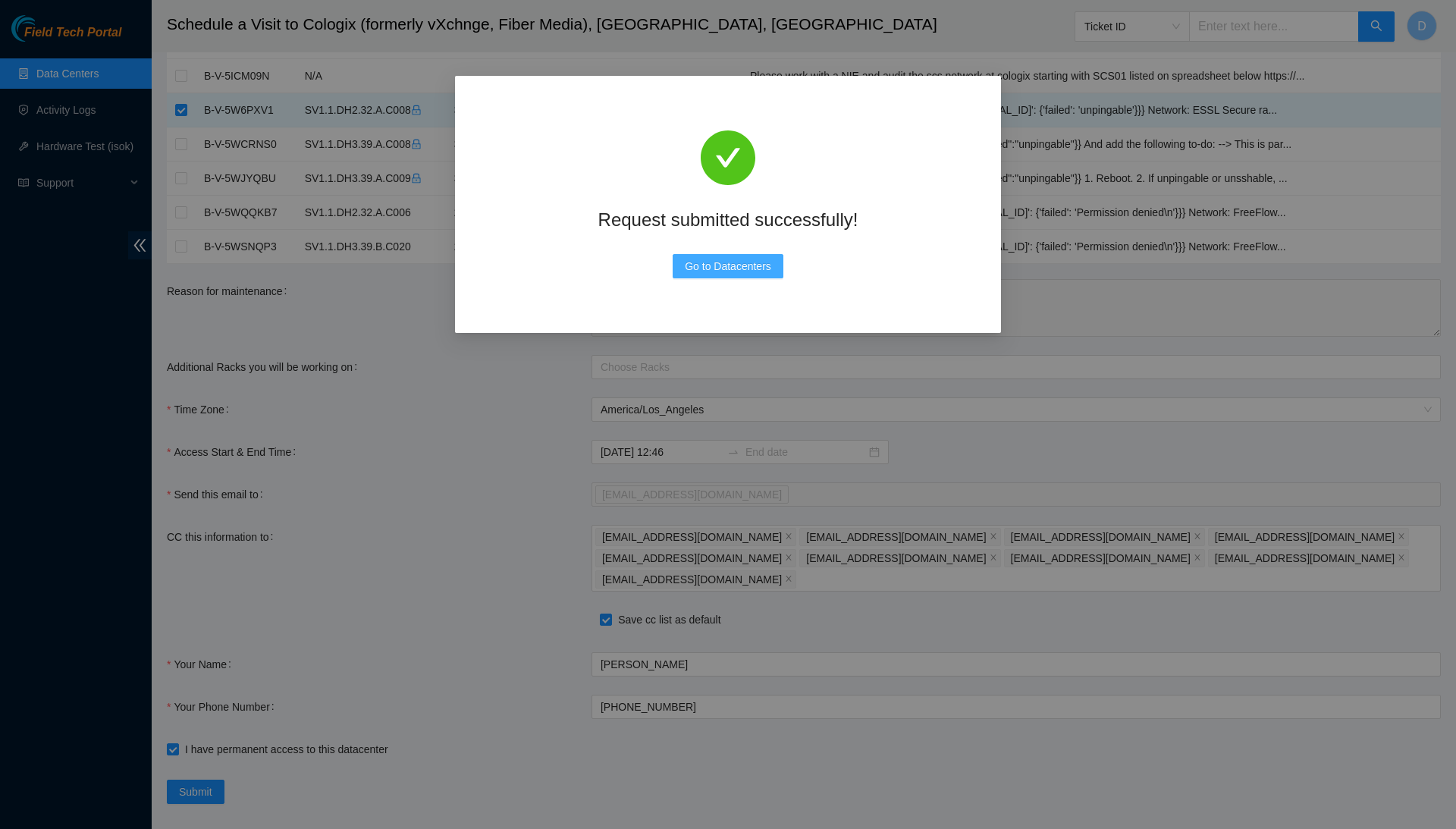
click at [752, 264] on span "Go to Datacenters" at bounding box center [728, 266] width 87 height 17
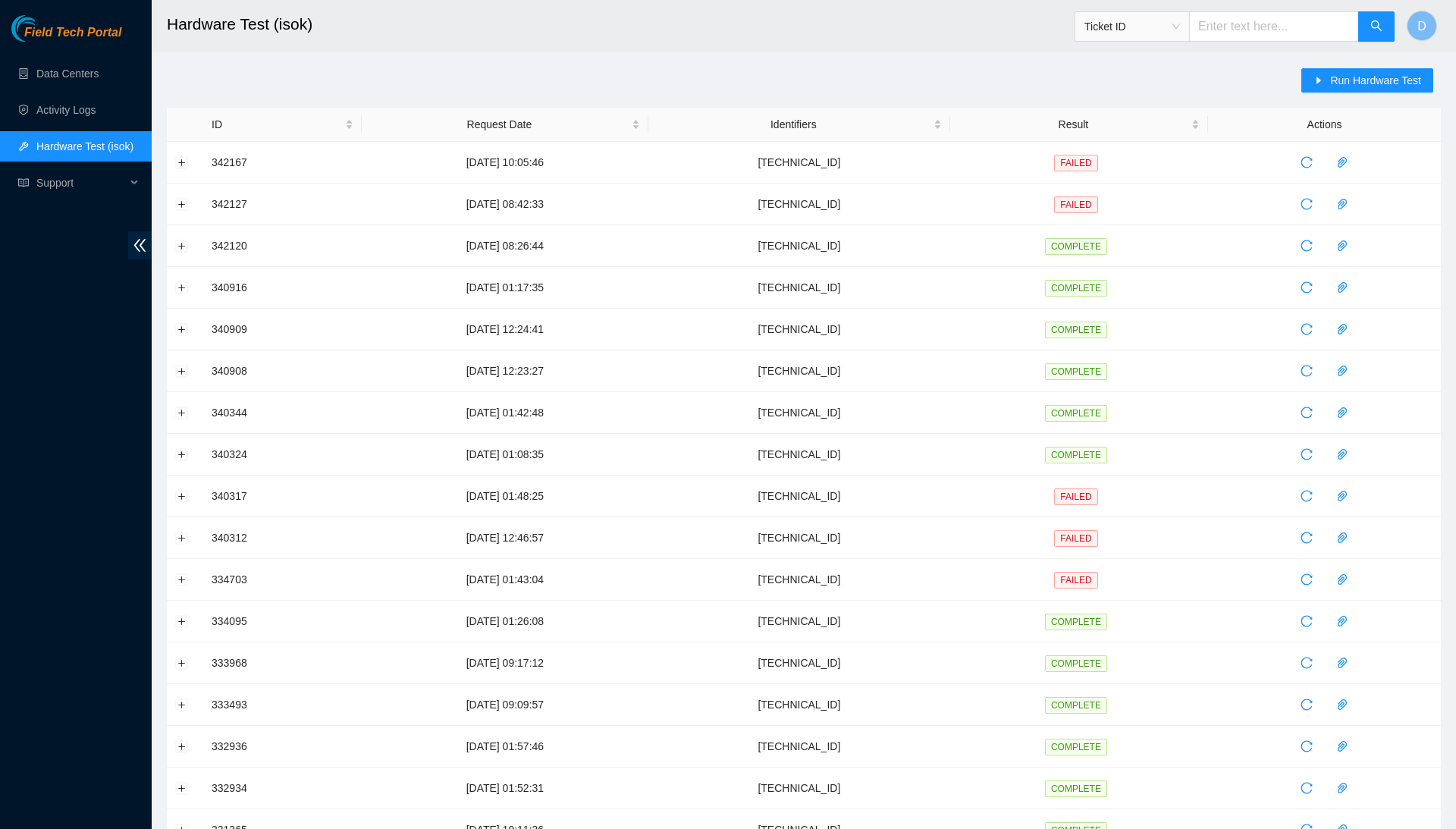
click at [1369, 63] on main "Hardware Test (isok) Ticket ID D Run Hardware Test ID Request Date Identifiers …" at bounding box center [804, 520] width 1304 height 1040
click at [1361, 79] on span "Run Hardware Test" at bounding box center [1375, 80] width 91 height 17
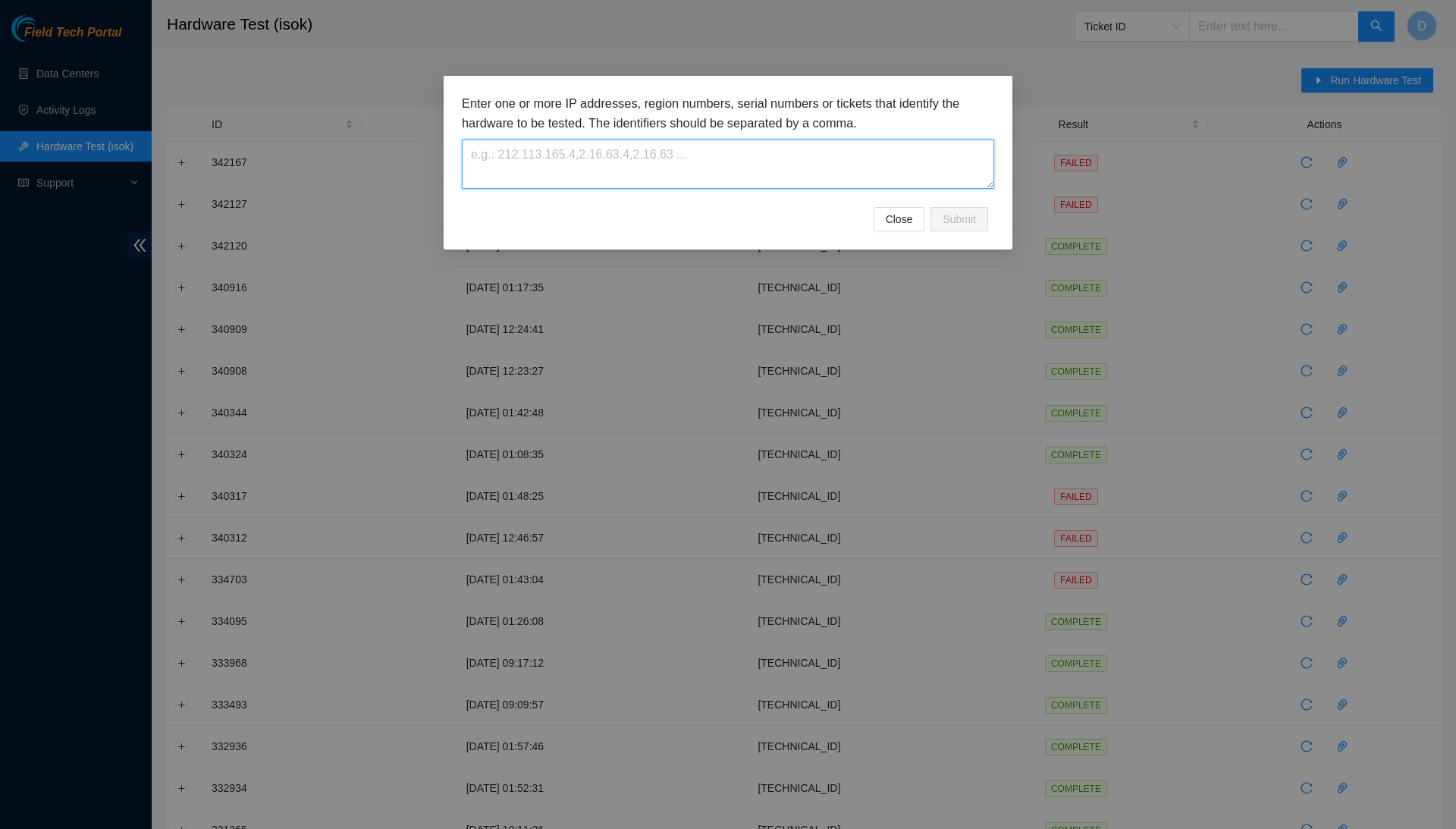
click at [813, 170] on textarea at bounding box center [728, 164] width 533 height 49
paste textarea "[TECHNICAL_ID]"
type textarea "[TECHNICAL_ID]"
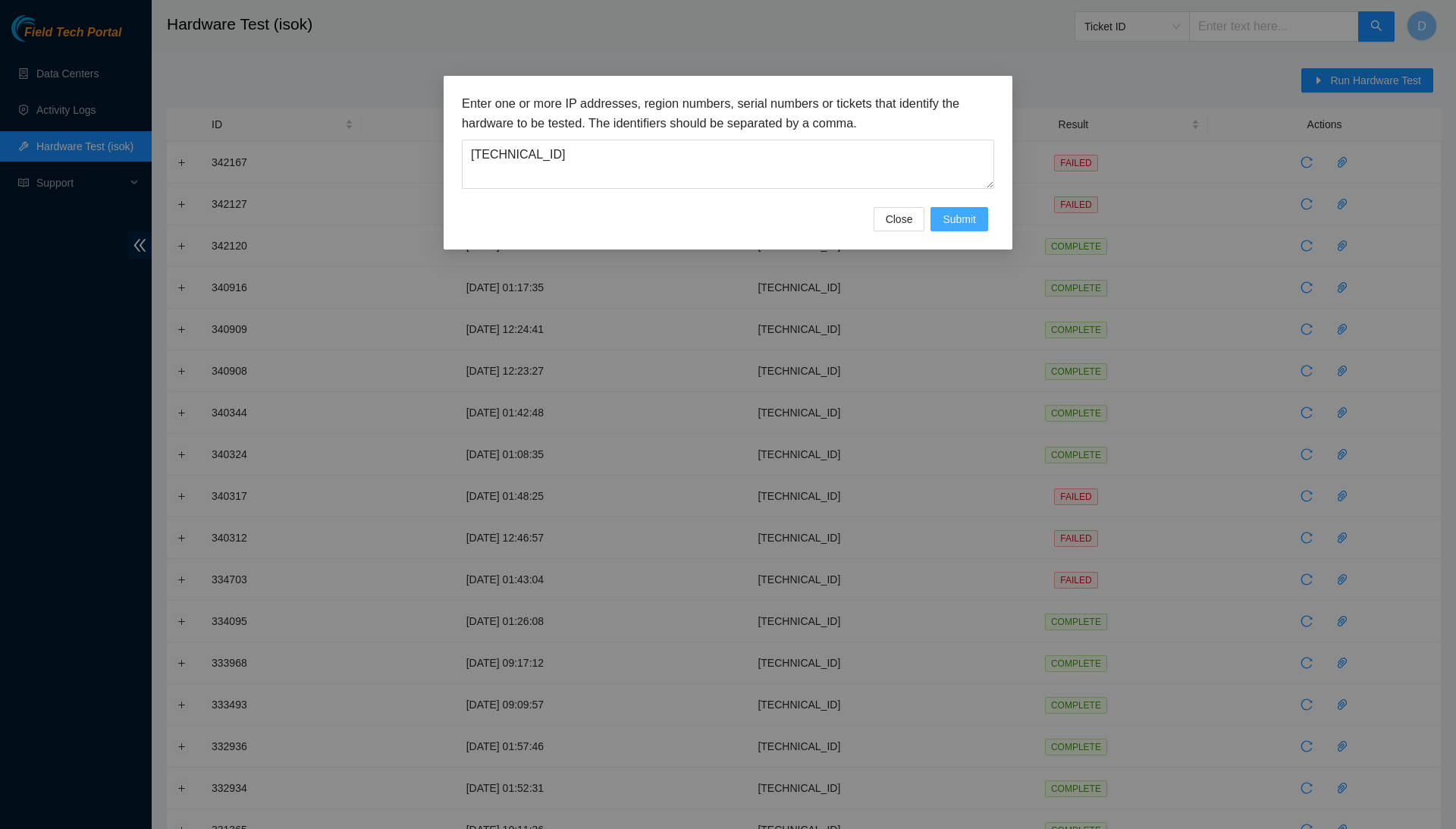
click at [963, 221] on span "Submit" at bounding box center [959, 219] width 34 height 17
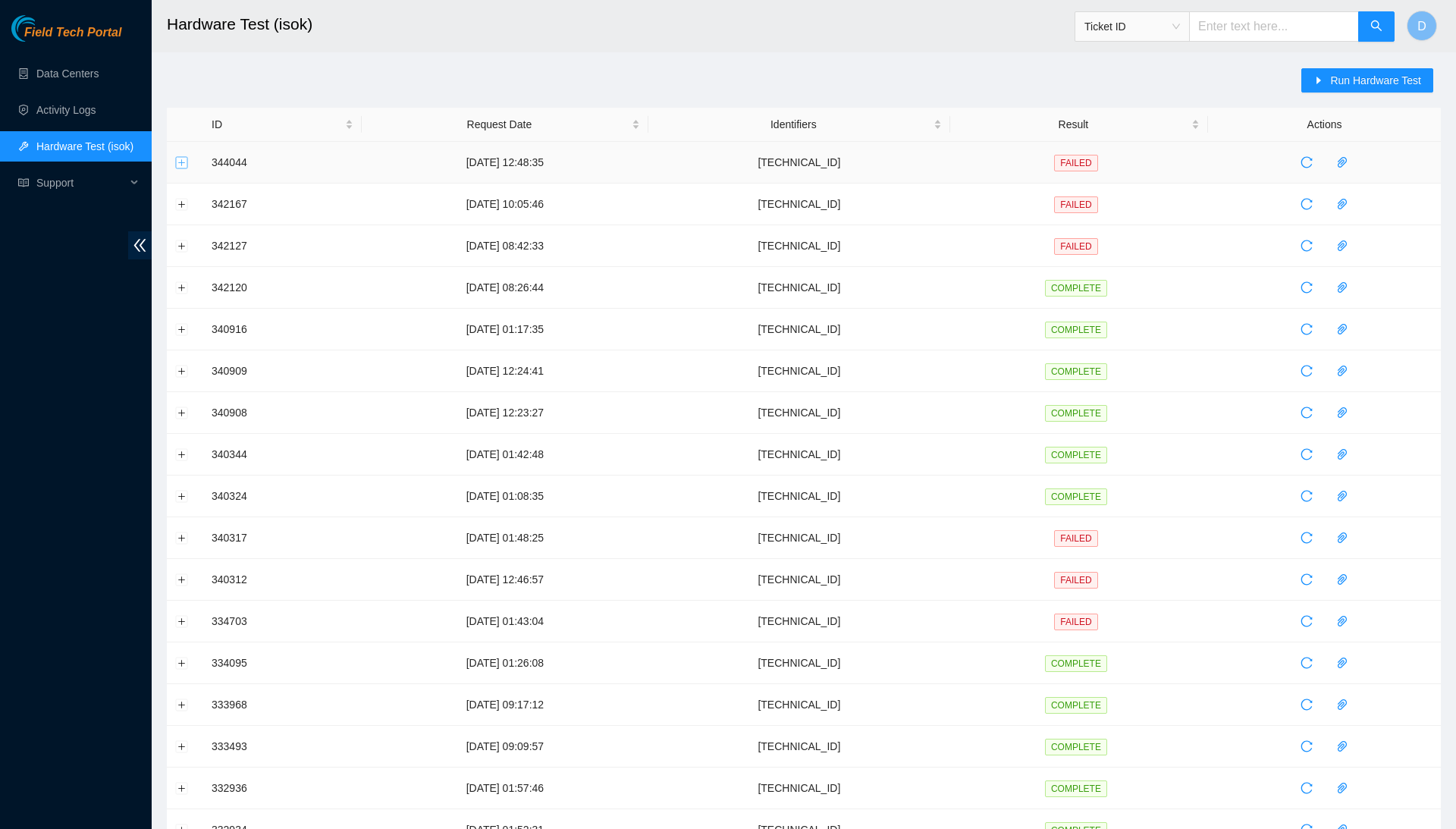
click at [180, 167] on button "Expand row" at bounding box center [181, 162] width 12 height 12
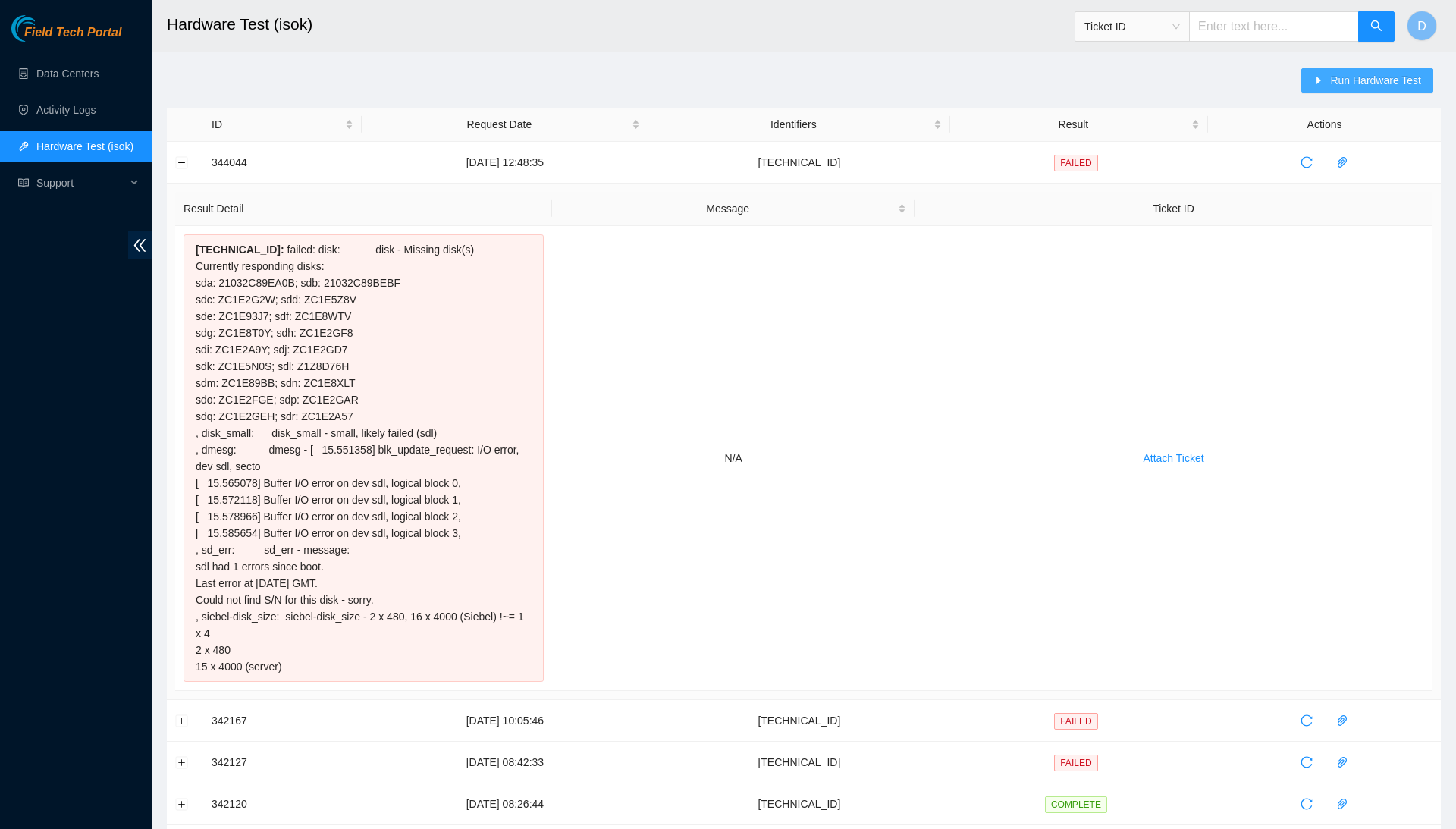
click at [1350, 77] on span "Run Hardware Test" at bounding box center [1375, 80] width 91 height 17
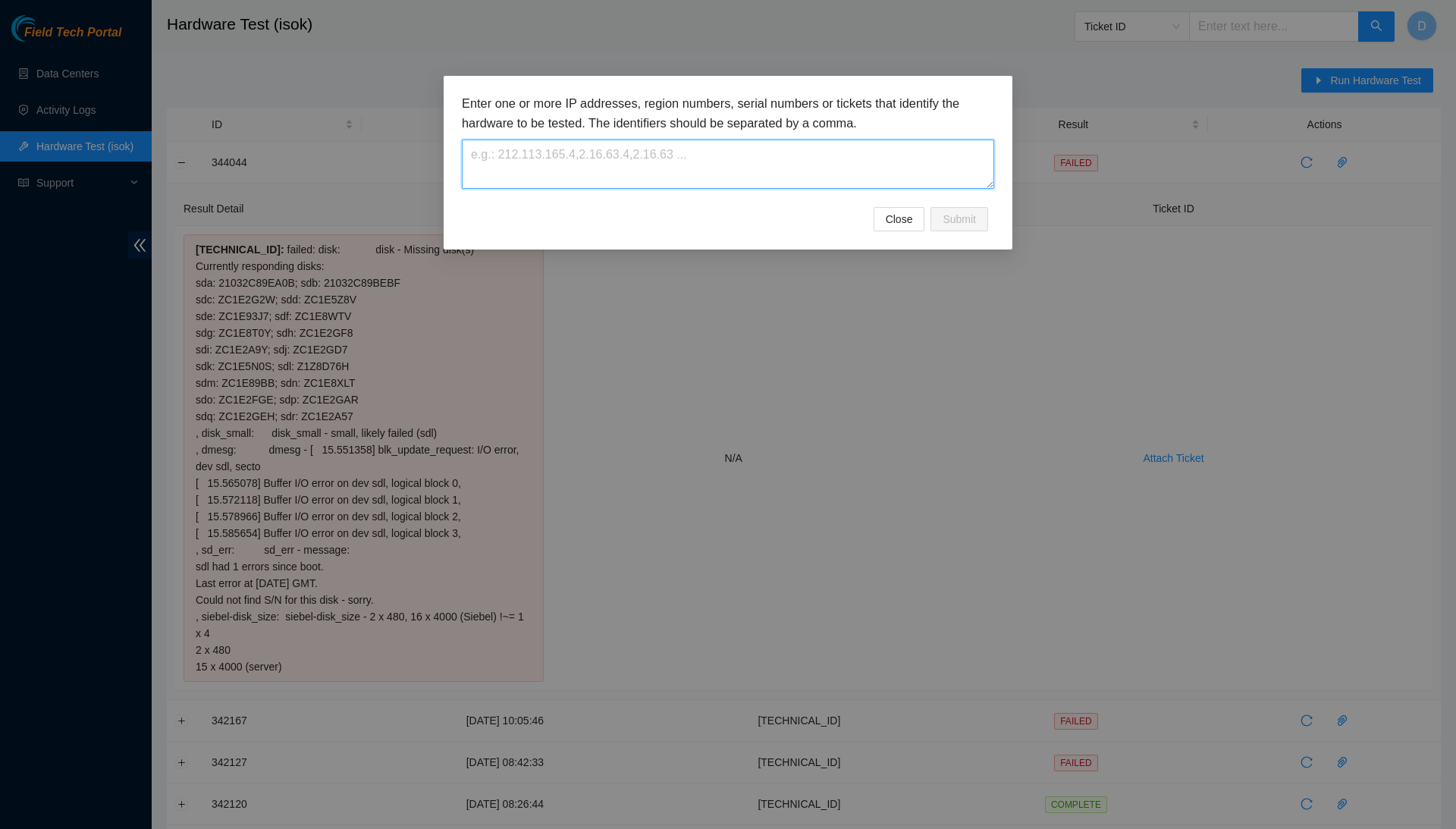
click at [790, 149] on textarea at bounding box center [728, 164] width 533 height 49
paste textarea "[TECHNICAL_ID]"
type textarea "[TECHNICAL_ID]"
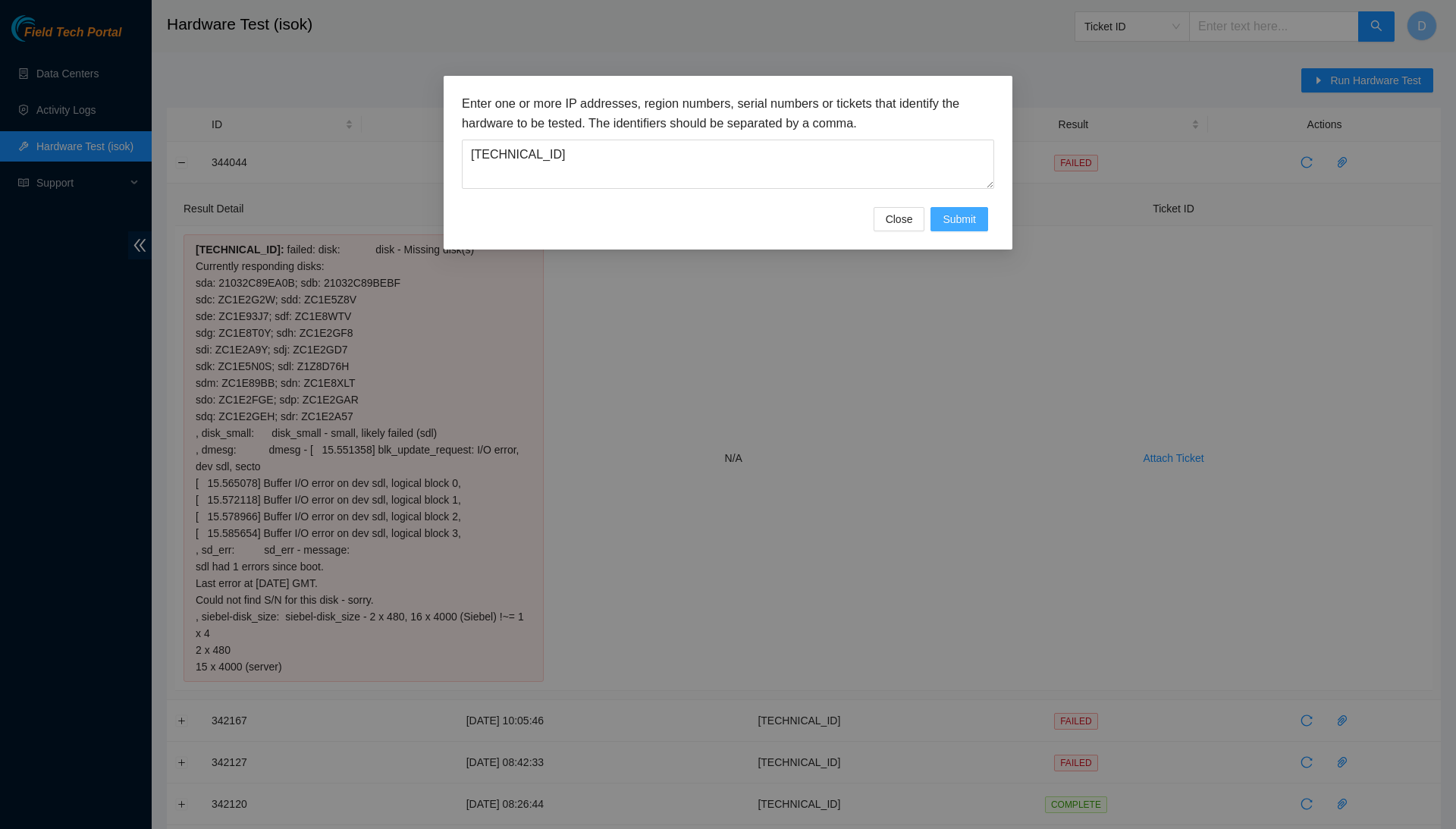
click at [938, 209] on button "Submit" at bounding box center [959, 219] width 58 height 24
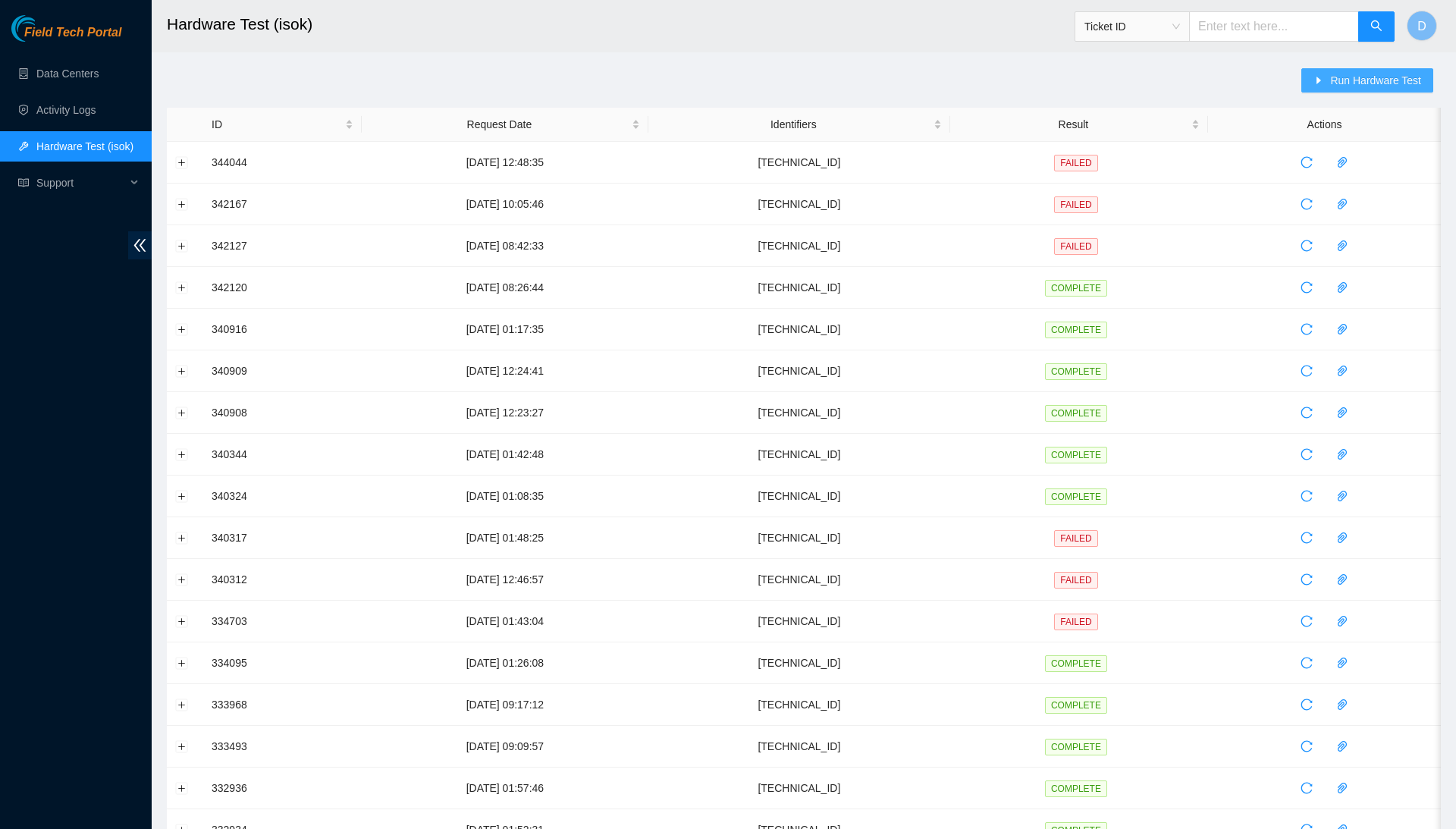
click at [1390, 79] on span "Run Hardware Test" at bounding box center [1375, 80] width 91 height 17
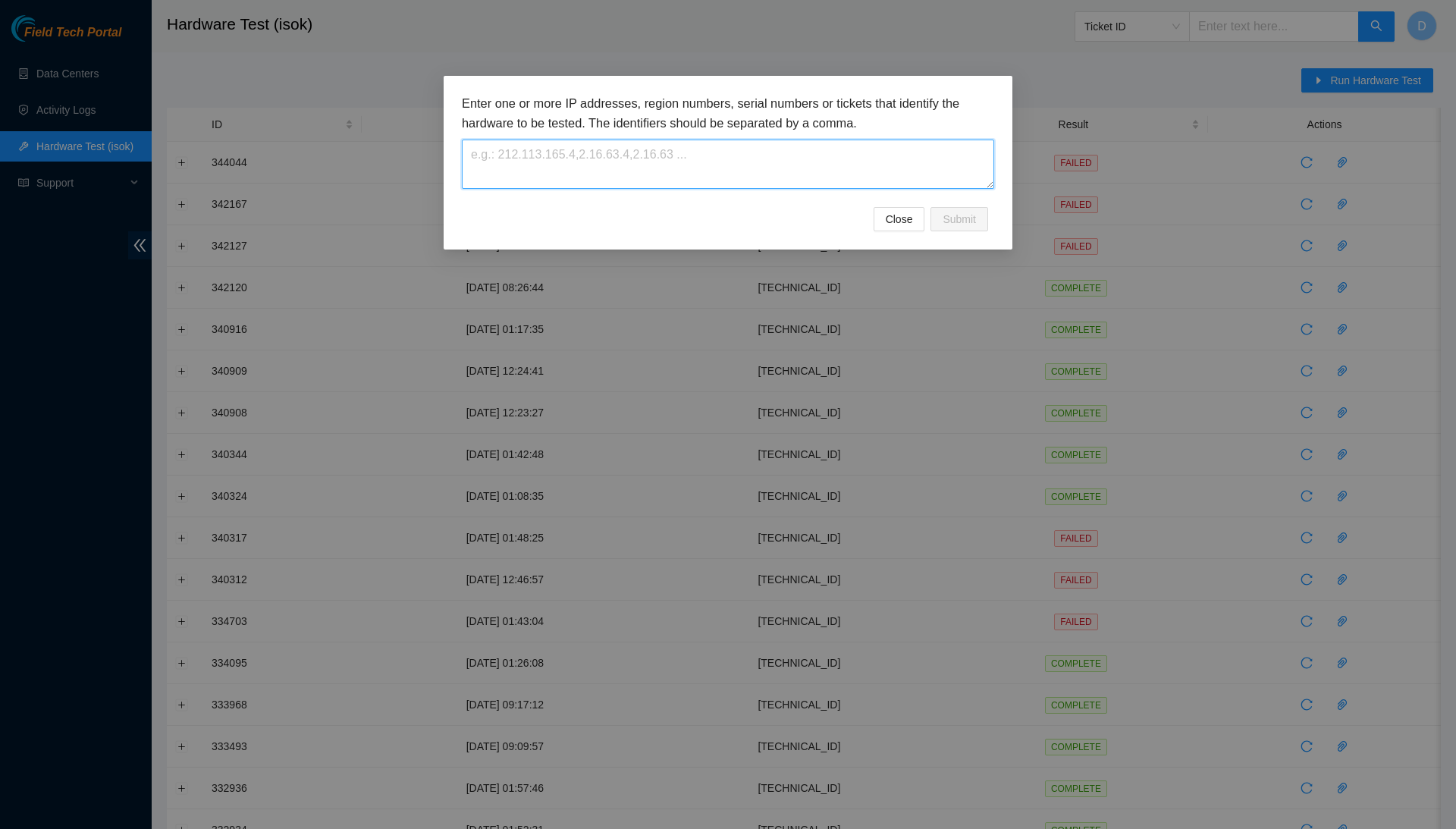
click at [893, 168] on textarea at bounding box center [728, 164] width 533 height 49
paste textarea "[TECHNICAL_ID]"
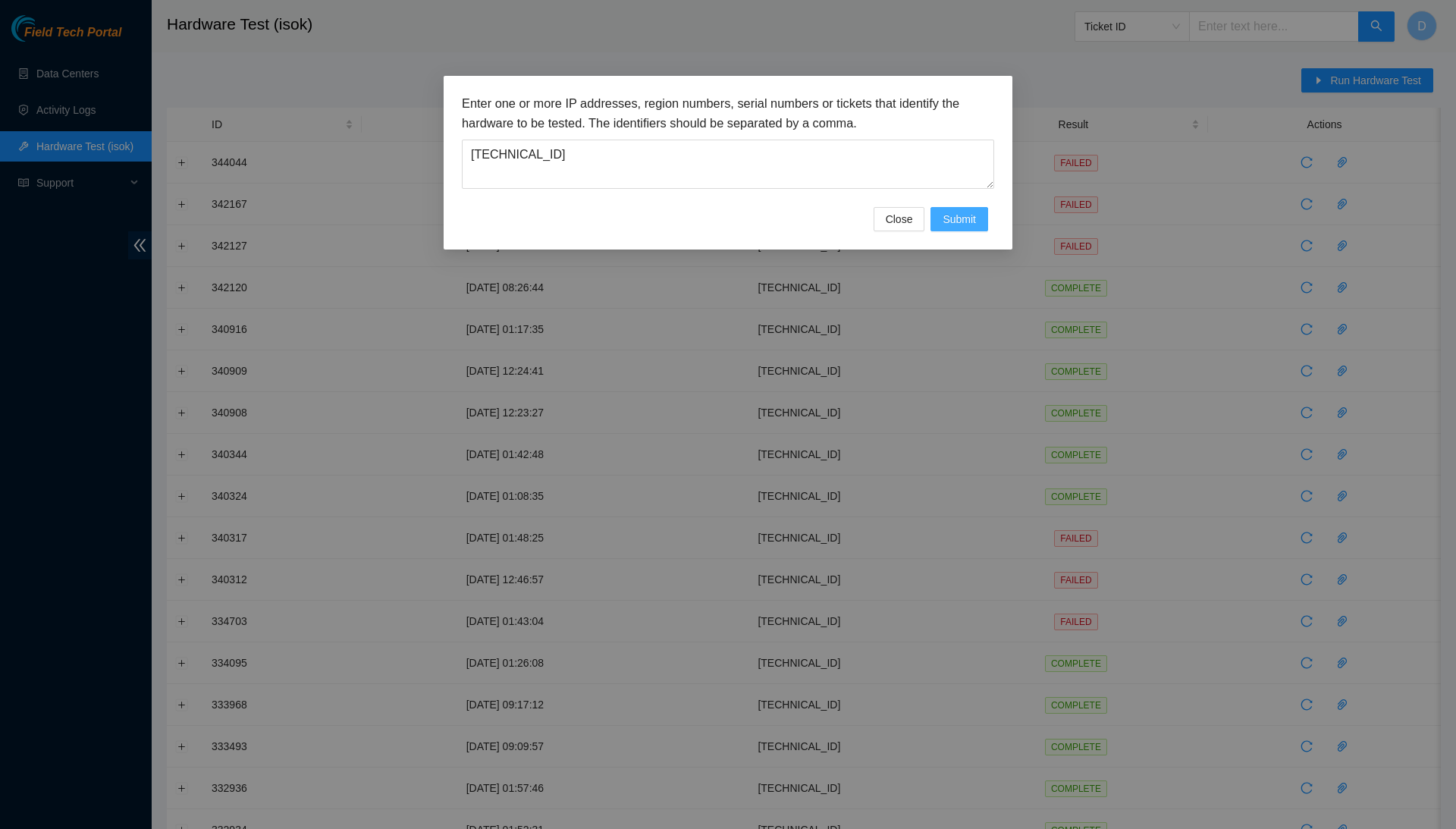
click at [935, 210] on button "Submit" at bounding box center [959, 219] width 58 height 24
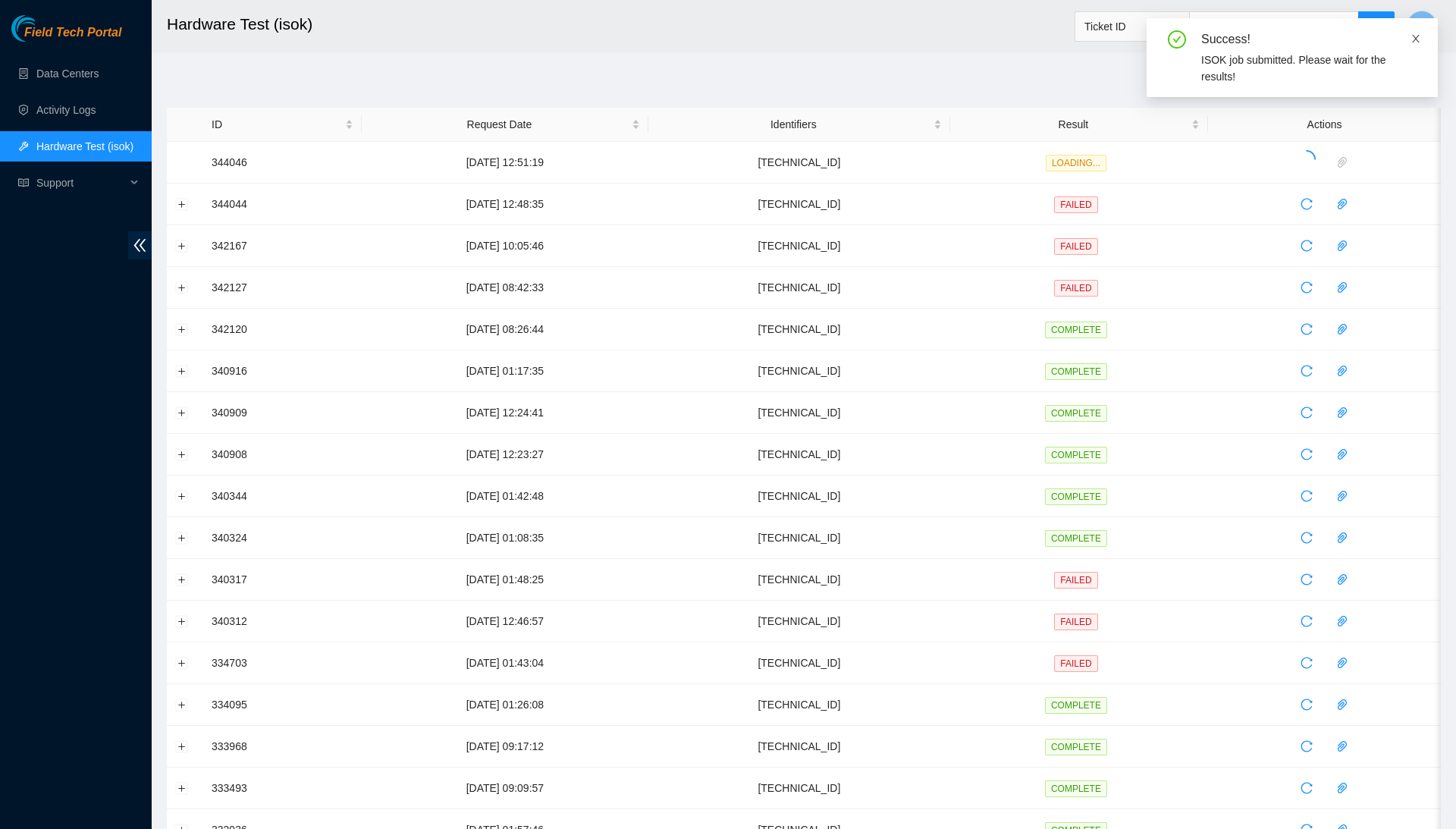
click at [1420, 38] on icon "close" at bounding box center [1416, 39] width 10 height 10
click at [176, 162] on button "Expand row" at bounding box center [181, 162] width 12 height 12
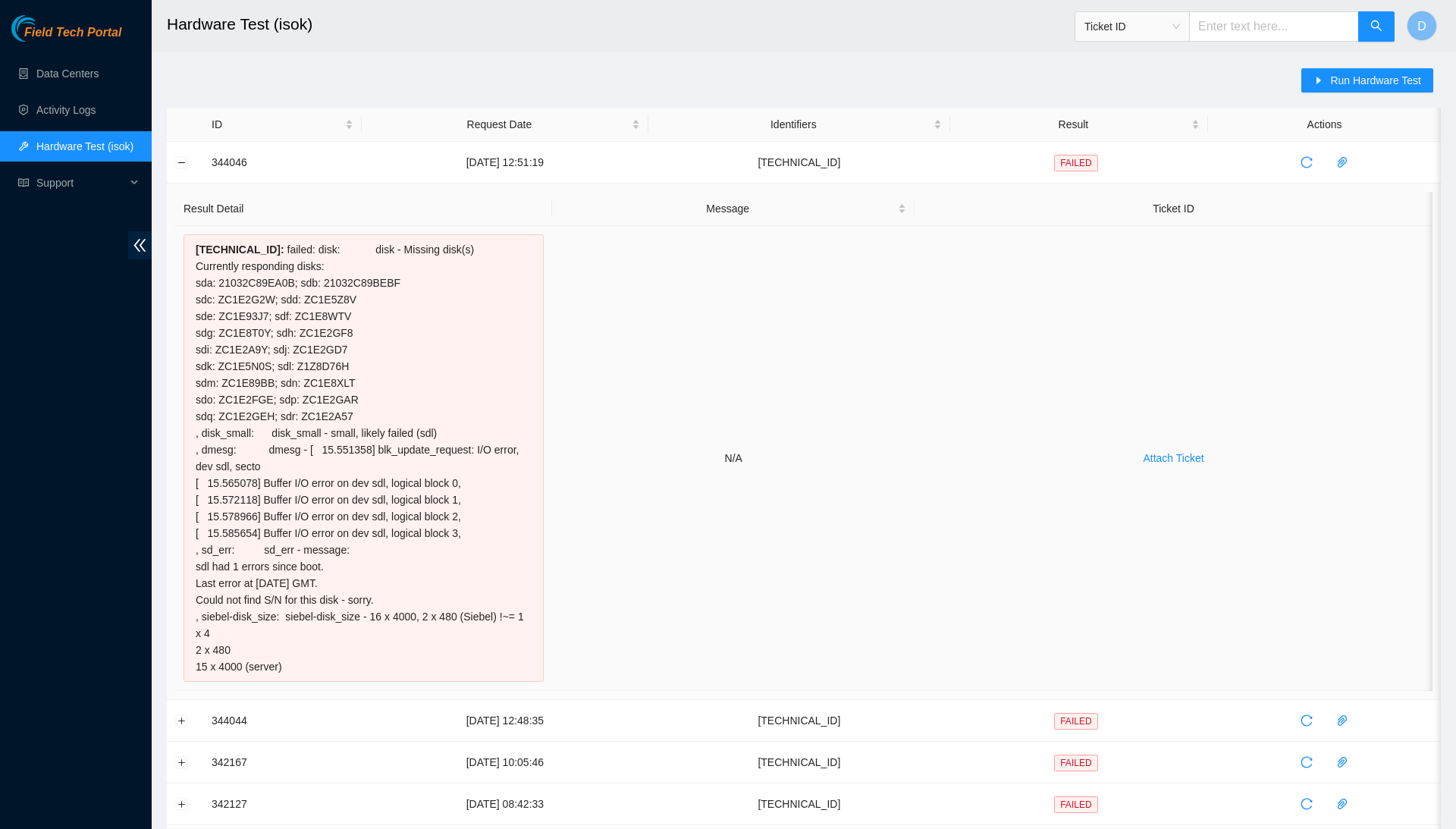
drag, startPoint x: 195, startPoint y: 247, endPoint x: 391, endPoint y: 651, distance: 449.0
click at [391, 651] on div "[TECHNICAL_ID] : failed: disk: disk - Missing disk(s) Currently responding disk…" at bounding box center [363, 458] width 360 height 448
copy div "[TECHNICAL_ID] : failed: disk: disk - Missing disk(s) Currently responding disk…"
click at [1369, 85] on span "Run Hardware Test" at bounding box center [1375, 80] width 91 height 17
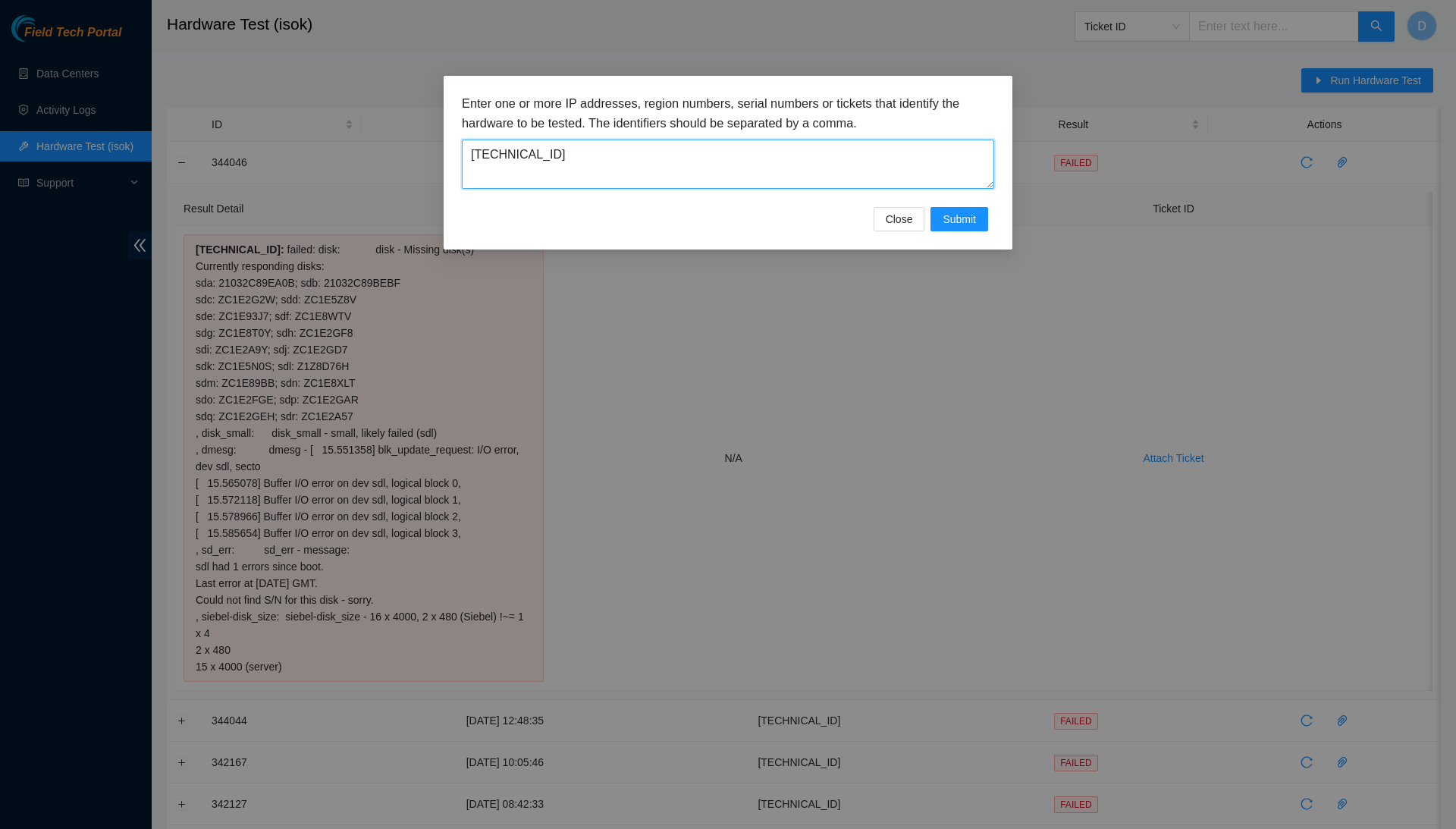
click at [700, 164] on textarea "184.87.196.21" at bounding box center [728, 164] width 533 height 49
paste textarea "23.11.212.92"
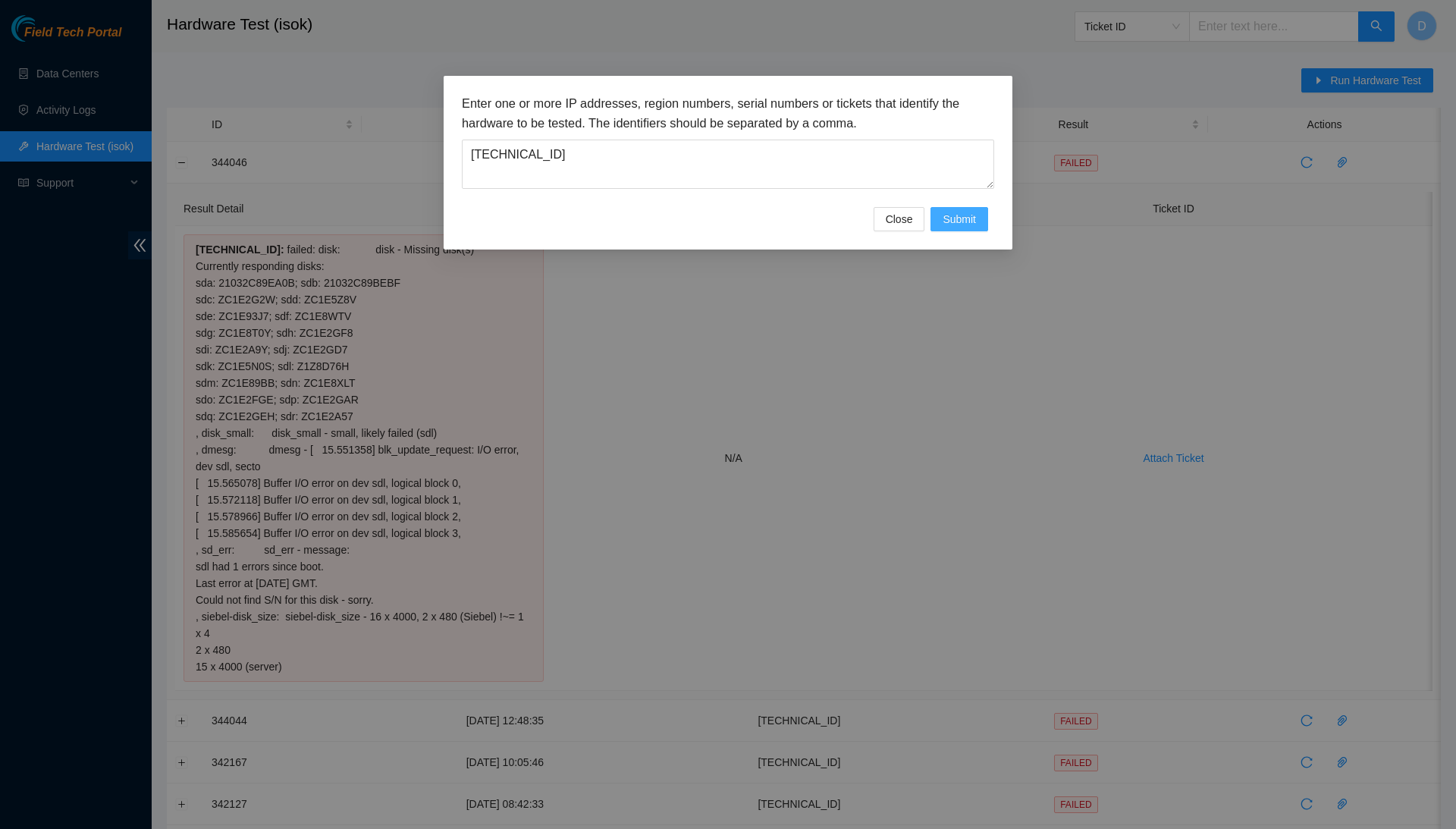
click at [980, 228] on button "Submit" at bounding box center [959, 219] width 58 height 24
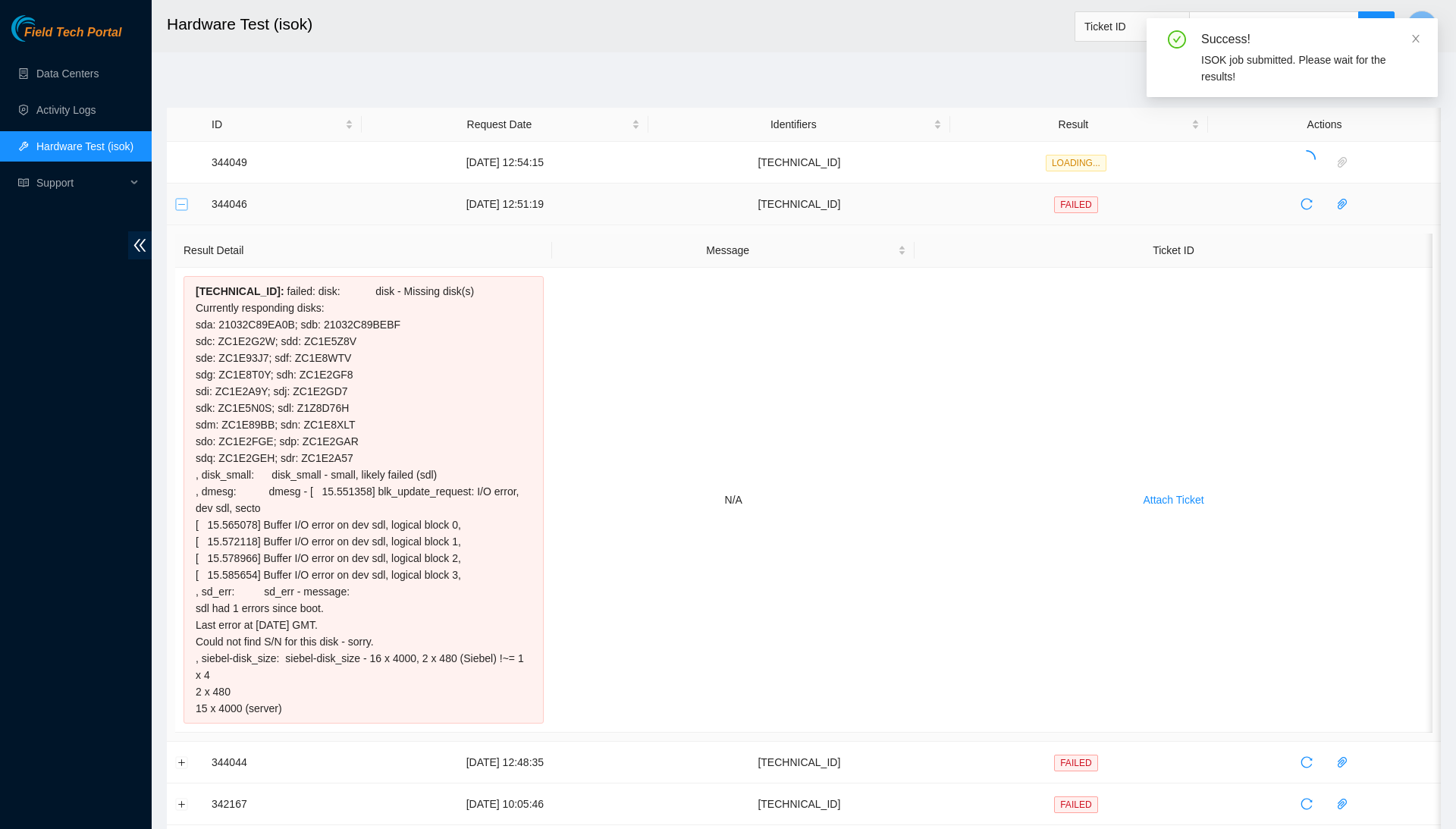
click at [187, 201] on button "Collapse row" at bounding box center [181, 204] width 12 height 12
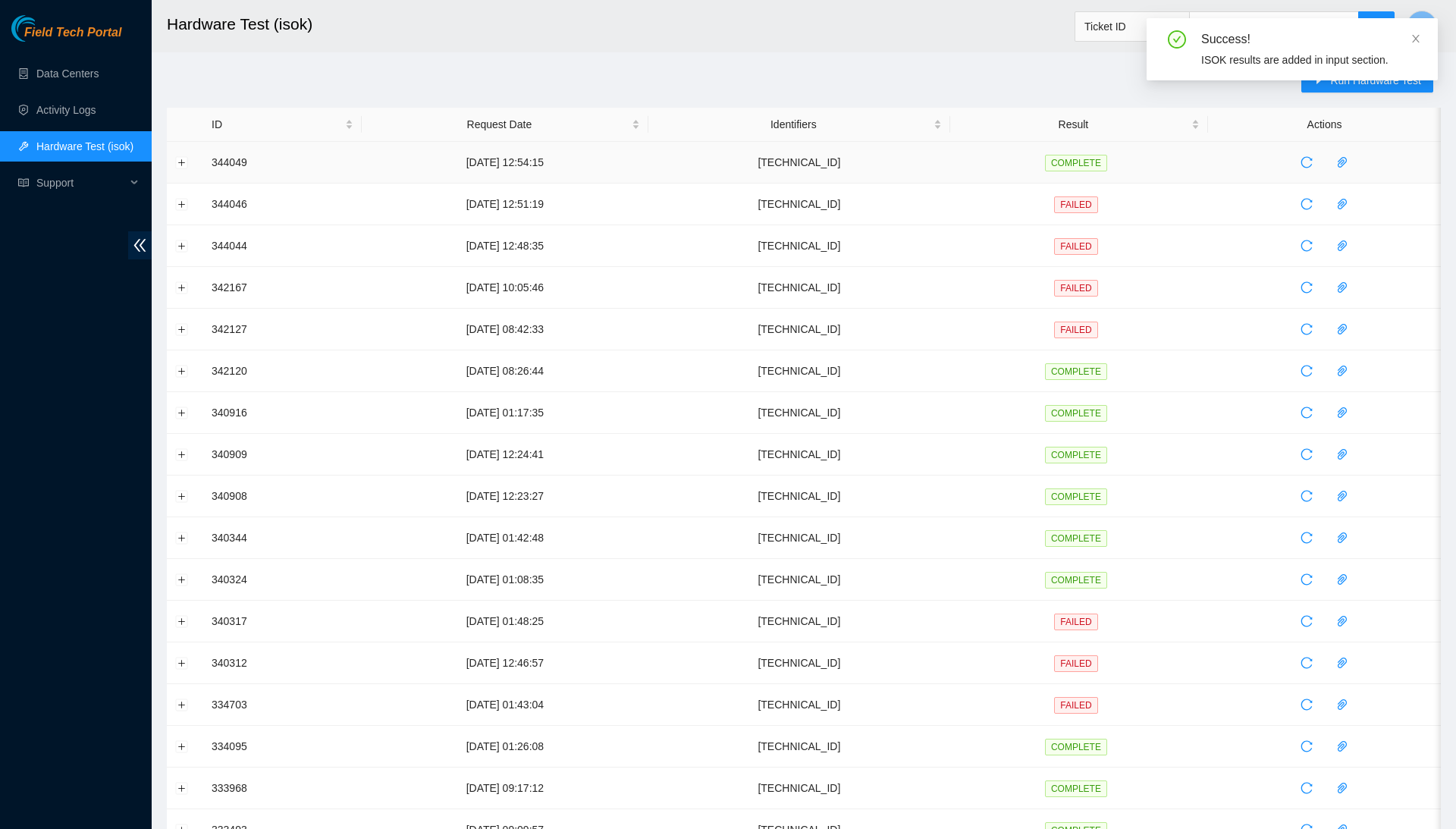
click at [176, 155] on td at bounding box center [185, 163] width 36 height 42
click at [177, 156] on button "Expand row" at bounding box center [181, 162] width 12 height 12
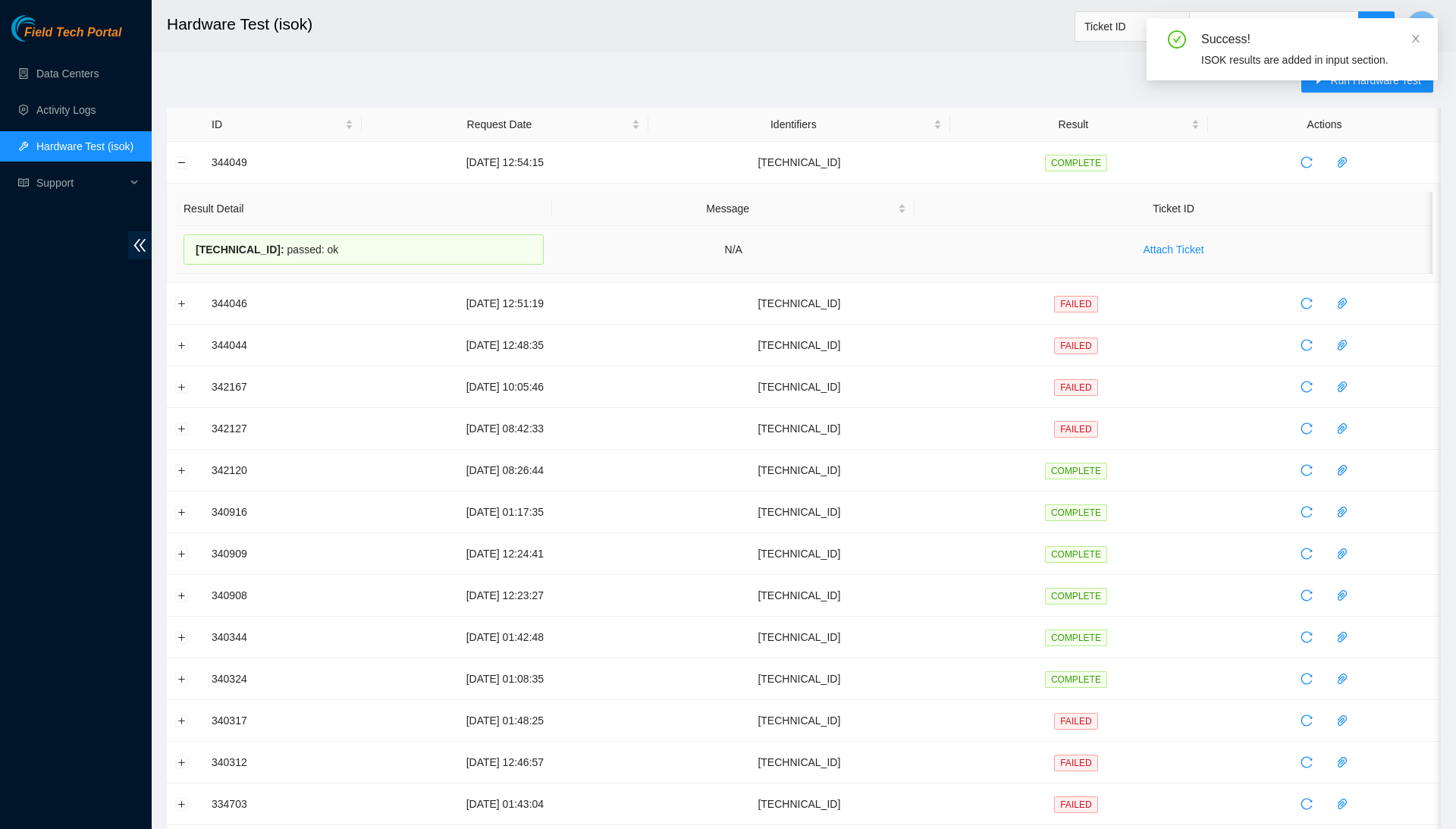
click at [249, 250] on span "23.11.212.92 :" at bounding box center [240, 249] width 89 height 12
copy div "23.11.212.92 : passed: ok"
click at [1396, 91] on button "Run Hardware Test" at bounding box center [1367, 80] width 132 height 24
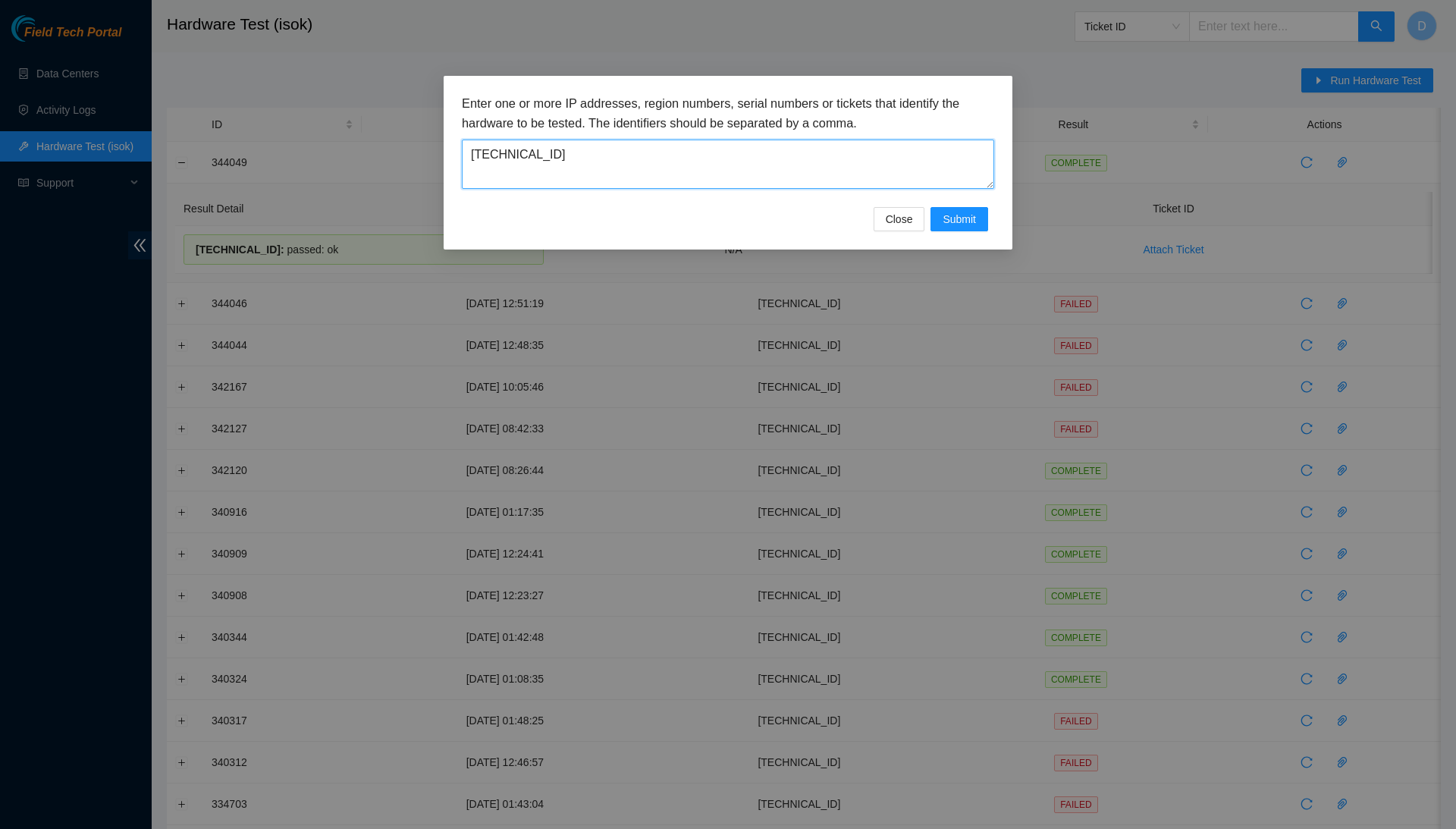
click at [789, 162] on textarea "23.11.212.92" at bounding box center [728, 164] width 533 height 49
paste textarea "209.85.27"
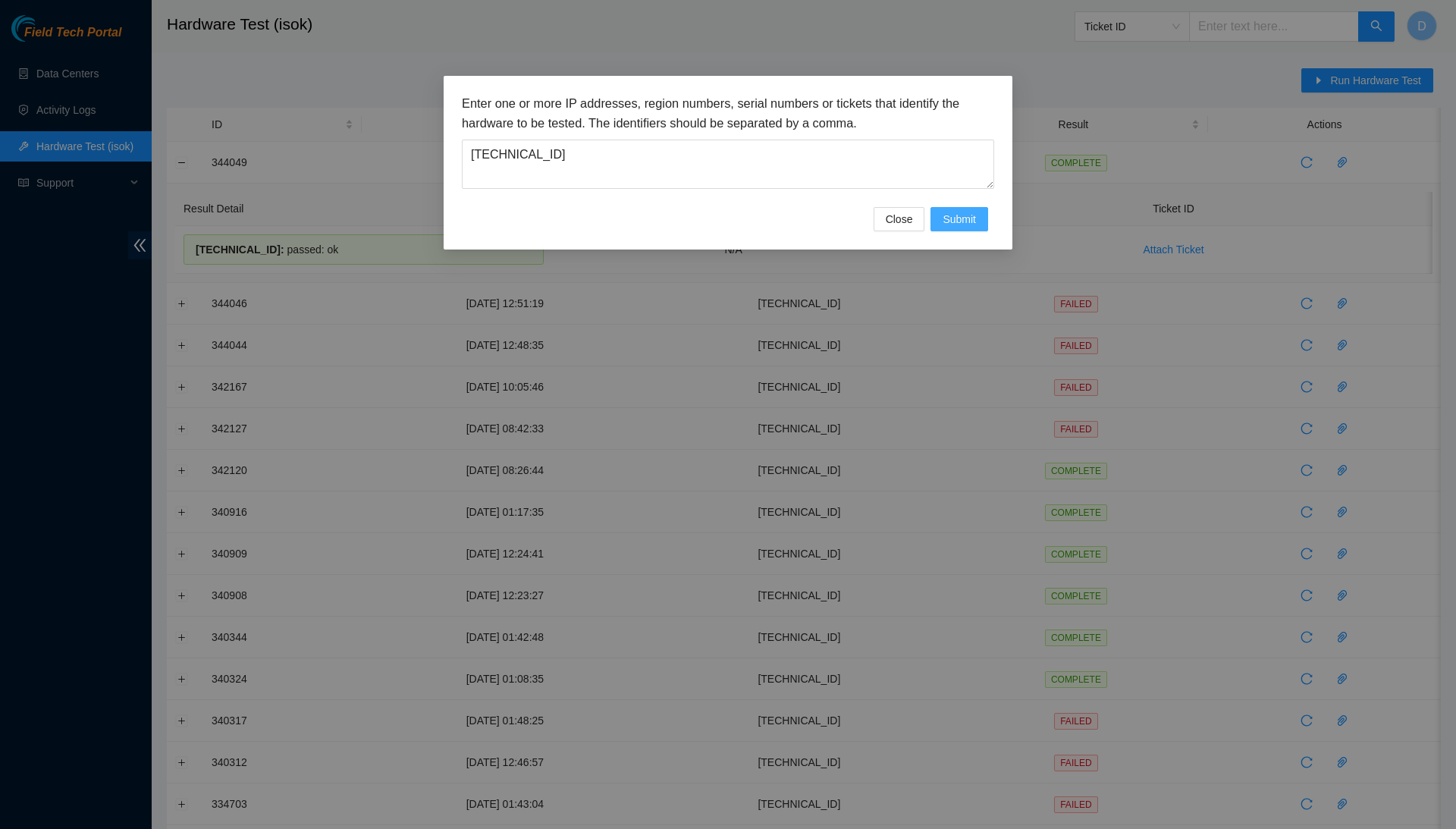
click at [953, 211] on span "Submit" at bounding box center [959, 219] width 34 height 17
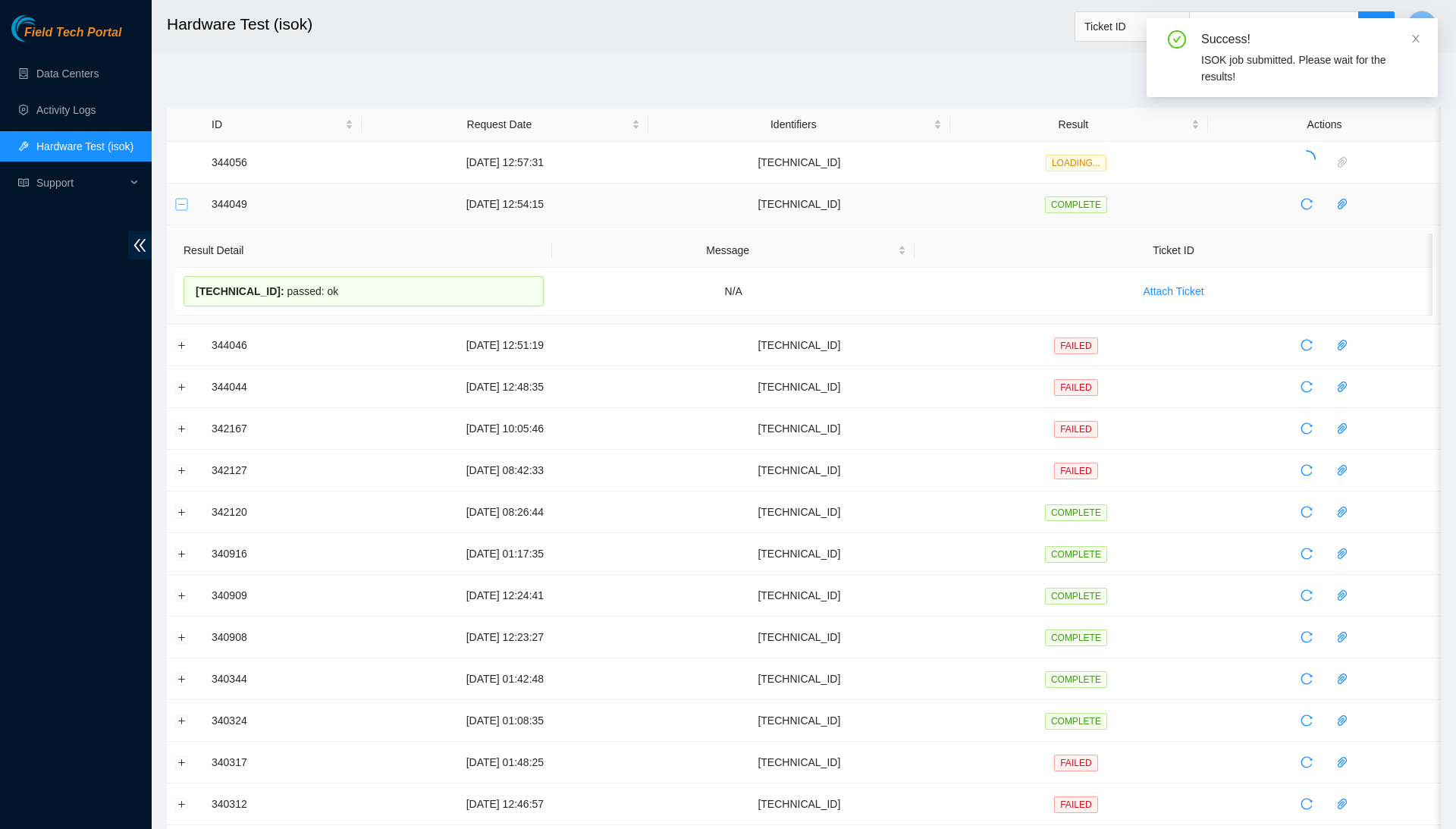
click at [182, 205] on button "Collapse row" at bounding box center [181, 204] width 12 height 12
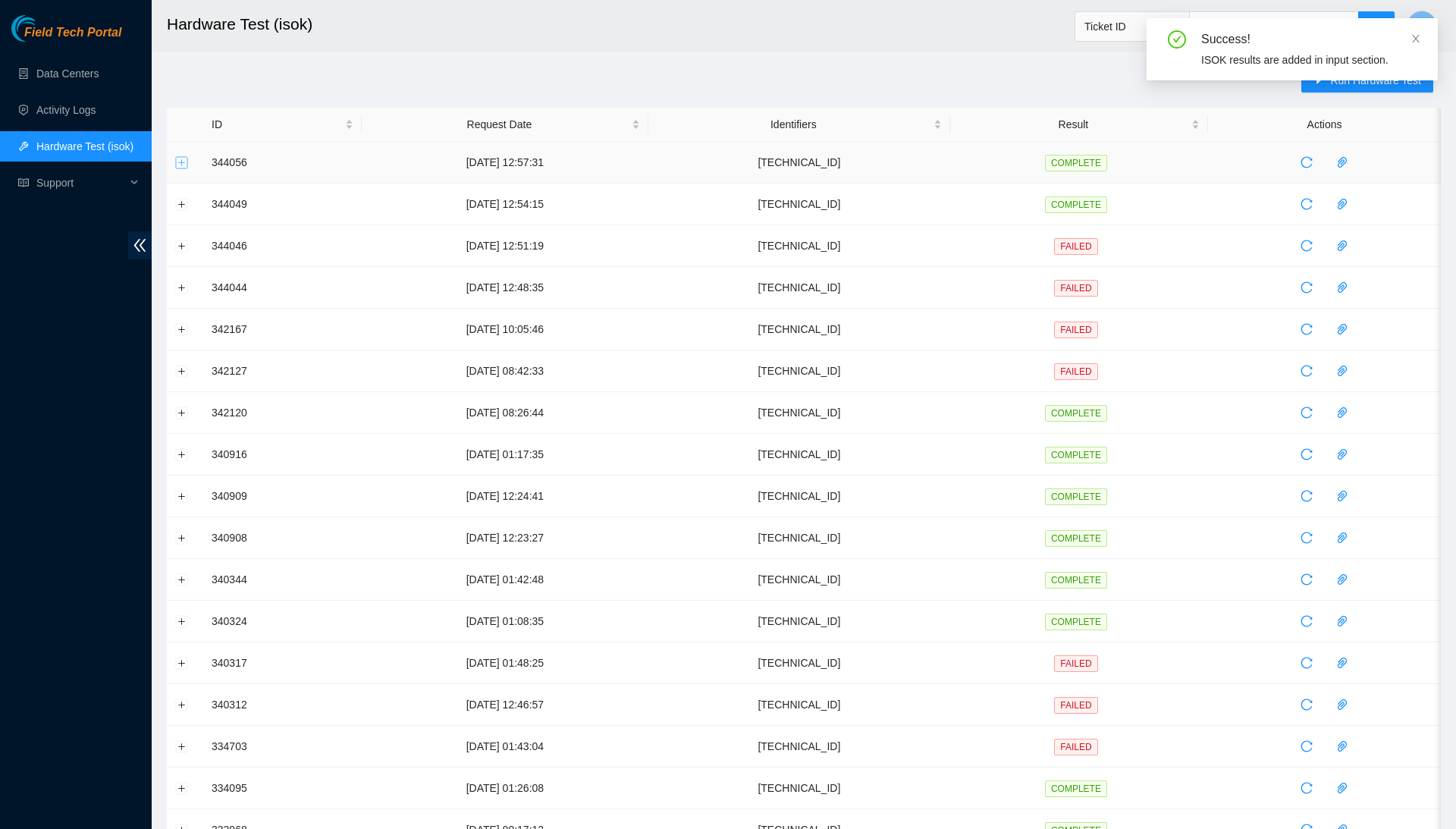
click at [179, 160] on button "Expand row" at bounding box center [181, 162] width 12 height 12
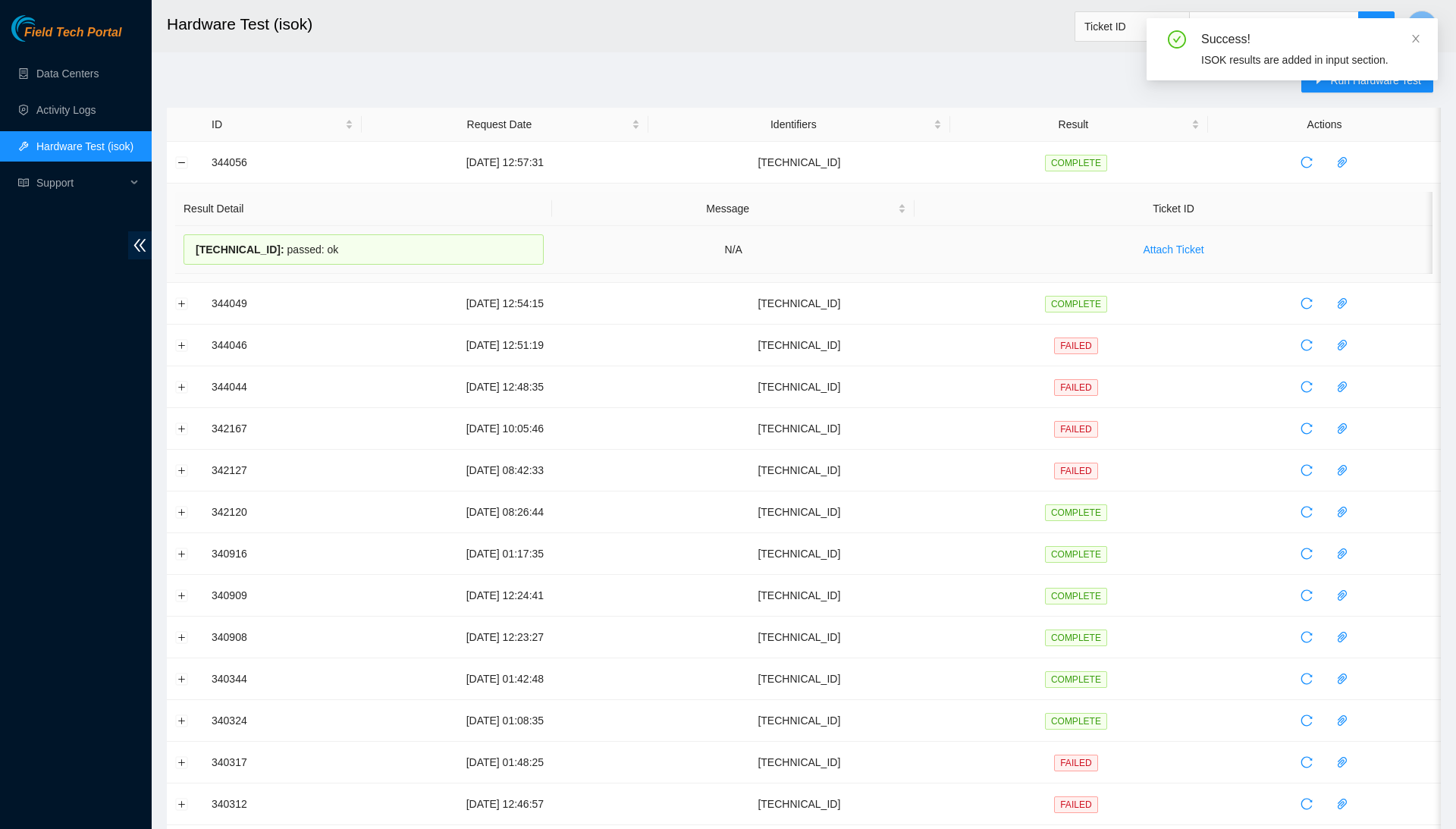
click at [228, 247] on span "23.209.85.27 :" at bounding box center [240, 249] width 89 height 12
copy div "23.209.85.27 : passed: ok"
click at [1403, 85] on span "Run Hardware Test" at bounding box center [1375, 80] width 91 height 17
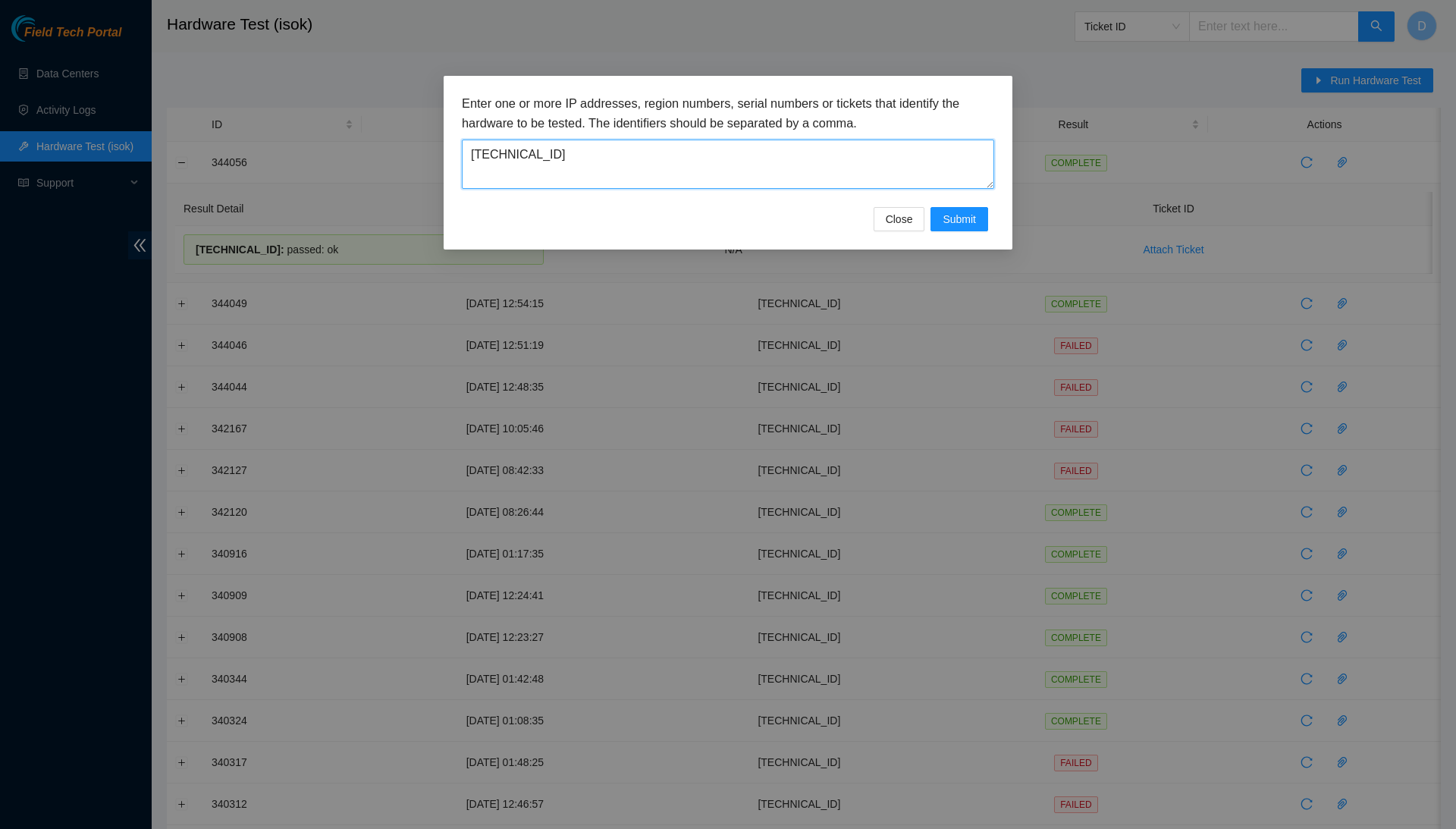
click at [801, 160] on textarea "[TECHNICAL_ID]" at bounding box center [728, 164] width 533 height 49
paste textarea "2.88"
type textarea "[TECHNICAL_ID]"
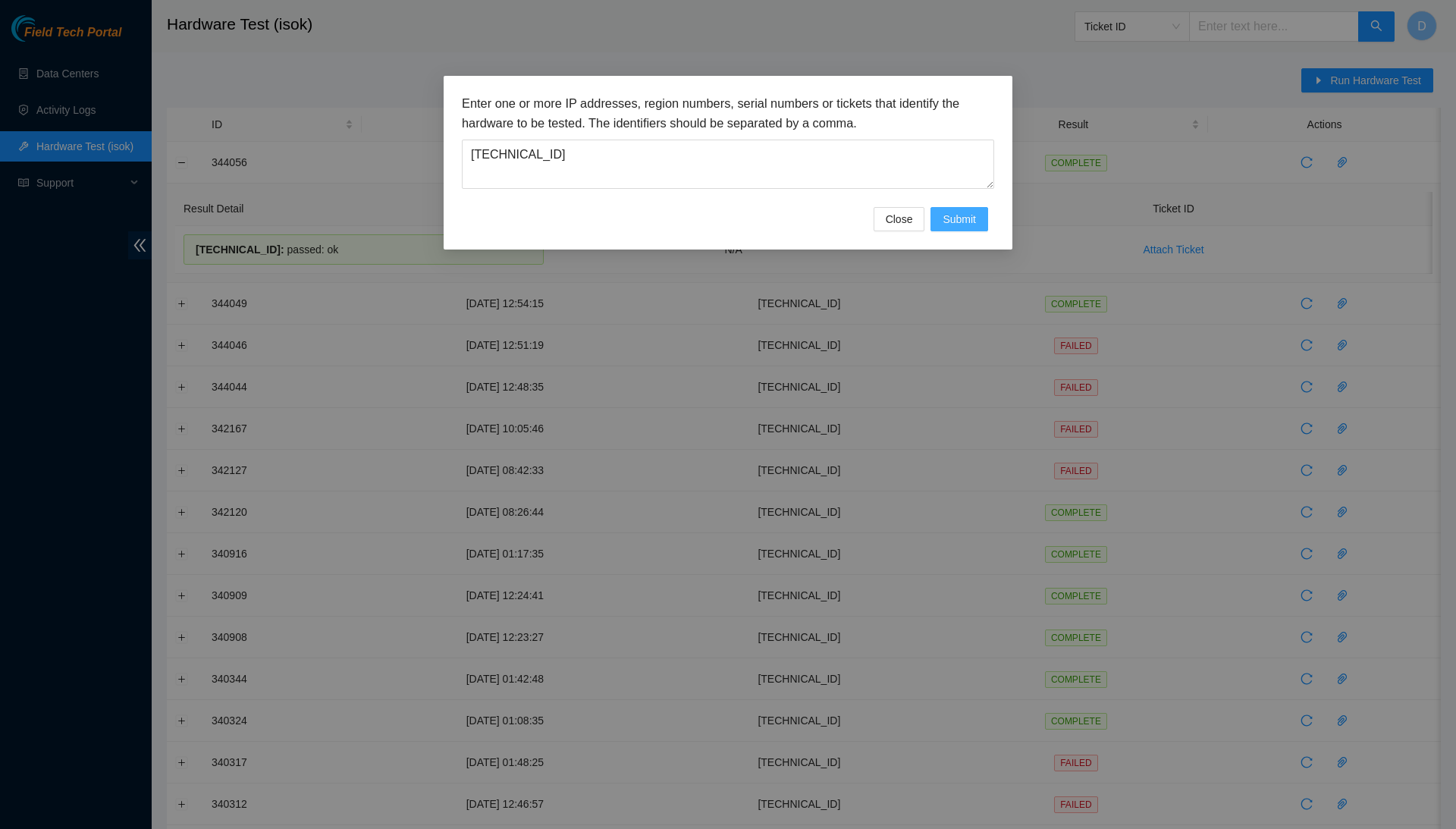
click at [945, 222] on span "Submit" at bounding box center [959, 219] width 34 height 17
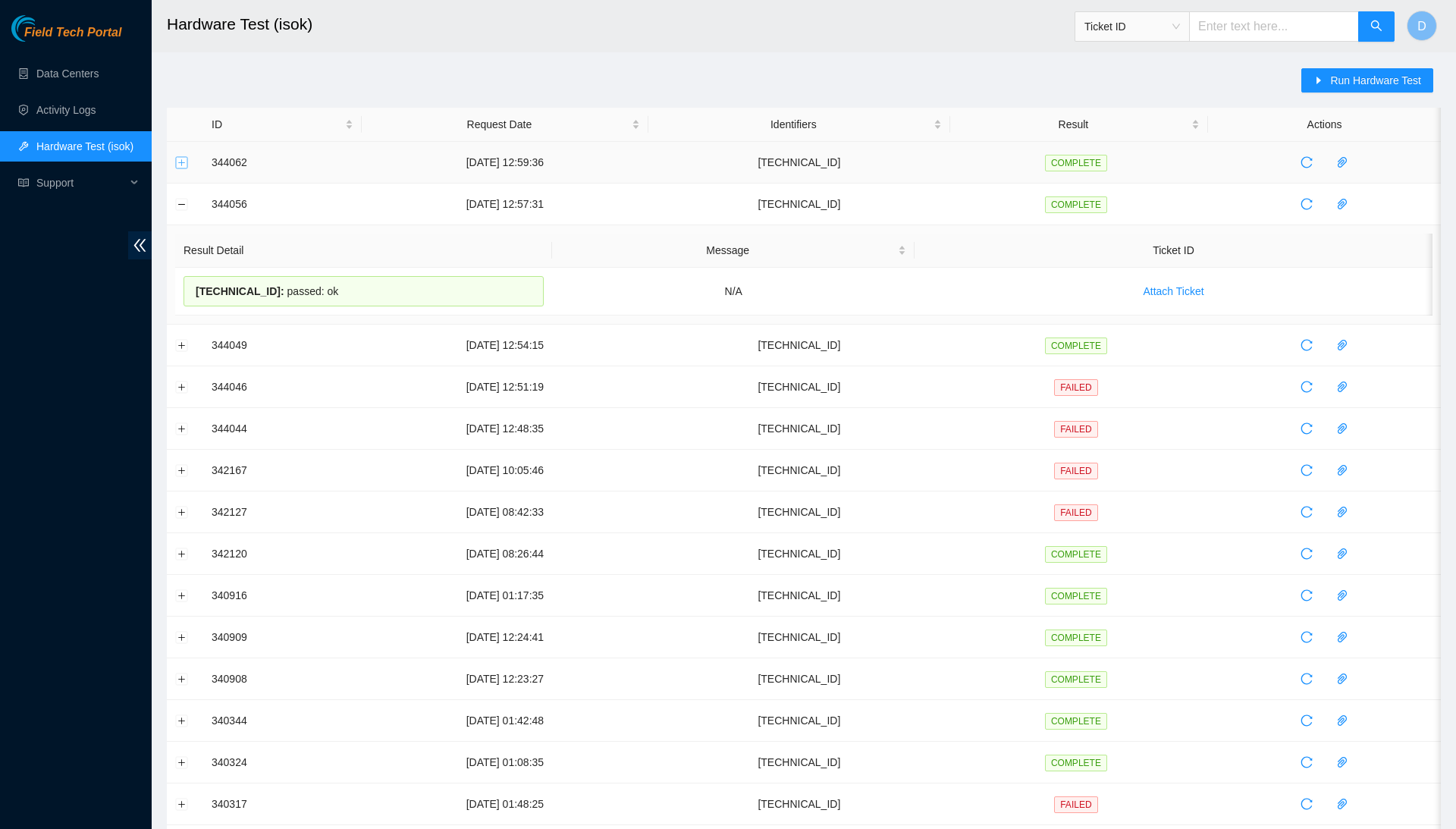
click at [180, 165] on button "Expand row" at bounding box center [181, 162] width 12 height 12
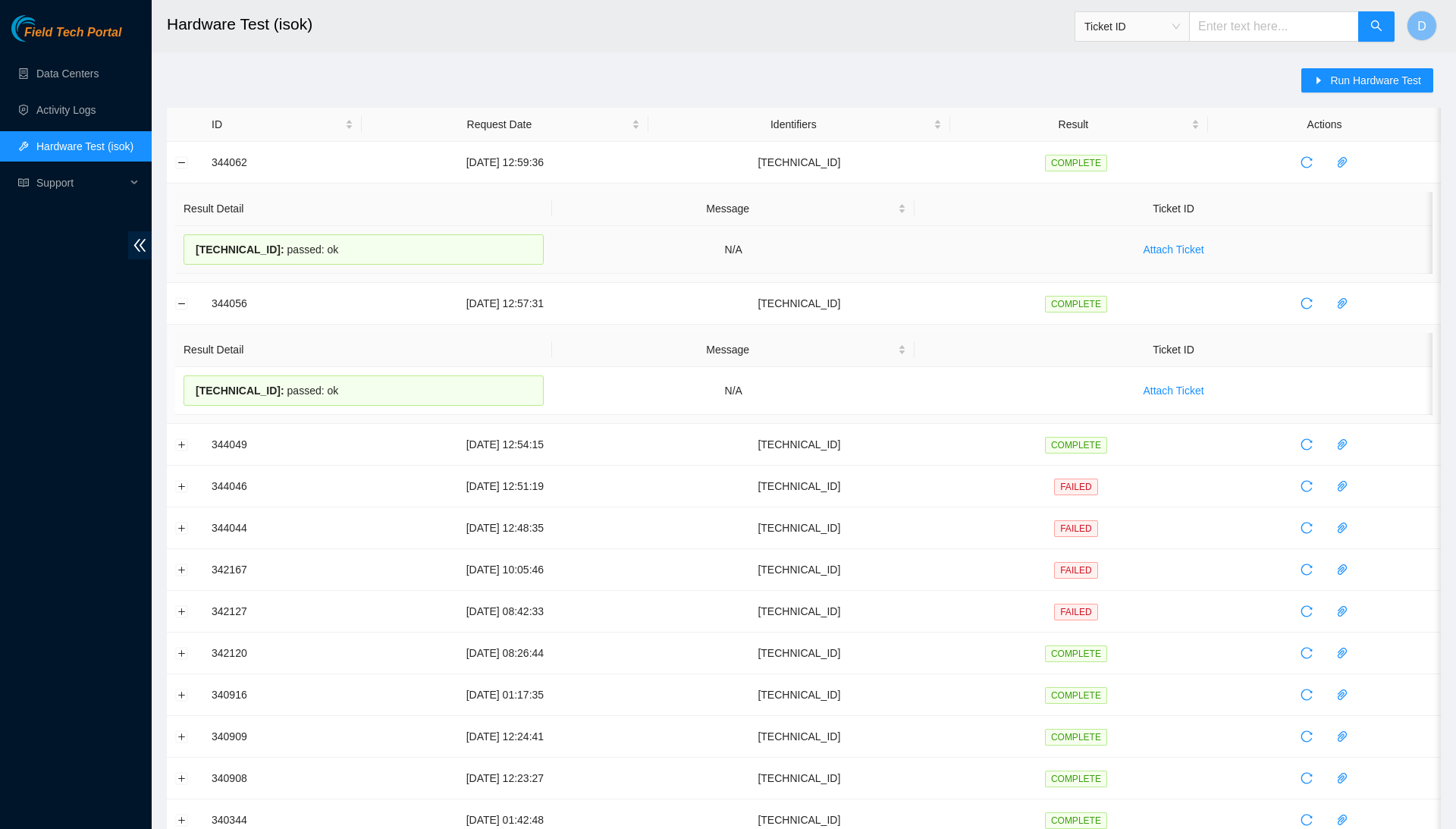
click at [257, 244] on span "23.209.82.88 :" at bounding box center [240, 249] width 89 height 12
copy div "23.209.82.88 : passed: ok"
click at [183, 300] on button "Collapse row" at bounding box center [181, 303] width 12 height 12
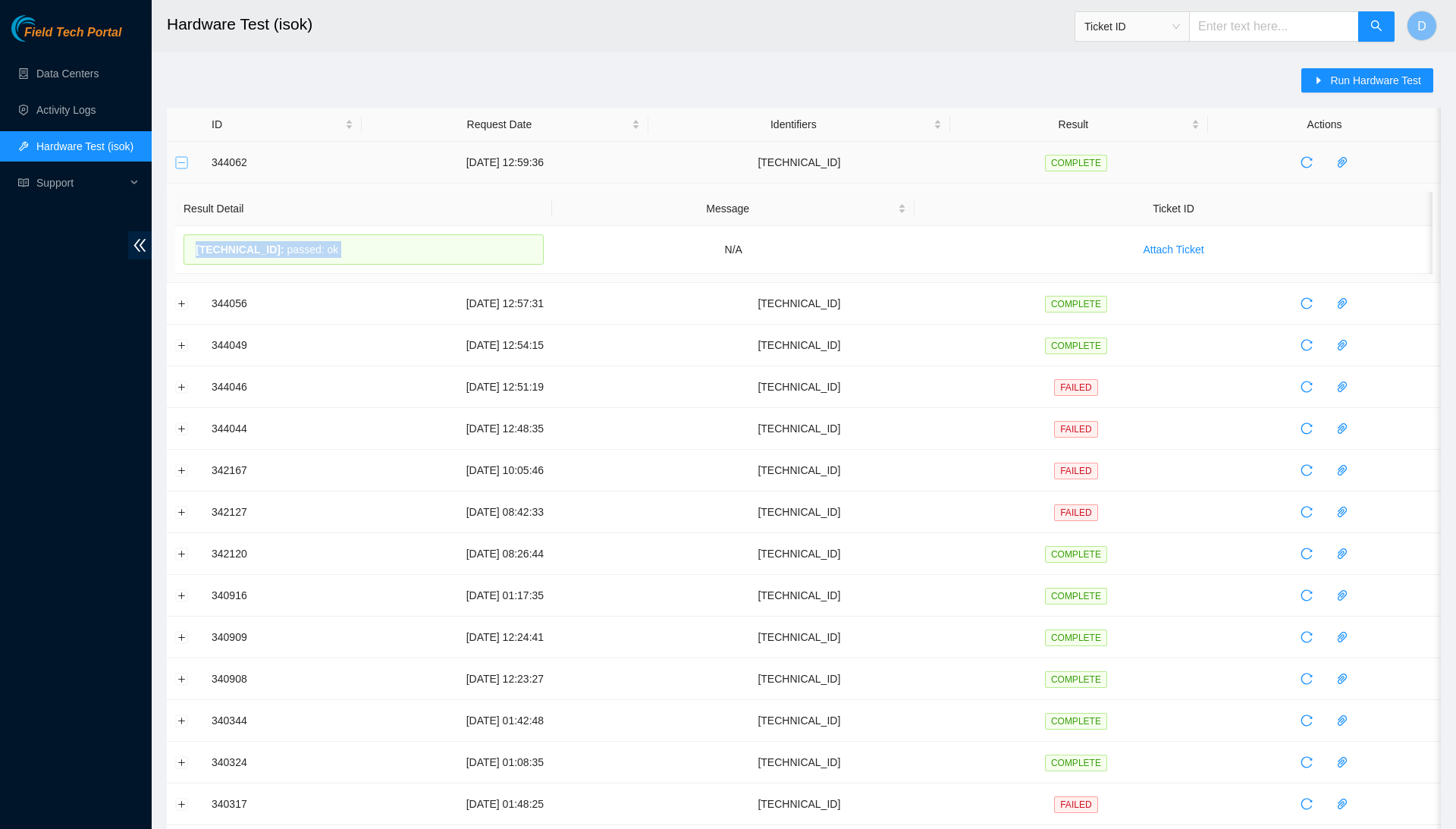
click at [186, 161] on button "Collapse row" at bounding box center [181, 162] width 12 height 12
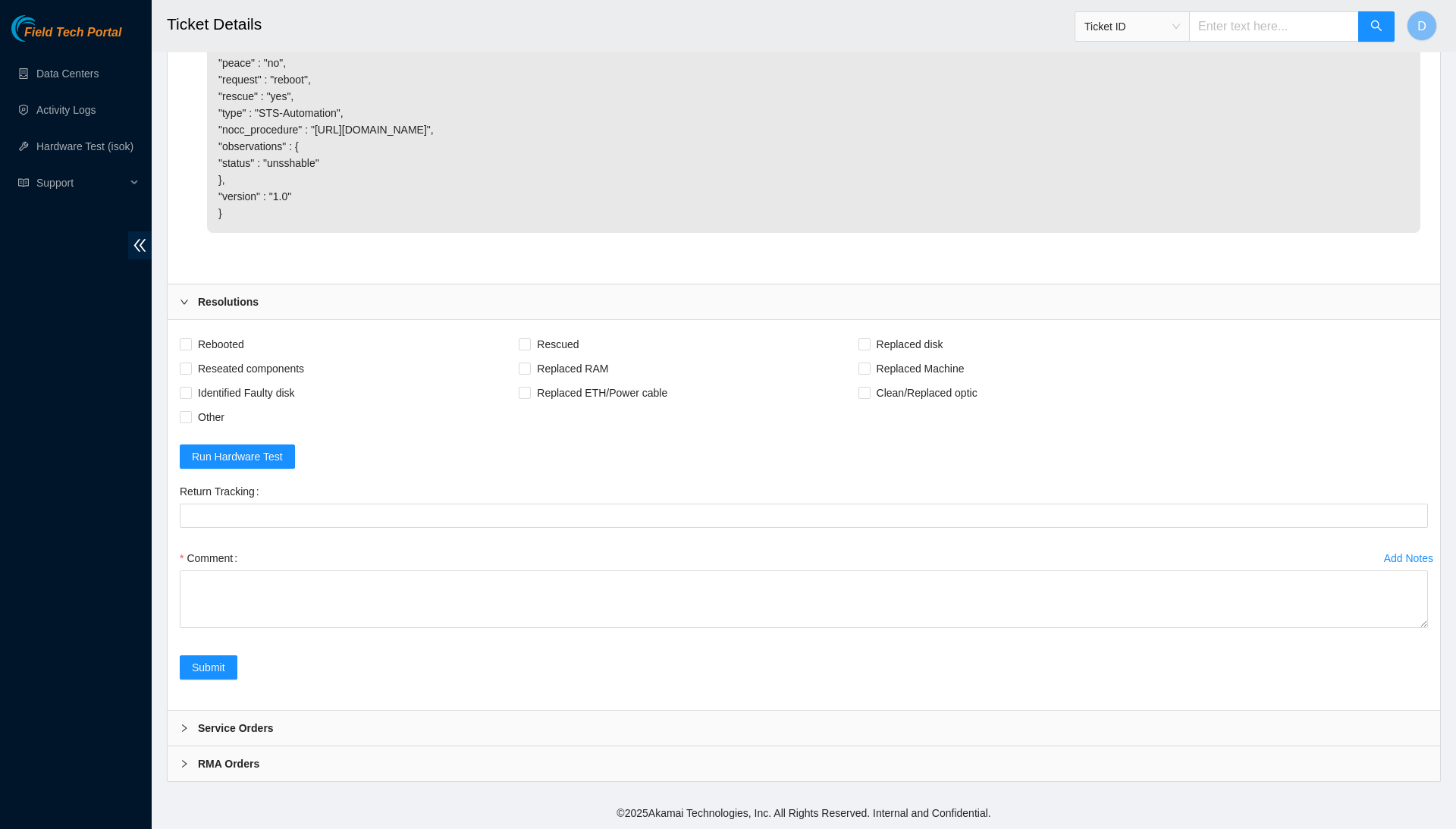
scroll to position [1229, 0]
click at [231, 344] on span "Rebooted" at bounding box center [221, 344] width 59 height 24
click at [190, 344] on input "Rebooted" at bounding box center [185, 343] width 10 height 10
checkbox input "true"
click at [585, 340] on span "Rescued" at bounding box center [558, 344] width 54 height 24
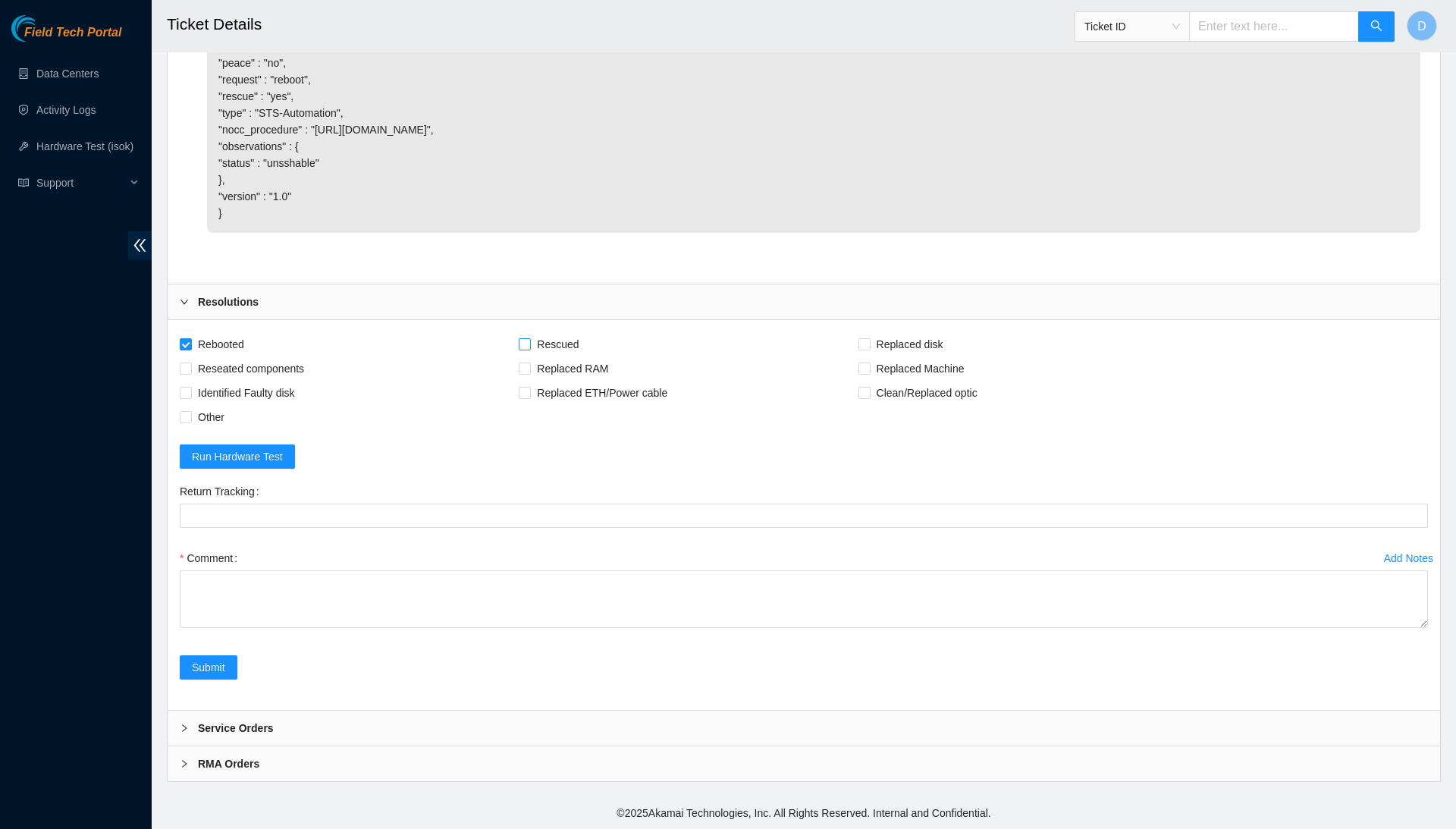
click at [529, 340] on input "Rescued" at bounding box center [524, 343] width 10 height 10
checkbox input "true"
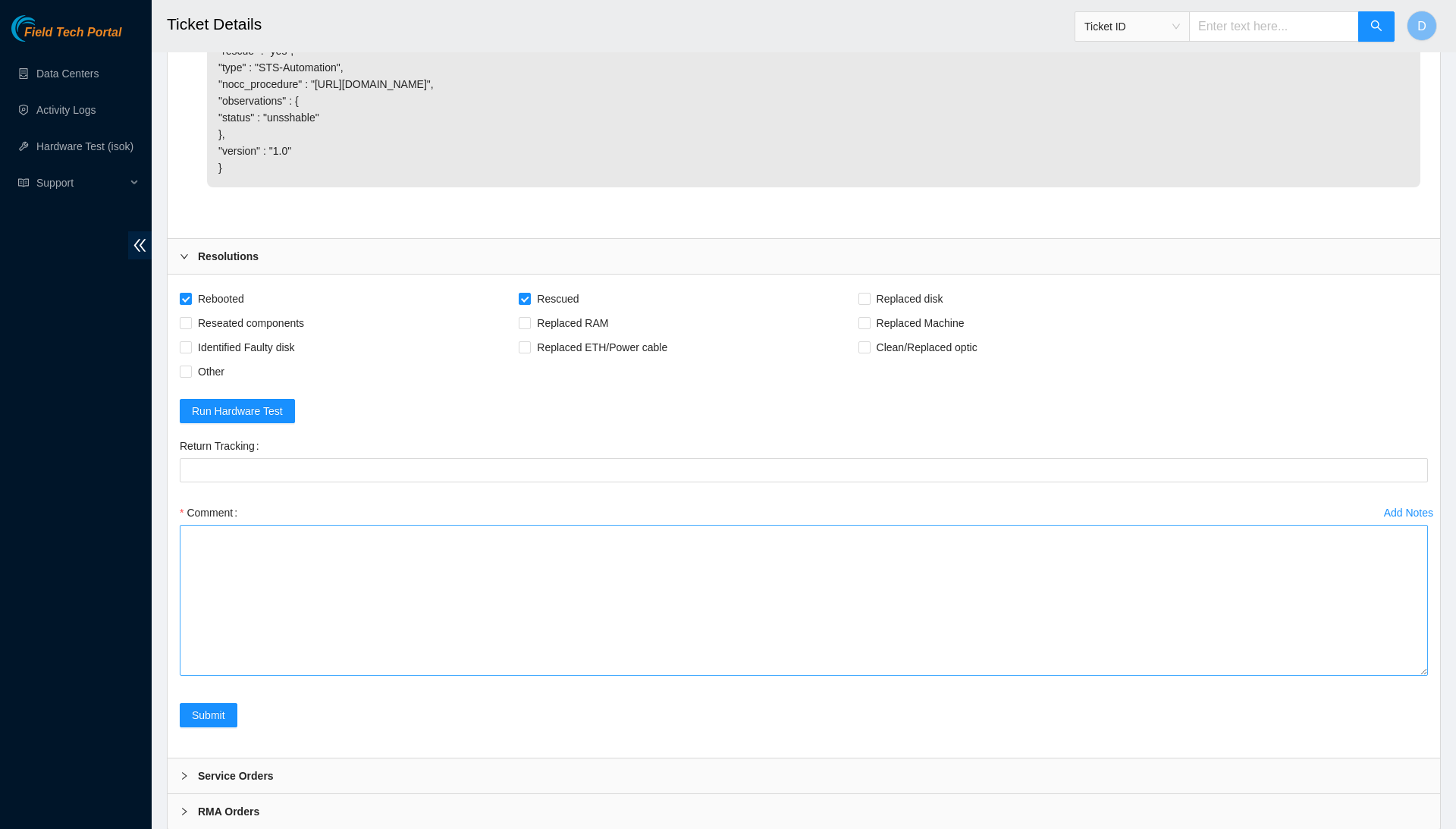
click at [1376, 676] on textarea "Comment" at bounding box center [804, 600] width 1248 height 151
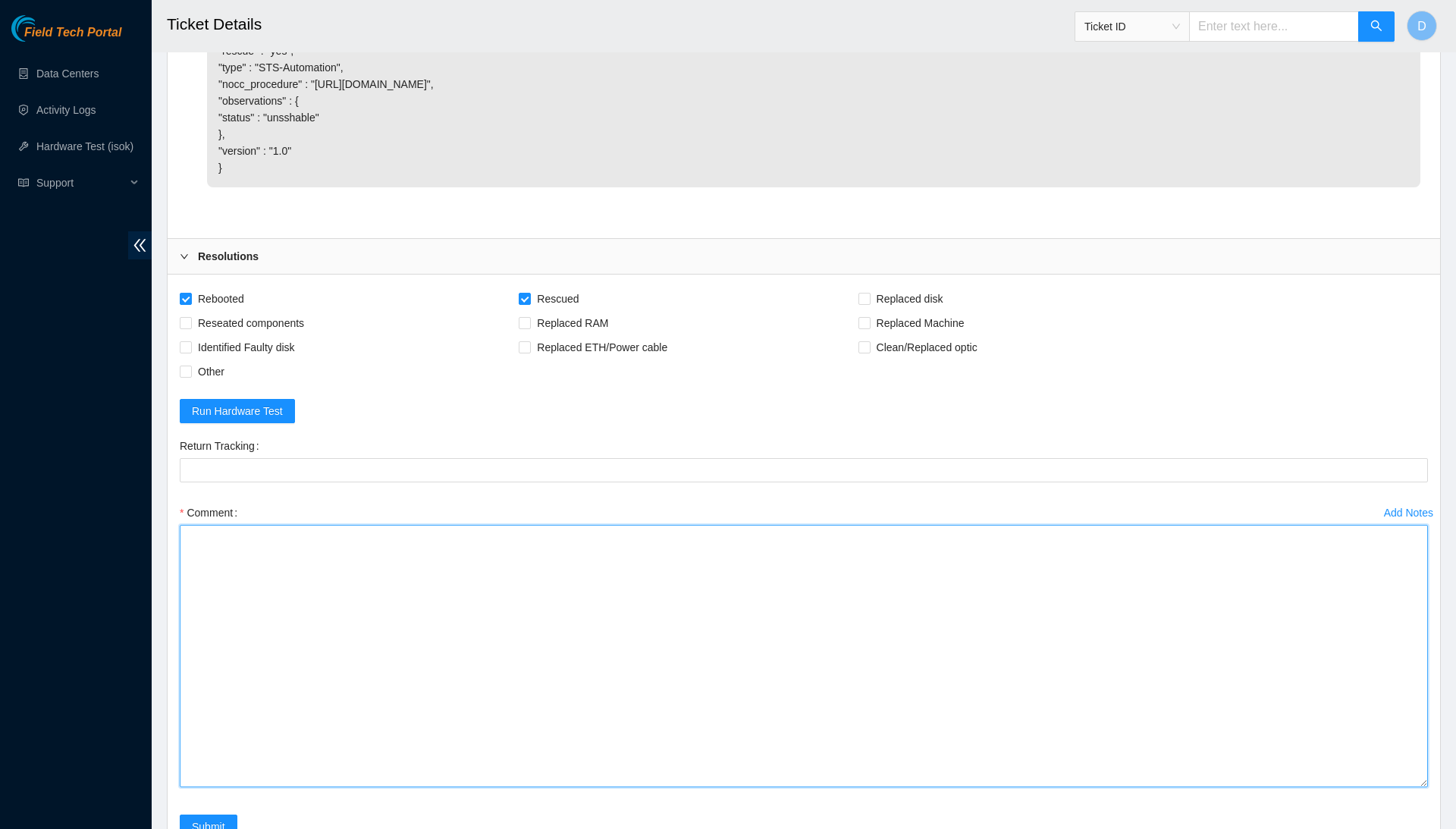
click at [1332, 724] on textarea "Comment" at bounding box center [804, 656] width 1248 height 262
click at [594, 641] on textarea "Confirmed with the Nocc to make sure the ticket was safe to be worked on. Conne…" at bounding box center [804, 656] width 1248 height 262
click at [572, 639] on textarea "Confirmed with the Nocc to make sure the ticket was safe to be worked on. Conne…" at bounding box center [804, 656] width 1248 height 262
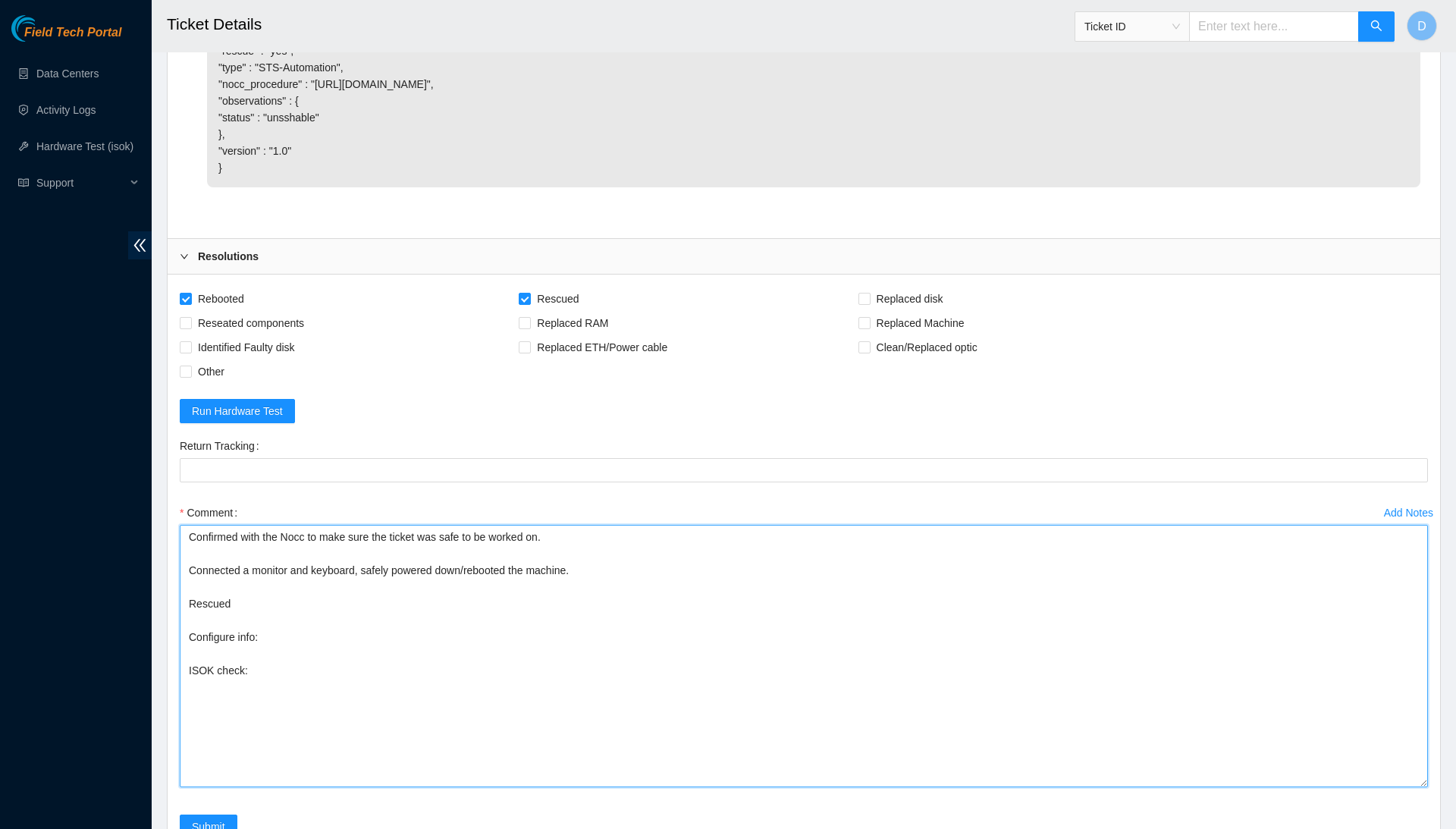
drag, startPoint x: 371, startPoint y: 689, endPoint x: 329, endPoint y: 552, distance: 143.3
click at [329, 552] on div "Comment Confirmed with the Nocc to make sure the ticket was safe to be worked o…" at bounding box center [804, 648] width 1248 height 296
click at [325, 684] on textarea "Confirmed with the Nocc to make sure the ticket was safe to be worked on. Conne…" at bounding box center [804, 656] width 1248 height 262
drag, startPoint x: 318, startPoint y: 726, endPoint x: 269, endPoint y: 496, distance: 235.2
click at [269, 496] on form "Rebooted Rescued Replaced disk Reseated components Replaced RAM Replaced Machin…" at bounding box center [804, 571] width 1248 height 571
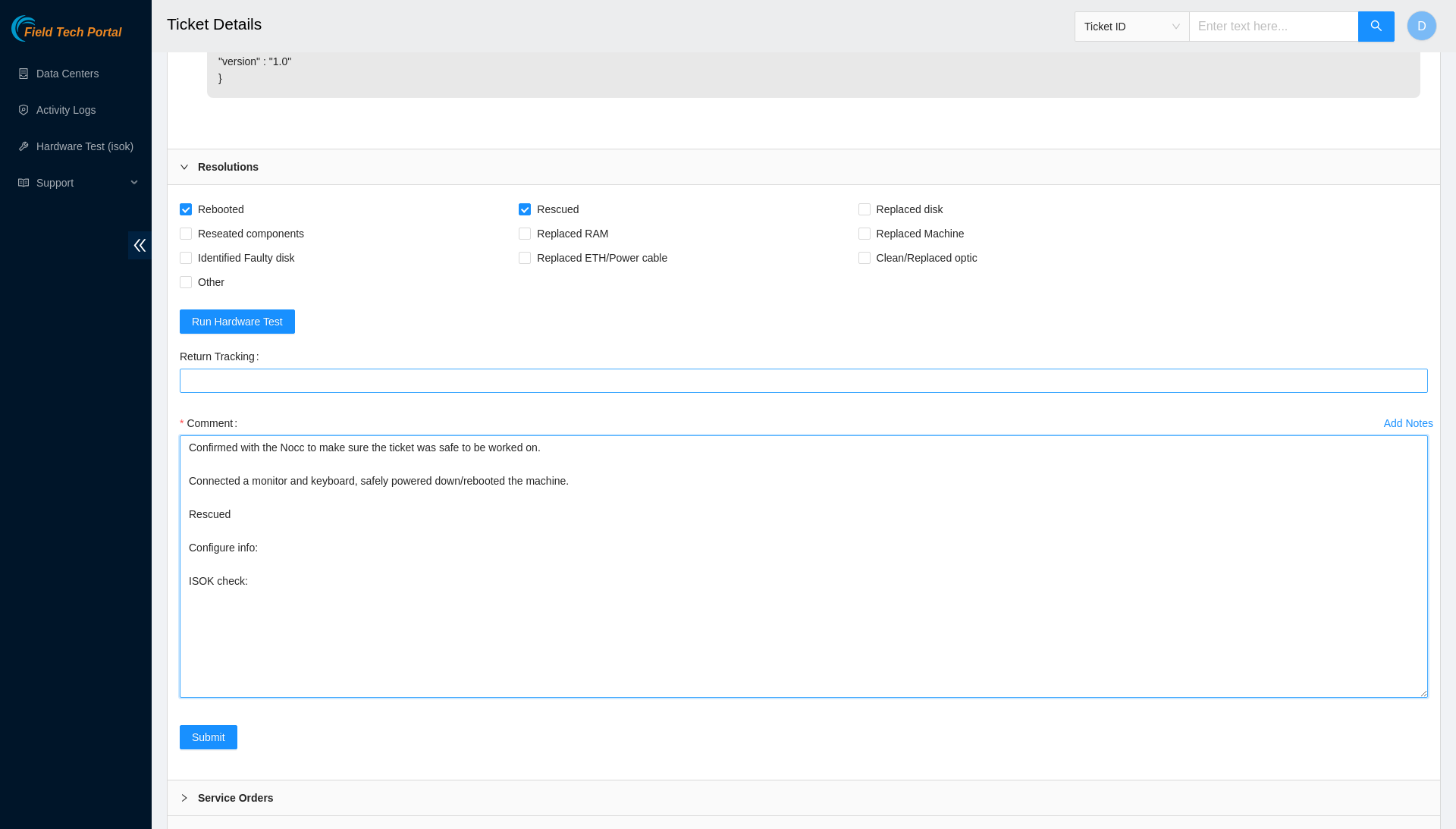
scroll to position [1346, 0]
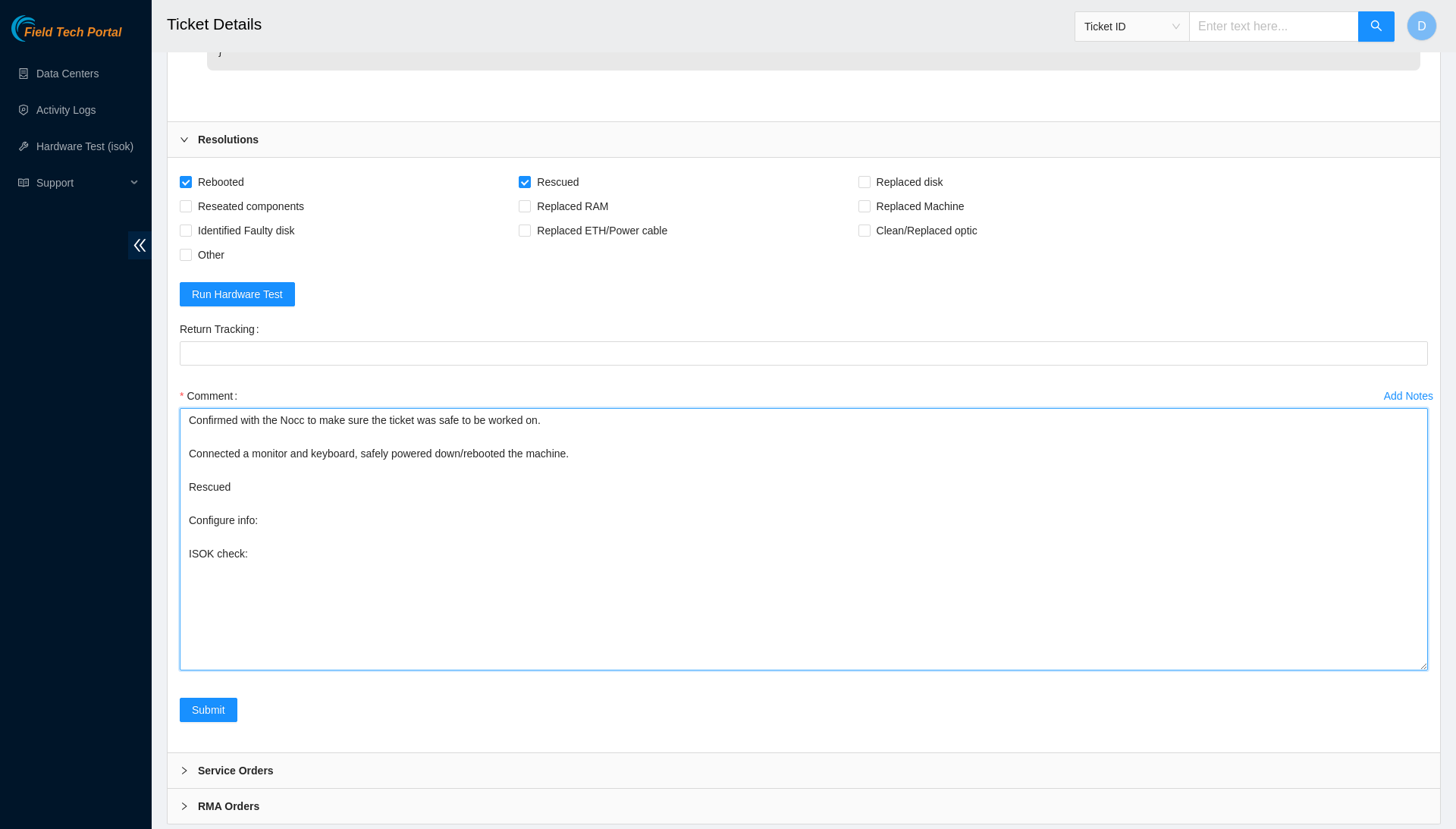
click at [492, 526] on textarea "Confirmed with the Nocc to make sure the ticket was safe to be worked on. Conne…" at bounding box center [804, 539] width 1248 height 262
click at [489, 563] on textarea "Confirmed with the Nocc to make sure the ticket was safe to be worked on. Conne…" at bounding box center [804, 539] width 1248 height 262
click at [483, 587] on textarea "Confirmed with the Nocc to make sure the ticket was safe to be worked on. Conne…" at bounding box center [804, 539] width 1248 height 262
click at [485, 577] on textarea "Confirmed with the Nocc to make sure the ticket was safe to be worked on. Conne…" at bounding box center [804, 539] width 1248 height 262
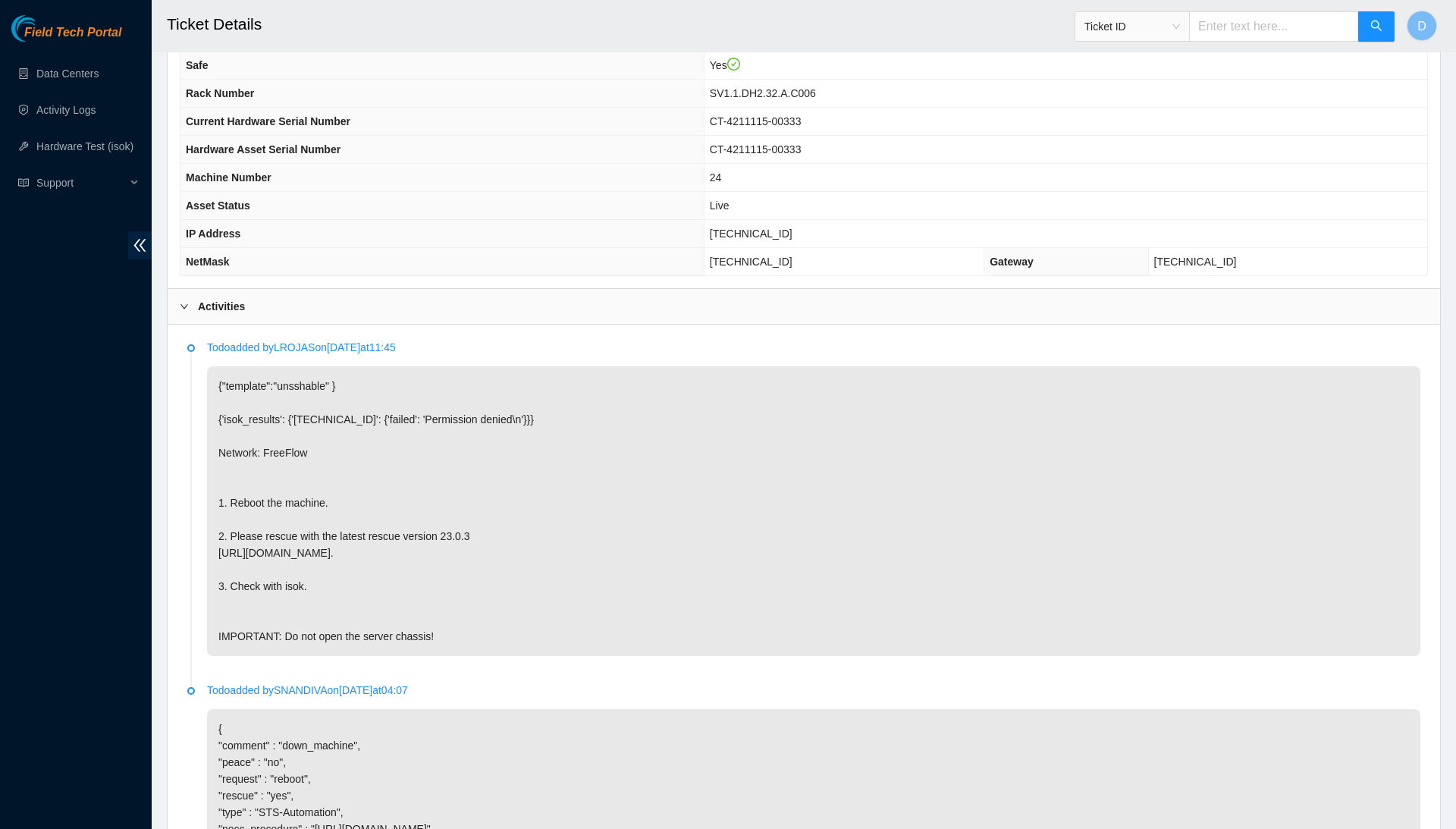
scroll to position [474, 0]
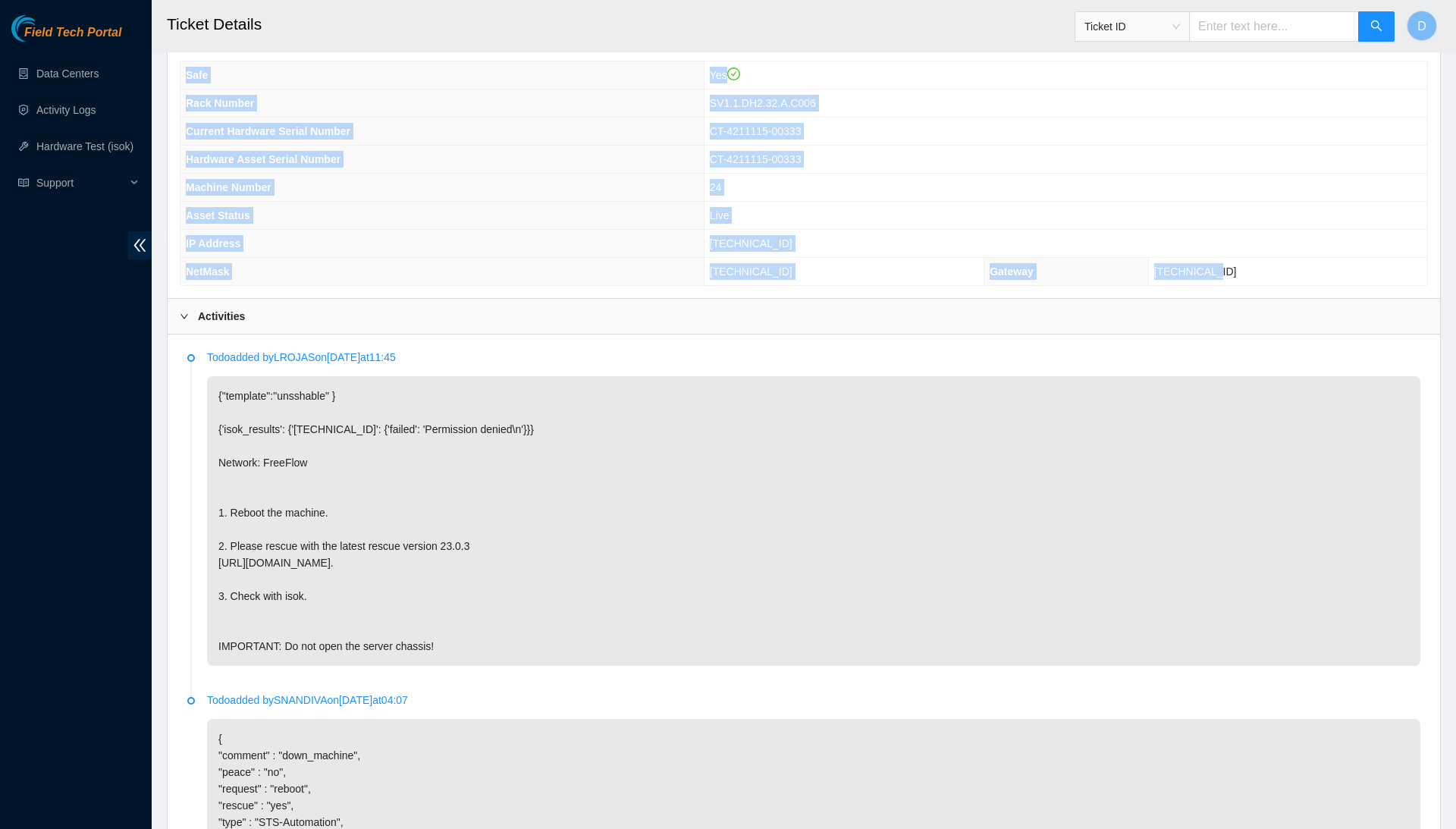
drag, startPoint x: 180, startPoint y: 132, endPoint x: 1214, endPoint y: 311, distance: 1049.4
click at [1214, 286] on div "Safe Yes Rack Number SV1.1.DH2.32.A.C006 Current Hardware Serial Number CT-4211…" at bounding box center [804, 173] width 1248 height 226
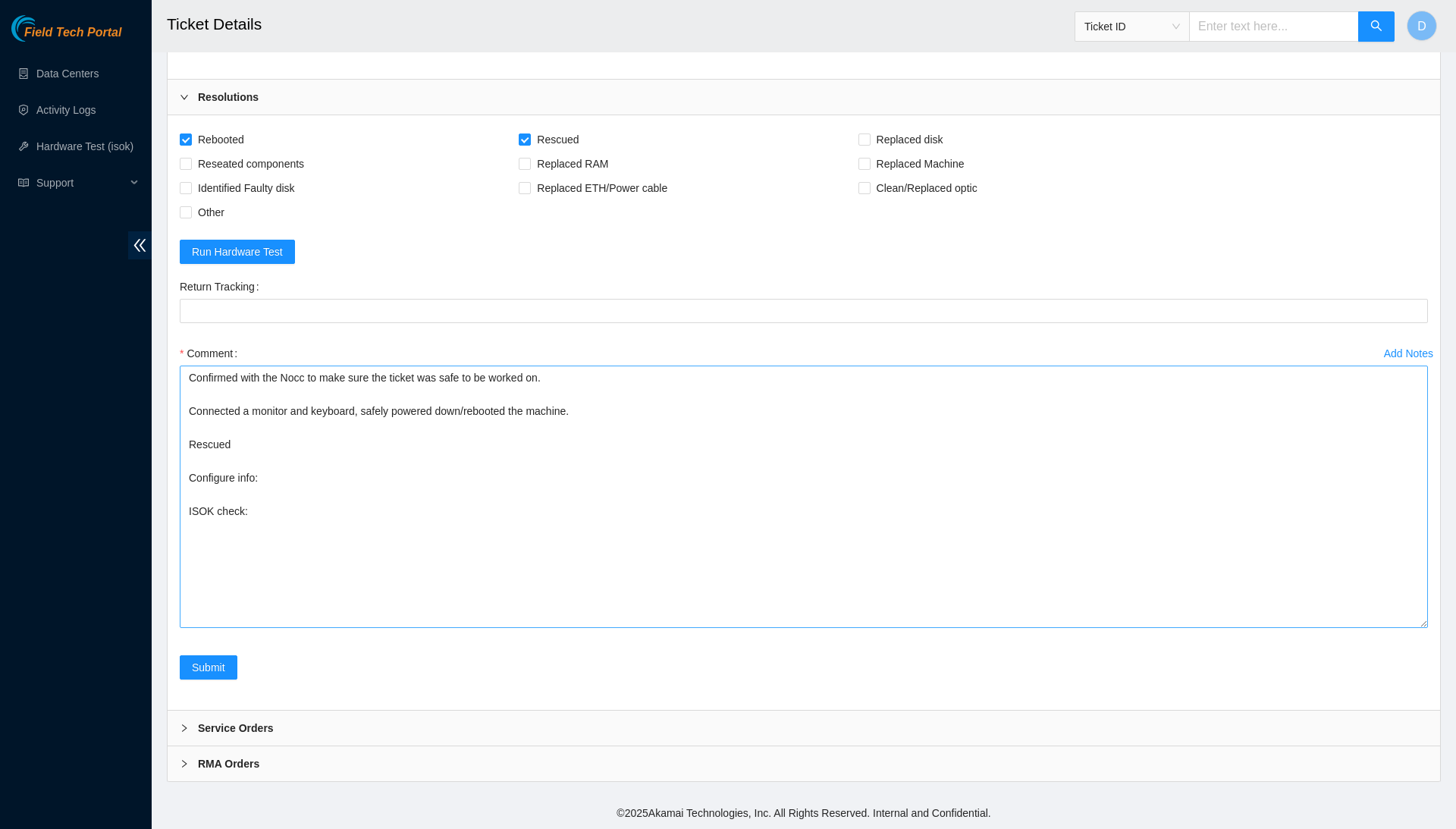
scroll to position [1433, 0]
click at [580, 472] on textarea "Confirmed with the Nocc to make sure the ticket was safe to be worked on. Conne…" at bounding box center [804, 497] width 1248 height 262
click at [569, 485] on textarea "Confirmed with the Nocc to make sure the ticket was safe to be worked on. Conne…" at bounding box center [804, 497] width 1248 height 262
paste textarea "Safe Yes Rack Number SV1.1.DH2.32.A.C006 Current Hardware Serial Number CT-4211…"
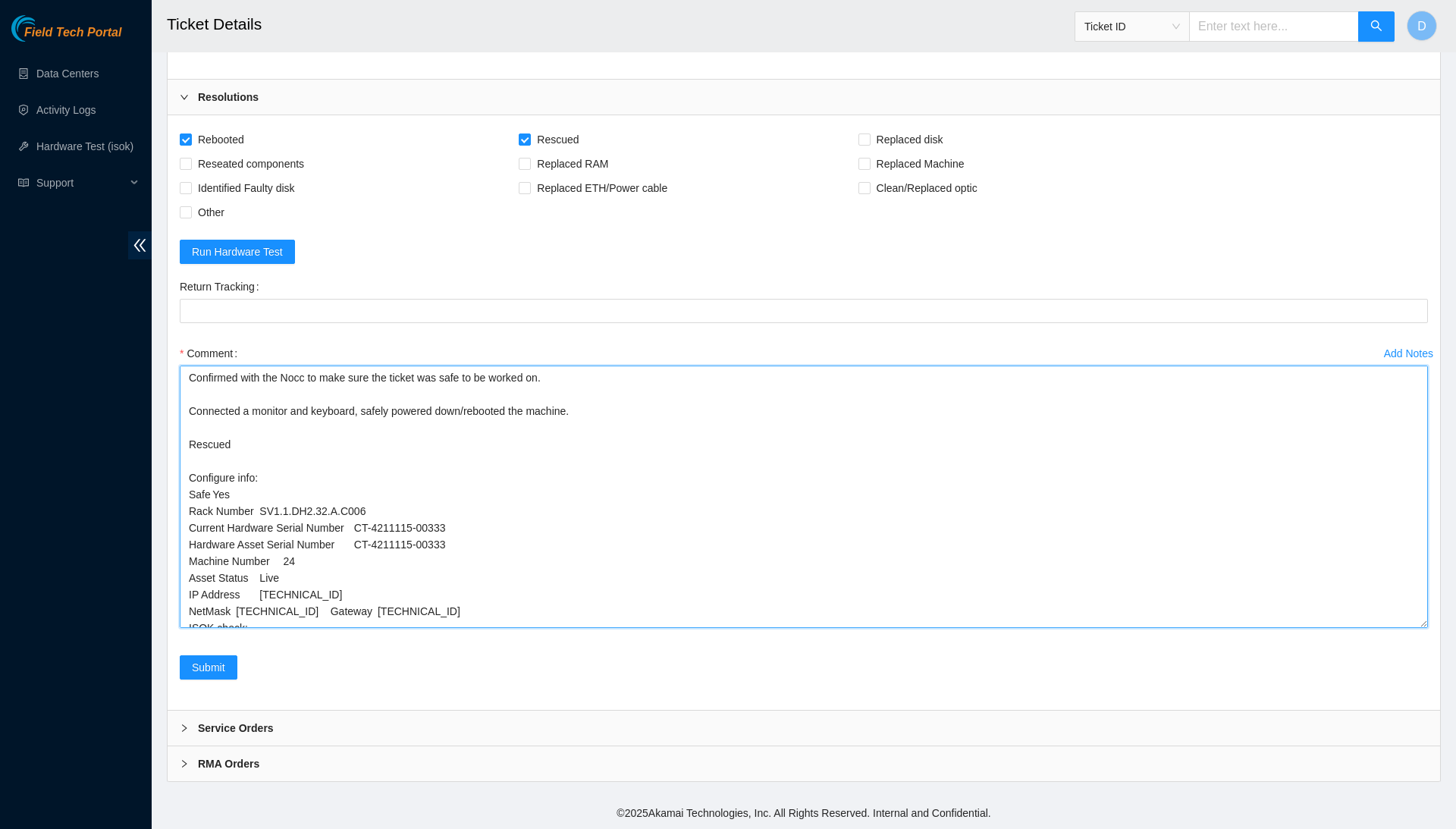
click at [317, 491] on textarea "Confirmed with the Nocc to make sure the ticket was safe to be worked on. Conne…" at bounding box center [804, 497] width 1248 height 262
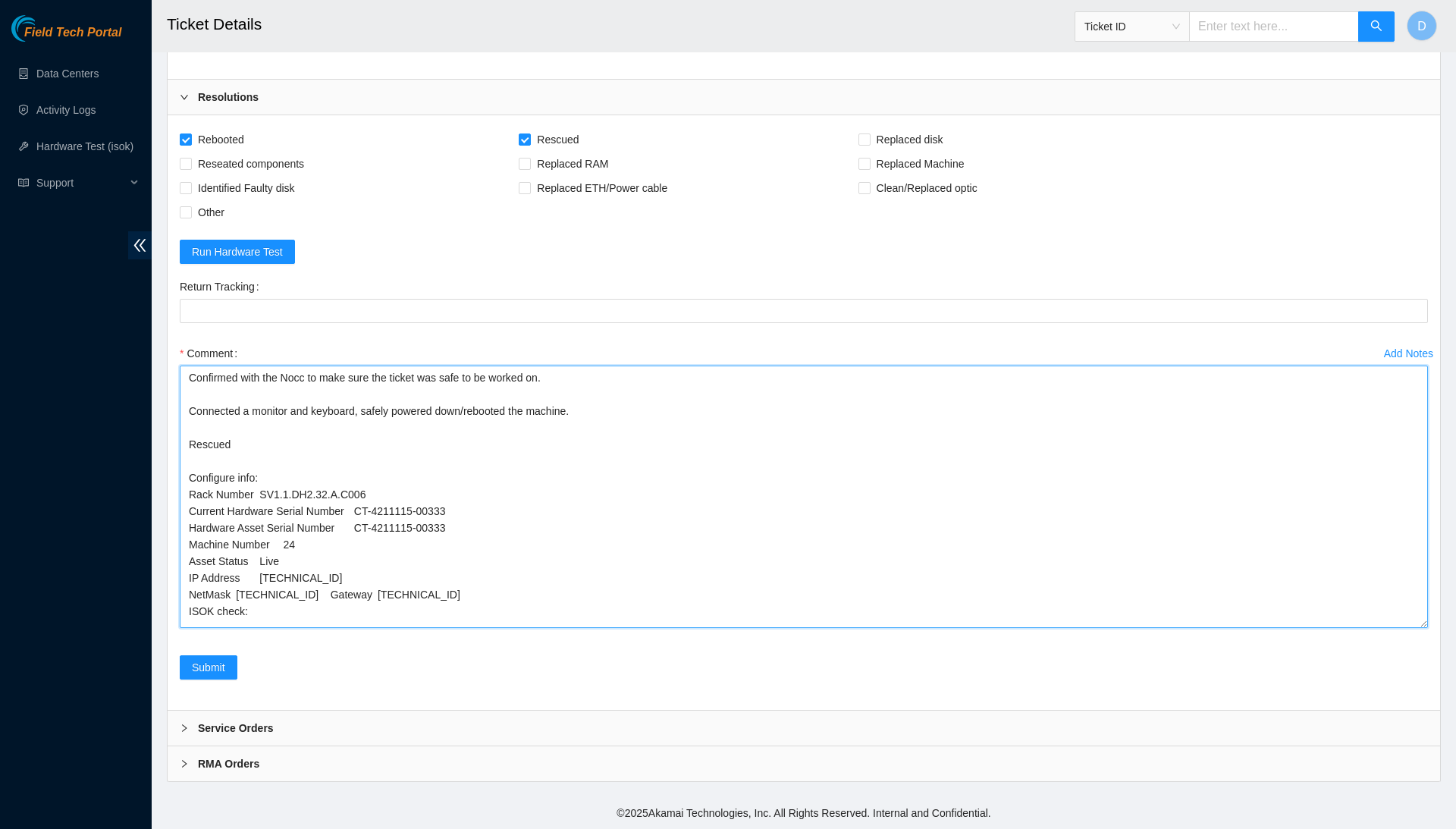
click at [259, 486] on textarea "Confirmed with the Nocc to make sure the ticket was safe to be worked on. Conne…" at bounding box center [804, 497] width 1248 height 262
click at [262, 488] on textarea "Confirmed with the Nocc to make sure the ticket was safe to be worked on. Conne…" at bounding box center [804, 497] width 1248 height 262
click at [361, 511] on textarea "Confirmed with the Nocc to make sure the ticket was safe to be worked on. Conne…" at bounding box center [804, 497] width 1248 height 262
click at [359, 522] on textarea "Confirmed with the Nocc to make sure the ticket was safe to be worked on. Conne…" at bounding box center [804, 497] width 1248 height 262
click at [286, 538] on textarea "Confirmed with the Nocc to make sure the ticket was safe to be worked on. Conne…" at bounding box center [804, 497] width 1248 height 262
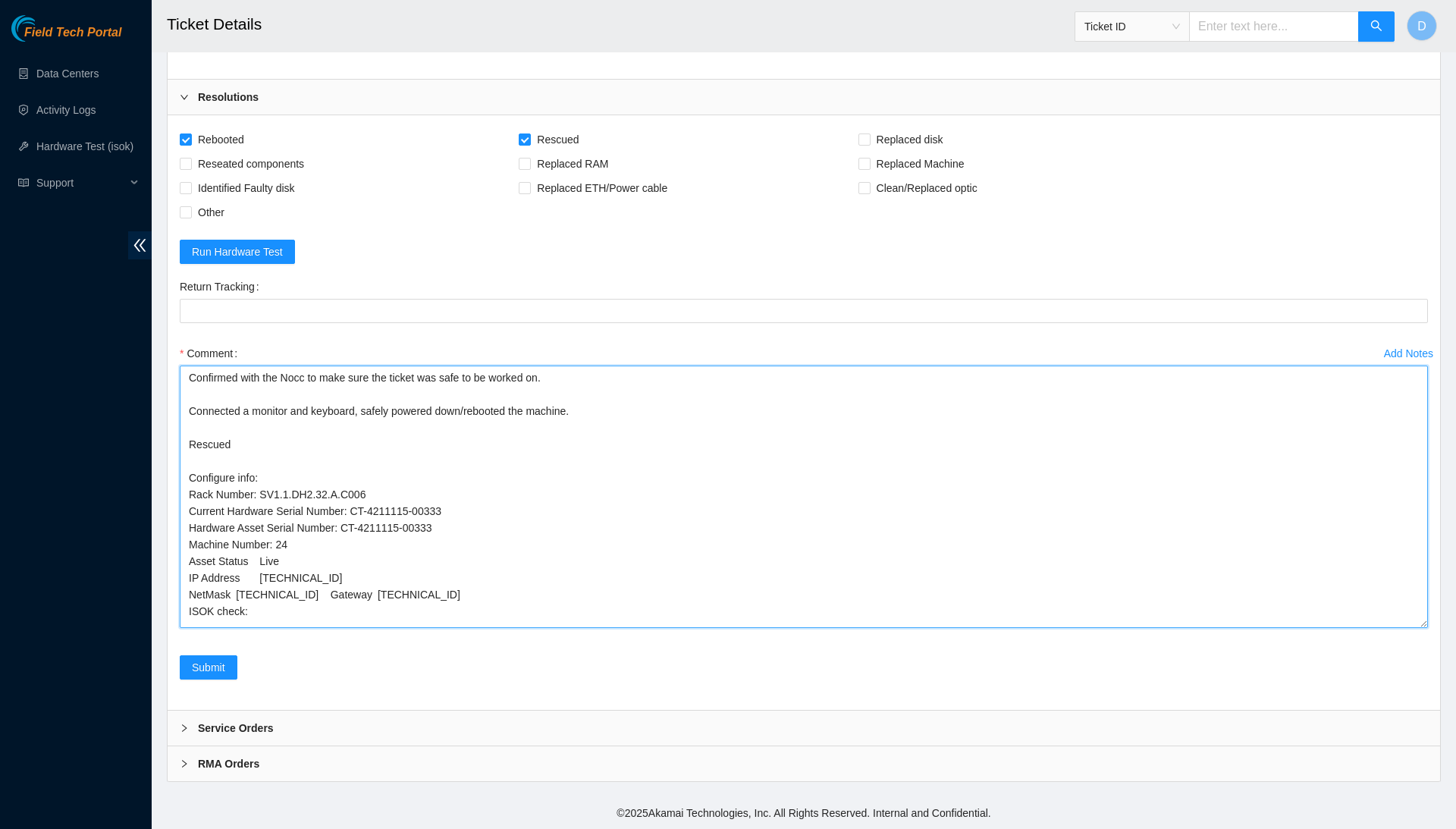
click at [261, 563] on textarea "Confirmed with the Nocc to make sure the ticket was safe to be worked on. Conne…" at bounding box center [804, 497] width 1248 height 262
click at [264, 555] on textarea "Confirmed with the Nocc to make sure the ticket was safe to be worked on. Conne…" at bounding box center [804, 497] width 1248 height 262
click at [241, 571] on textarea "Confirmed with the Nocc to make sure the ticket was safe to be worked on. Conne…" at bounding box center [804, 497] width 1248 height 262
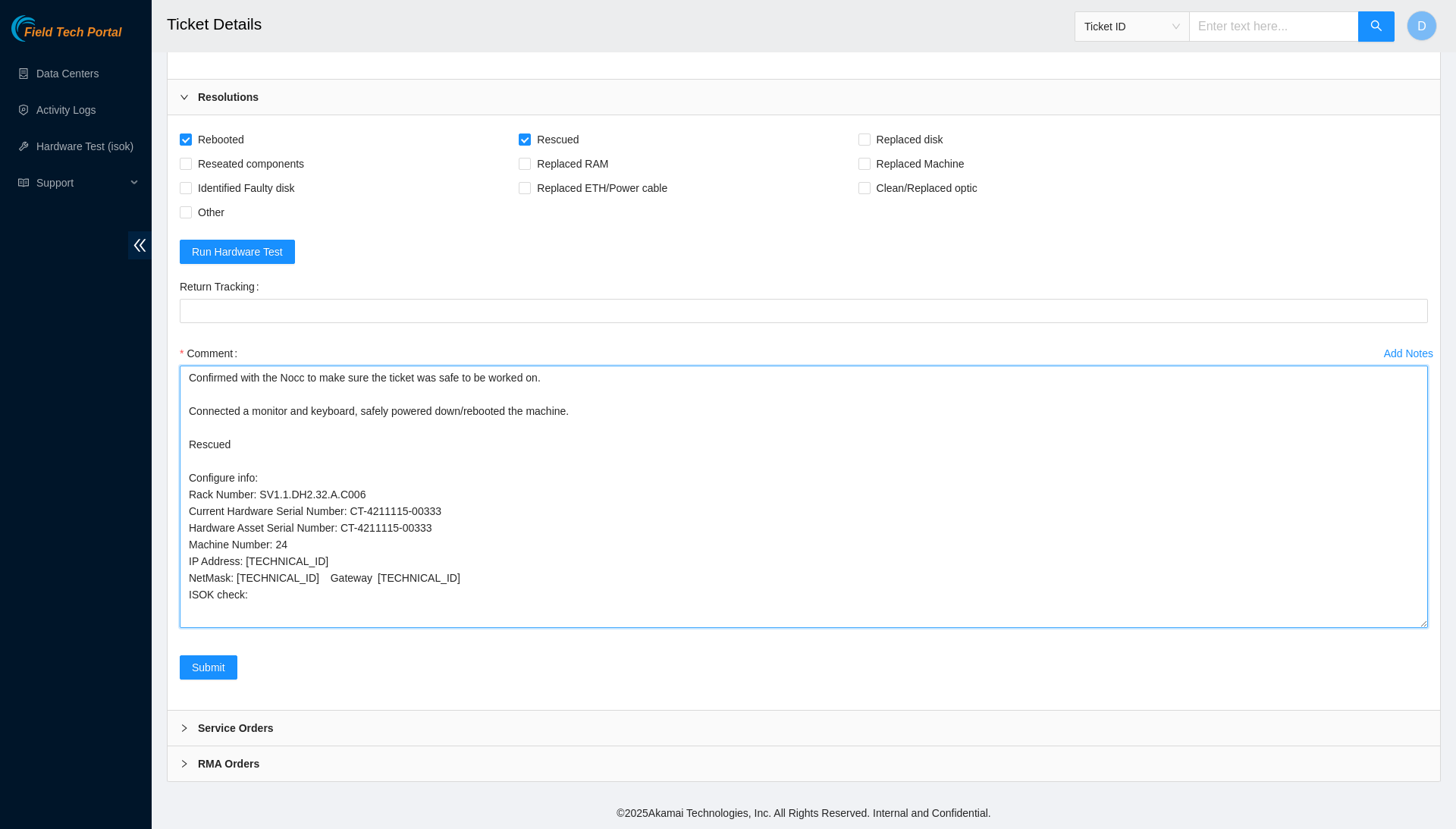
click at [339, 575] on textarea "Confirmed with the Nocc to make sure the ticket was safe to be worked on. Conne…" at bounding box center [804, 497] width 1248 height 262
click at [243, 584] on textarea "Confirmed with the Nocc to make sure the ticket was safe to be worked on. Conne…" at bounding box center [804, 497] width 1248 height 262
click at [237, 587] on textarea "Confirmed with the Nocc to make sure the ticket was safe to be worked on. Conne…" at bounding box center [804, 497] width 1248 height 262
click at [343, 585] on textarea "Confirmed with the Nocc to make sure the ticket was safe to be worked on. Conne…" at bounding box center [804, 497] width 1248 height 262
click at [295, 557] on textarea "Confirmed with the Nocc to make sure the ticket was safe to be worked on. Conne…" at bounding box center [804, 497] width 1248 height 262
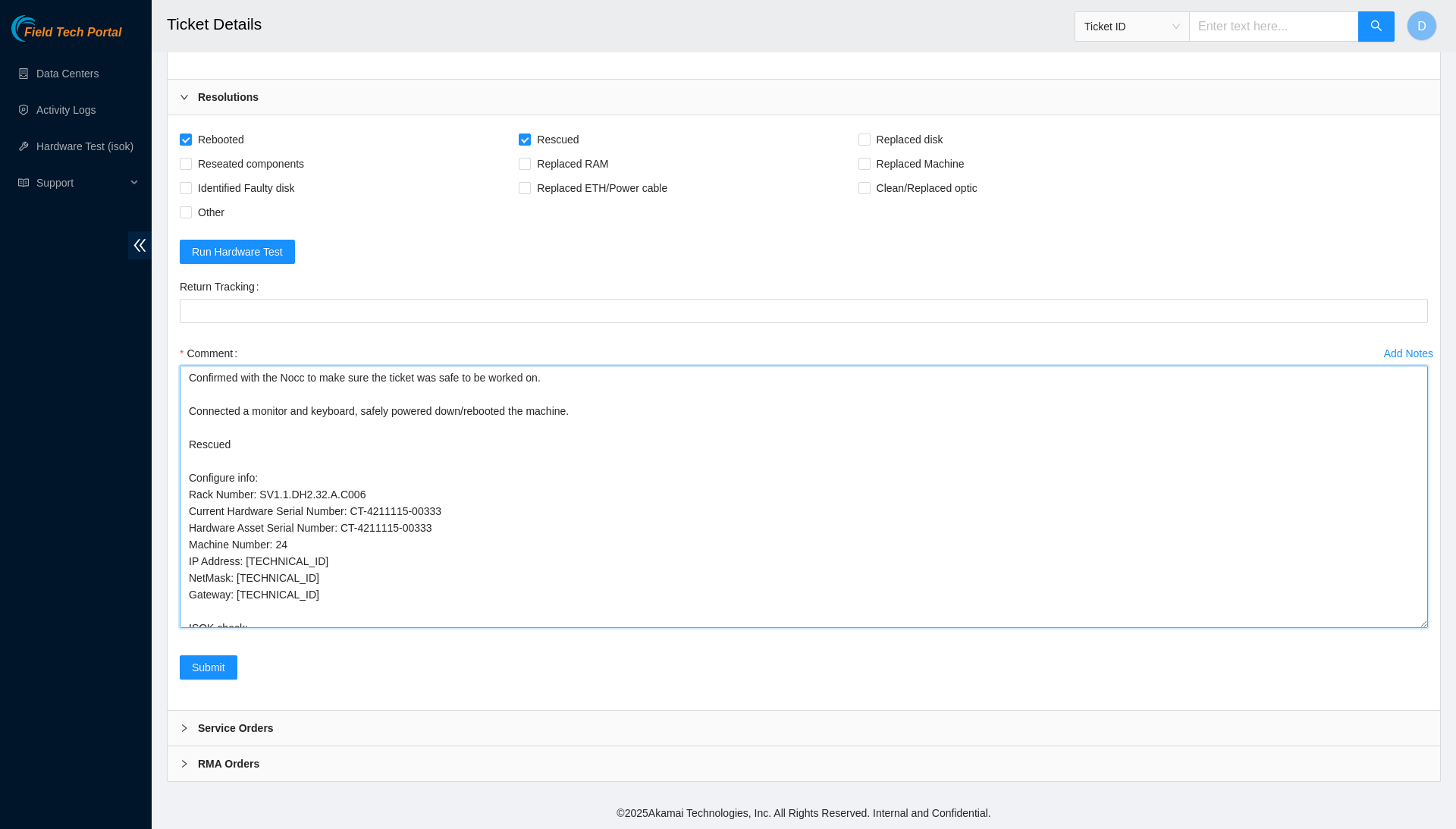
click at [295, 557] on textarea "Confirmed with the Nocc to make sure the ticket was safe to be worked on. Conne…" at bounding box center [804, 497] width 1248 height 262
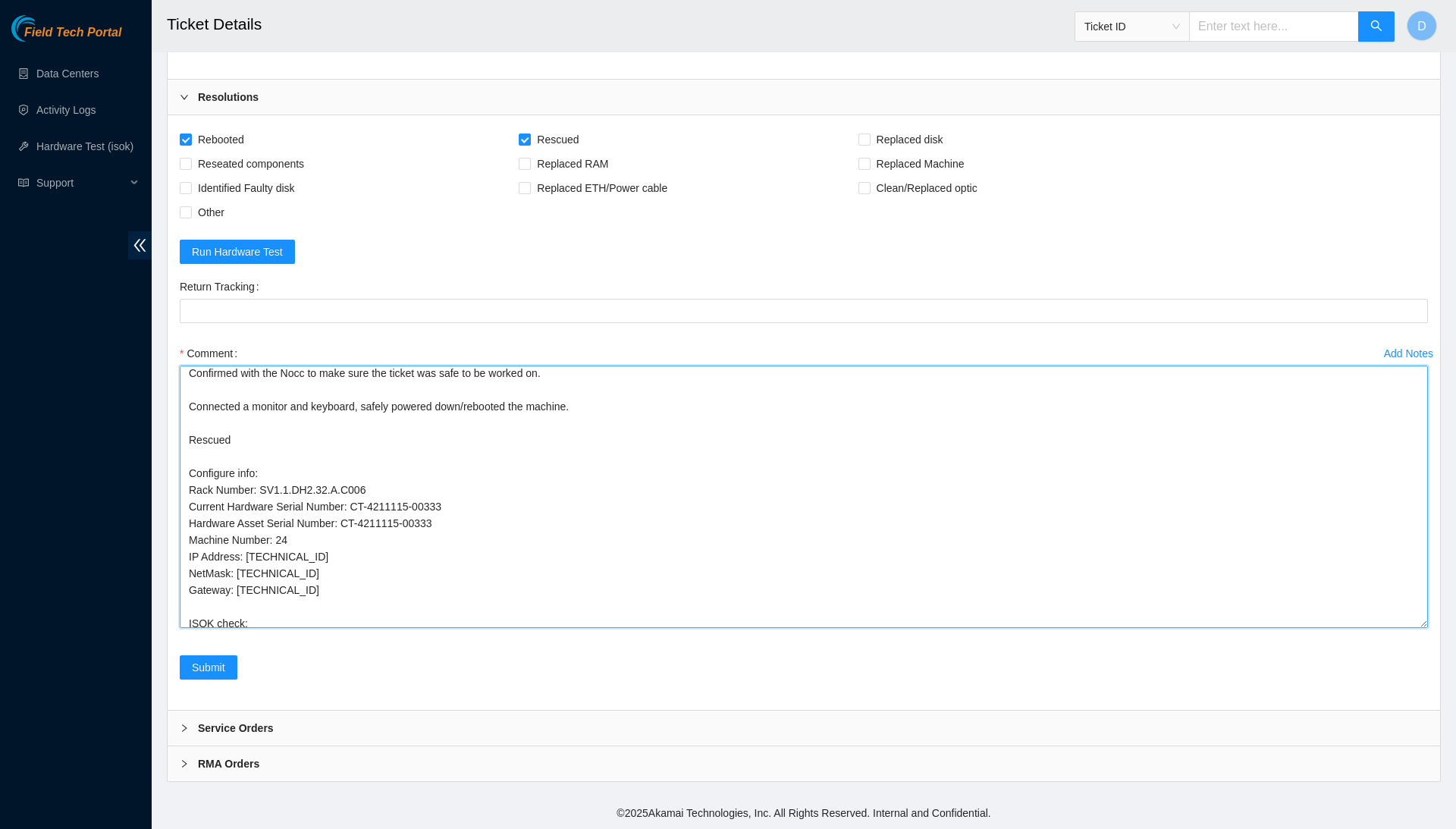
scroll to position [4, 0]
click at [422, 612] on textarea "Confirmed with the Nocc to make sure the ticket was safe to be worked on. Conne…" at bounding box center [804, 497] width 1248 height 262
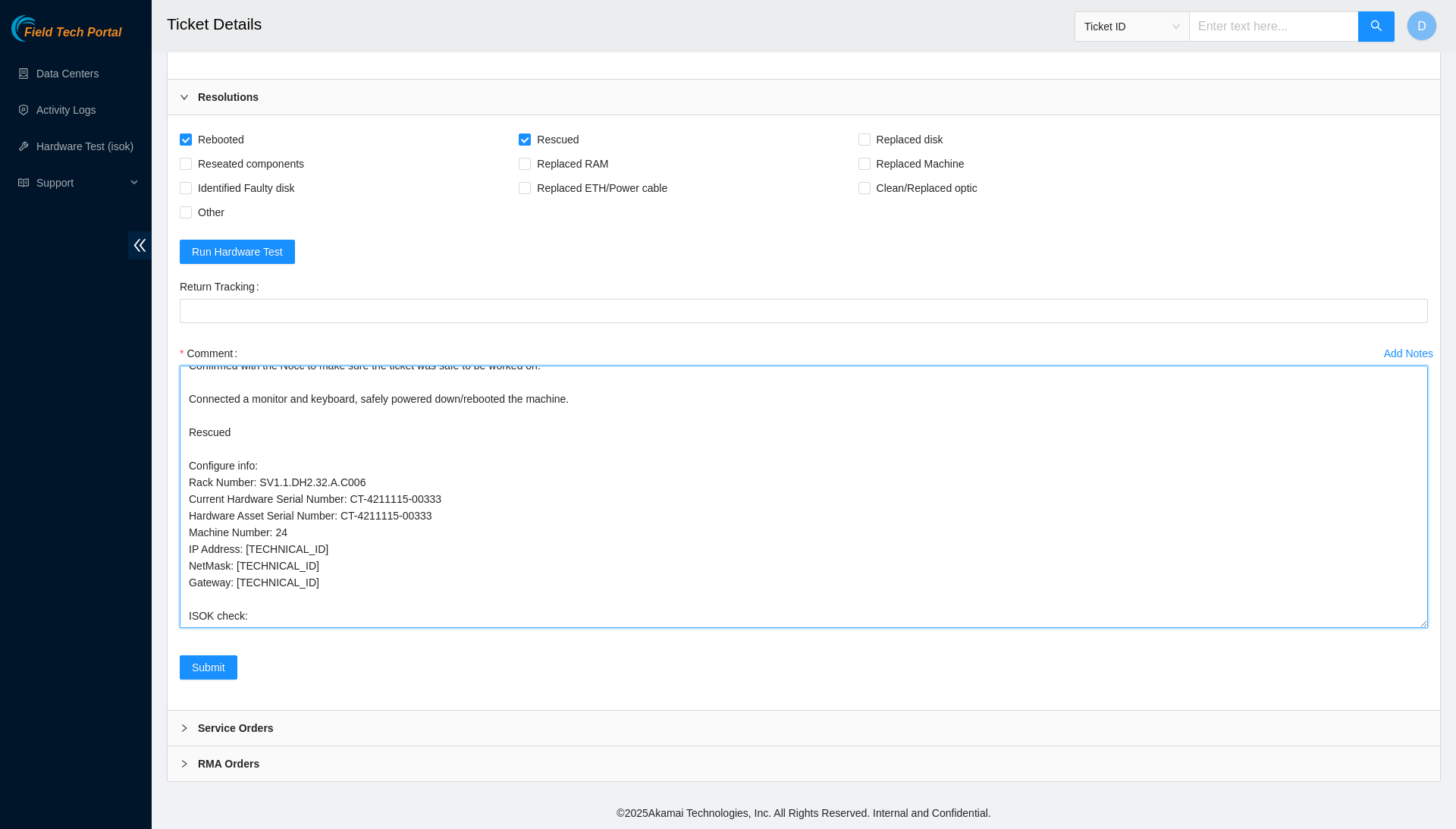
paste textarea "[TECHNICAL_ID] : passed: ok"
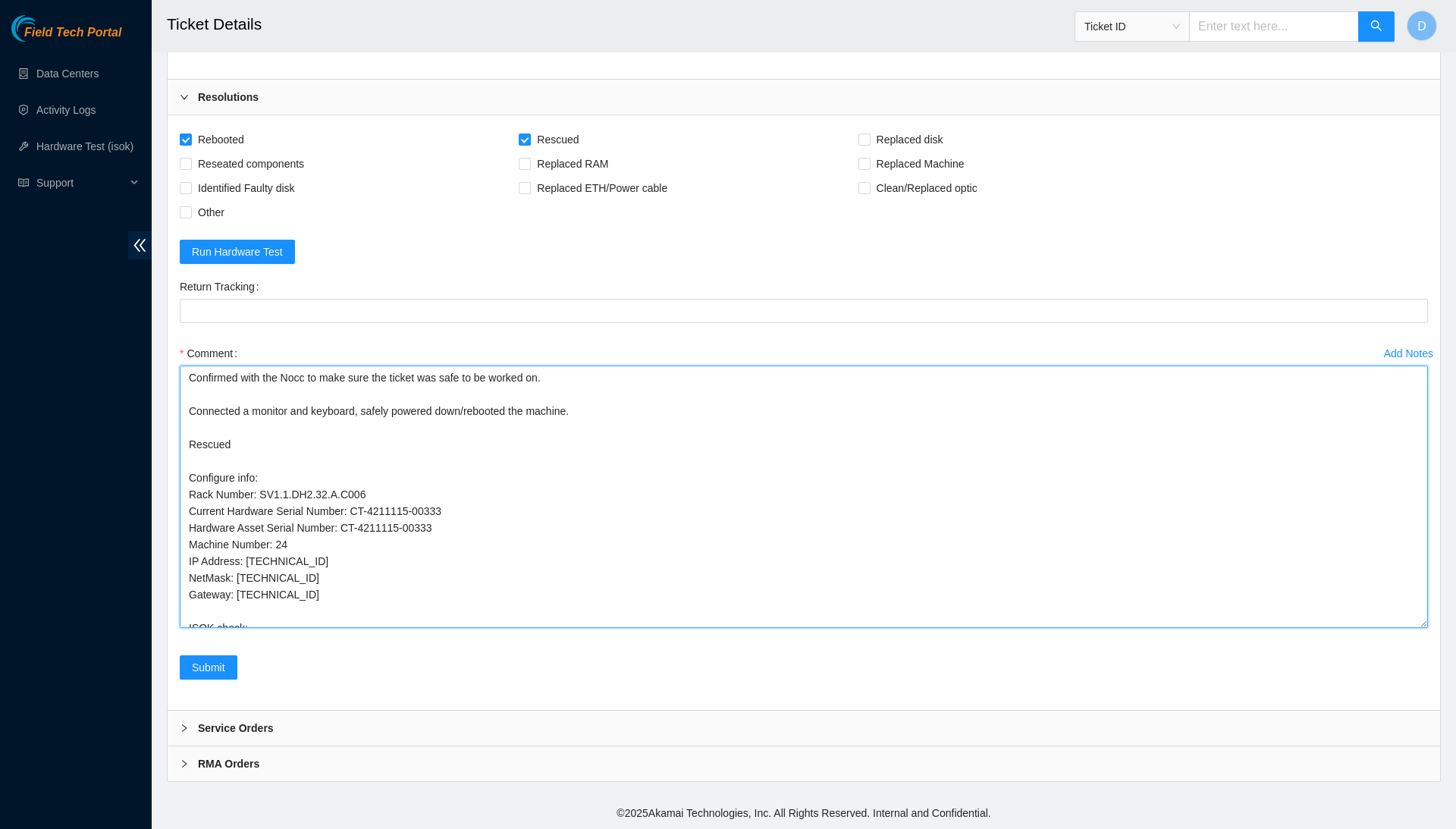
scroll to position [27, 0]
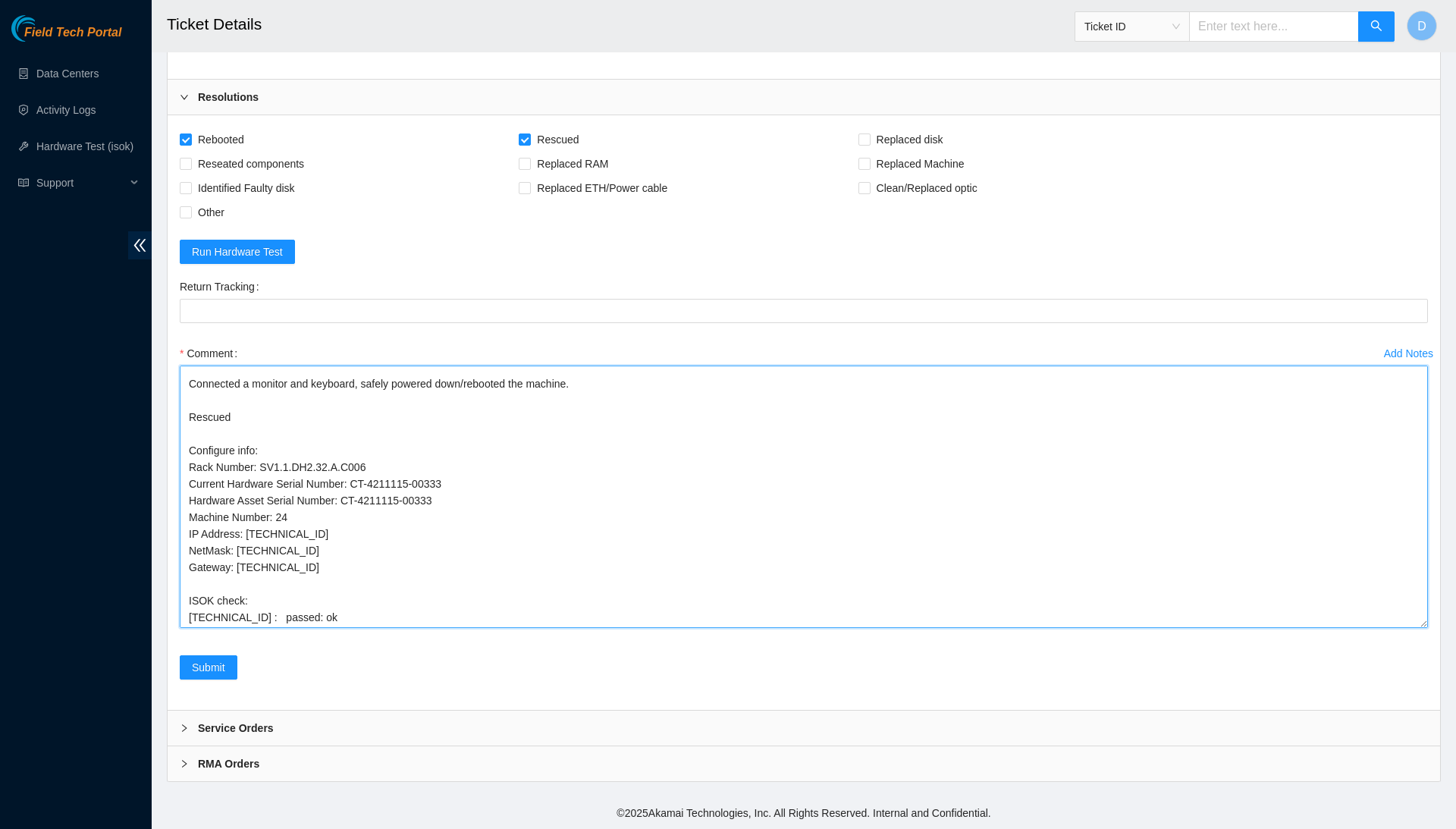
drag, startPoint x: 416, startPoint y: 605, endPoint x: 381, endPoint y: 369, distance: 238.6
click at [381, 369] on textarea "Confirmed with the Nocc to make sure the ticket was safe to be worked on. Conne…" at bounding box center [804, 497] width 1248 height 262
type textarea "Confirmed with the Nocc to make sure the ticket was safe to be worked on. Conne…"
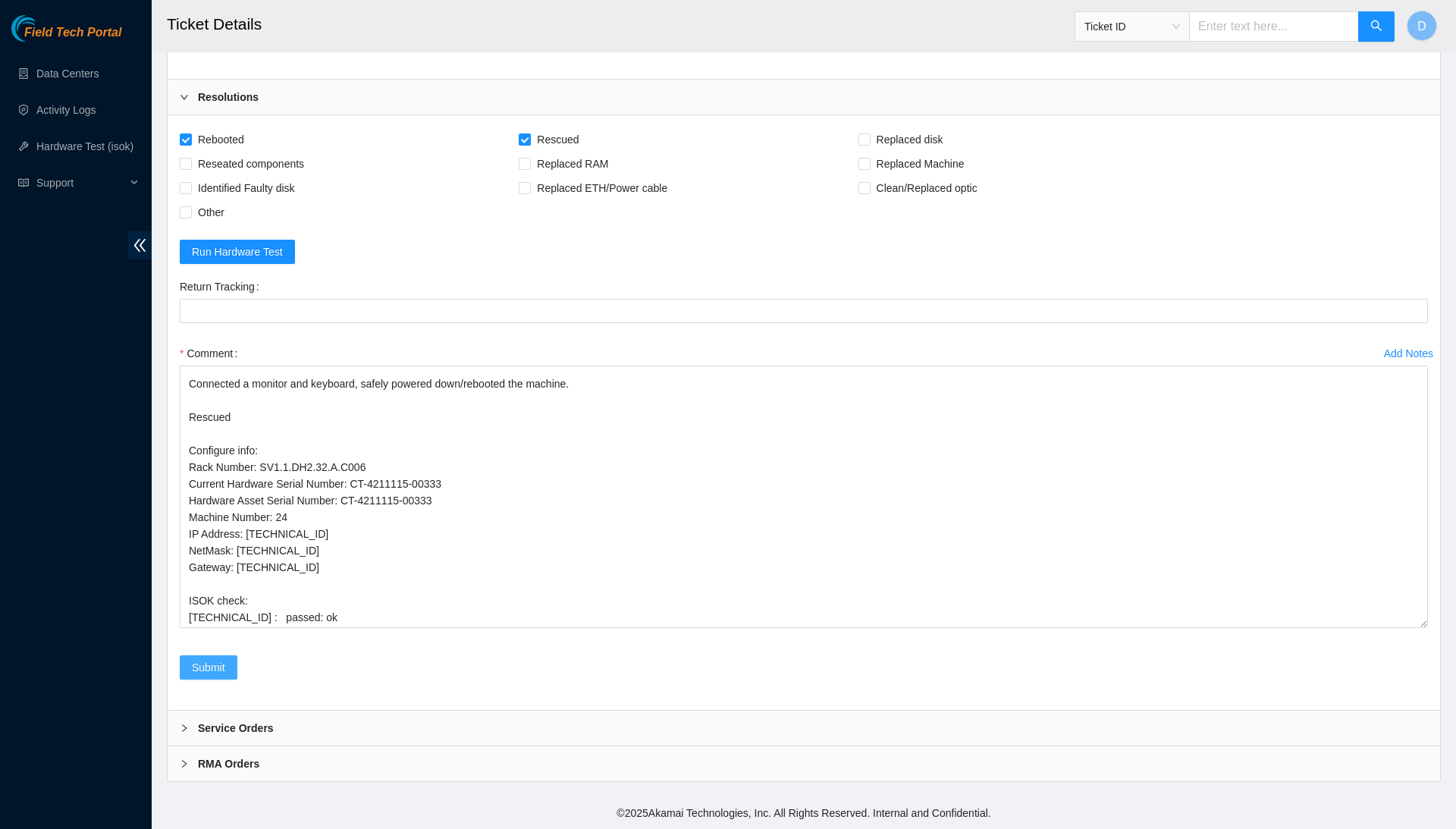
click at [192, 672] on span "Submit" at bounding box center [209, 668] width 34 height 17
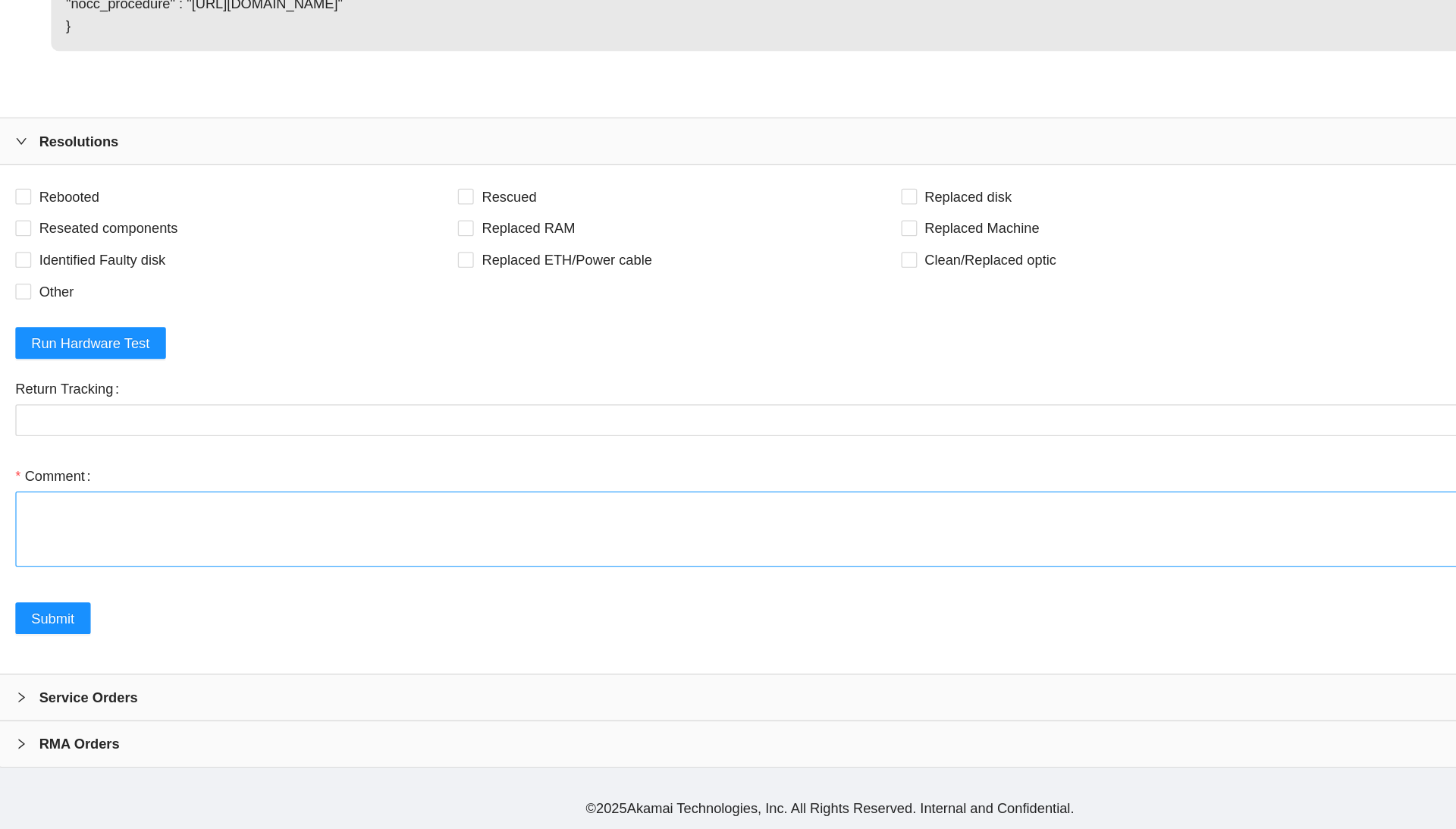
scroll to position [1354, 0]
click at [357, 571] on textarea "Comment" at bounding box center [804, 599] width 1248 height 58
paste textarea "Confirmed with the Nocc to make sure the ticket was safe to be worked on. Conne…"
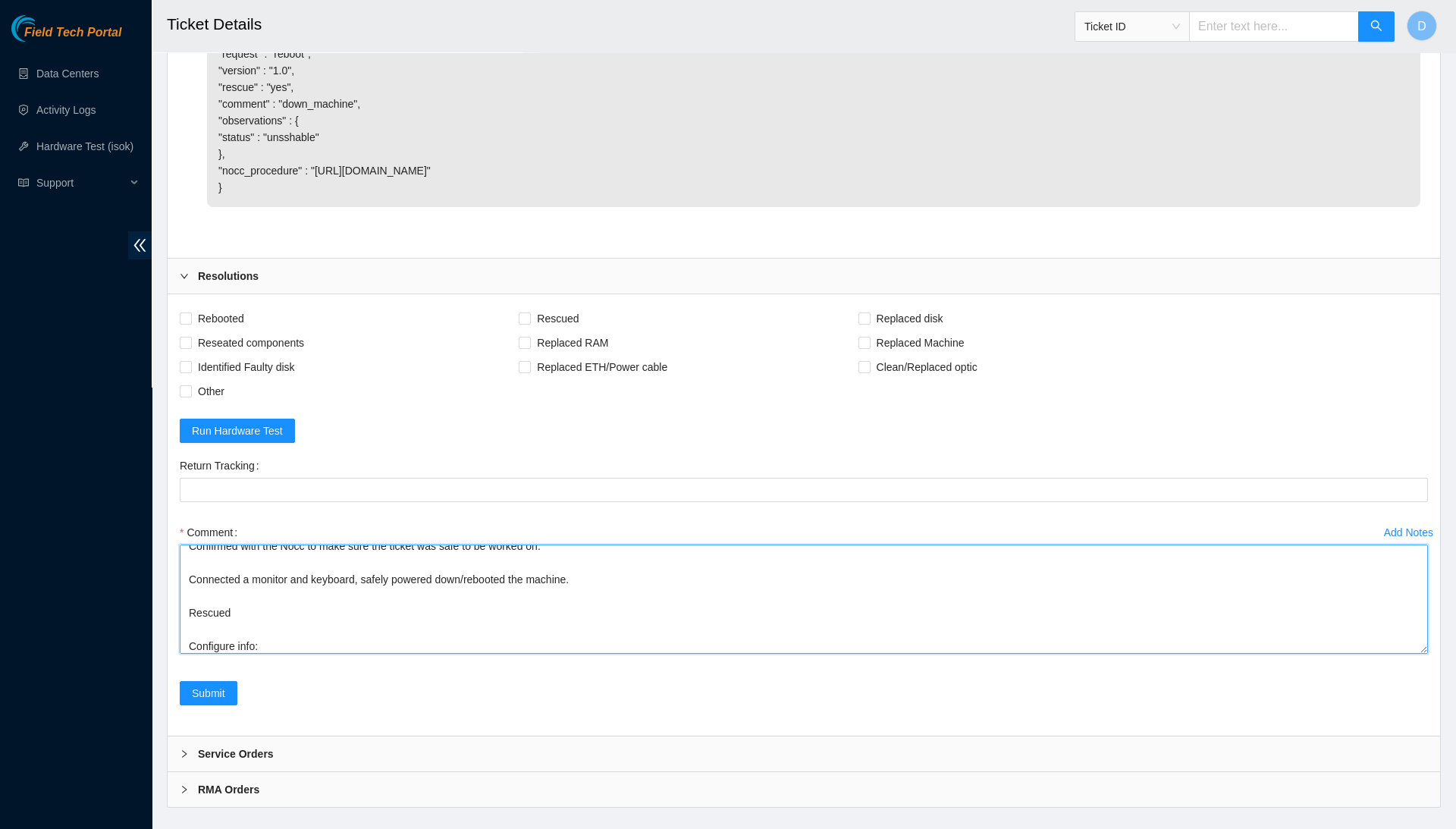
scroll to position [0, 0]
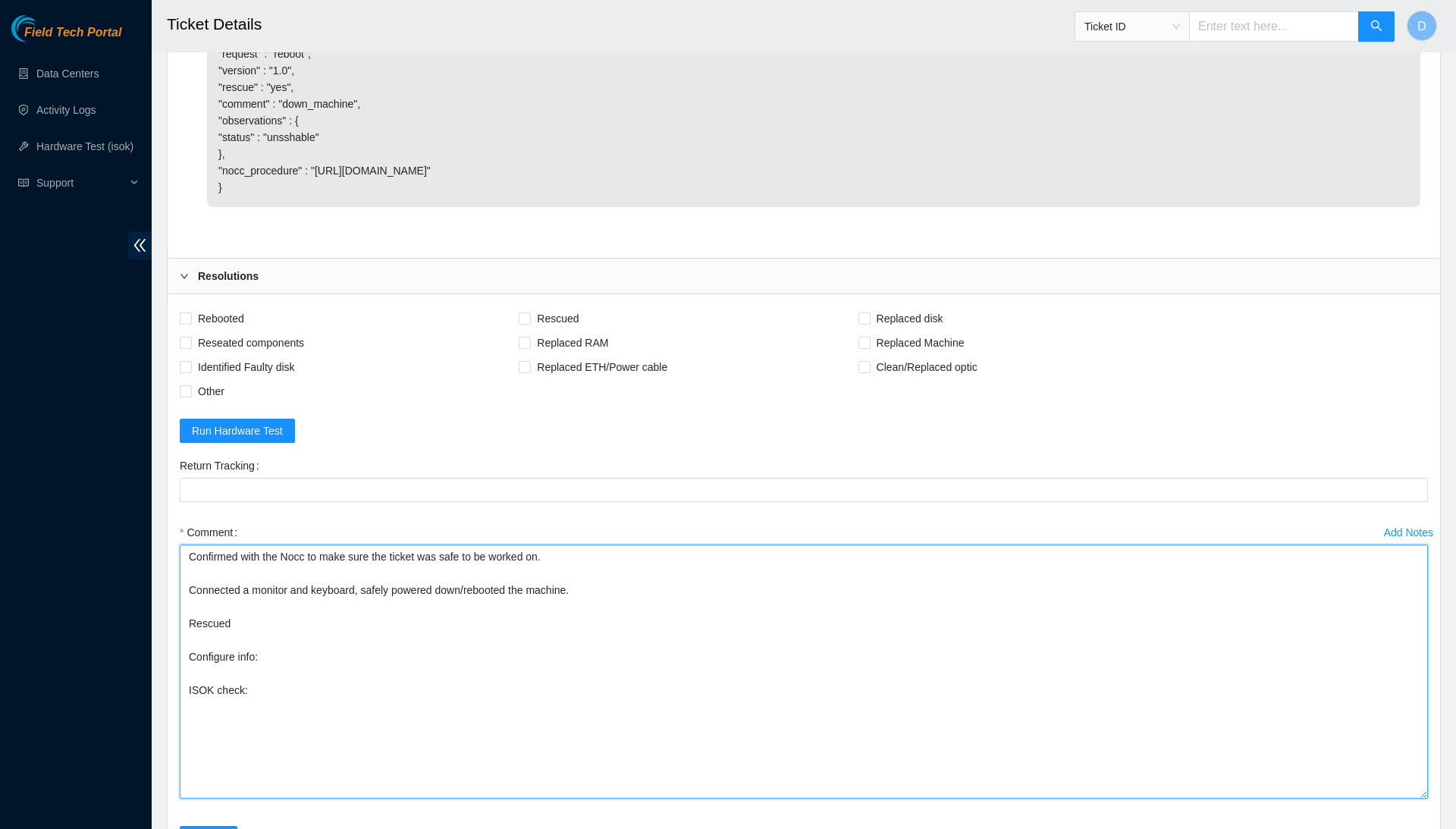
click at [1406, 799] on textarea "Confirmed with the Nocc to make sure the ticket was safe to be worked on. Conne…" at bounding box center [804, 672] width 1248 height 254
click at [858, 689] on textarea "Confirmed with the Nocc to make sure the ticket was safe to be worked on. Conne…" at bounding box center [804, 673] width 1248 height 258
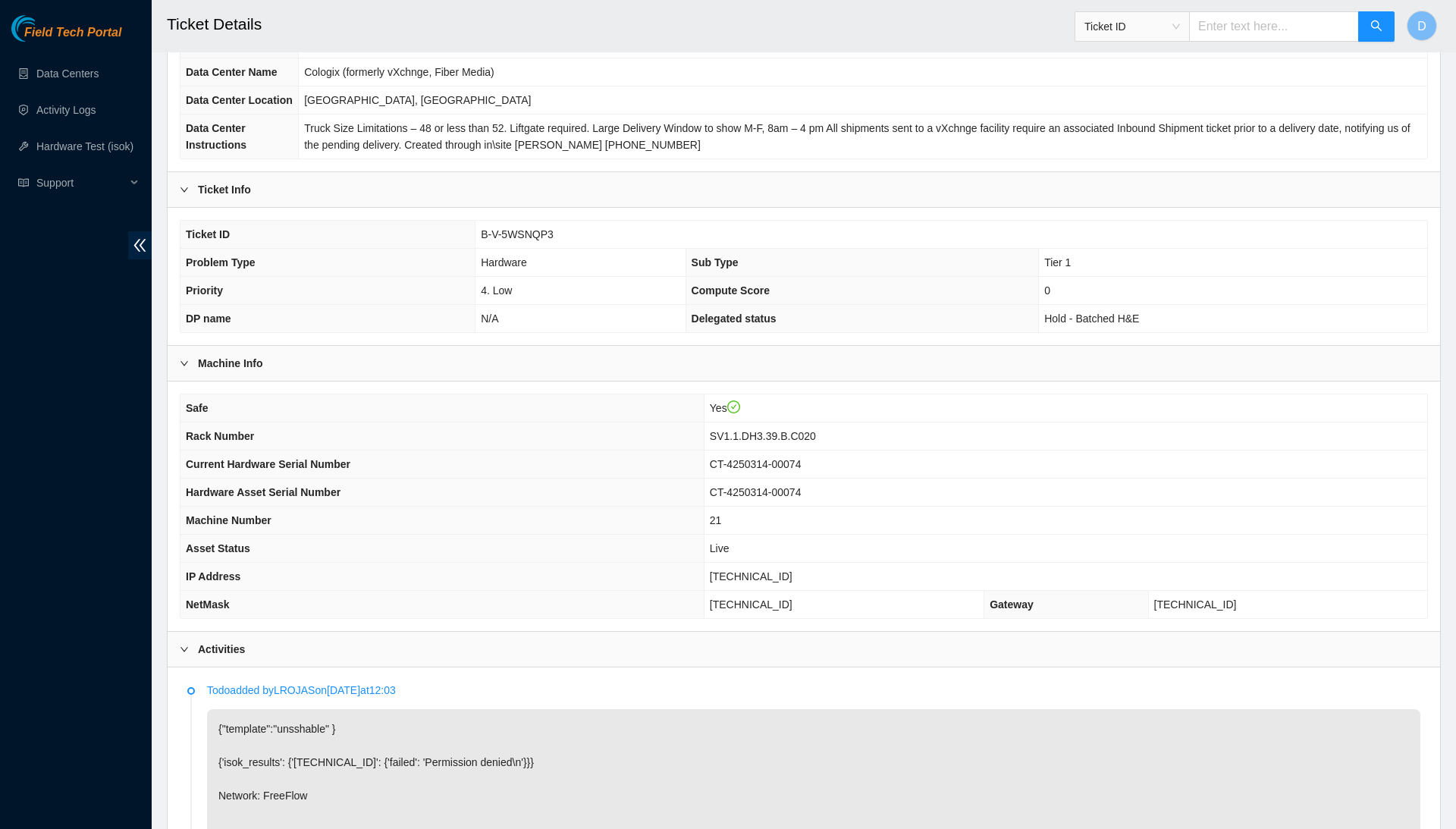
scroll to position [152, 0]
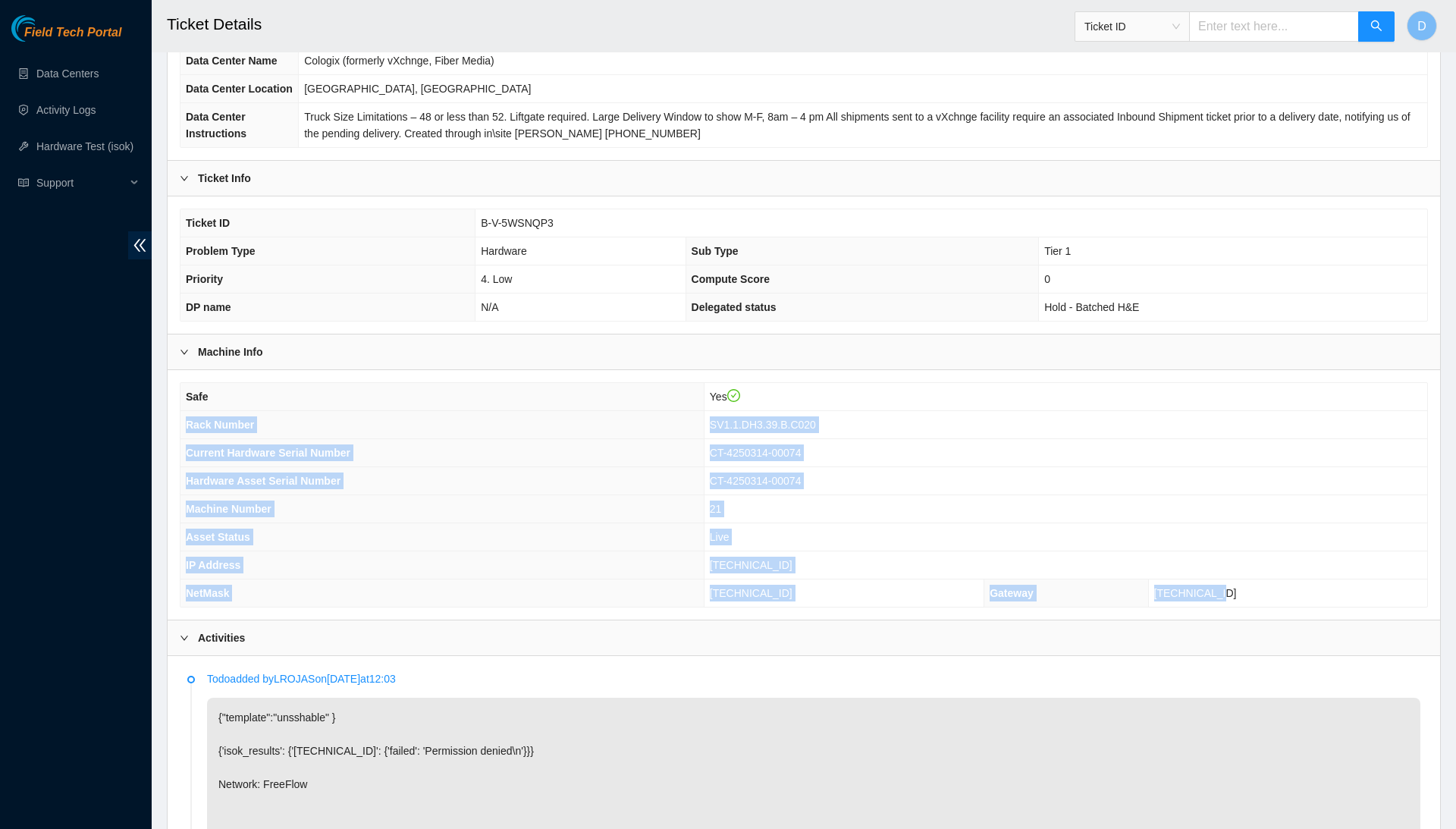
drag, startPoint x: 185, startPoint y: 453, endPoint x: 1280, endPoint y: 616, distance: 1107.1
click at [1280, 607] on tbody "Safe Yes Rack Number SV1.1.DH3.39.B.C020 Current Hardware Serial Number CT-4250…" at bounding box center [804, 494] width 1247 height 224
copy tbody "Rack Number SV1.1.DH3.39.B.C020 Current Hardware Serial Number CT-4250314-00074…"
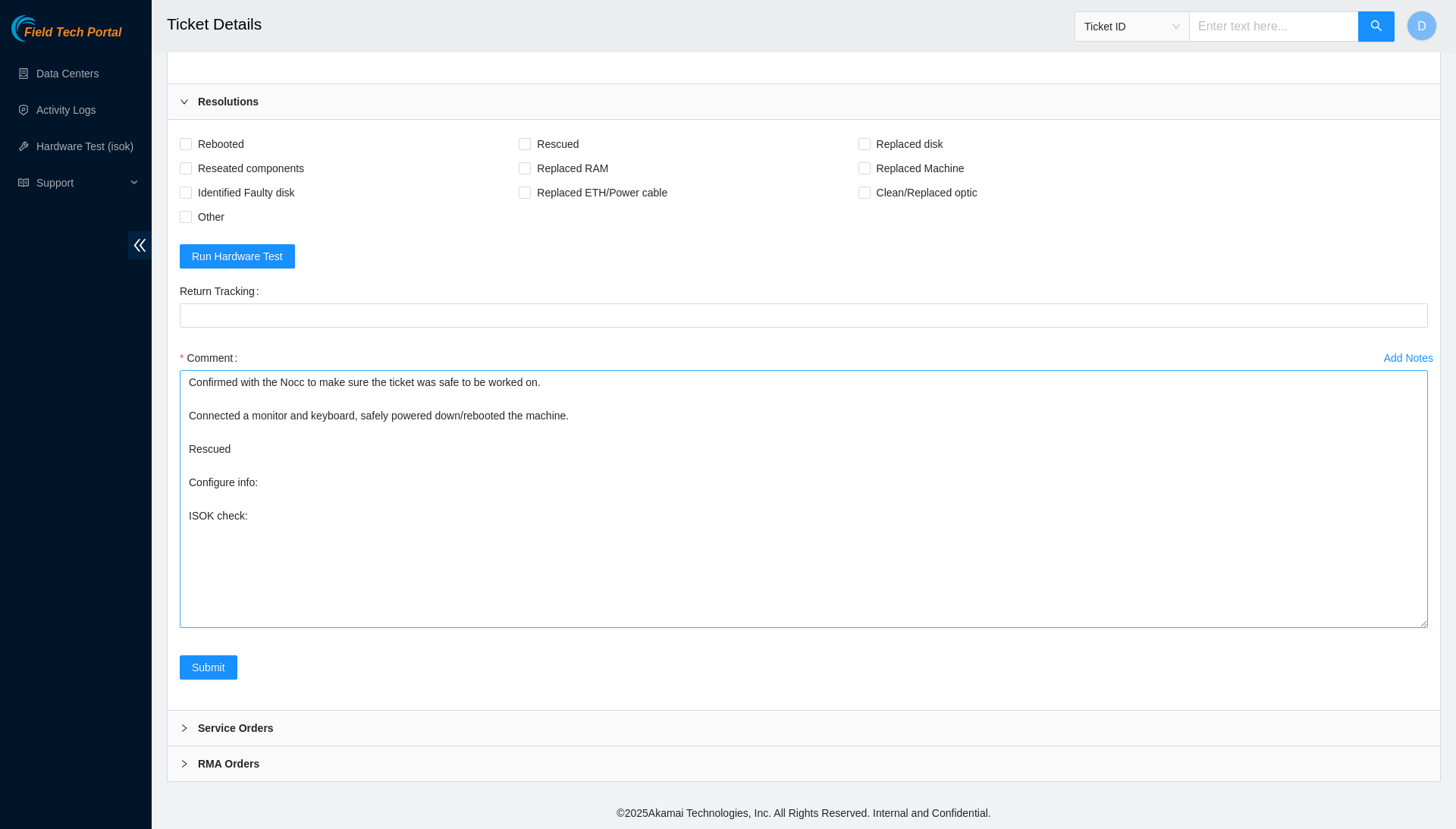
scroll to position [1552, 0]
click at [323, 510] on textarea "Confirmed with the Nocc to make sure the ticket was safe to be worked on. Conne…" at bounding box center [804, 498] width 1248 height 258
click at [325, 503] on textarea "Confirmed with the Nocc to make sure the ticket was safe to be worked on. Conne…" at bounding box center [804, 498] width 1248 height 258
click at [325, 491] on textarea "Confirmed with the Nocc to make sure the ticket was safe to be worked on. Conne…" at bounding box center [804, 498] width 1248 height 258
paste textarea "Rack Number SV1.1.DH3.39.B.C020 Current Hardware Serial Number CT-4250314-00074…"
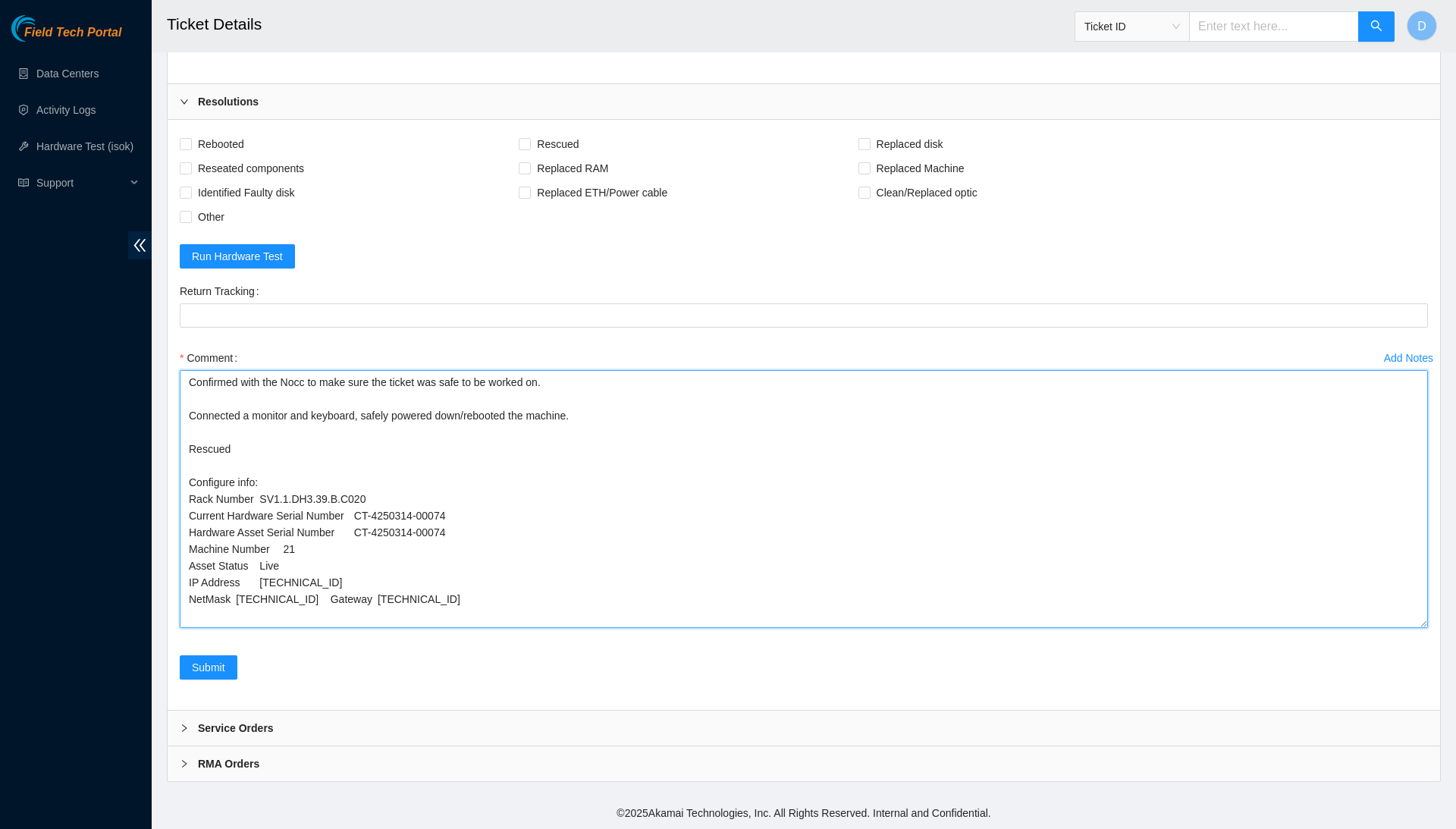
click at [339, 594] on textarea "Confirmed with the Nocc to make sure the ticket was safe to be worked on. Conne…" at bounding box center [804, 498] width 1248 height 258
click at [238, 608] on textarea "Confirmed with the Nocc to make sure the ticket was safe to be worked on. Conne…" at bounding box center [804, 498] width 1248 height 258
click at [241, 590] on textarea "Confirmed with the Nocc to make sure the ticket was safe to be worked on. Conne…" at bounding box center [804, 498] width 1248 height 258
click at [265, 575] on textarea "Confirmed with the Nocc to make sure the ticket was safe to be worked on. Conne…" at bounding box center [804, 498] width 1248 height 258
click at [274, 563] on textarea "Confirmed with the Nocc to make sure the ticket was safe to be worked on. Conne…" at bounding box center [804, 498] width 1248 height 258
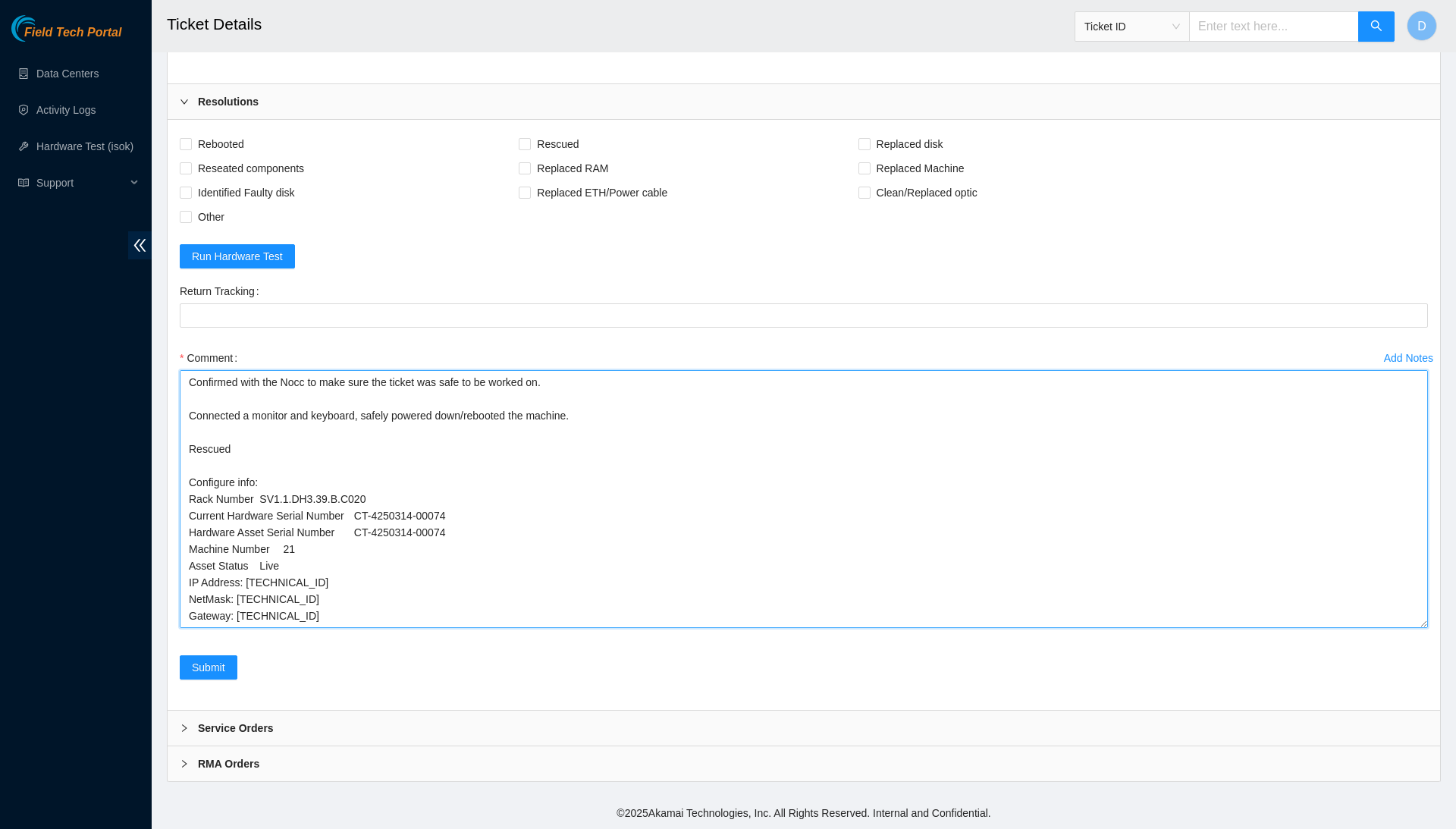
click at [274, 563] on textarea "Confirmed with the Nocc to make sure the ticket was safe to be worked on. Conne…" at bounding box center [804, 498] width 1248 height 258
click at [277, 565] on textarea "Confirmed with the Nocc to make sure the ticket was safe to be worked on. Conne…" at bounding box center [804, 498] width 1248 height 258
click at [289, 541] on textarea "Confirmed with the Nocc to make sure the ticket was safe to be worked on. Conne…" at bounding box center [804, 498] width 1248 height 258
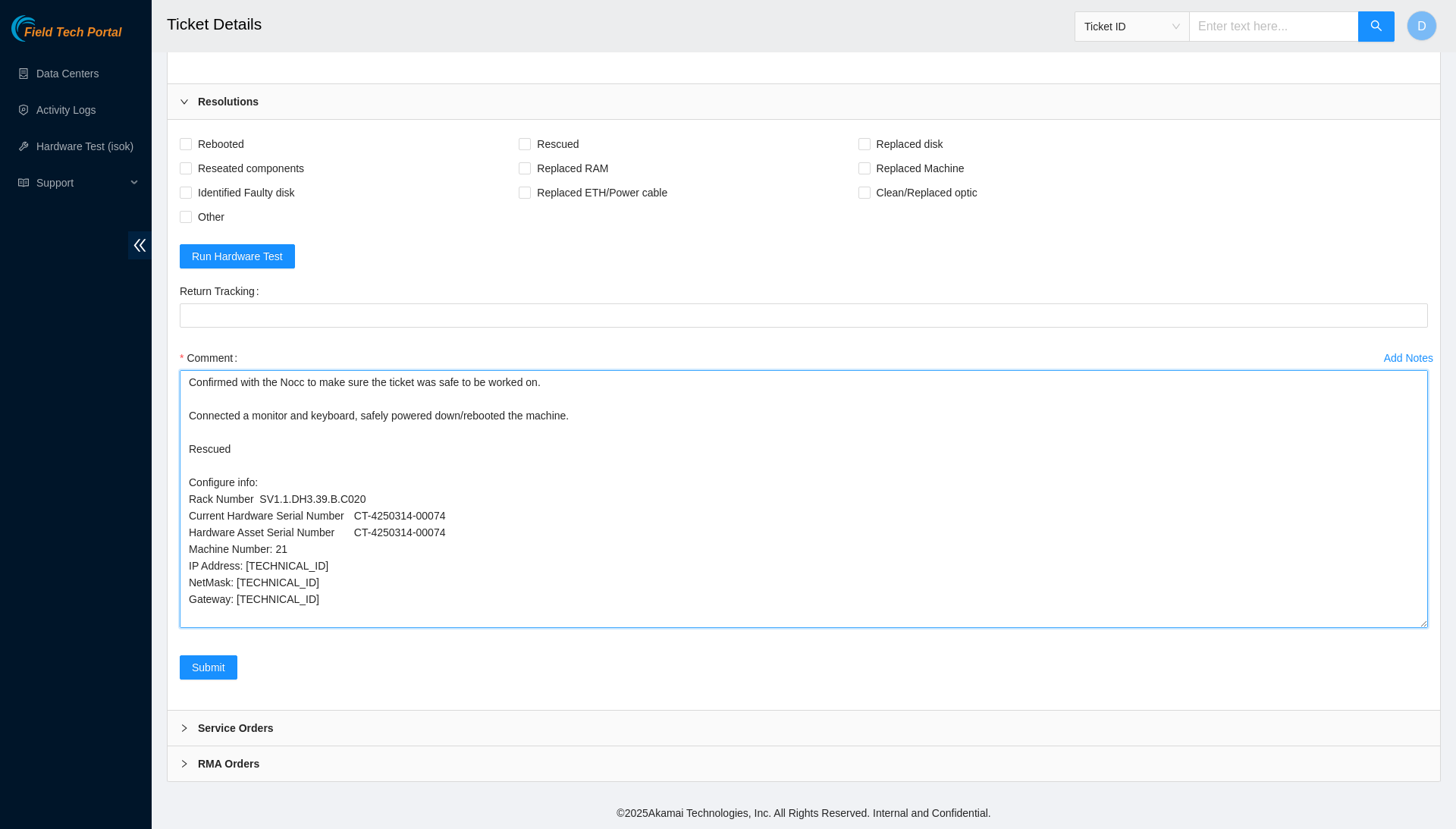
click at [358, 530] on textarea "Confirmed with the Nocc to make sure the ticket was safe to be worked on. Conne…" at bounding box center [804, 498] width 1248 height 258
click at [365, 510] on textarea "Confirmed with the Nocc to make sure the ticket was safe to be worked on. Conne…" at bounding box center [804, 498] width 1248 height 258
click at [265, 490] on textarea "Confirmed with the Nocc to make sure the ticket was safe to be worked on. Conne…" at bounding box center [804, 498] width 1248 height 258
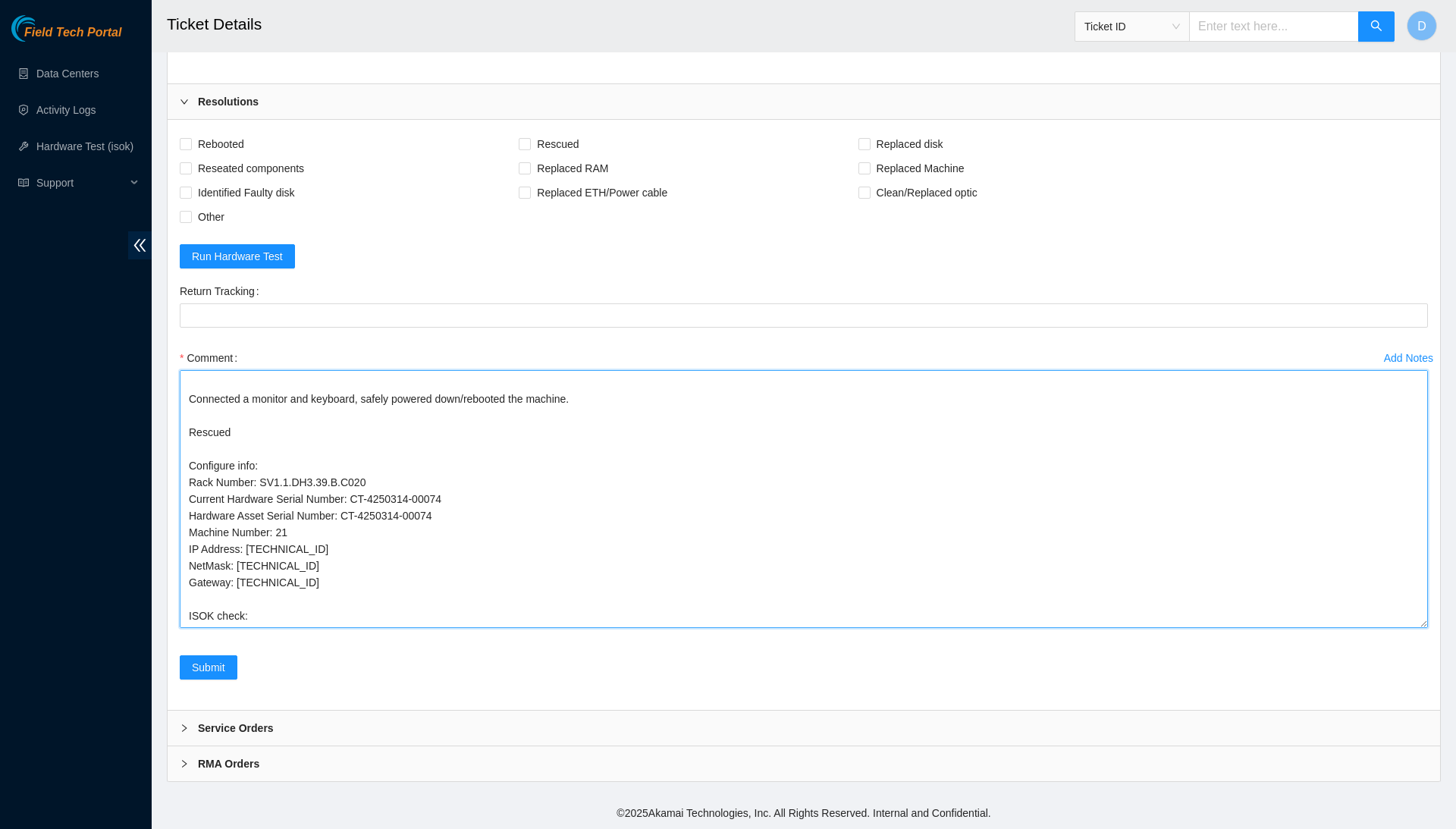
scroll to position [25, 0]
click at [286, 536] on textarea "Confirmed with the Nocc to make sure the ticket was safe to be worked on. Conne…" at bounding box center [804, 498] width 1248 height 258
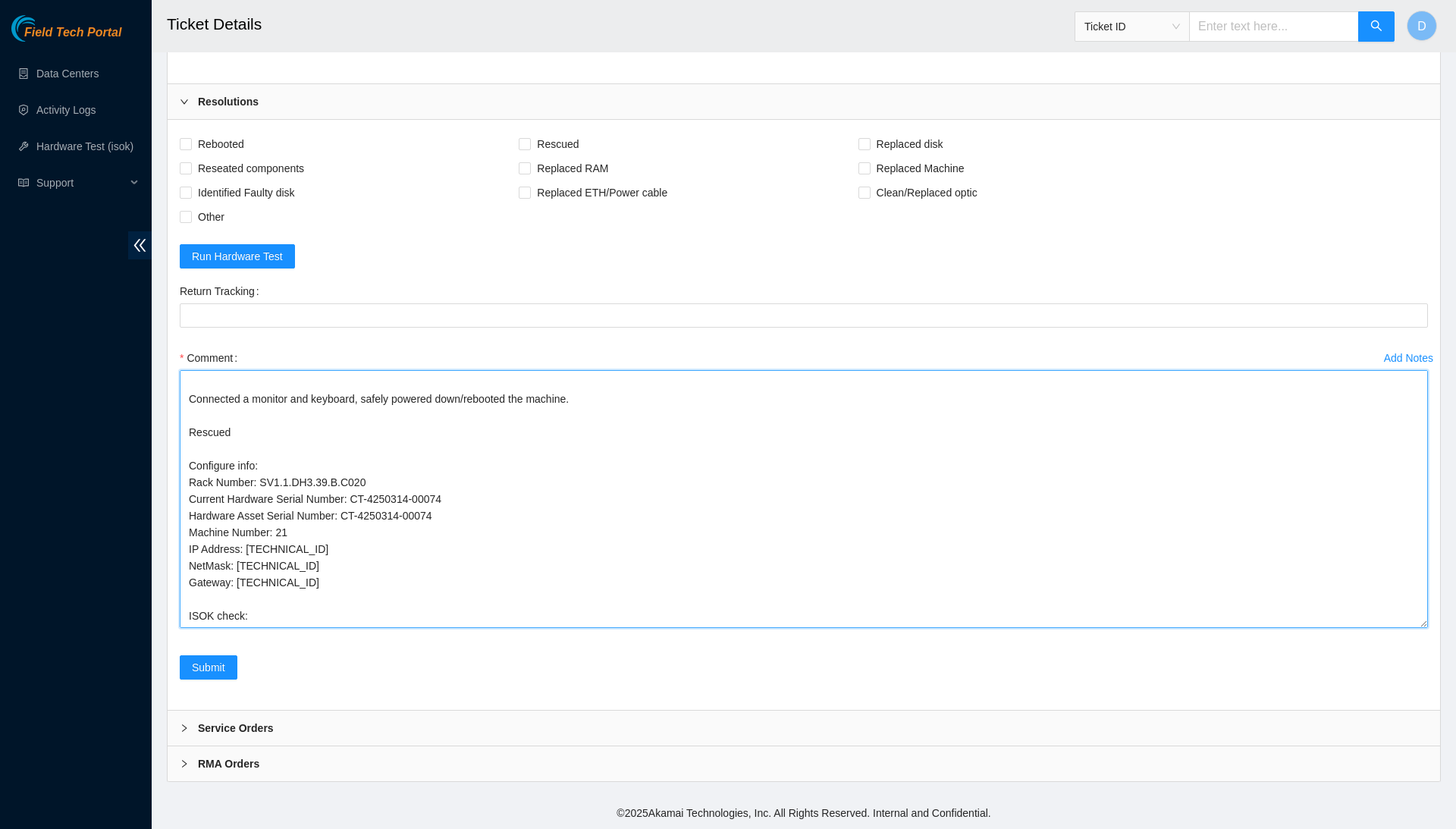
click at [286, 536] on textarea "Confirmed with the Nocc to make sure the ticket was safe to be worked on. Conne…" at bounding box center [804, 498] width 1248 height 258
click at [398, 568] on textarea "Confirmed with the Nocc to make sure the ticket was safe to be worked on. Conne…" at bounding box center [804, 498] width 1248 height 258
drag, startPoint x: 253, startPoint y: 534, endPoint x: 332, endPoint y: 538, distance: 79.1
click at [332, 538] on textarea "Confirmed with the Nocc to make sure the ticket was safe to be worked on. Conne…" at bounding box center [804, 498] width 1248 height 258
click at [286, 606] on textarea "Confirmed with the Nocc to make sure the ticket was safe to be worked on. Conne…" at bounding box center [804, 498] width 1248 height 258
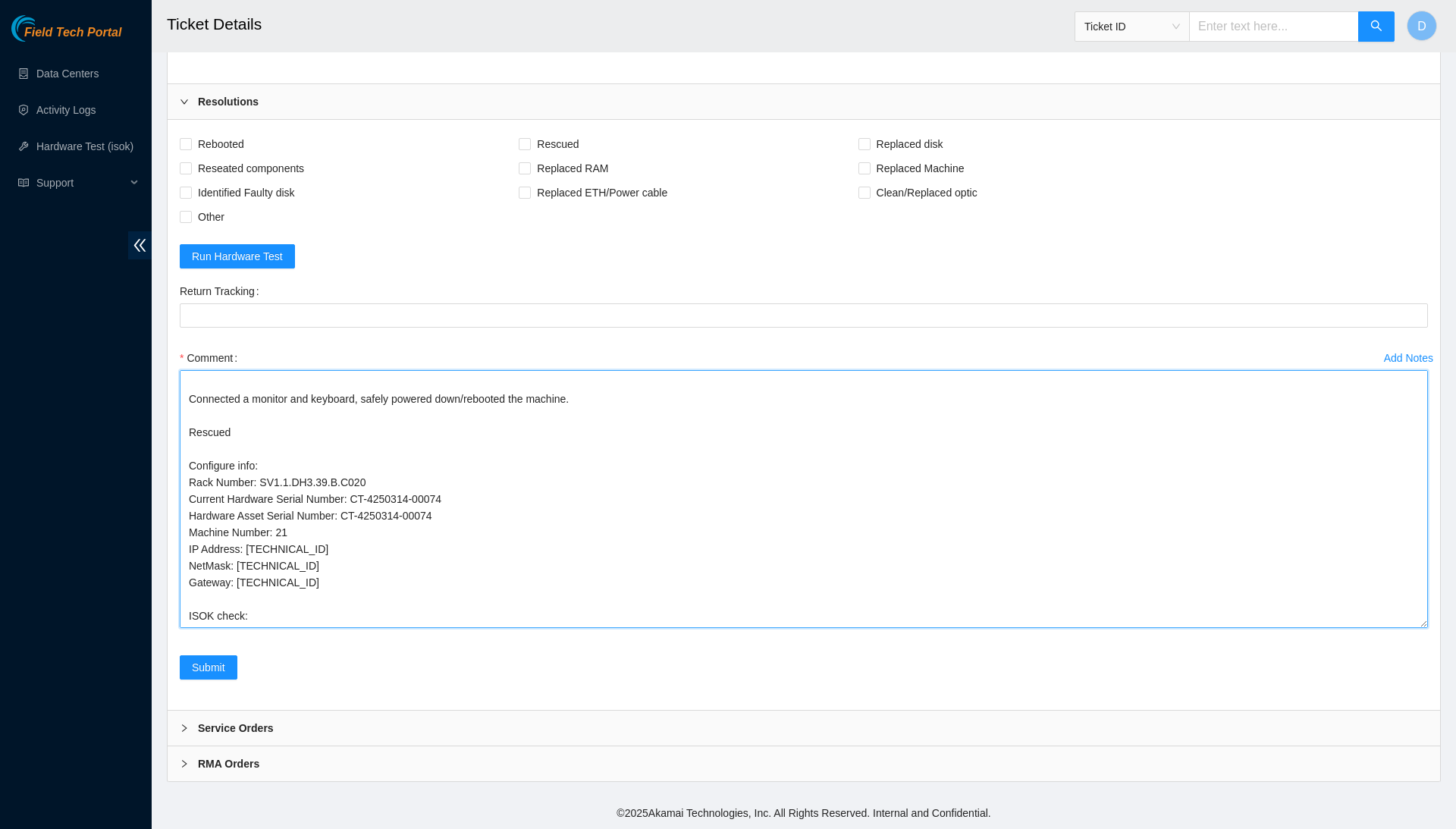
paste textarea "[TECHNICAL_ID] : passed: ok"
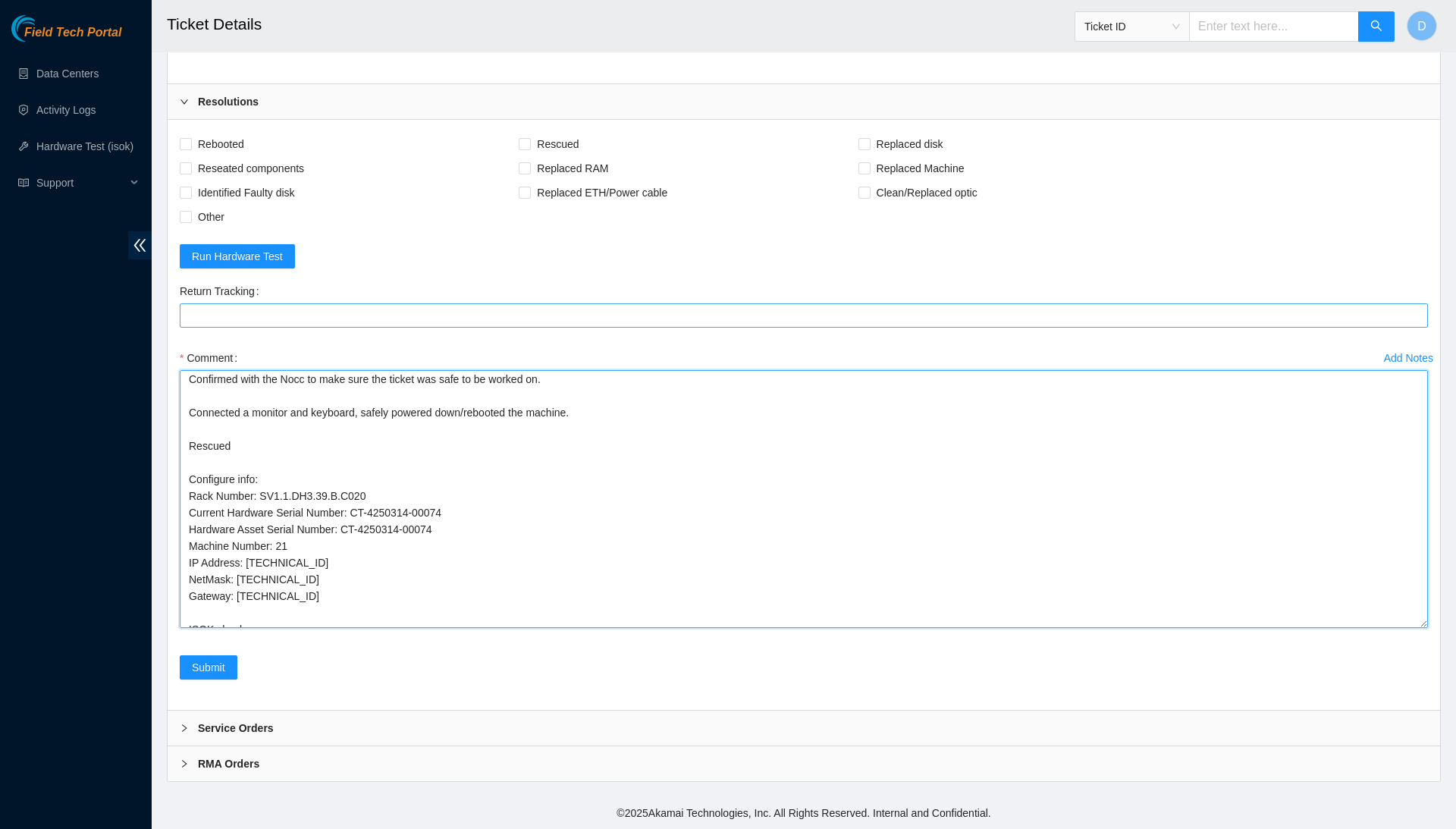
scroll to position [0, 0]
drag, startPoint x: 386, startPoint y: 605, endPoint x: 281, endPoint y: 311, distance: 312.2
click at [281, 311] on form "Rebooted Rescued Replaced disk Reseated components Replaced RAM Replaced Machin…" at bounding box center [804, 415] width 1248 height 566
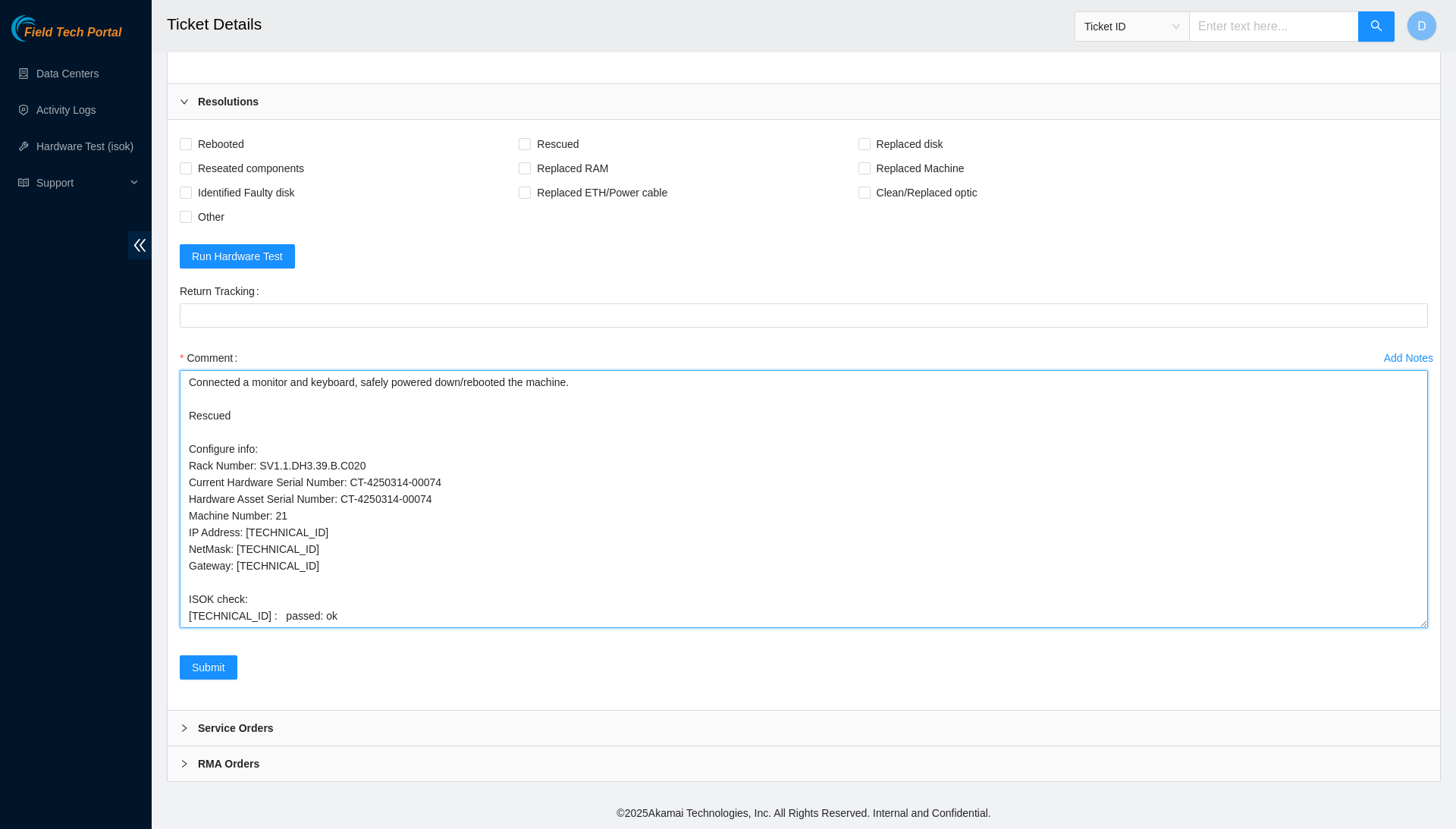
scroll to position [41, 0]
type textarea "Confirmed with the Nocc to make sure the ticket was safe to be worked on. Conne…"
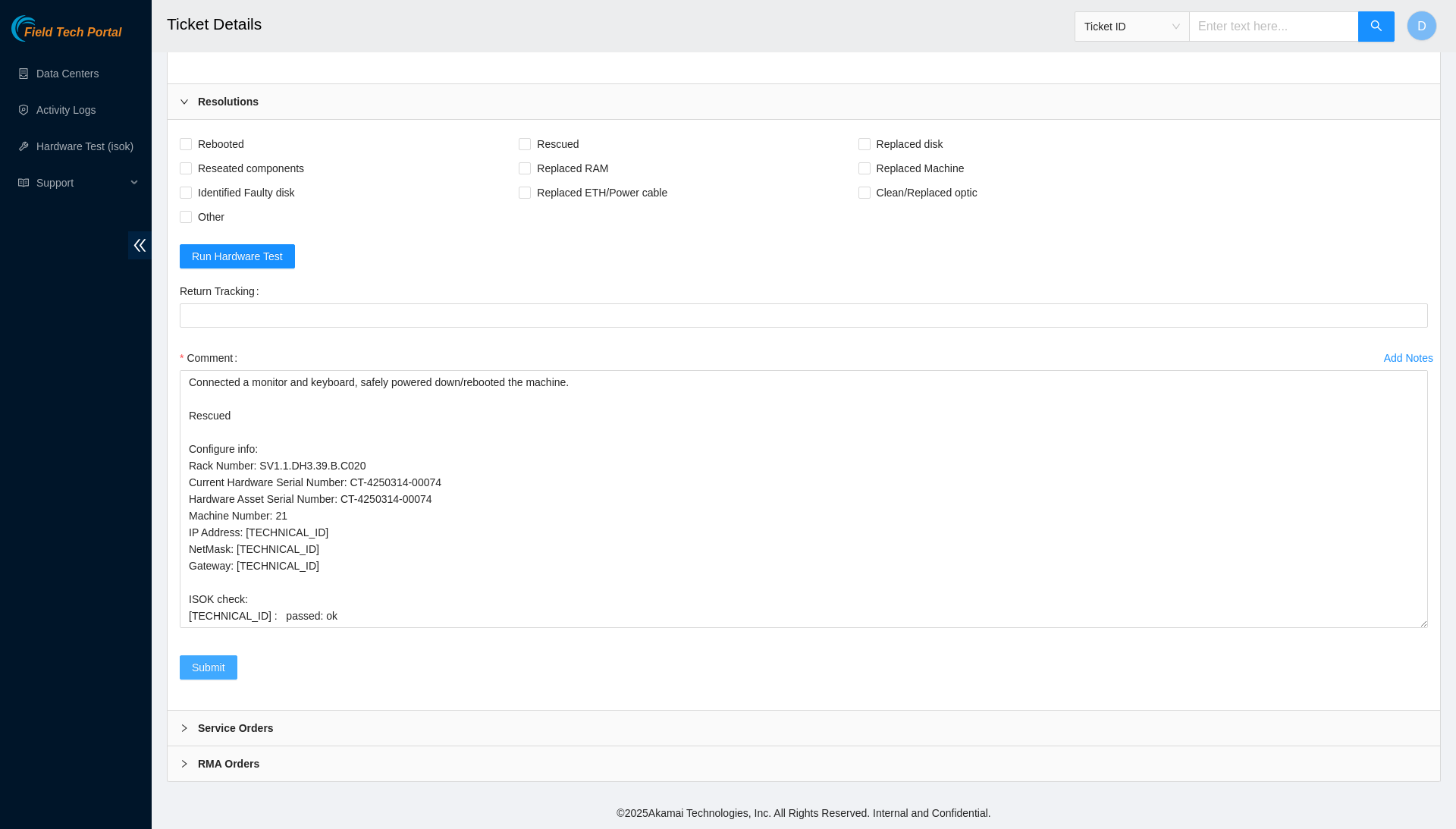
click at [219, 673] on span "Submit" at bounding box center [209, 668] width 34 height 17
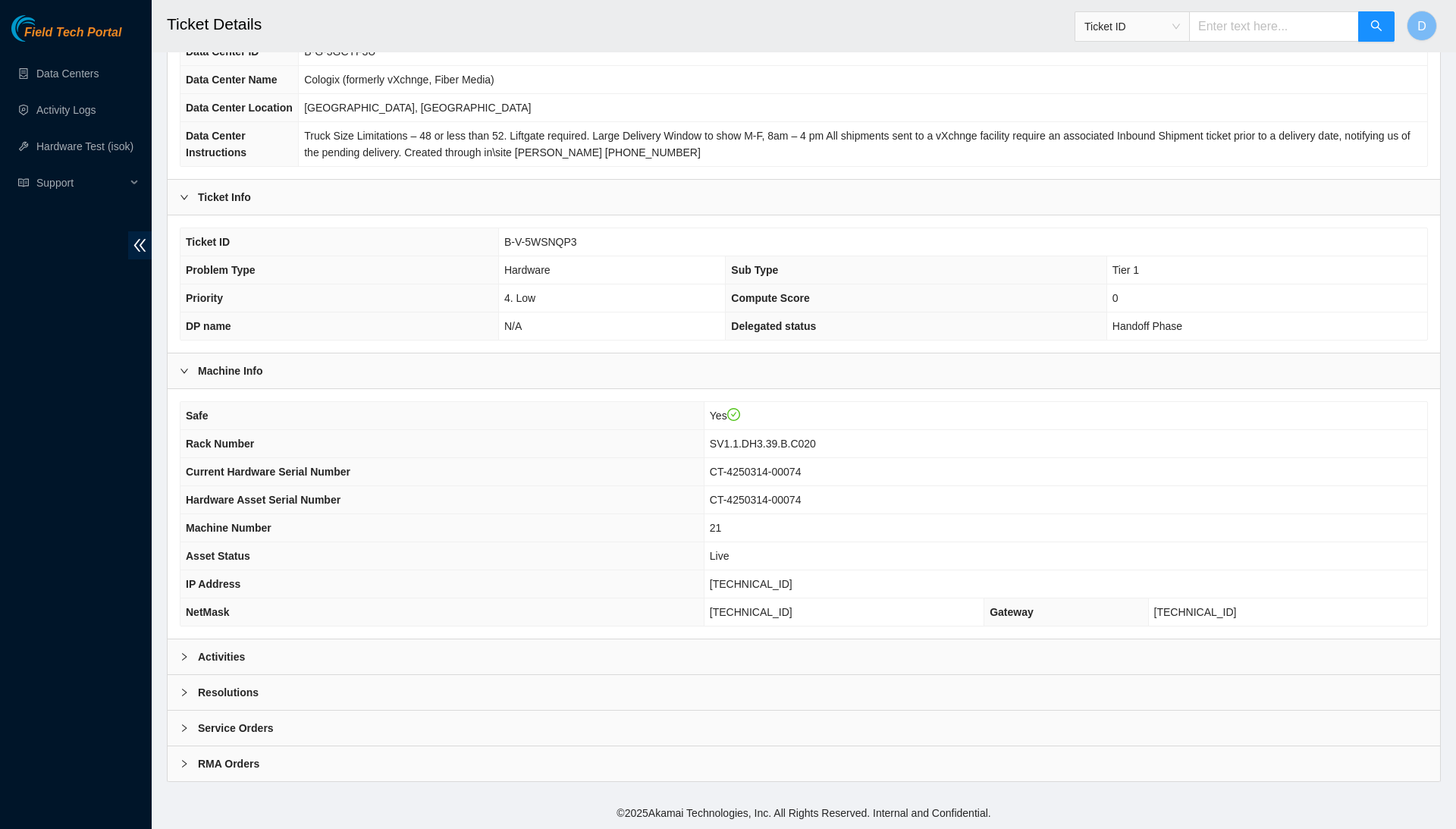
scroll to position [161, 0]
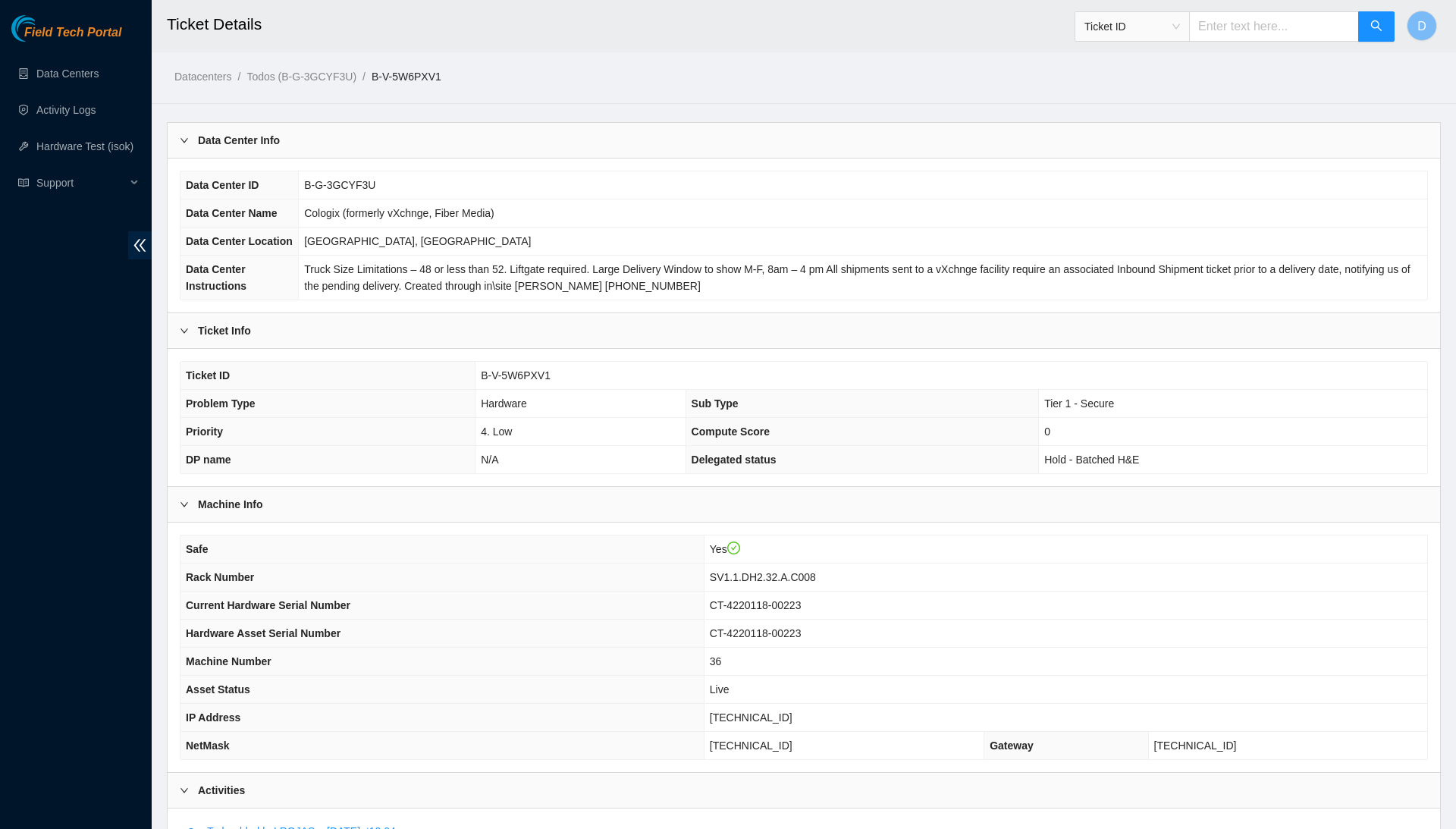
scroll to position [498, 0]
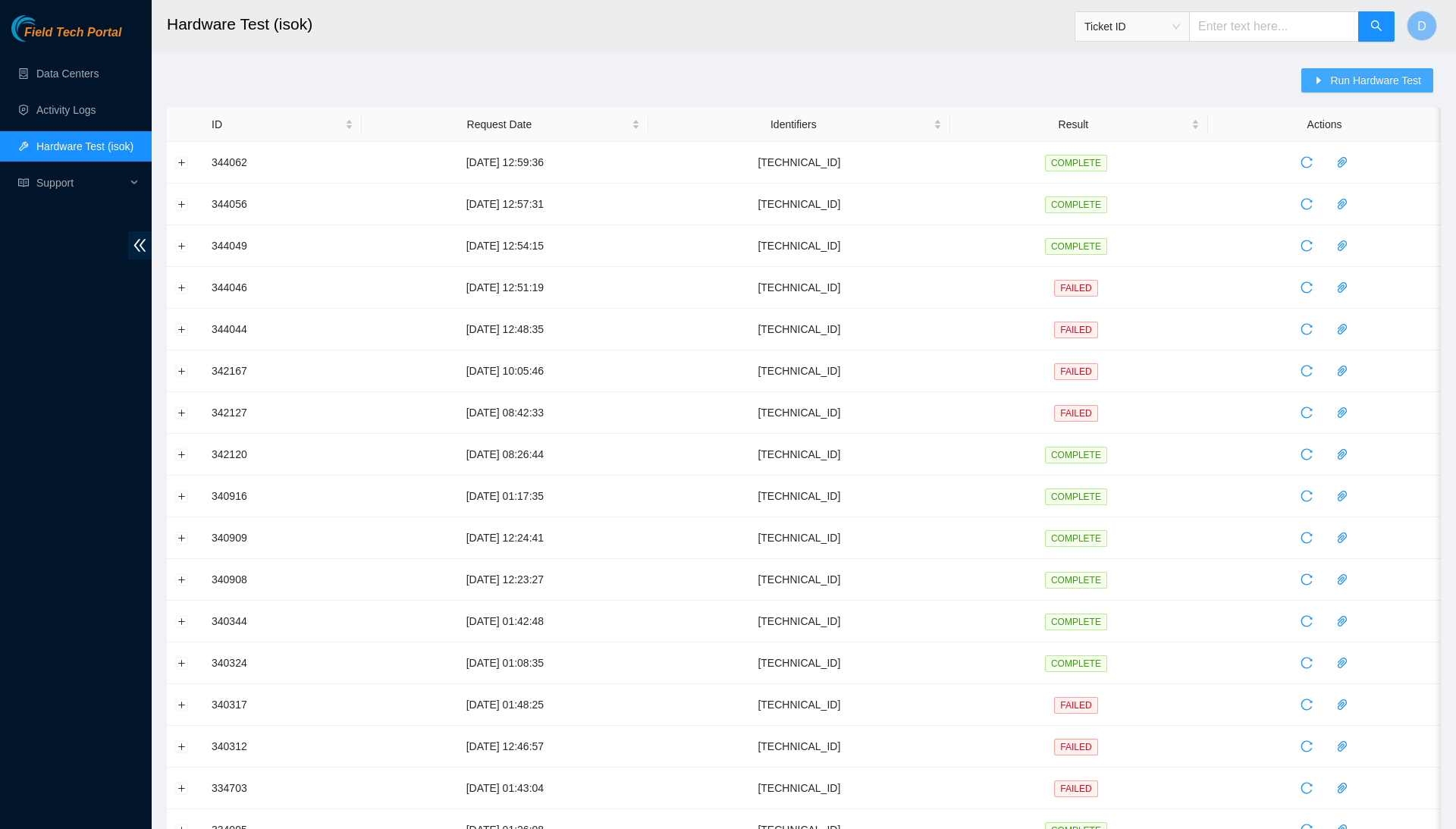
click at [1376, 91] on button "Run Hardware Test" at bounding box center [1367, 80] width 132 height 24
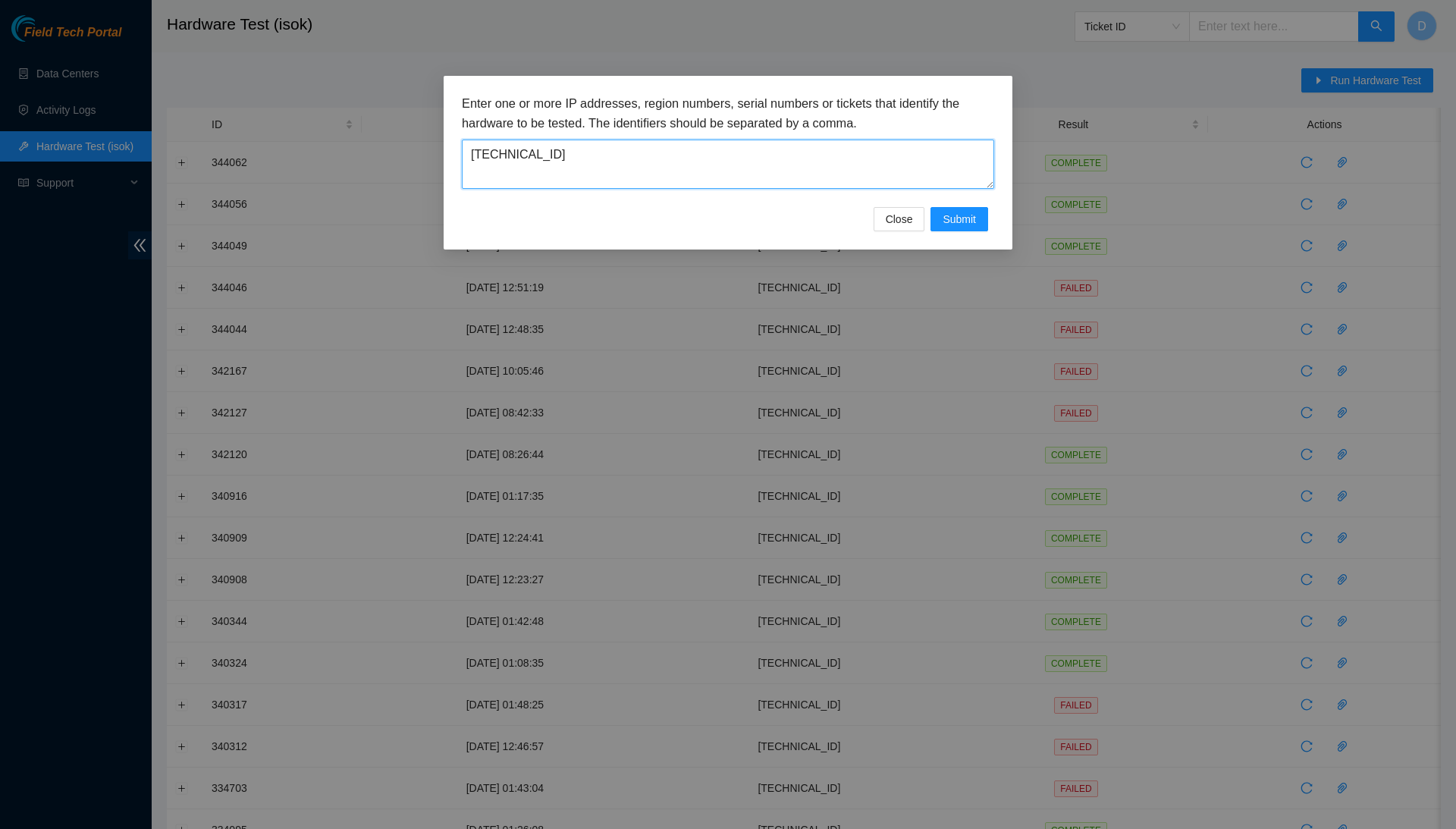
click at [835, 165] on textarea "[TECHNICAL_ID]" at bounding box center [728, 164] width 533 height 49
click at [835, 165] on textarea "23.209.82.88" at bounding box center [728, 164] width 533 height 49
paste textarea "[TECHNICAL_ID]"
type textarea "[TECHNICAL_ID]"
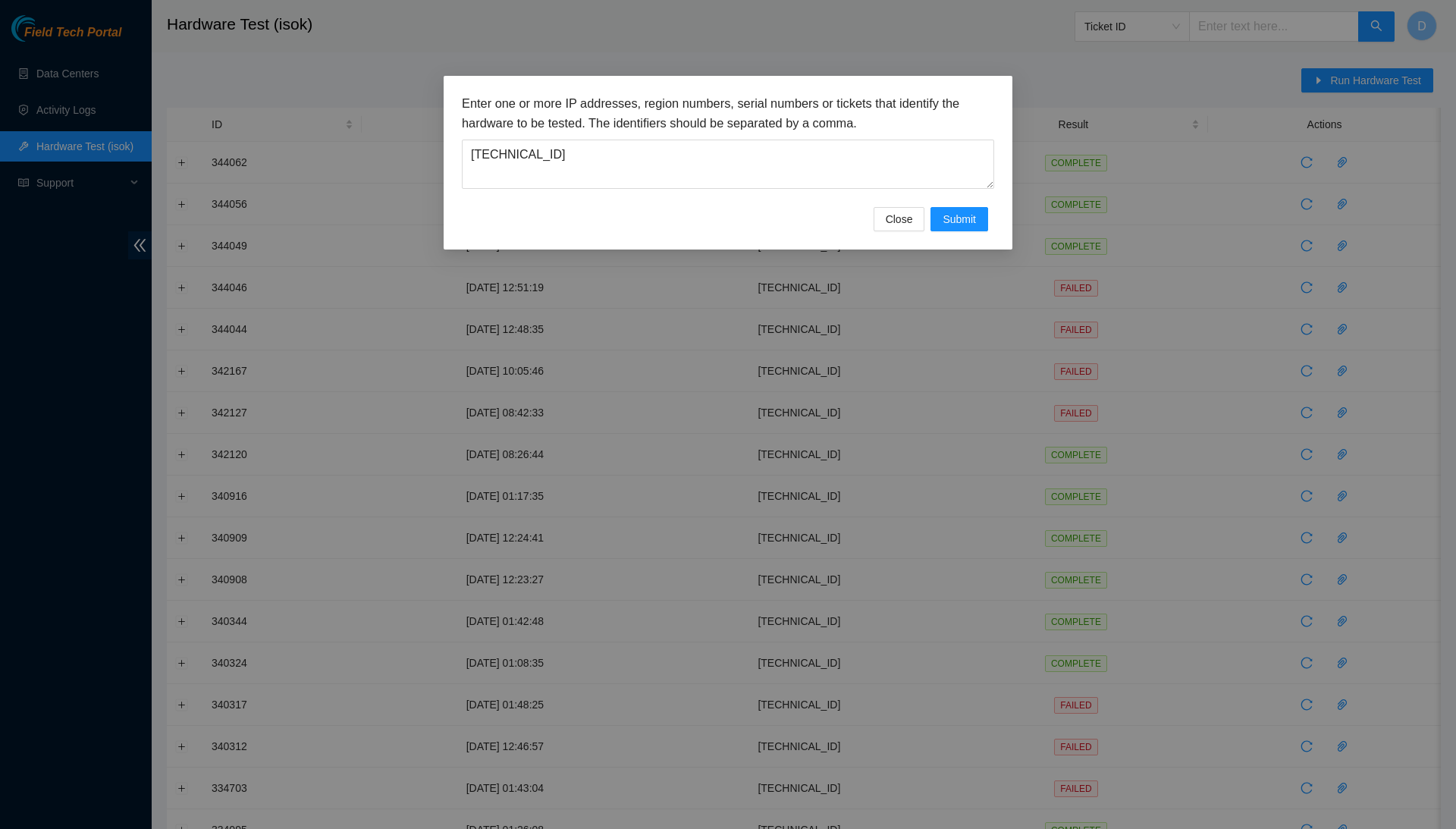
click at [966, 205] on div "Enter one or more IP addresses, region numbers, serial numbers or tickets that …" at bounding box center [728, 150] width 533 height 113
click at [966, 211] on span "Submit" at bounding box center [959, 219] width 34 height 17
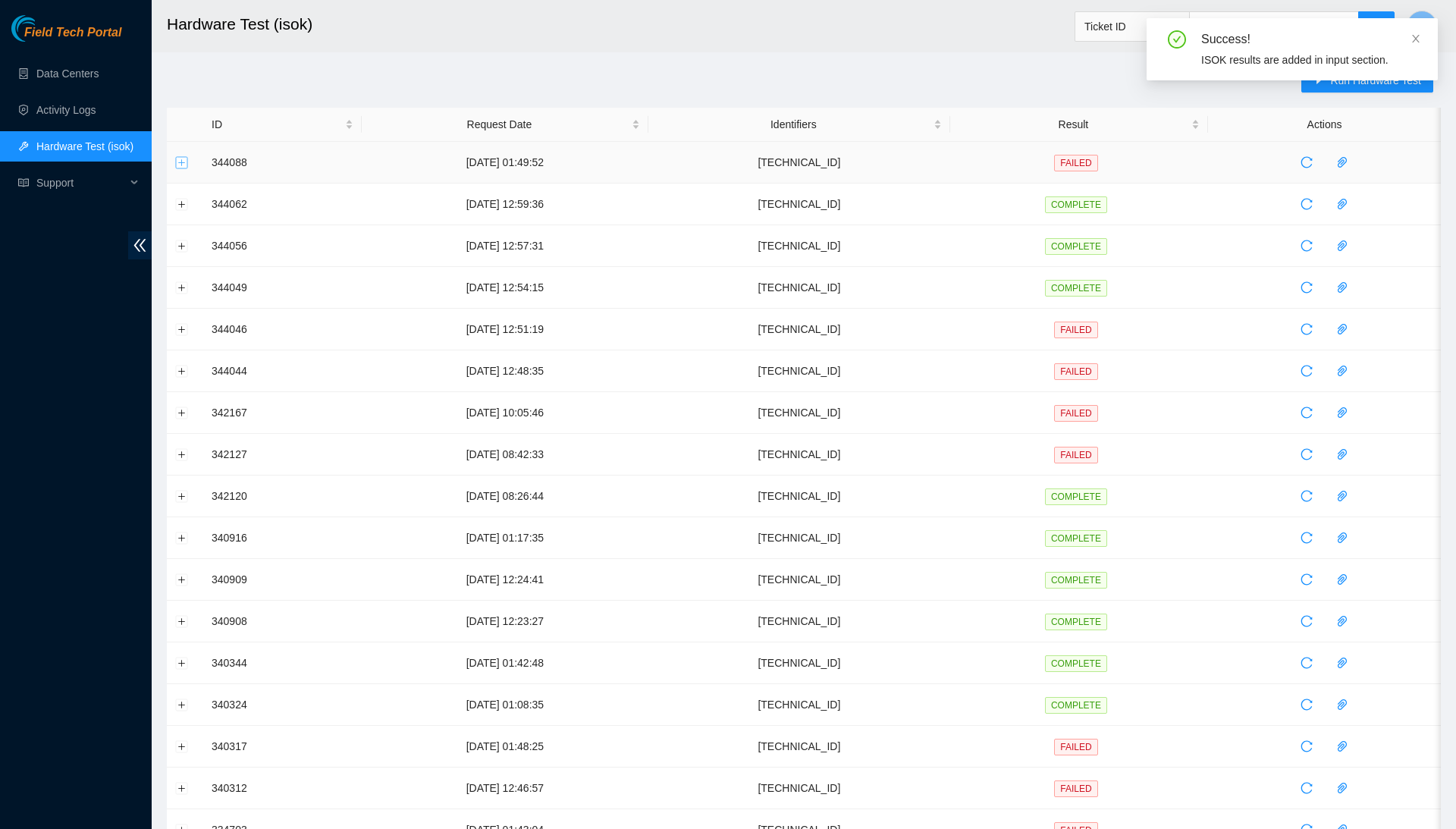
click at [186, 161] on button "Expand row" at bounding box center [181, 162] width 12 height 12
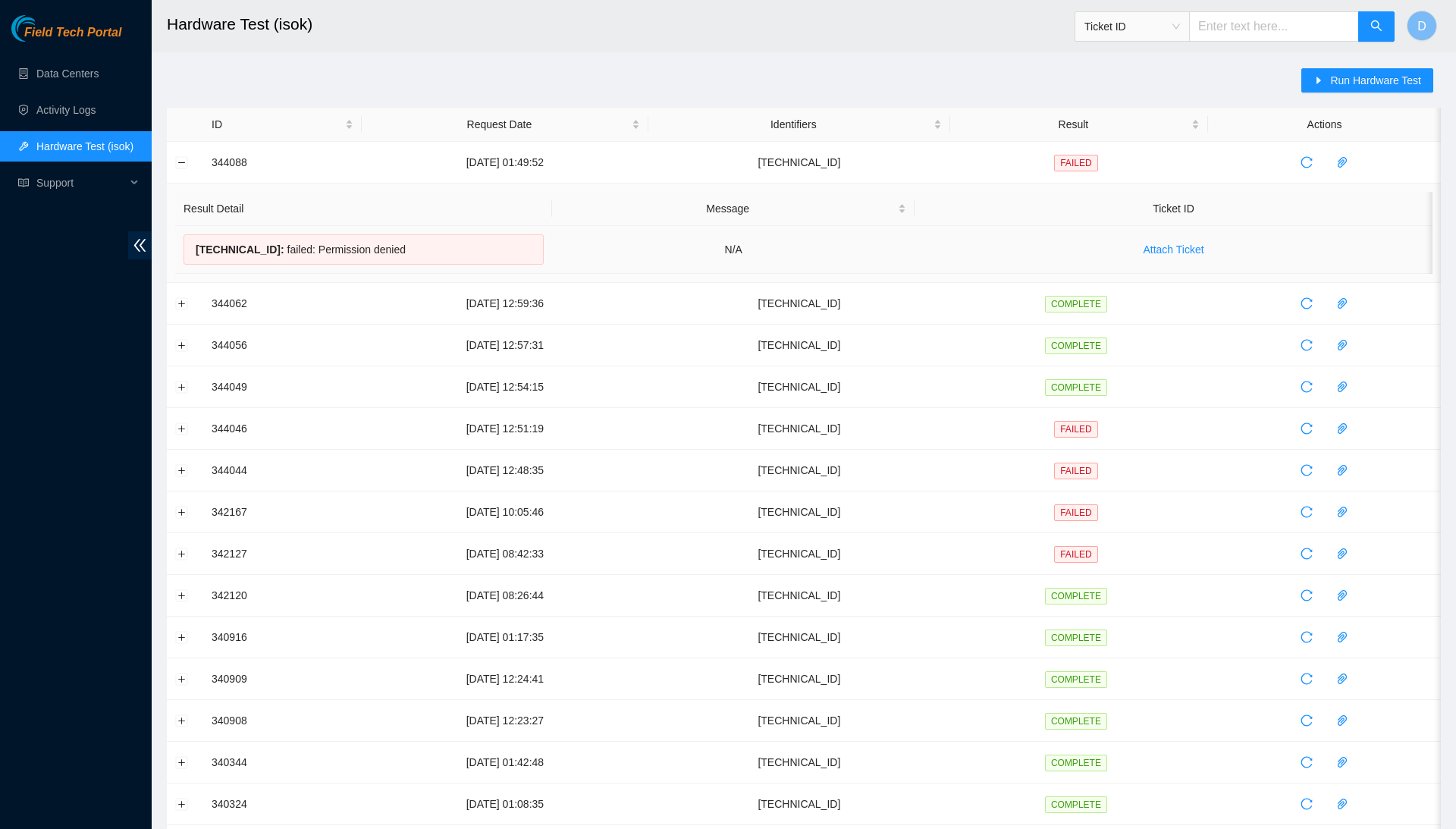
click at [373, 246] on div "184.87.196.21 : failed: Permission denied" at bounding box center [363, 250] width 360 height 30
copy div "184.87.196.21 : failed: Permission denied"
click at [99, 67] on link "Data Centers" at bounding box center [67, 73] width 63 height 12
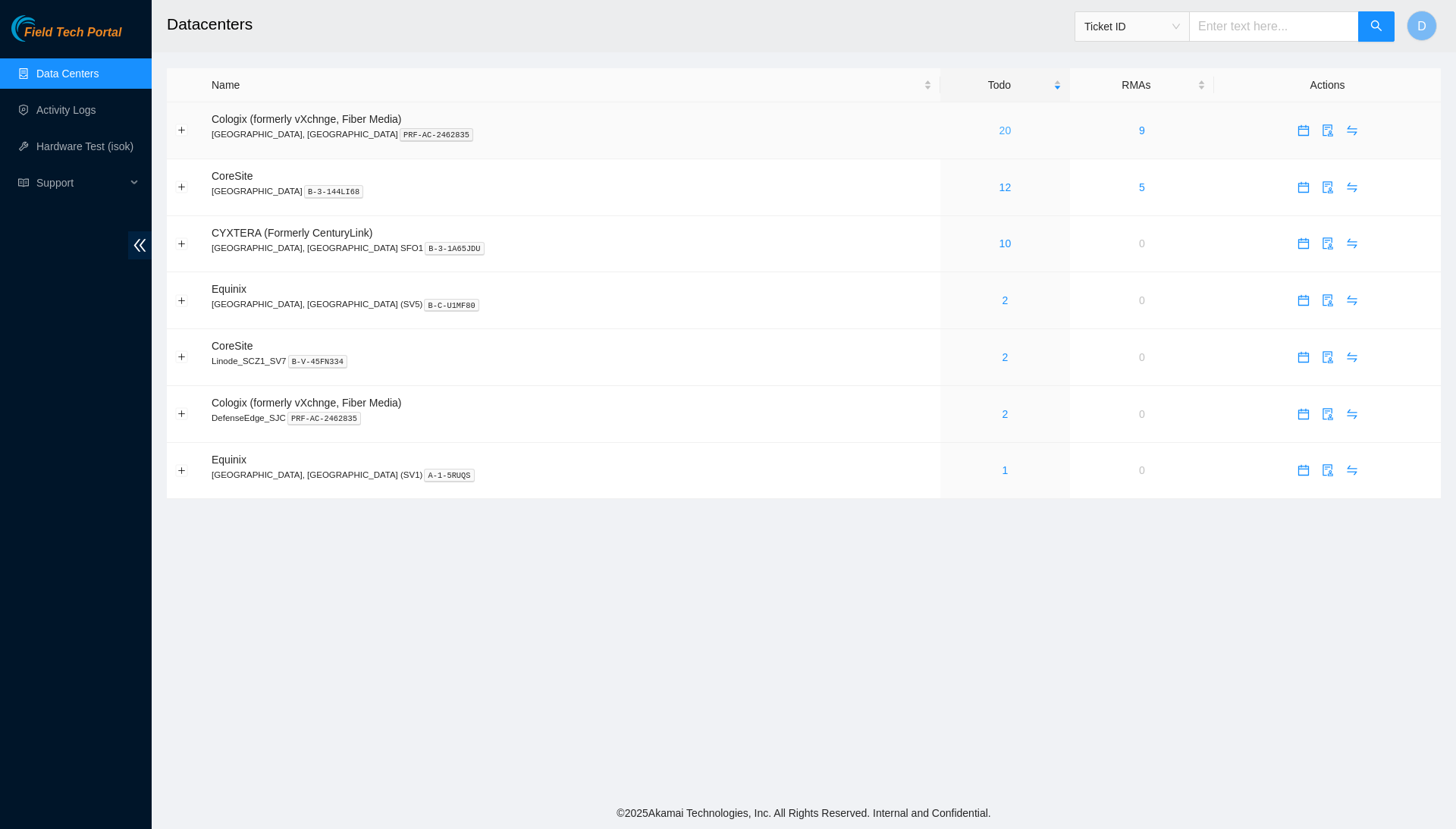
click at [1000, 128] on link "20" at bounding box center [1005, 130] width 12 height 12
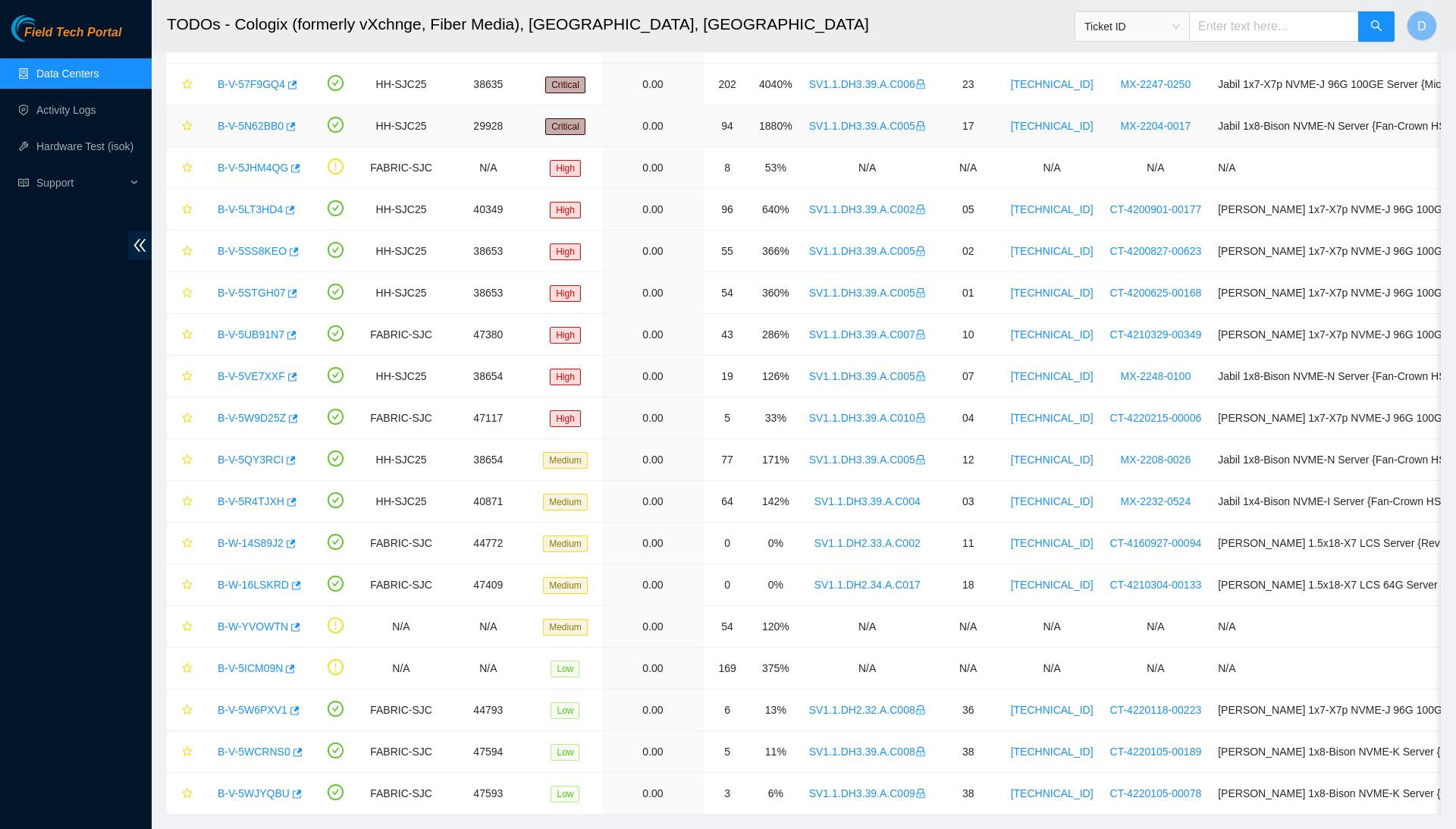
scroll to position [146, 0]
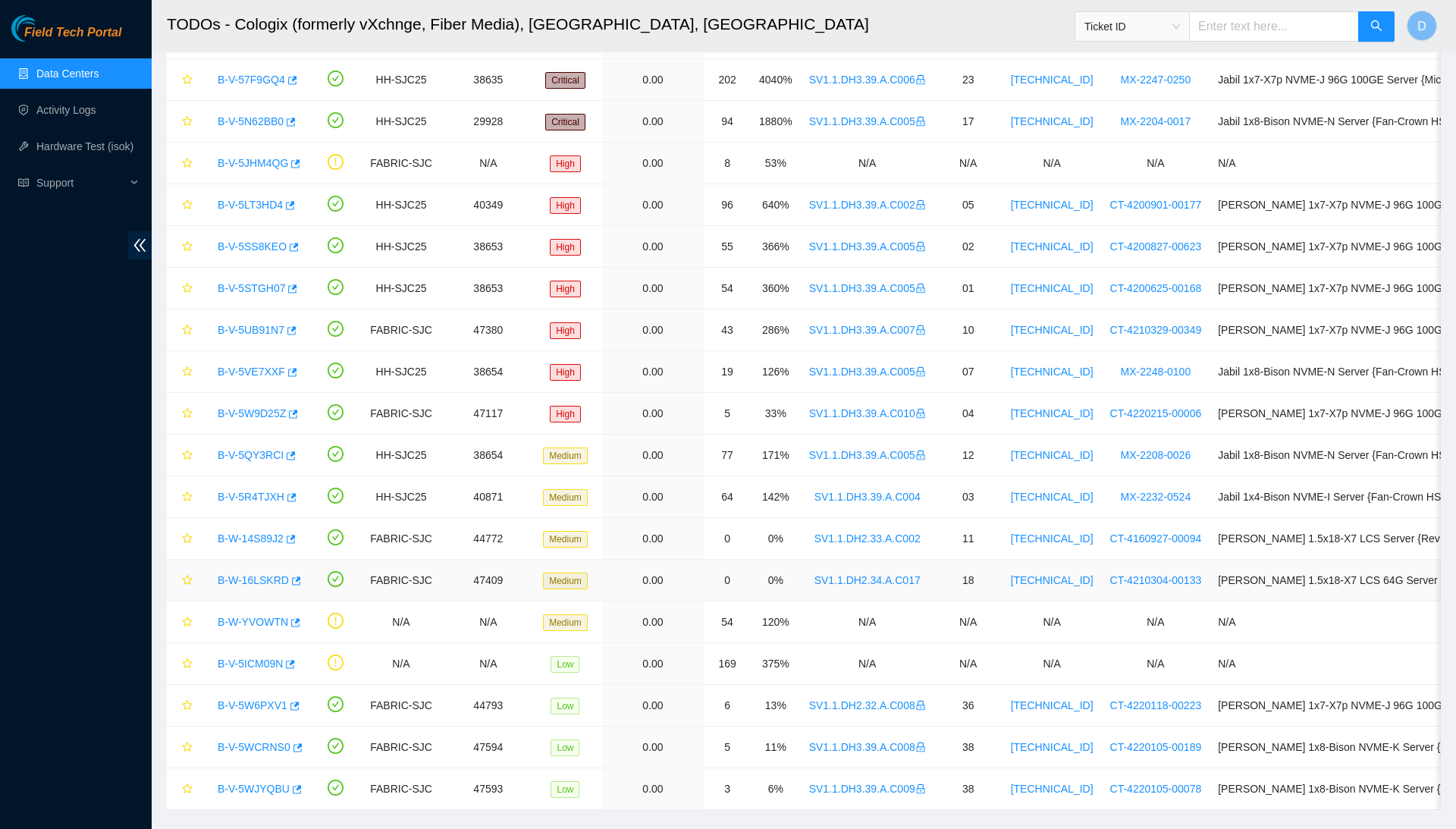
click at [278, 580] on link "B-W-16LSKRD" at bounding box center [253, 580] width 71 height 12
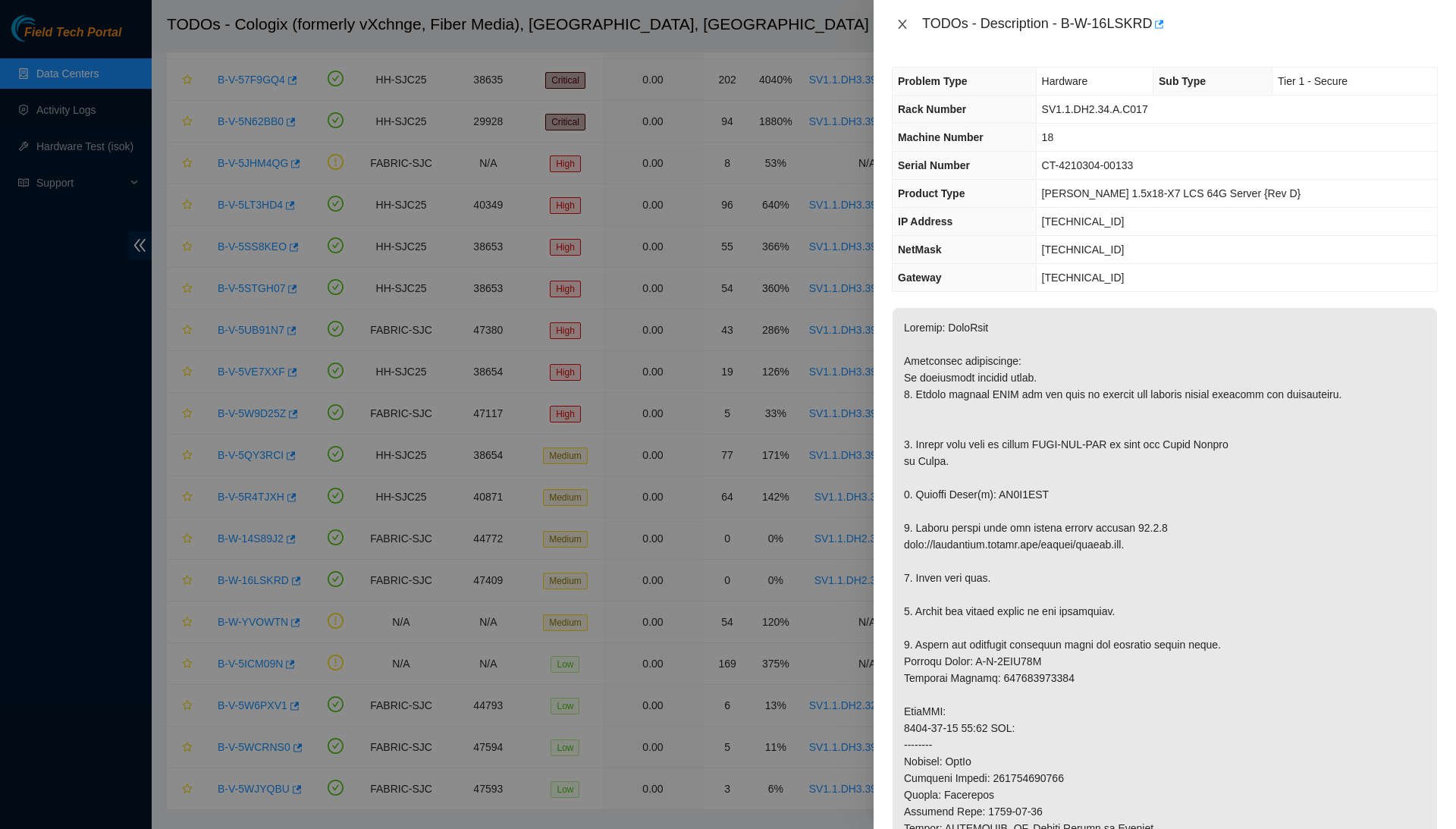
click at [902, 26] on icon "close" at bounding box center [902, 24] width 12 height 12
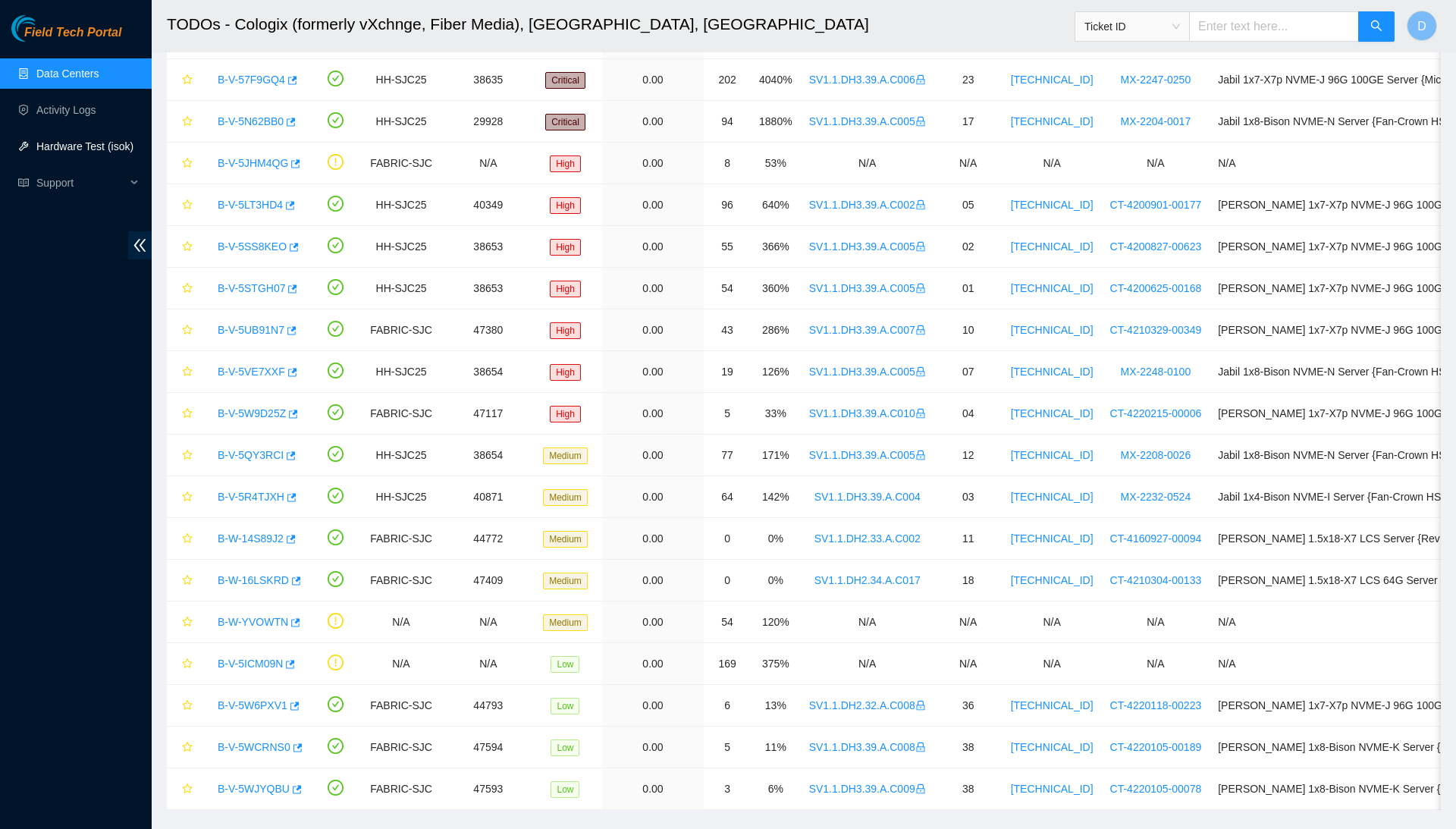
click at [63, 143] on link "Hardware Test (isok)" at bounding box center [84, 146] width 97 height 12
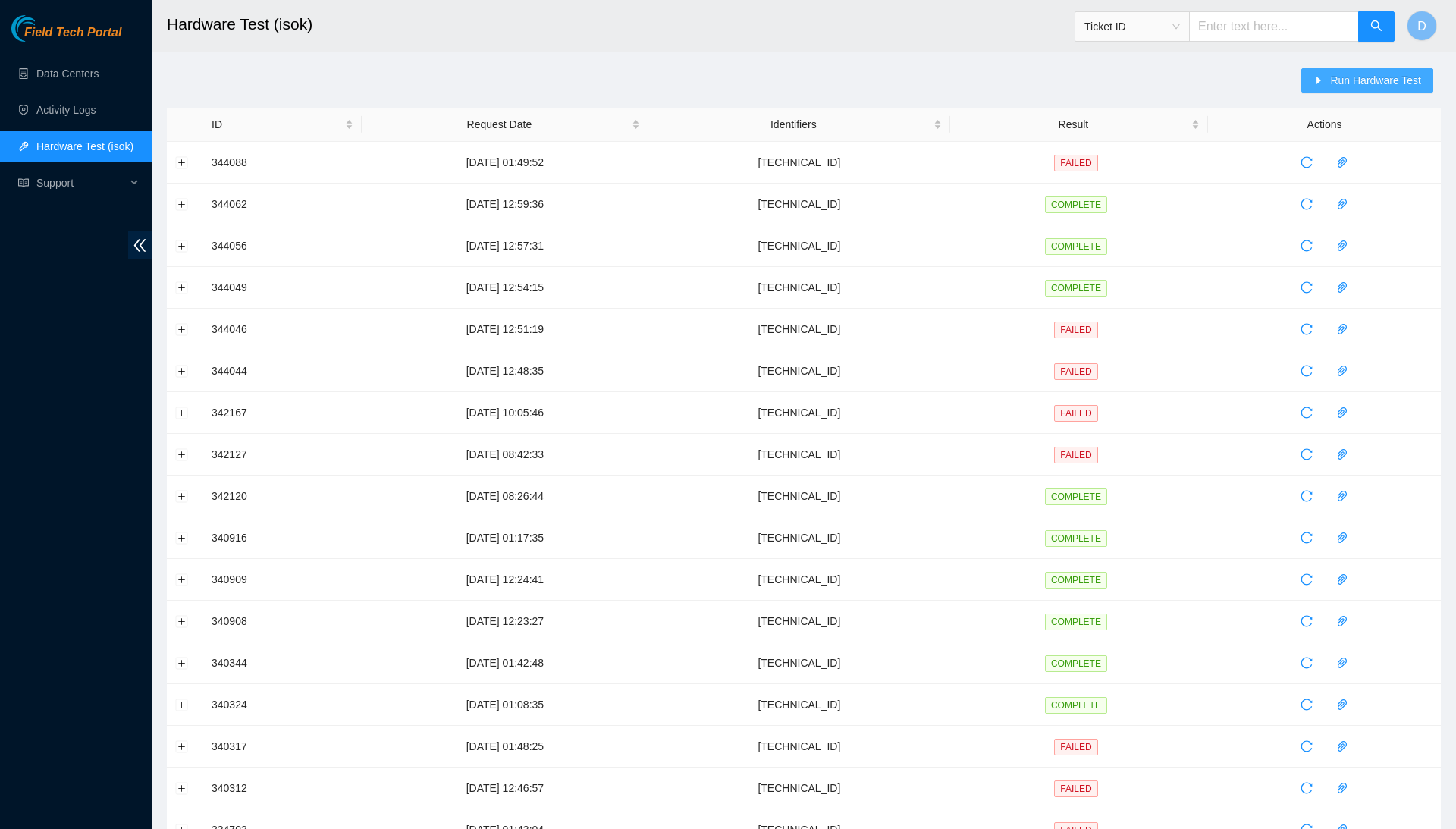
click at [1359, 83] on span "Run Hardware Test" at bounding box center [1375, 80] width 91 height 17
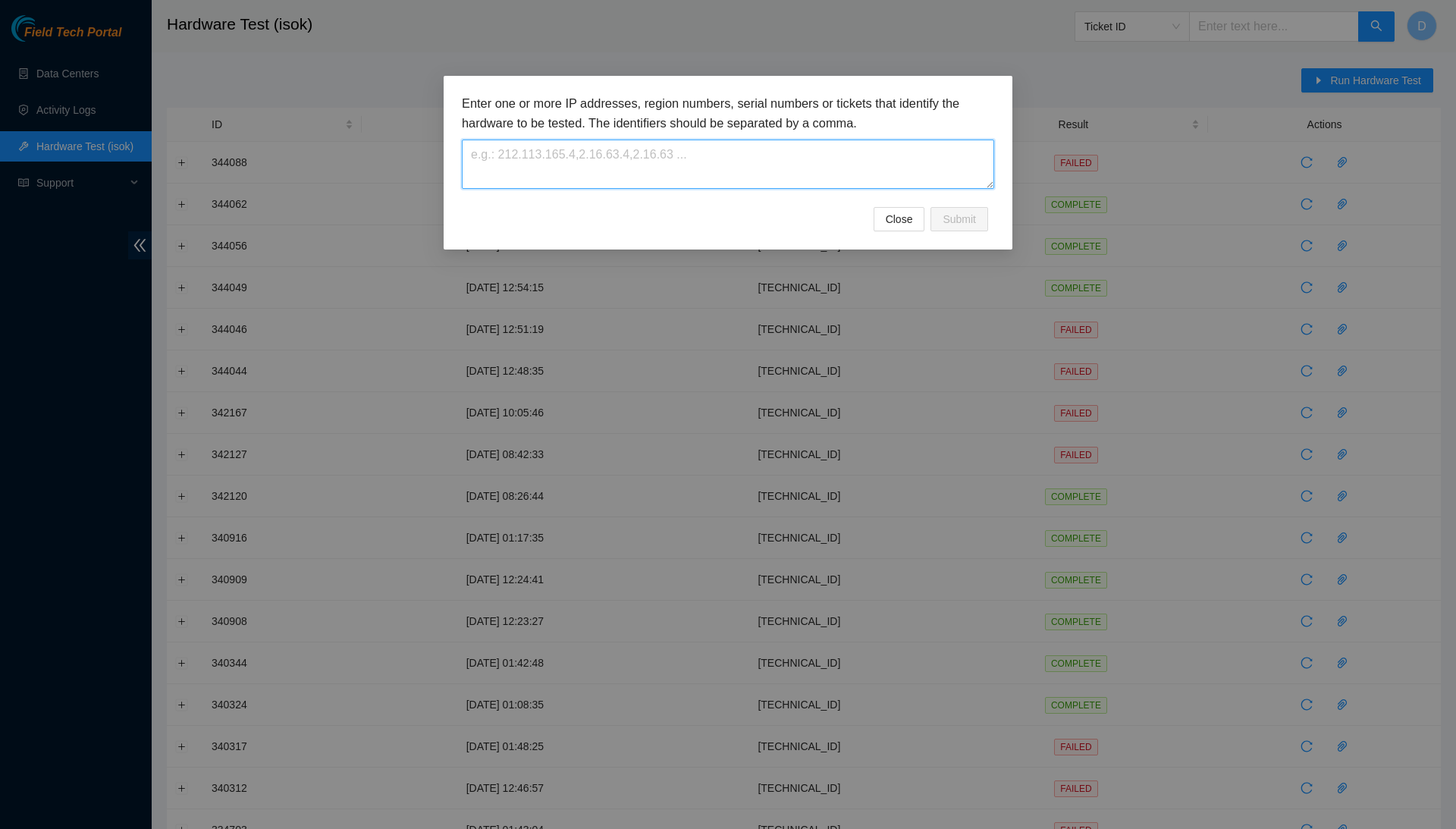
click at [717, 167] on textarea at bounding box center [728, 164] width 533 height 49
paste textarea "[TECHNICAL_ID]"
type textarea "[TECHNICAL_ID]"
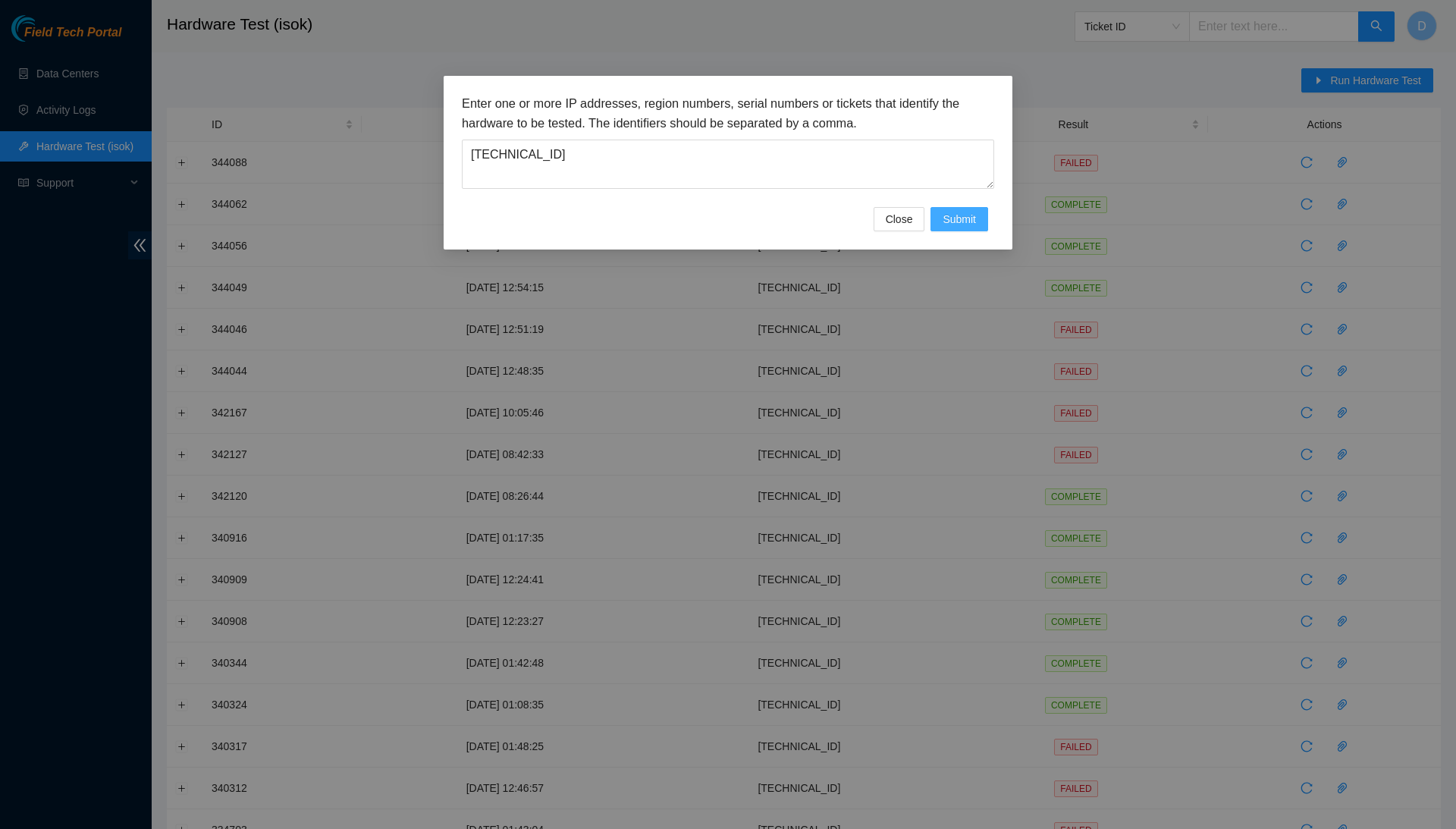
click at [957, 225] on span "Submit" at bounding box center [959, 219] width 34 height 17
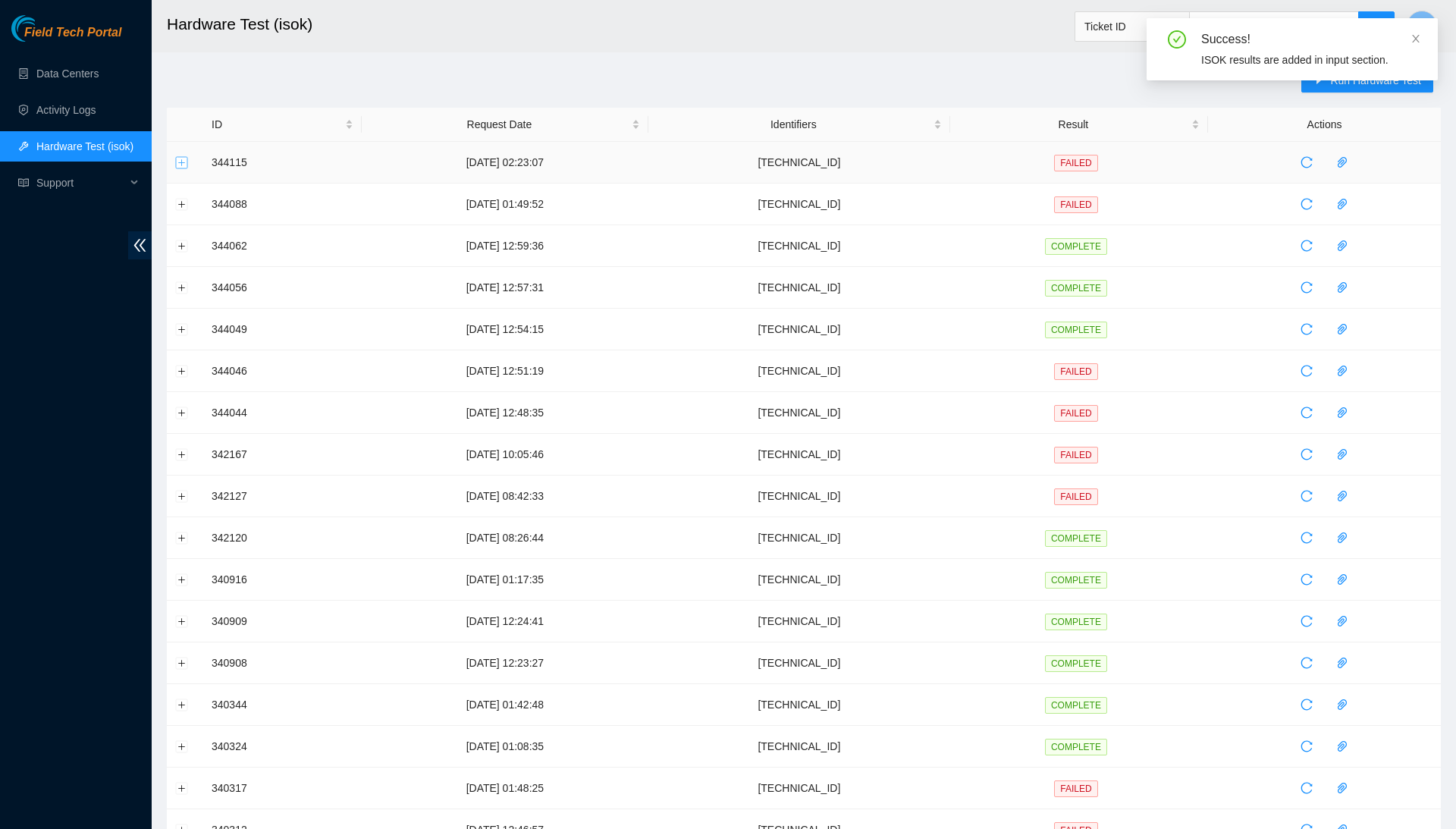
click at [180, 165] on button "Expand row" at bounding box center [181, 162] width 12 height 12
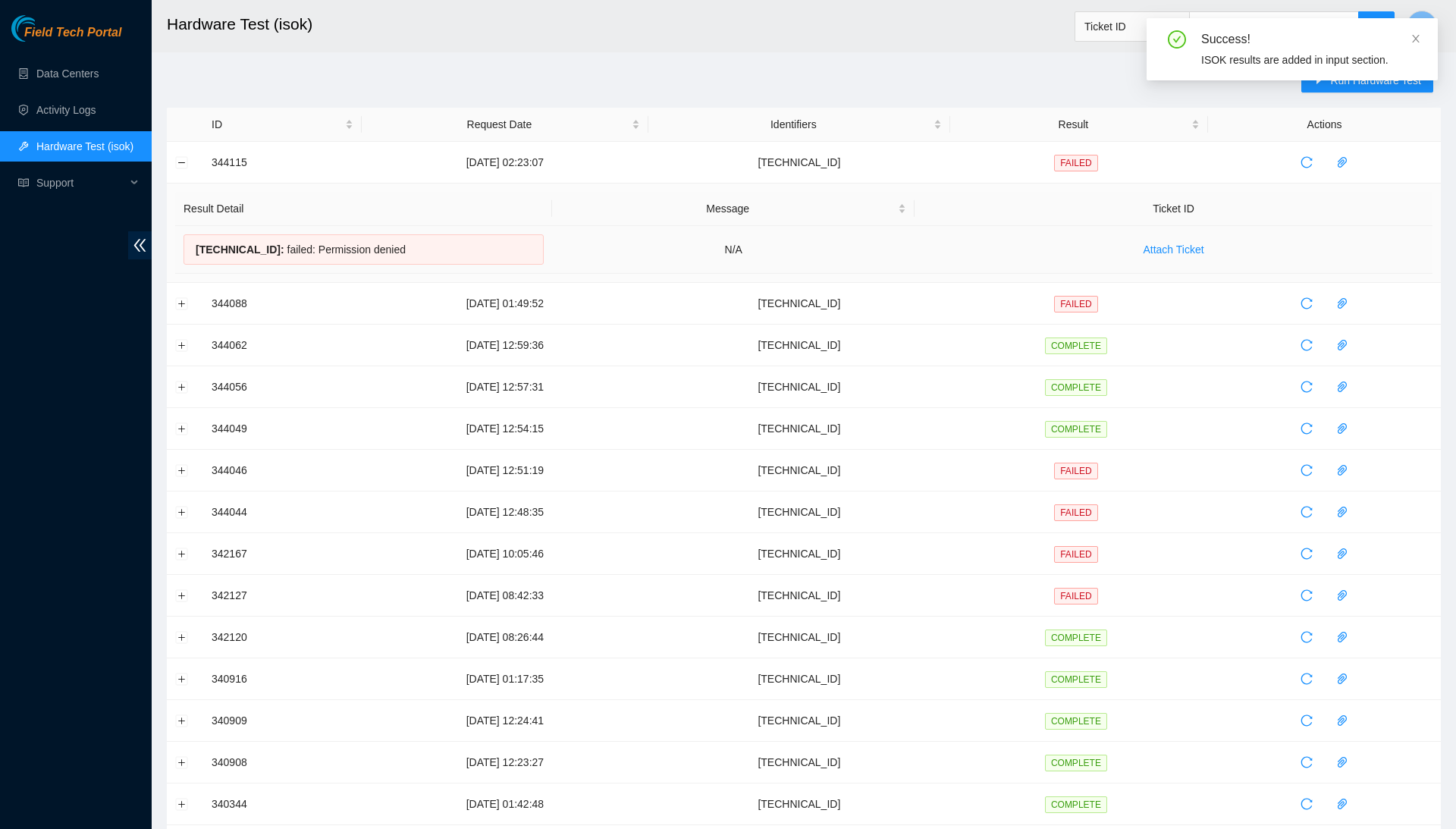
click at [286, 249] on div "184.87.196.21 : failed: Permission denied" at bounding box center [363, 250] width 360 height 30
copy div "184.87.196.21 : failed: Permission denied"
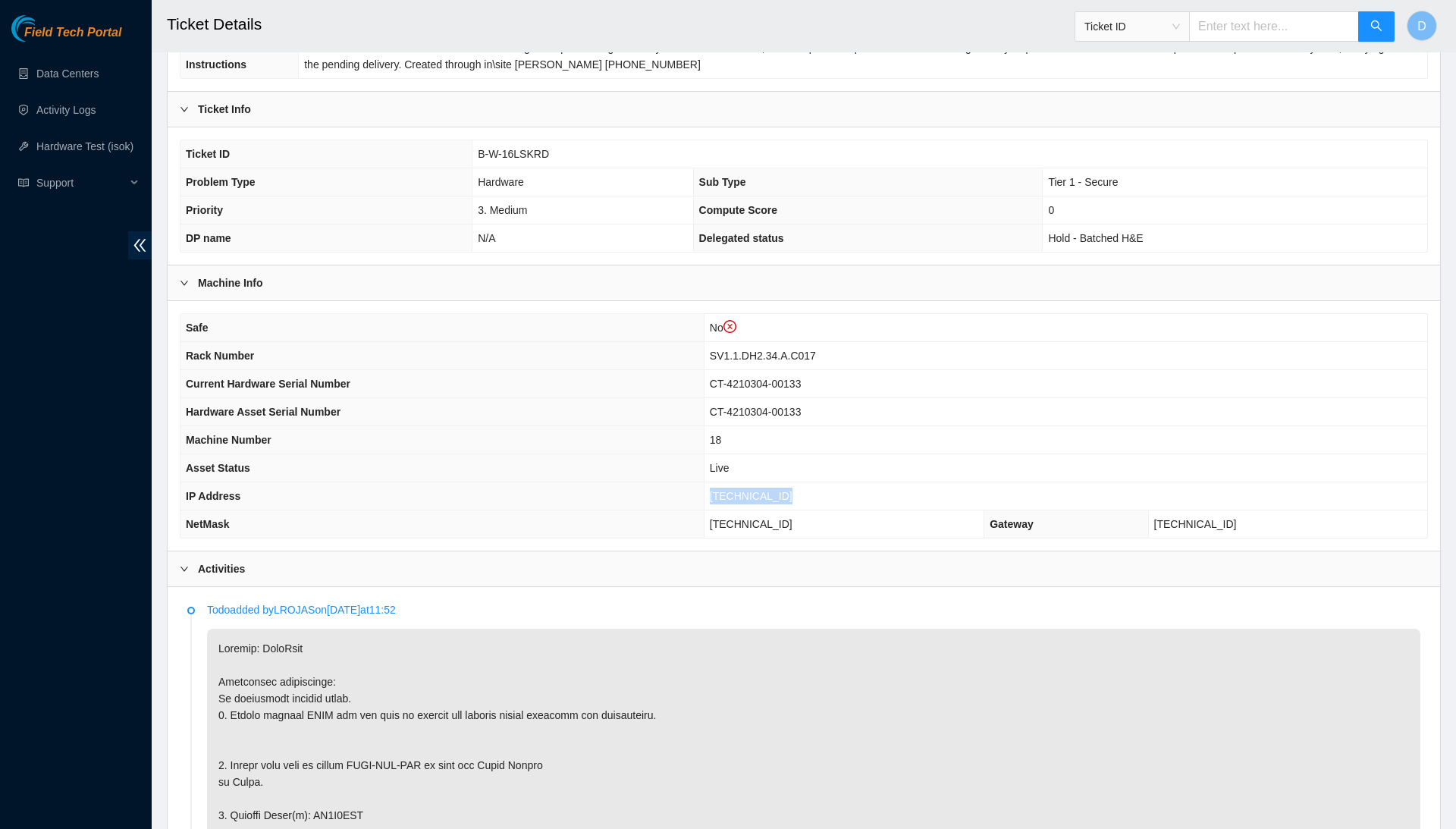
scroll to position [253, 0]
